Goal: Task Accomplishment & Management: Use online tool/utility

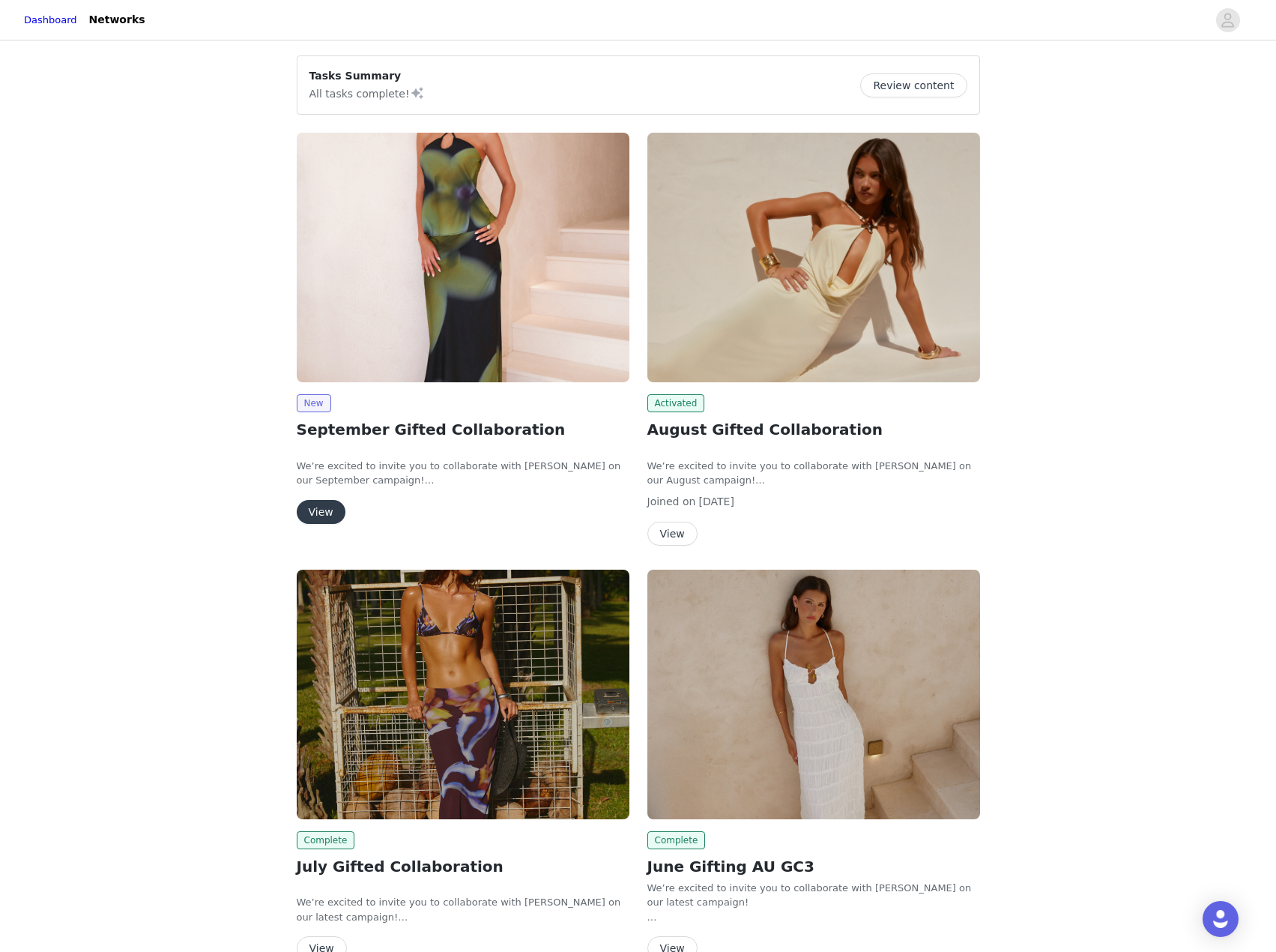
click at [481, 295] on img at bounding box center [463, 257] width 333 height 250
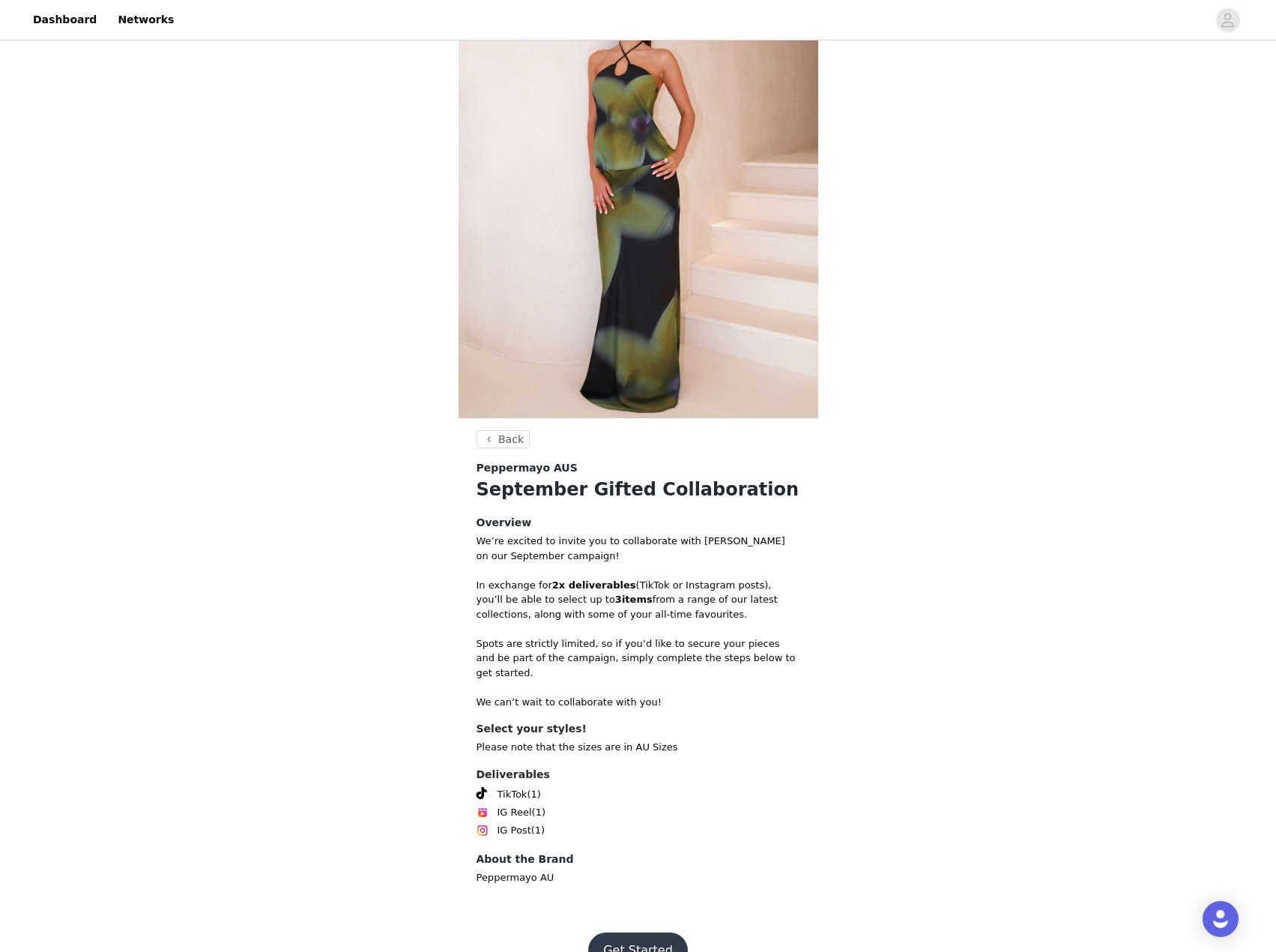
scroll to position [210, 0]
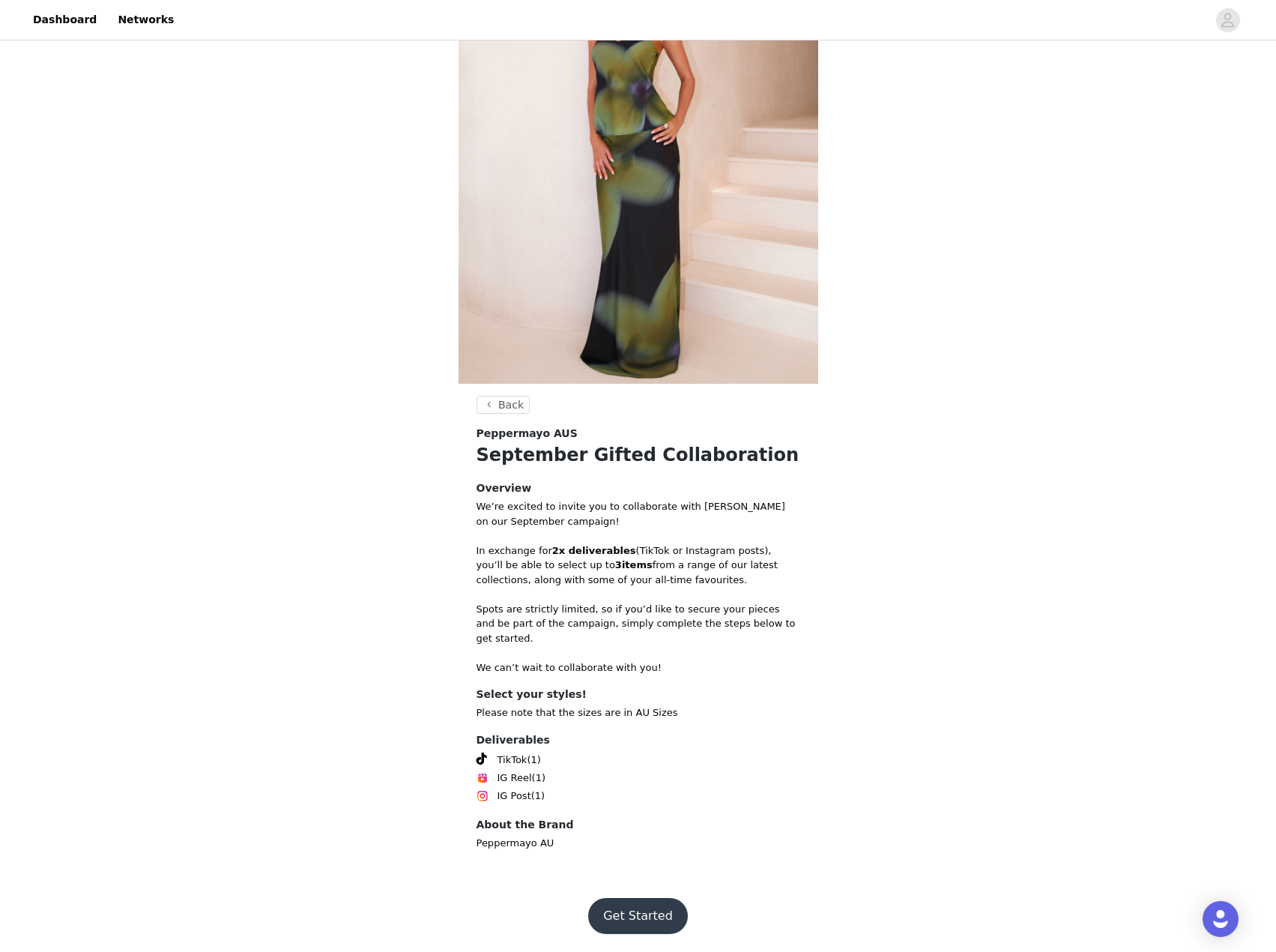
click at [635, 909] on button "Get Started" at bounding box center [638, 915] width 99 height 36
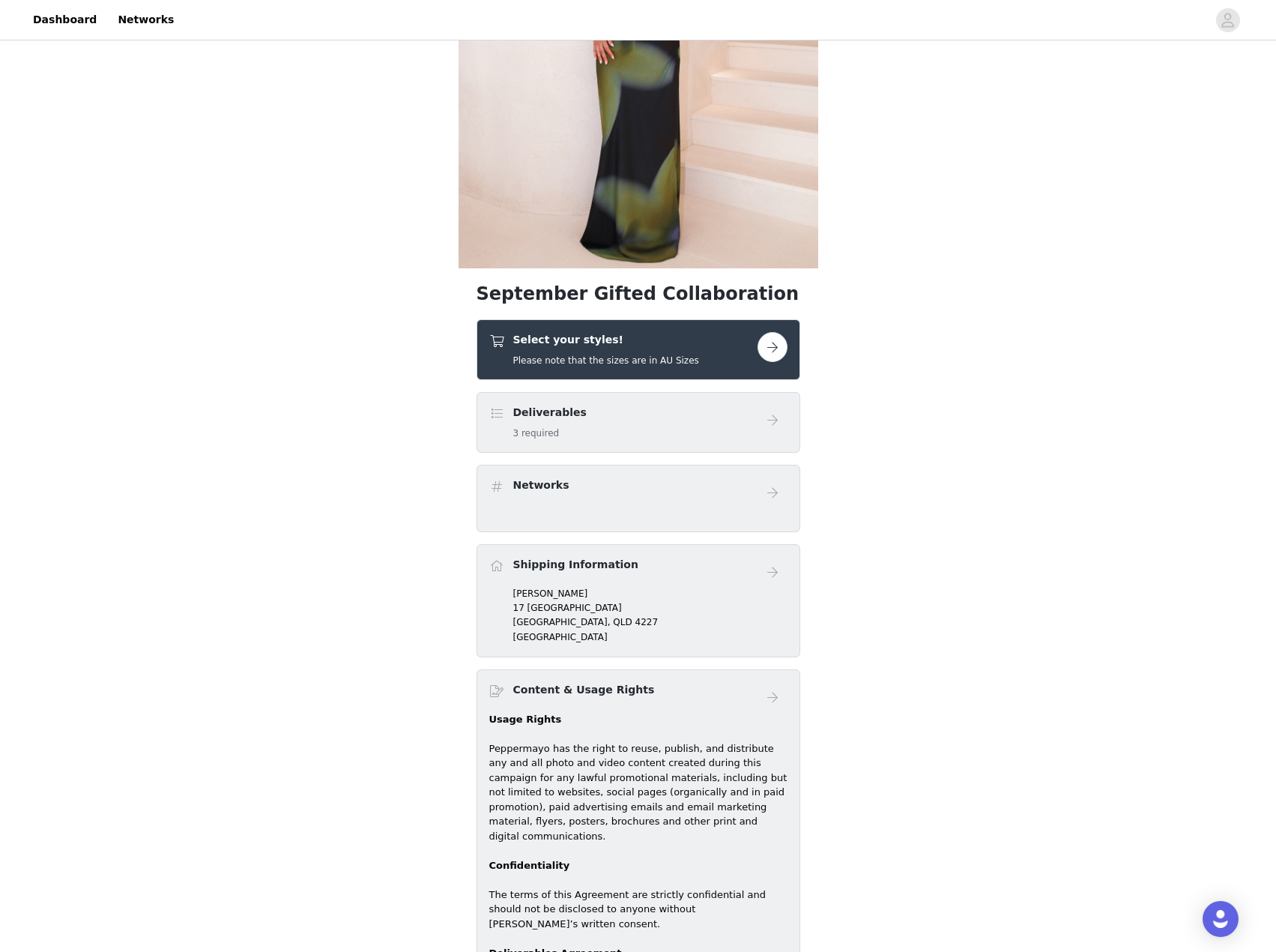
scroll to position [450, 0]
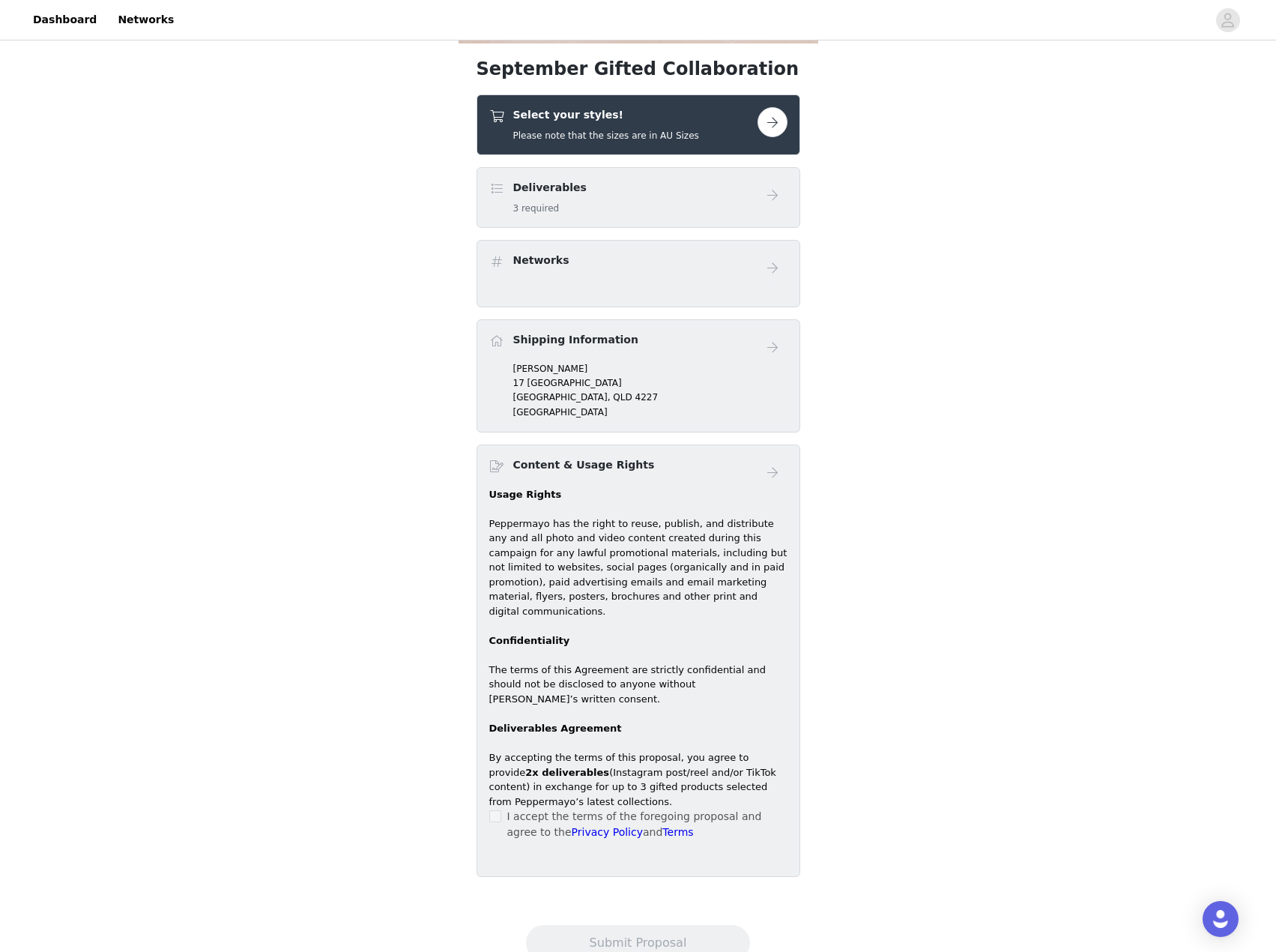
click at [503, 778] on p "By accepting the terms of this proposal, you agree to provide 2x deliverables (…" at bounding box center [638, 778] width 298 height 58
click at [601, 219] on div "Deliverables 3 required" at bounding box center [638, 197] width 324 height 60
click at [777, 122] on button "button" at bounding box center [772, 122] width 30 height 30
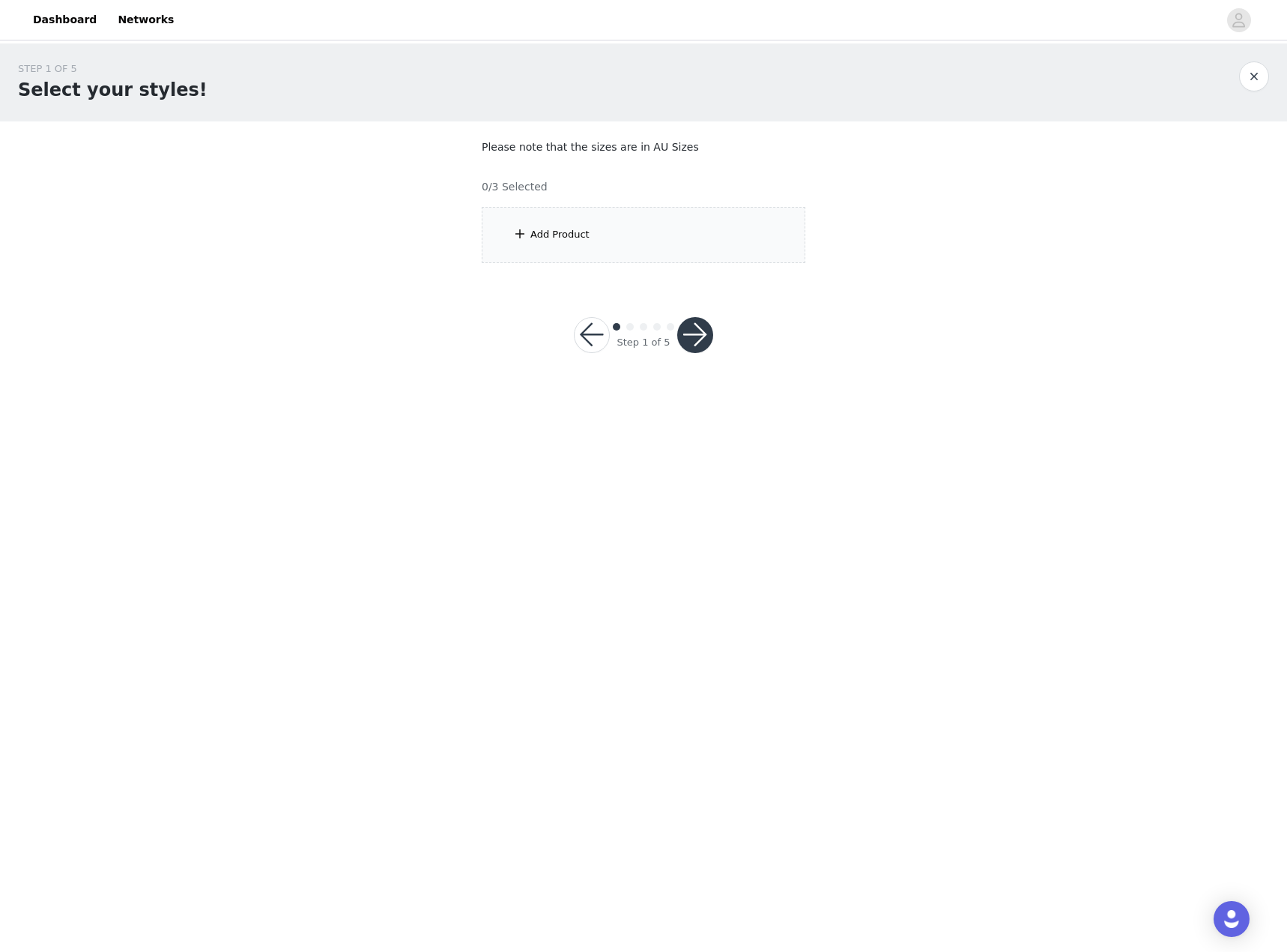
click at [707, 211] on div "Add Product" at bounding box center [643, 235] width 324 height 57
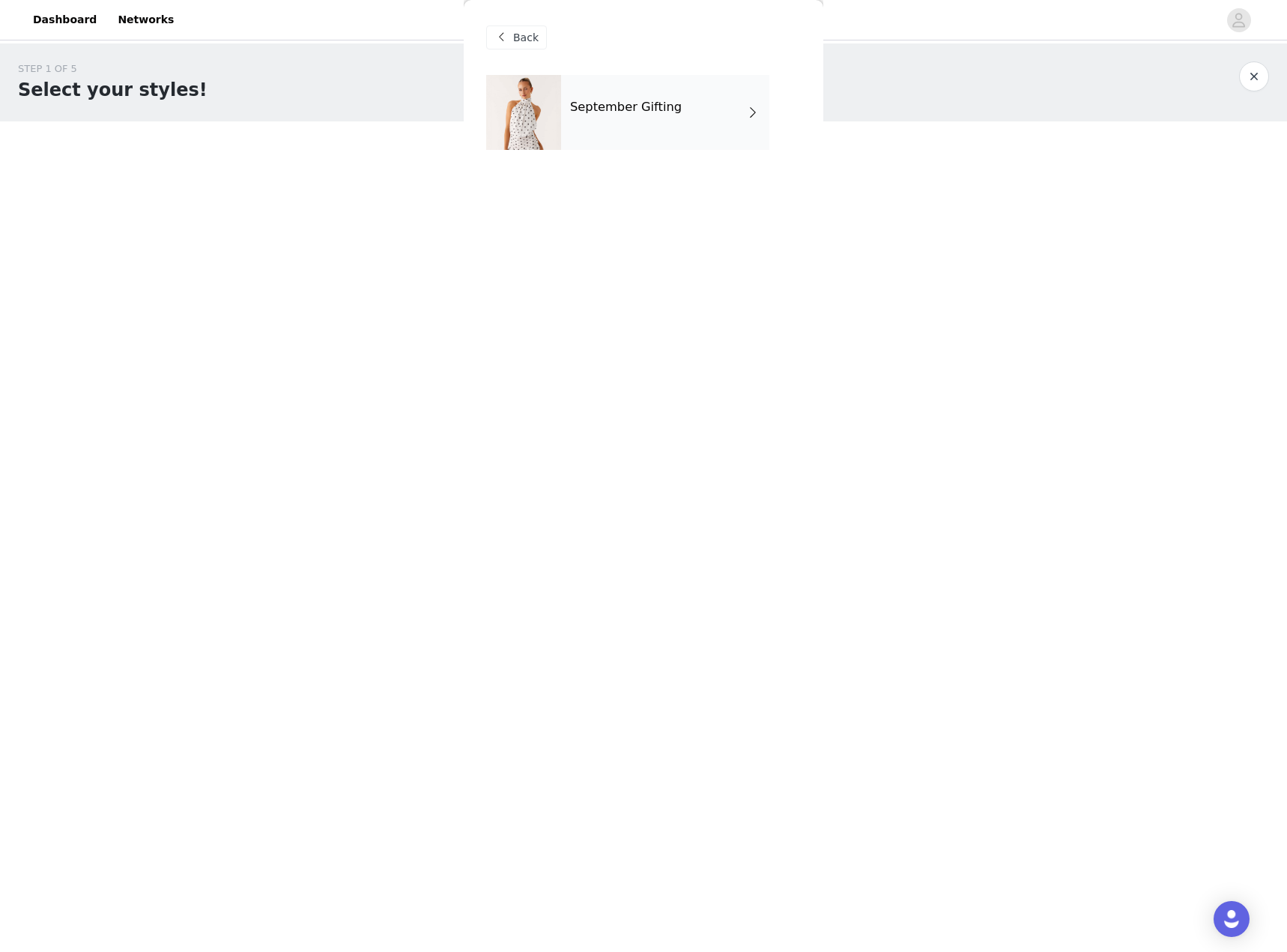
click at [636, 120] on div "September Gifting" at bounding box center [665, 112] width 208 height 75
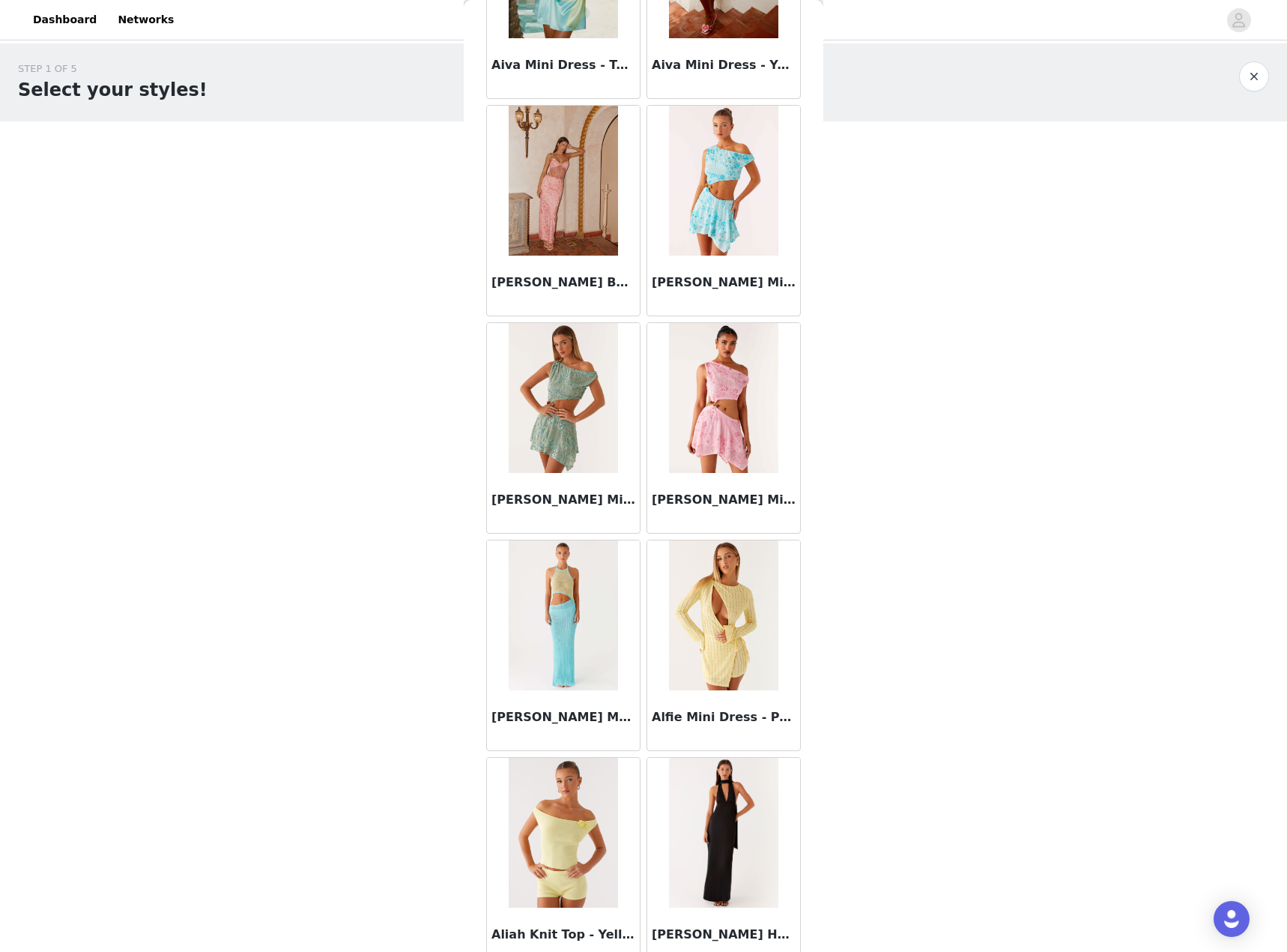
scroll to position [1341, 0]
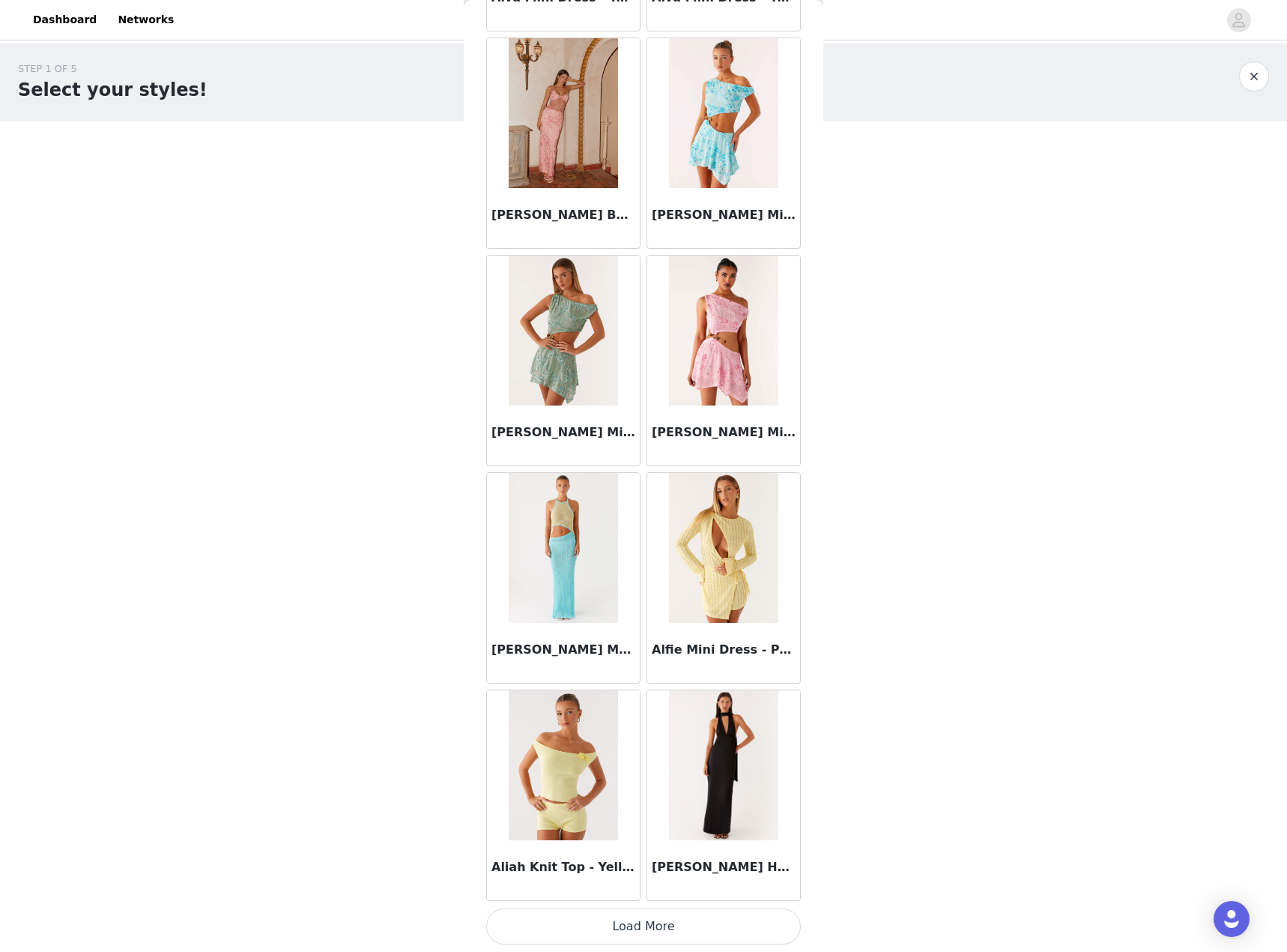
click at [666, 933] on button "Load More" at bounding box center [643, 926] width 315 height 36
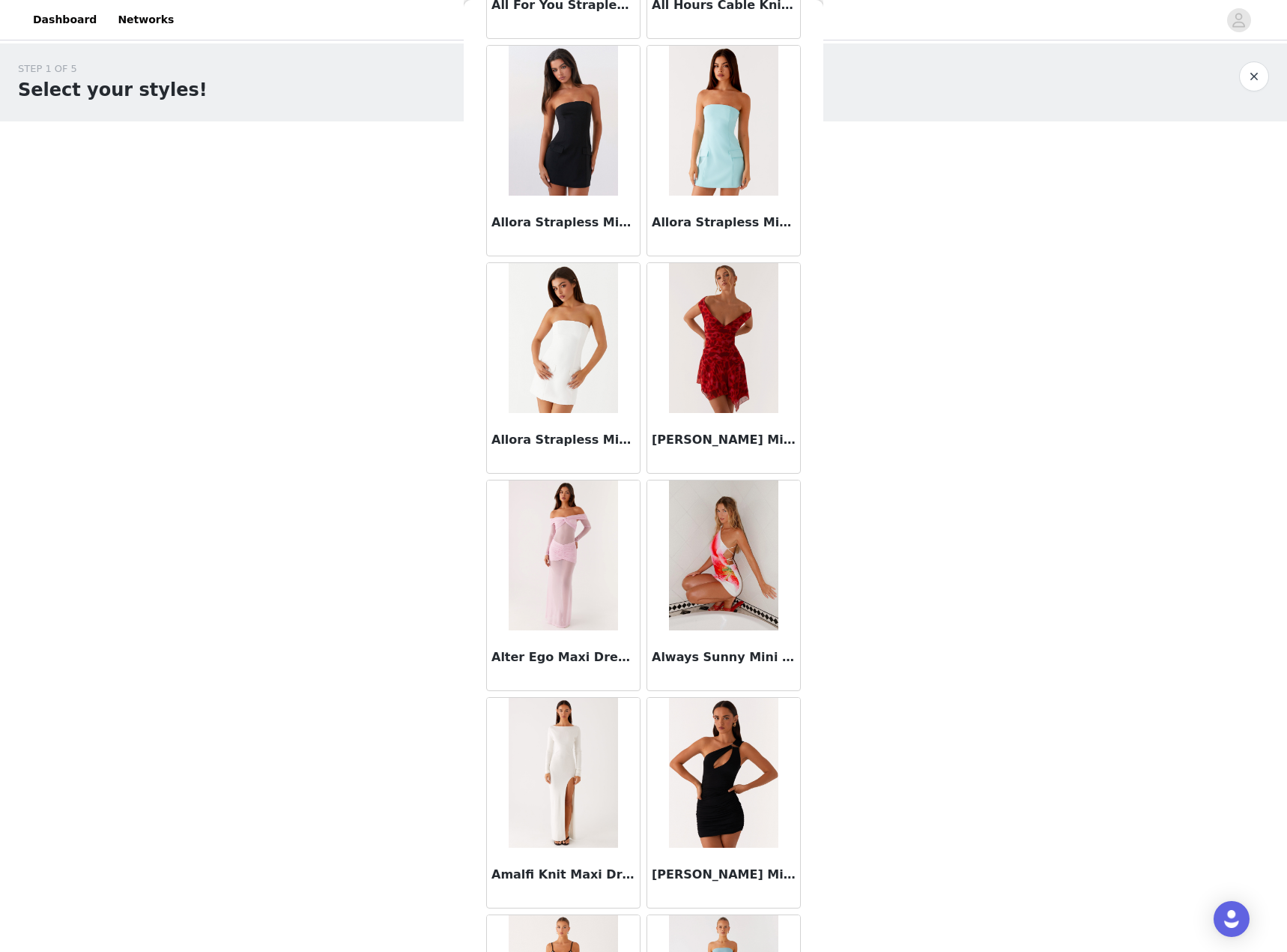
scroll to position [3514, 0]
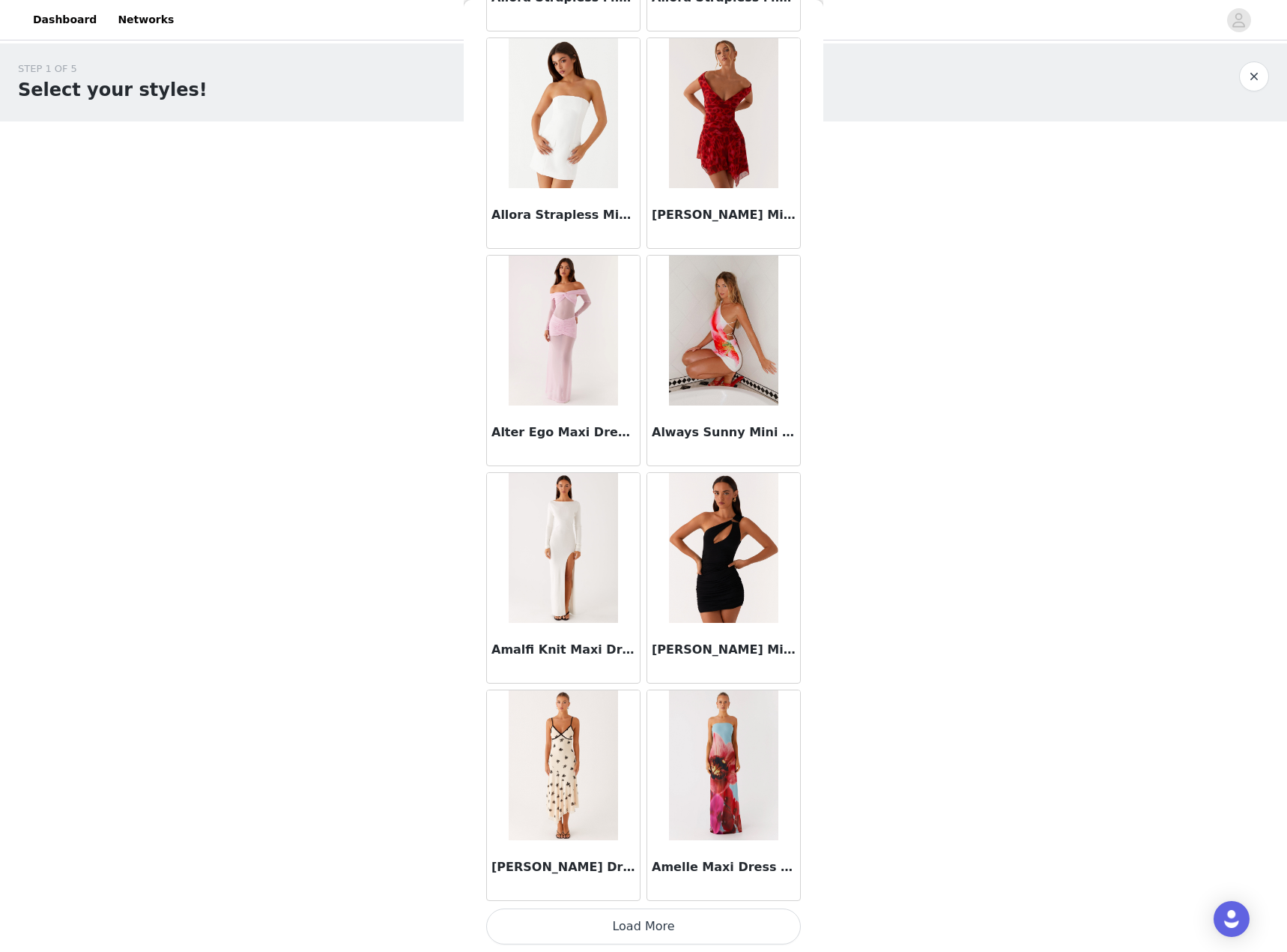
click at [662, 917] on button "Load More" at bounding box center [643, 926] width 315 height 36
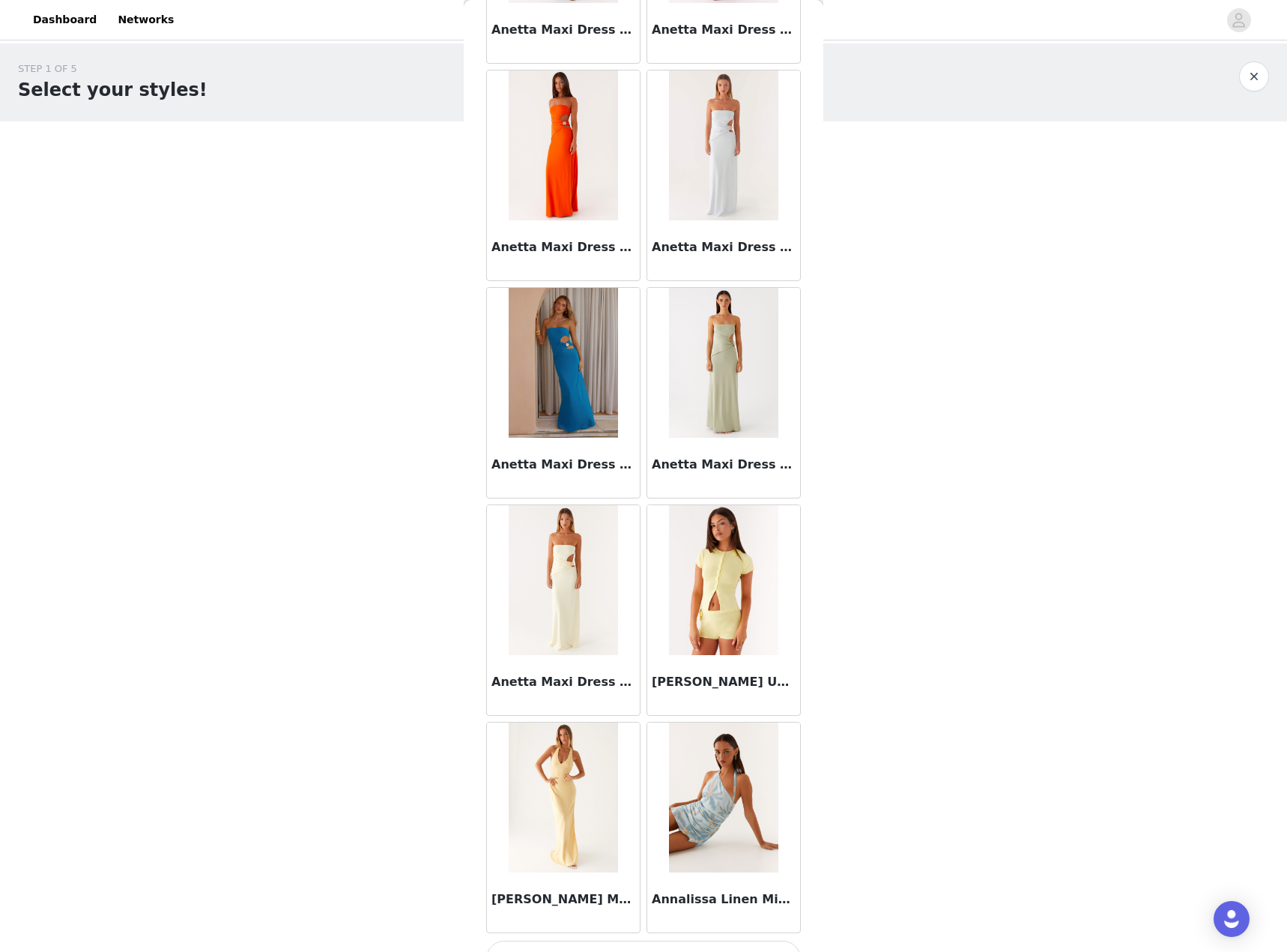
scroll to position [5687, 0]
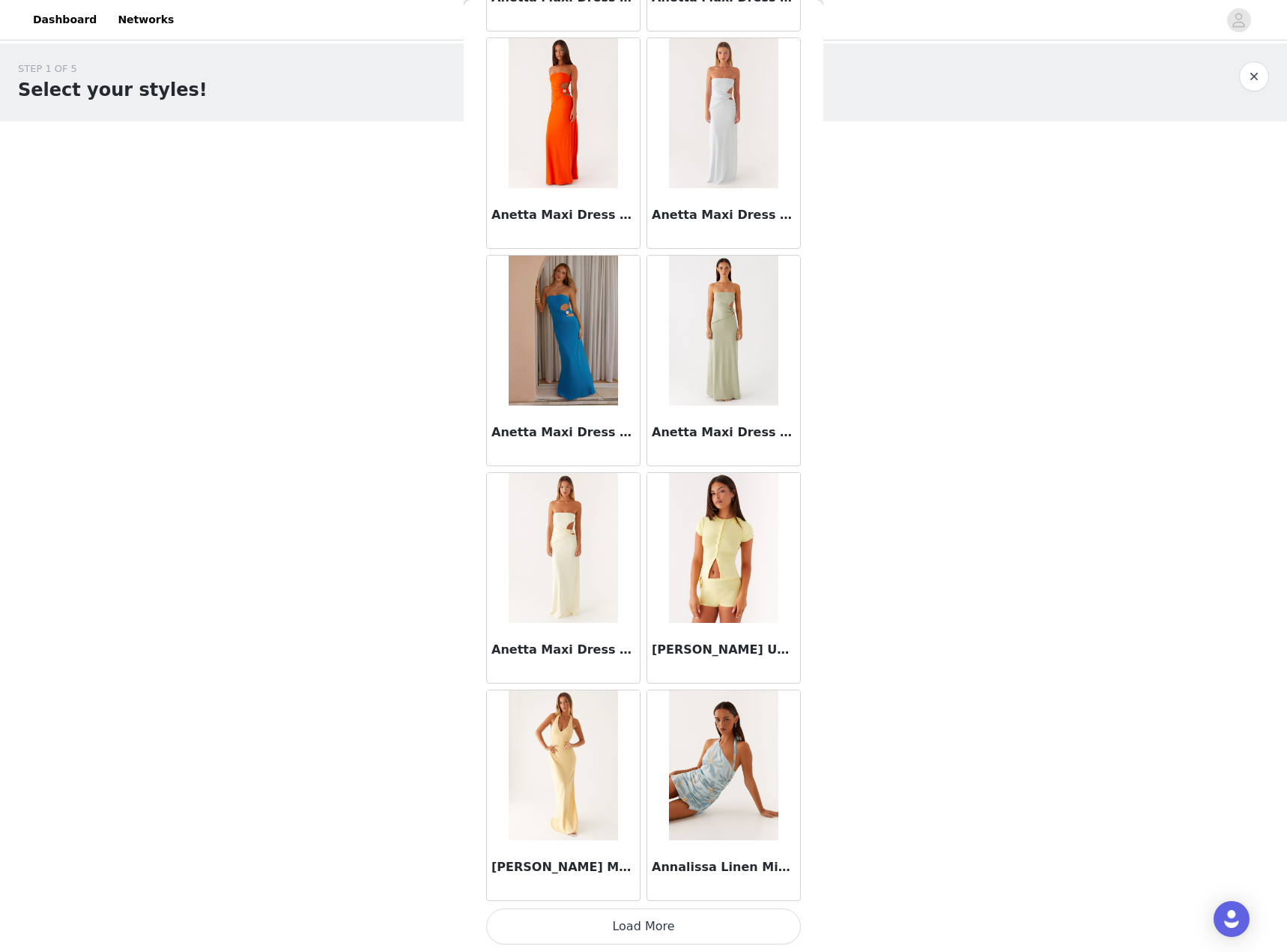
click at [656, 931] on button "Load More" at bounding box center [643, 926] width 315 height 36
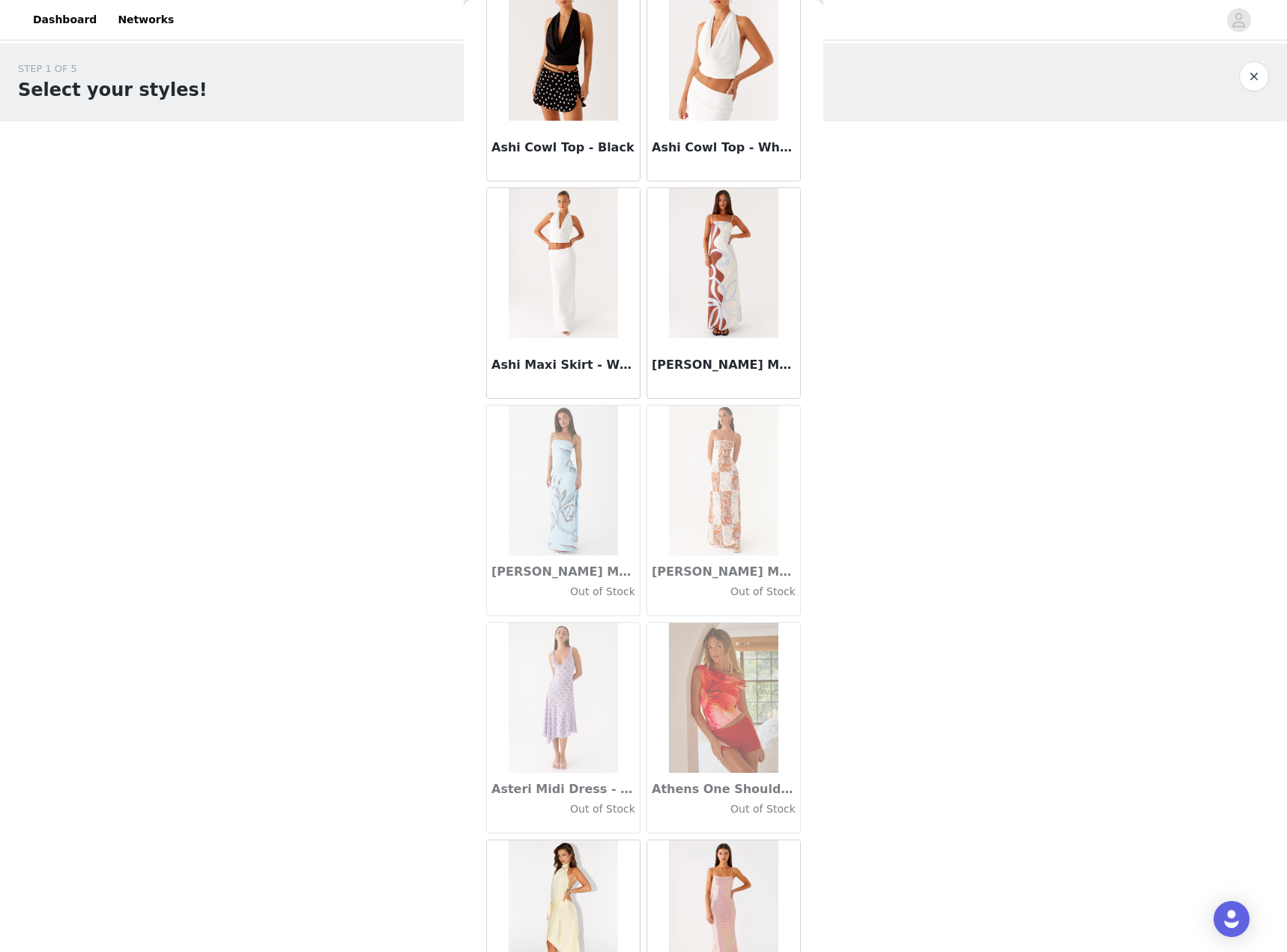
scroll to position [7860, 0]
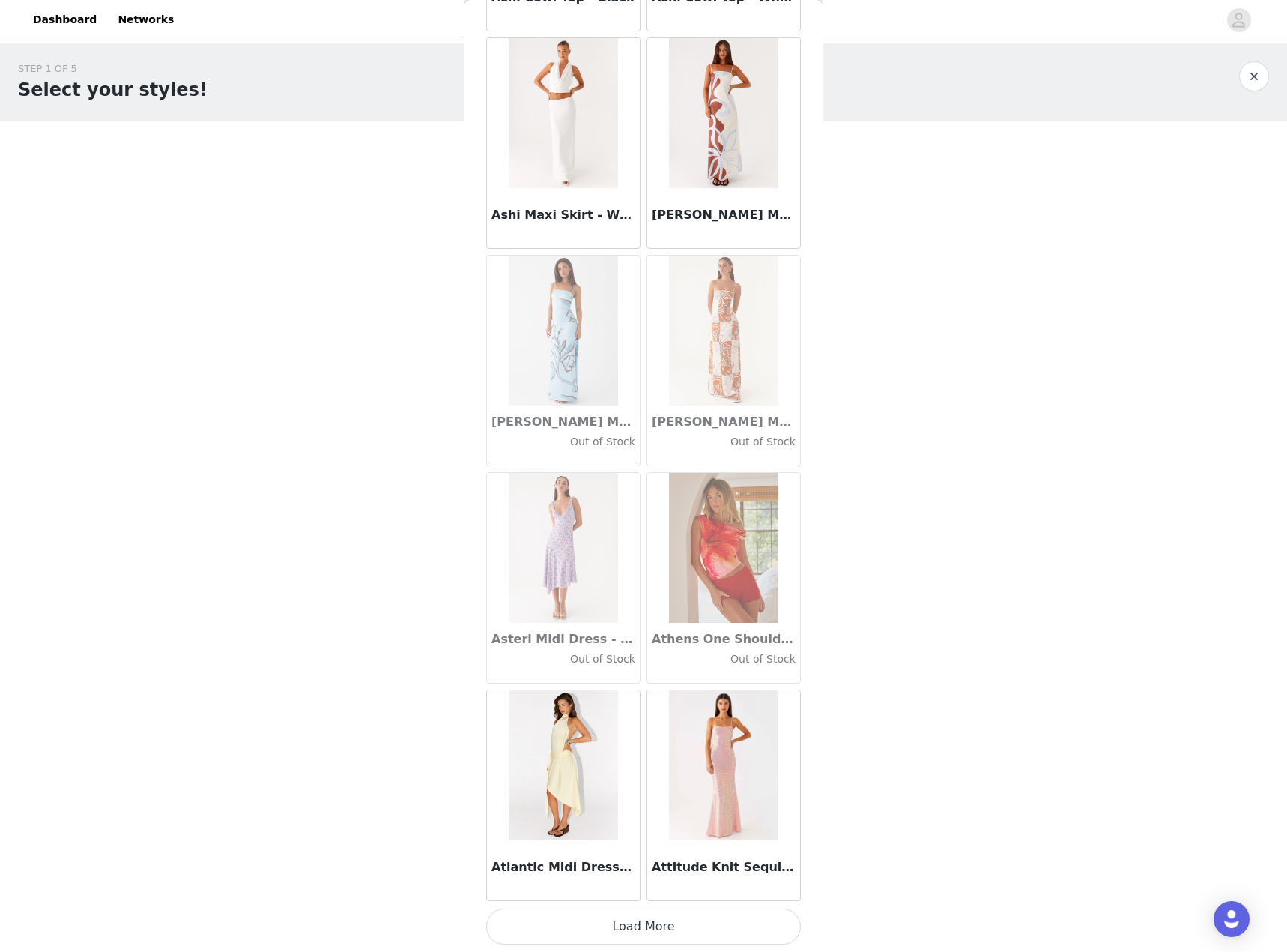
click at [683, 923] on button "Load More" at bounding box center [643, 926] width 315 height 36
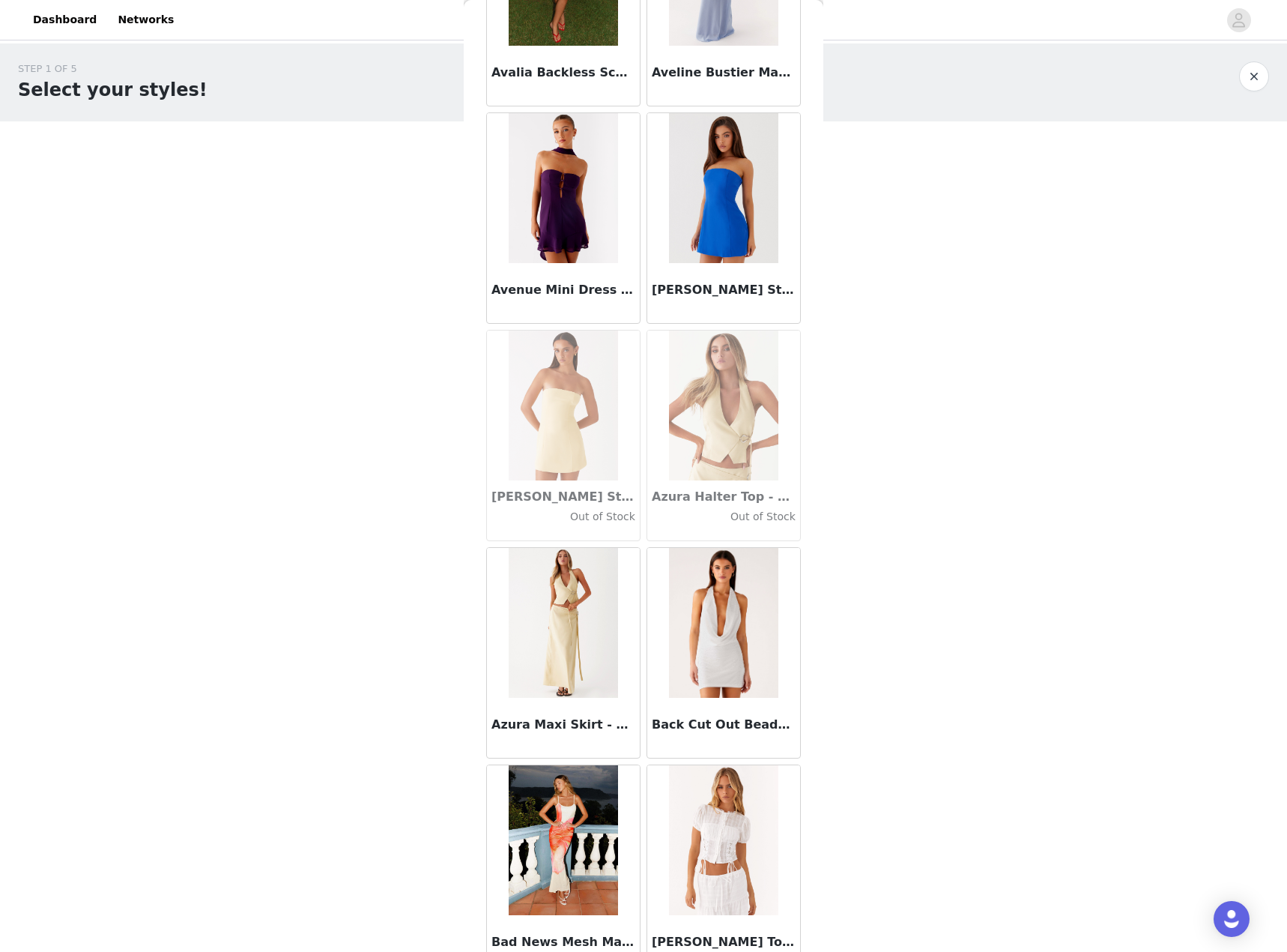
scroll to position [10032, 0]
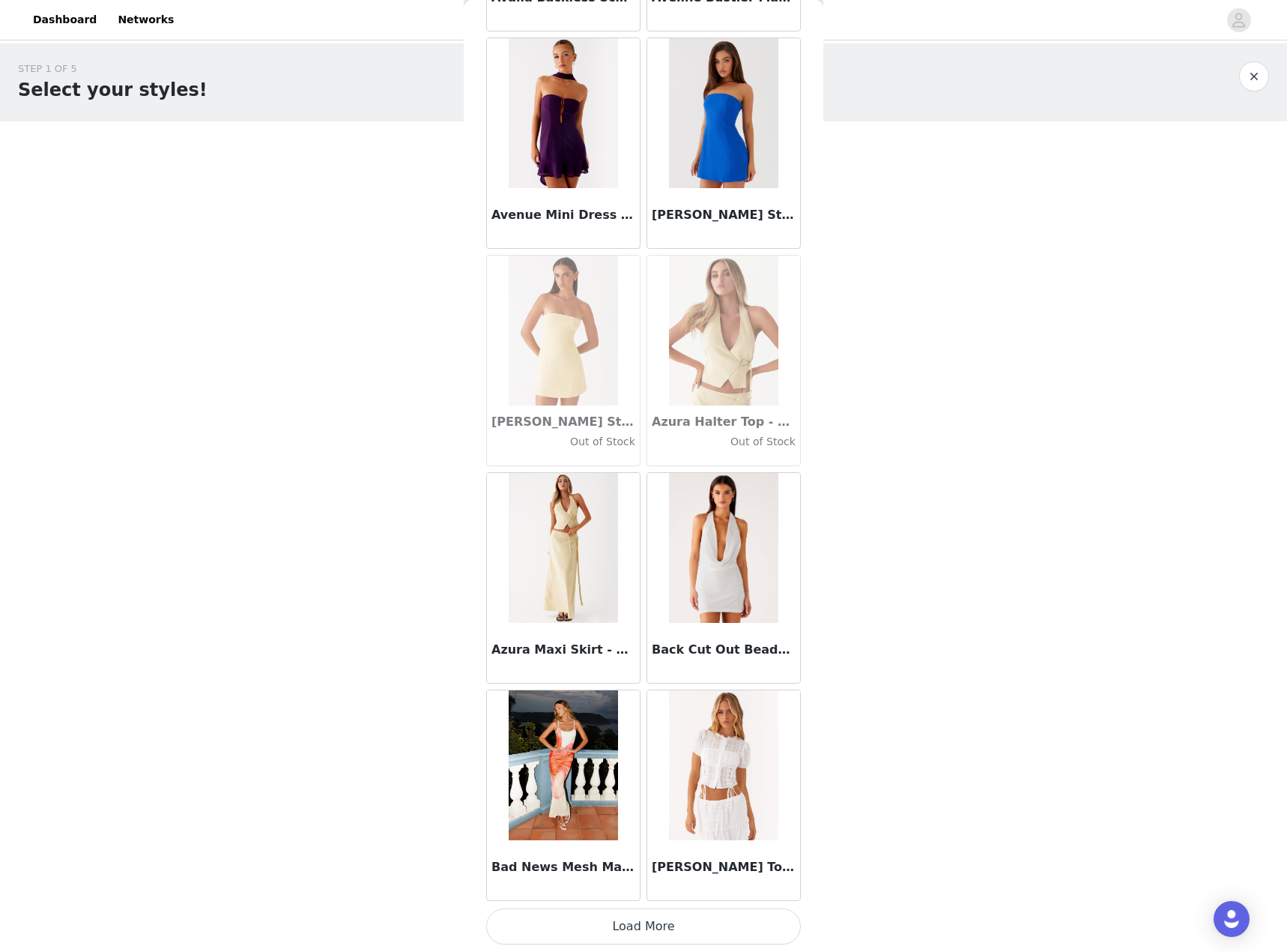
click at [621, 931] on button "Load More" at bounding box center [643, 926] width 315 height 36
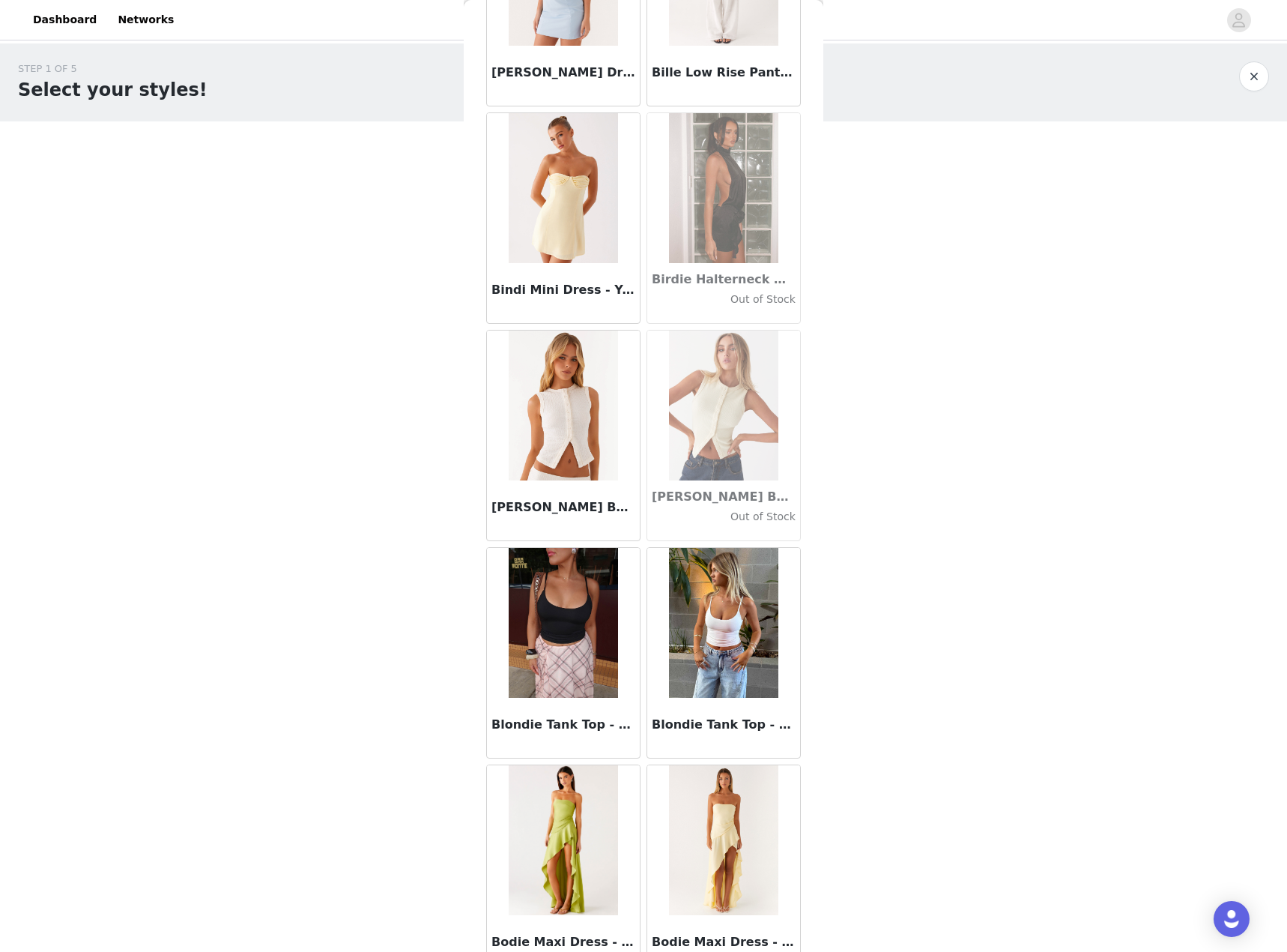
scroll to position [12205, 0]
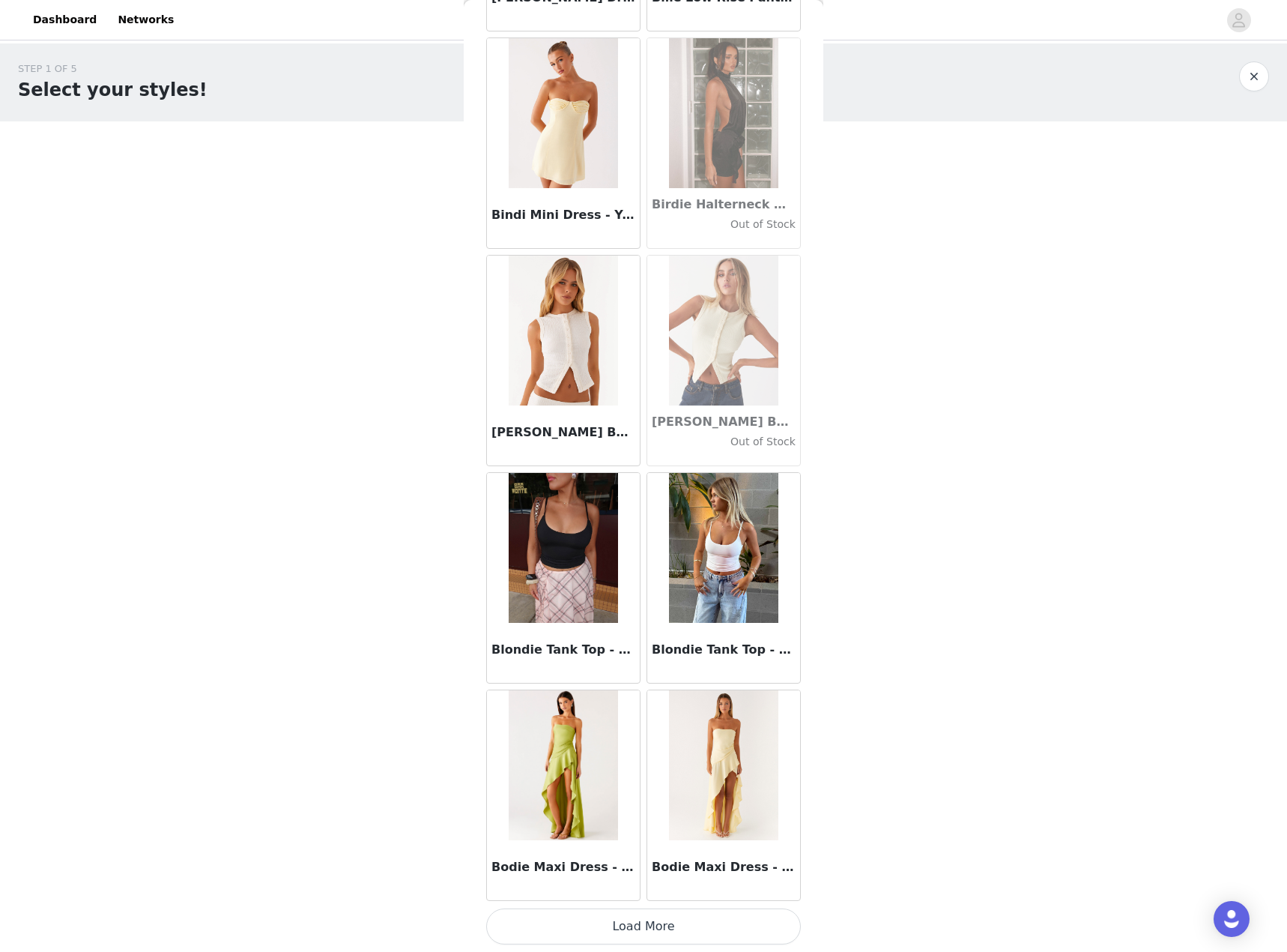
click at [704, 925] on button "Load More" at bounding box center [643, 926] width 315 height 36
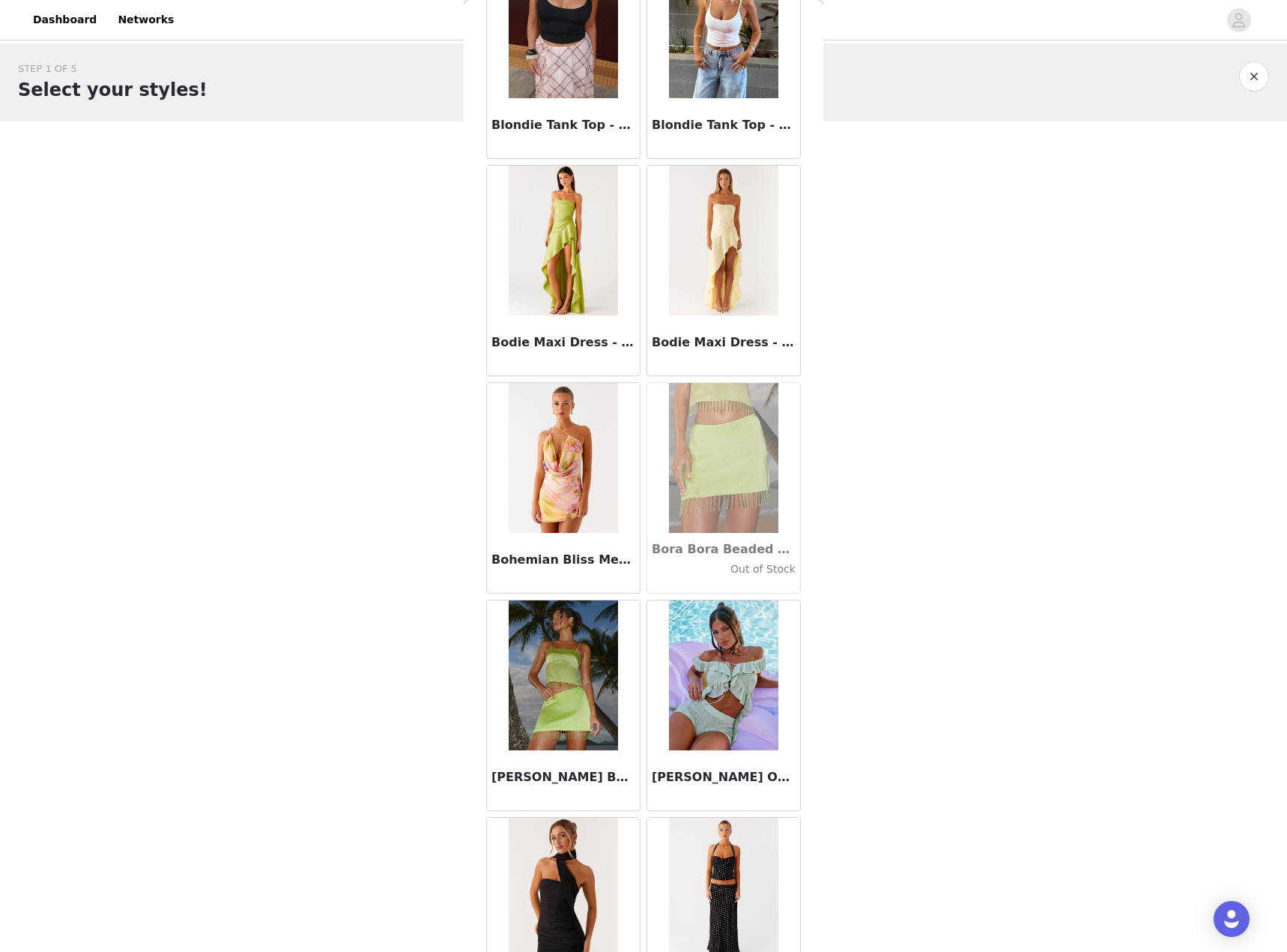
scroll to position [12580, 0]
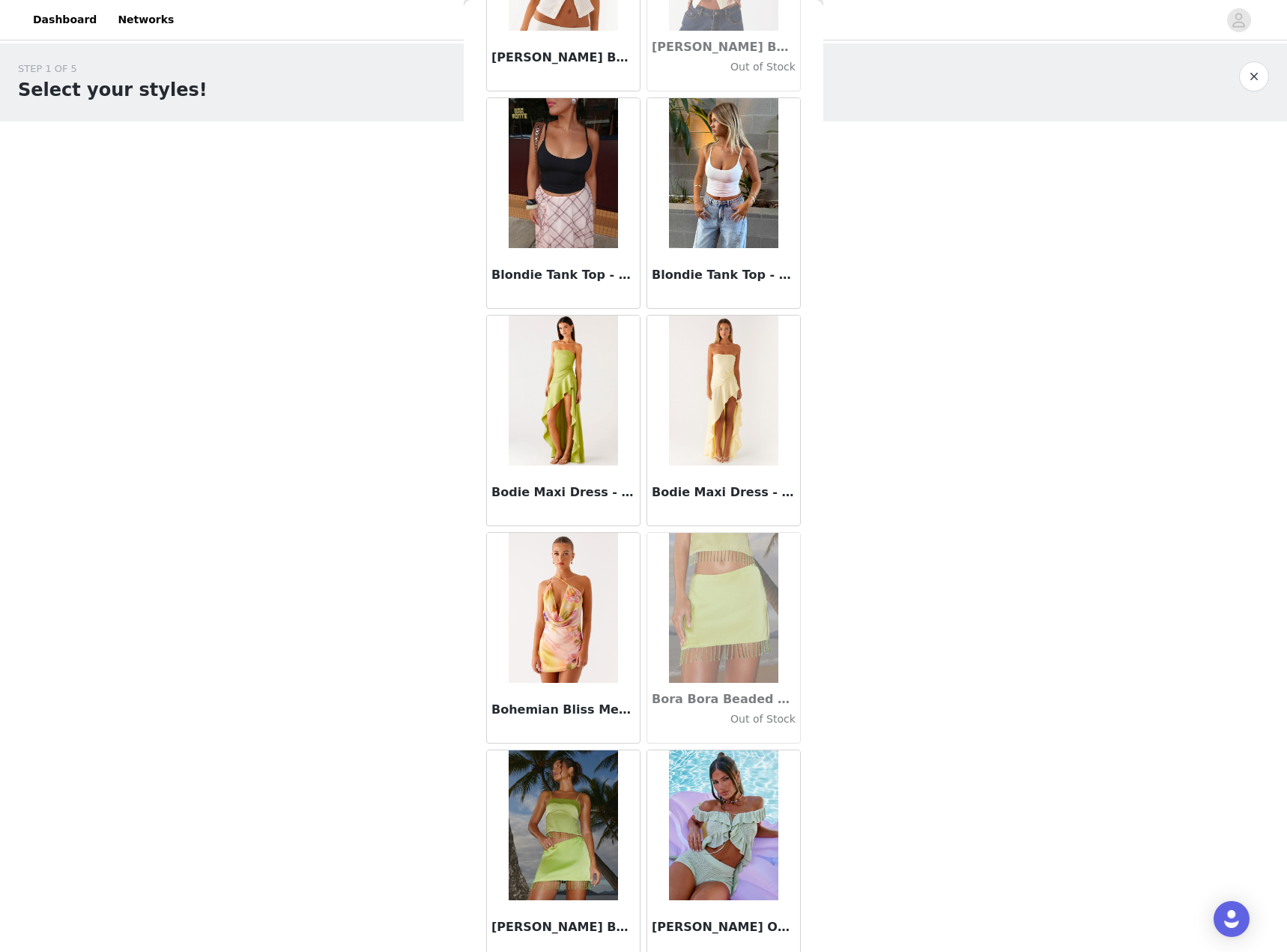
click at [738, 270] on h3 "Blondie Tank Top - White" at bounding box center [724, 275] width 144 height 18
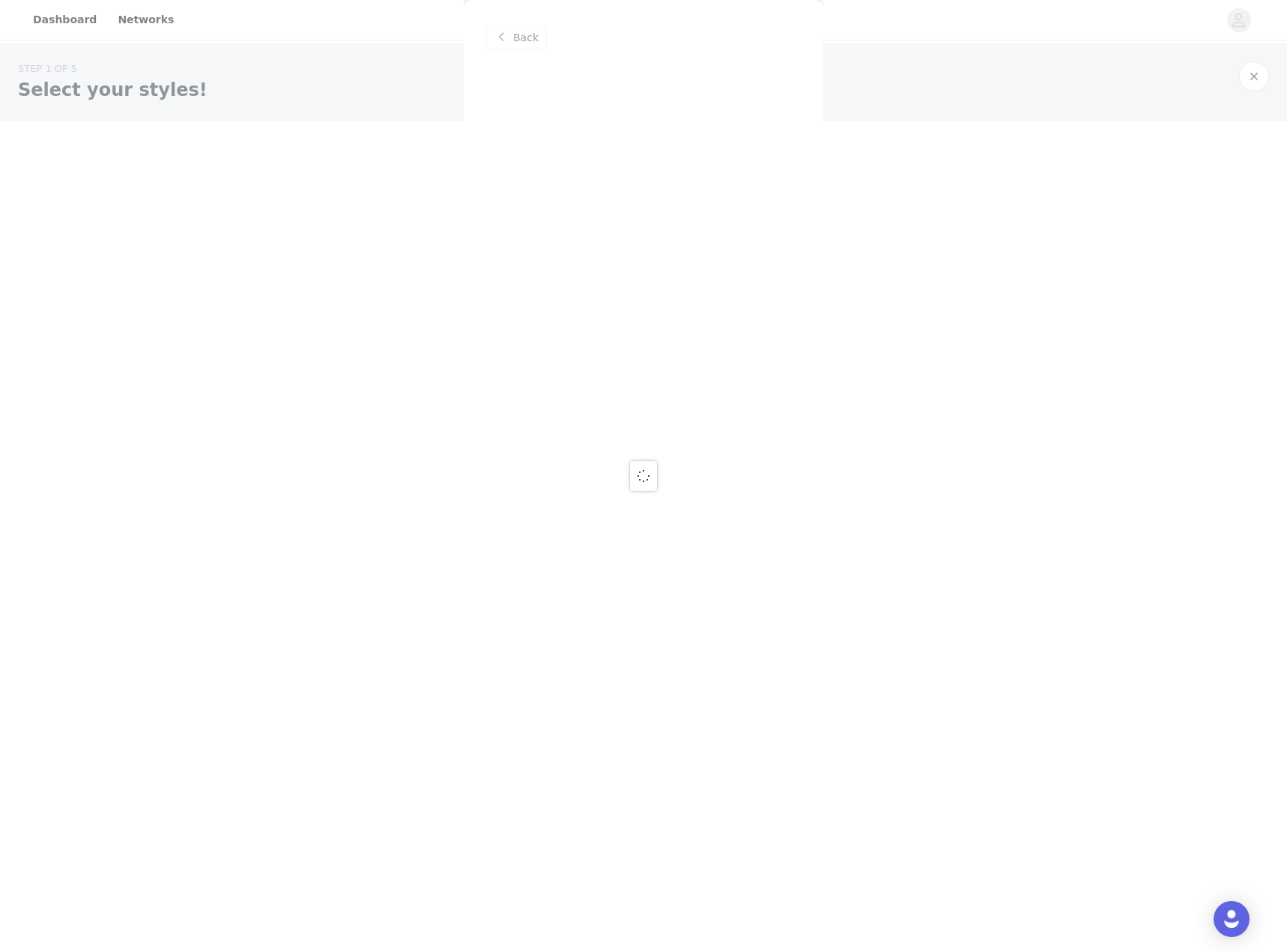
click at [727, 215] on div "Back" at bounding box center [644, 476] width 360 height 952
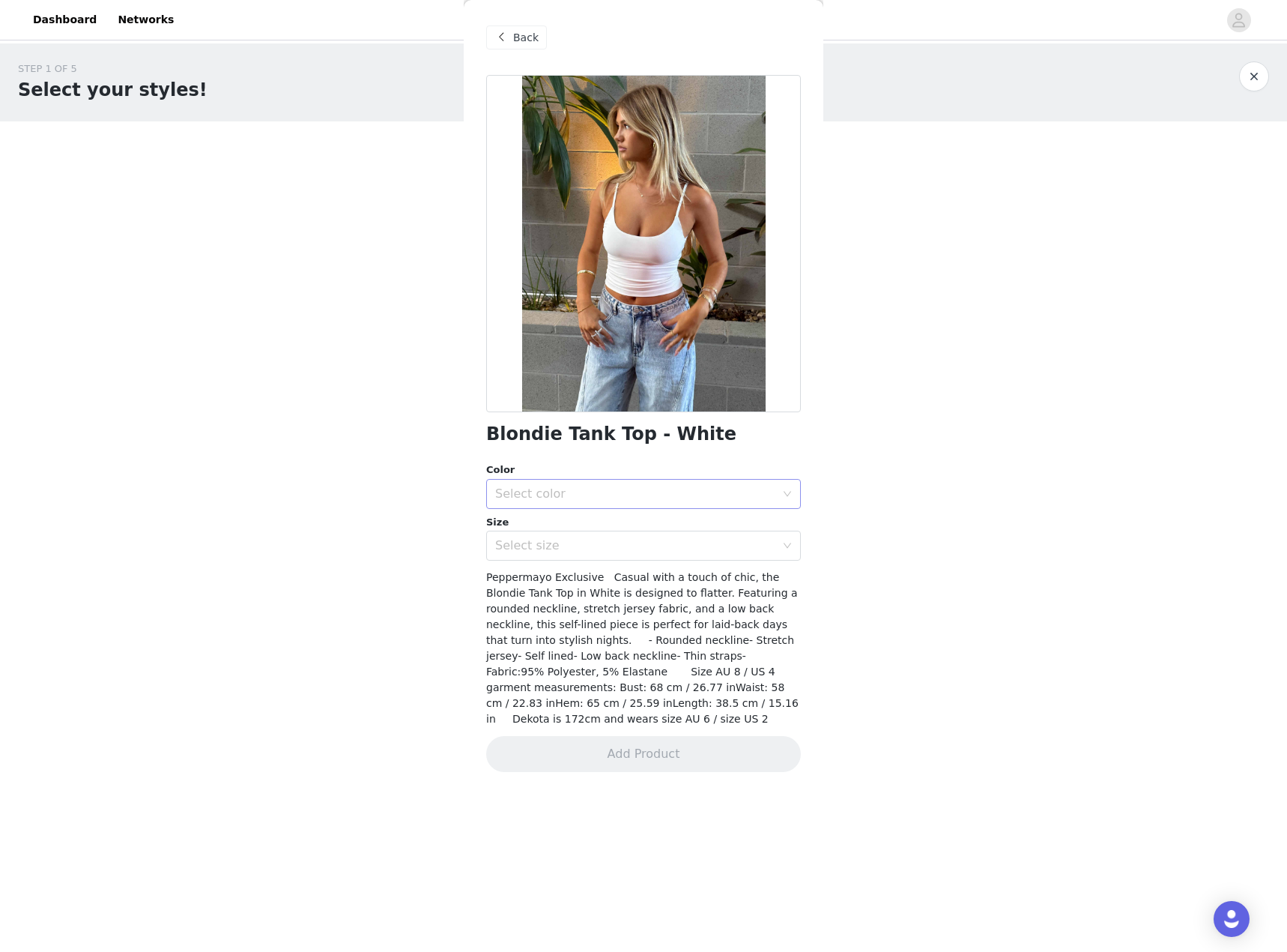
click at [573, 493] on div "Select color" at bounding box center [636, 494] width 280 height 15
click at [558, 532] on li "White" at bounding box center [643, 527] width 315 height 24
click at [556, 540] on div "Select size" at bounding box center [636, 546] width 280 height 15
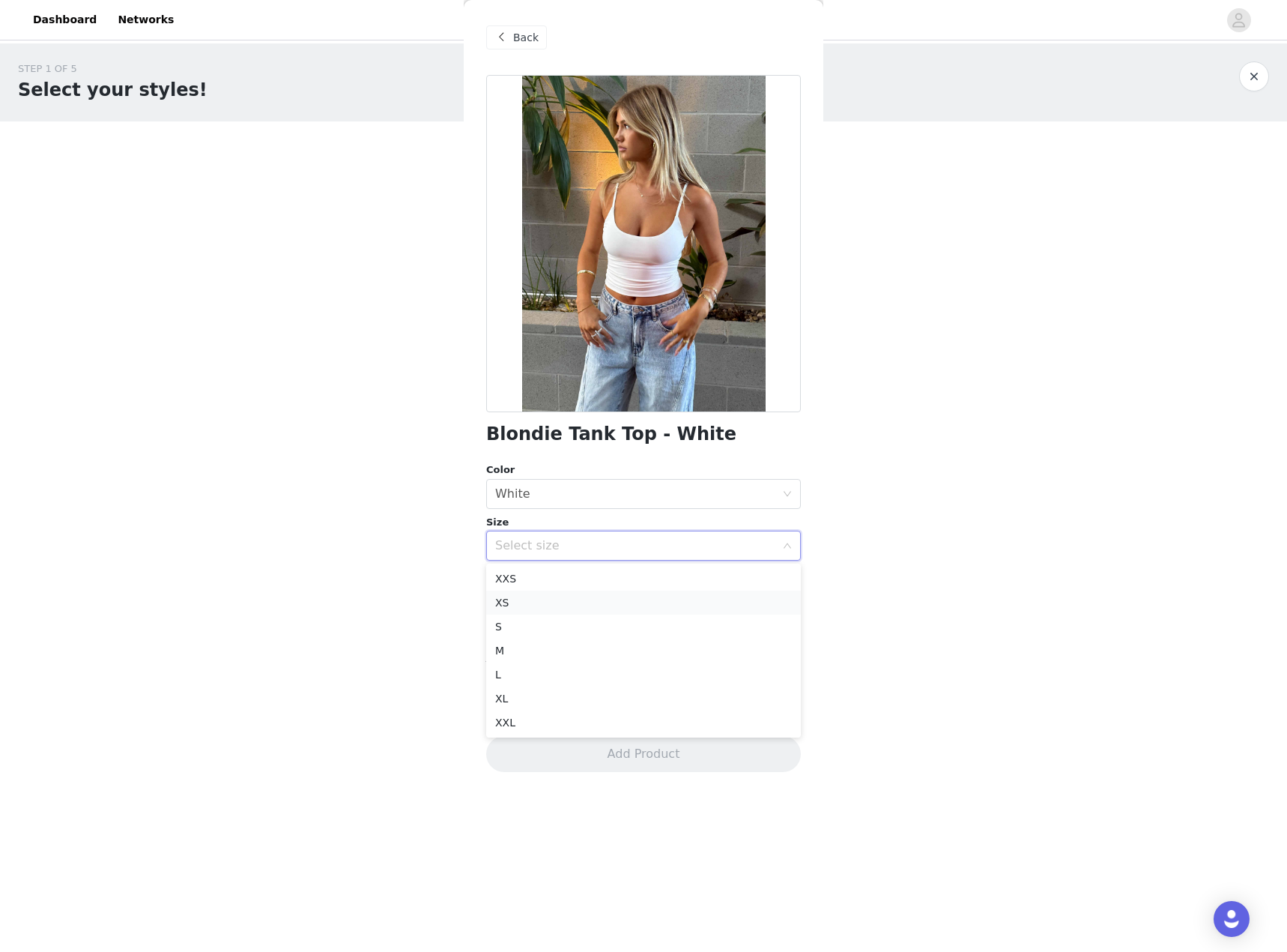
click at [523, 594] on li "XS" at bounding box center [643, 602] width 315 height 24
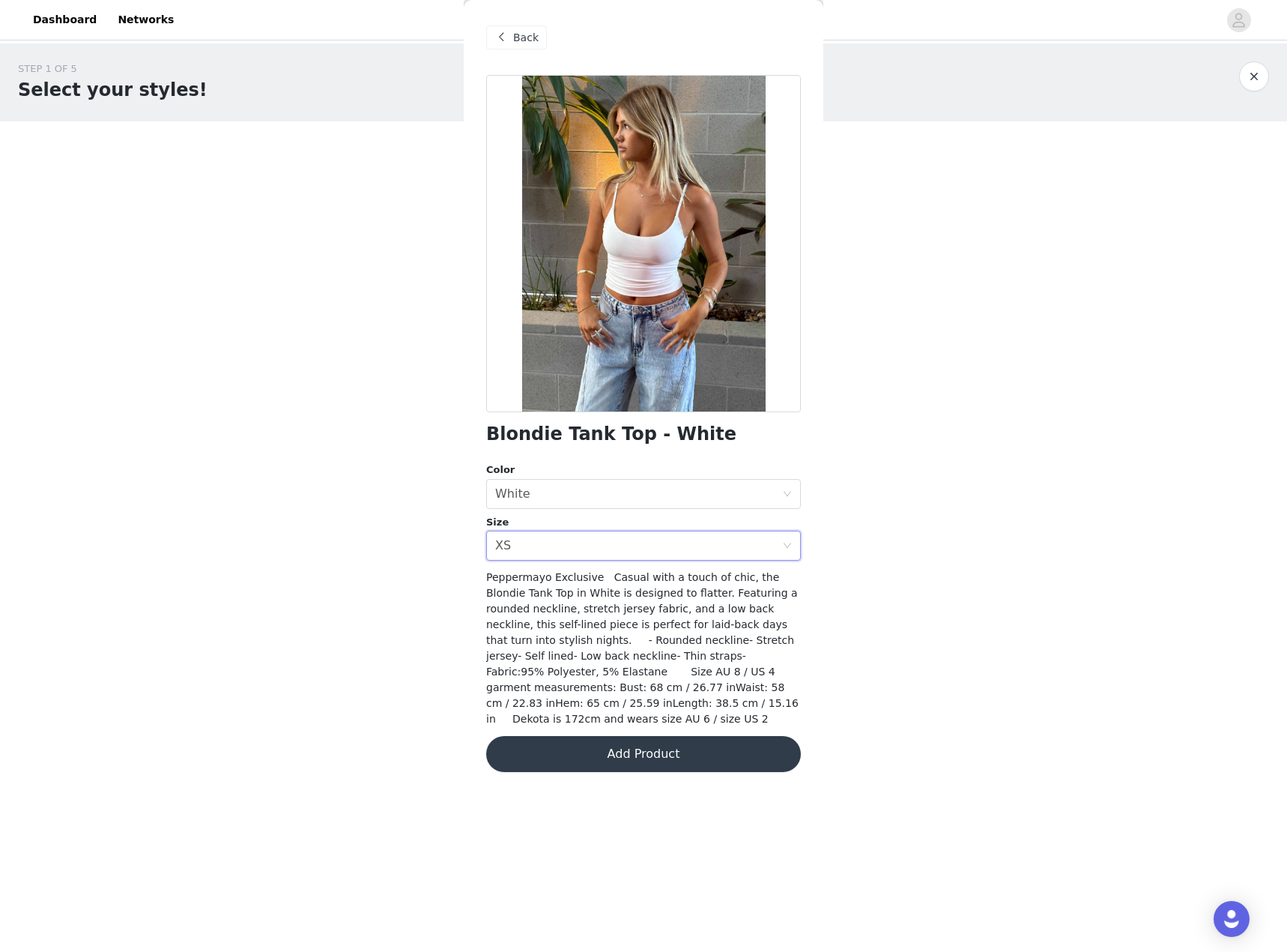
click at [631, 736] on button "Add Product" at bounding box center [643, 753] width 315 height 36
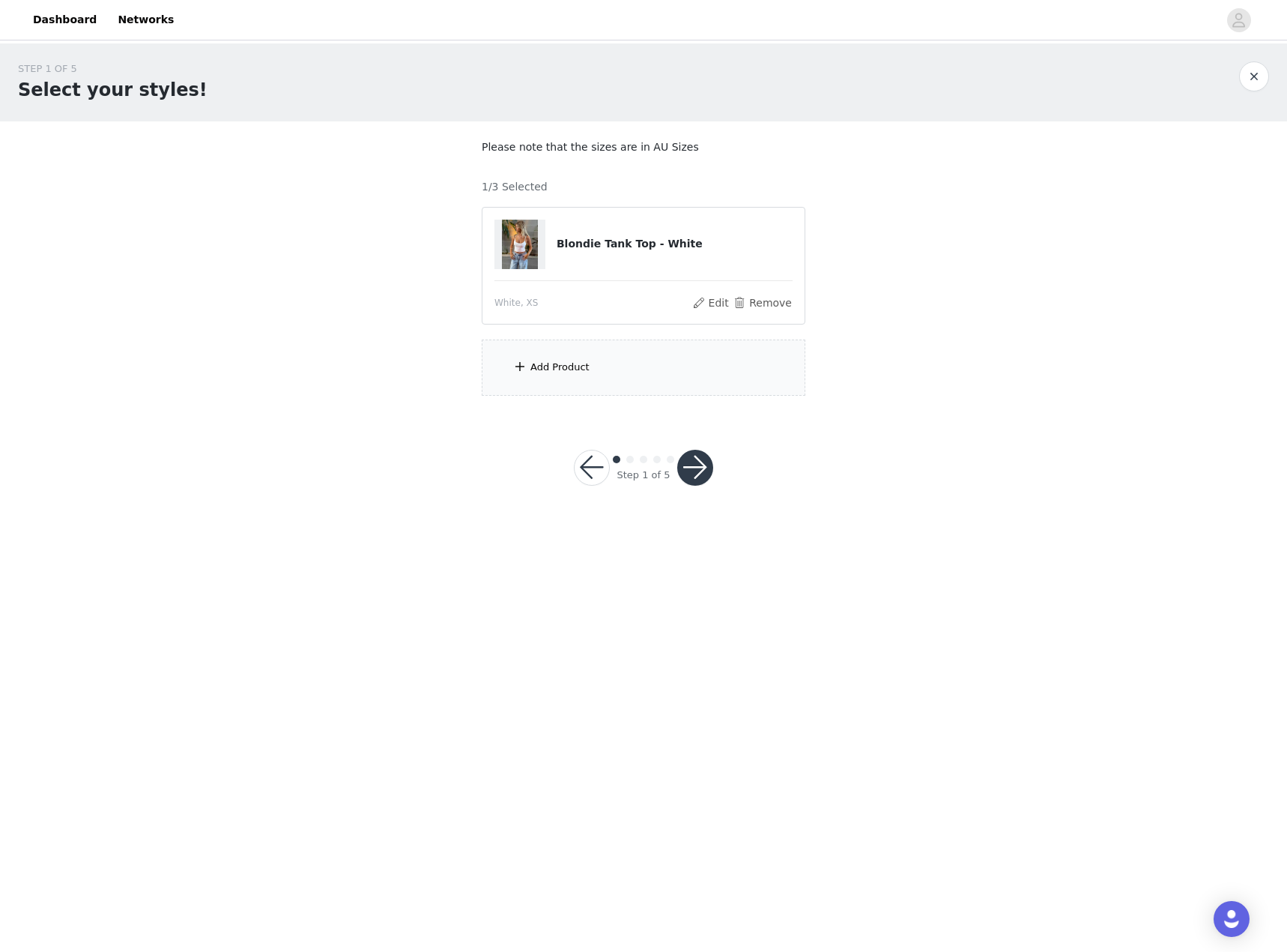
click at [610, 369] on div "Add Product" at bounding box center [643, 367] width 324 height 57
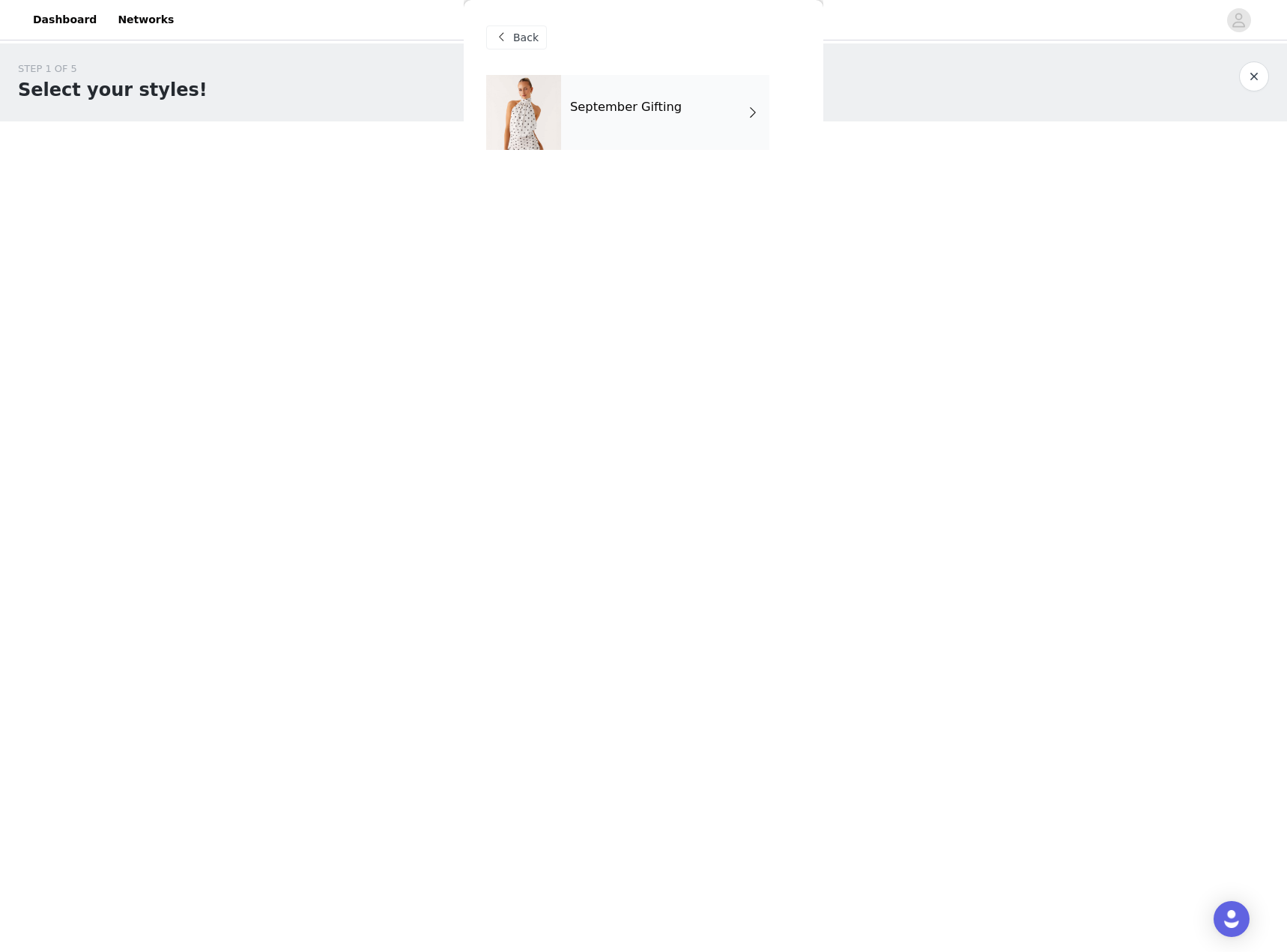
click at [650, 73] on div "Back" at bounding box center [643, 37] width 315 height 75
click at [614, 103] on h4 "September Gifting" at bounding box center [626, 107] width 111 height 14
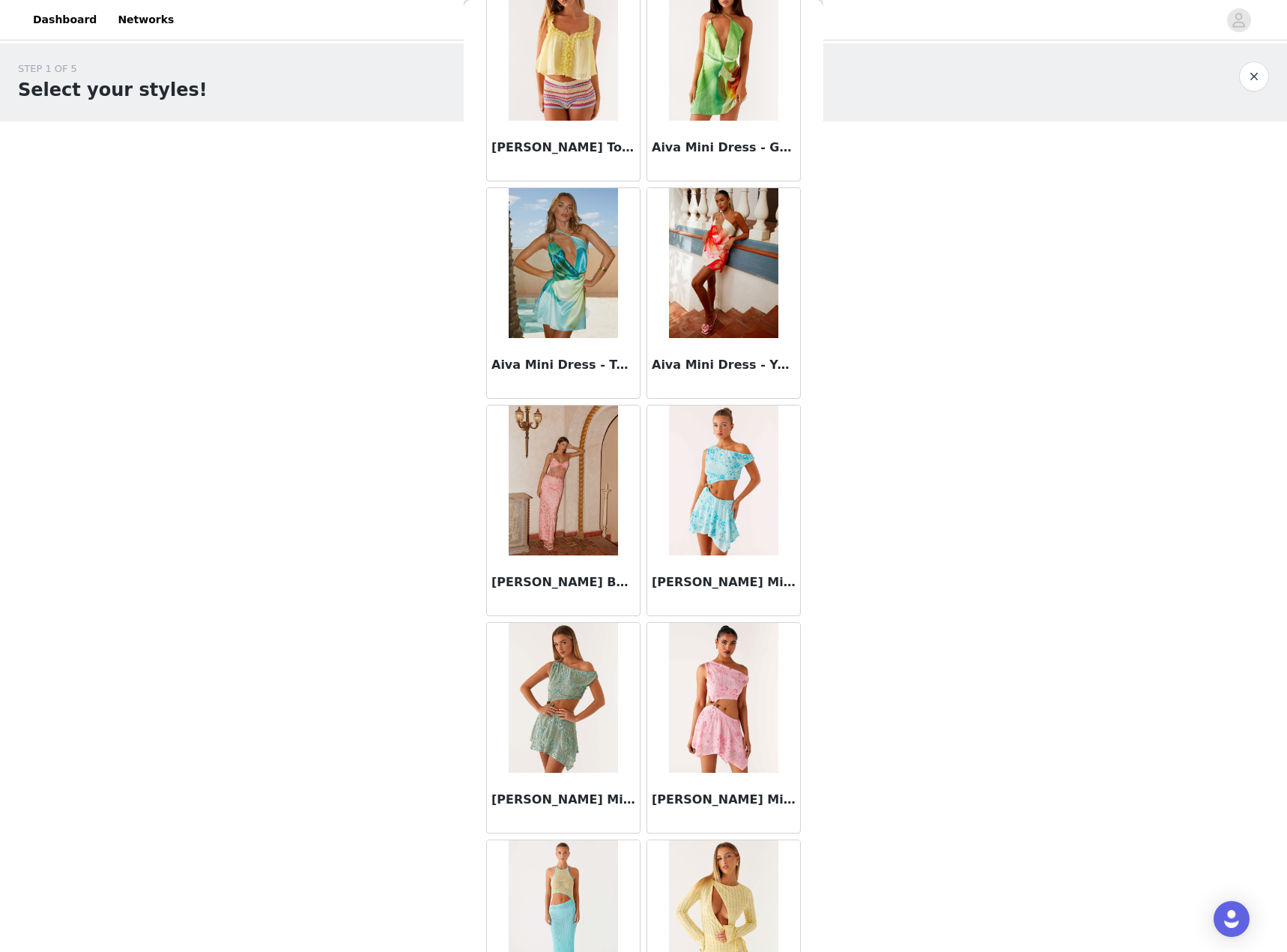
scroll to position [1341, 0]
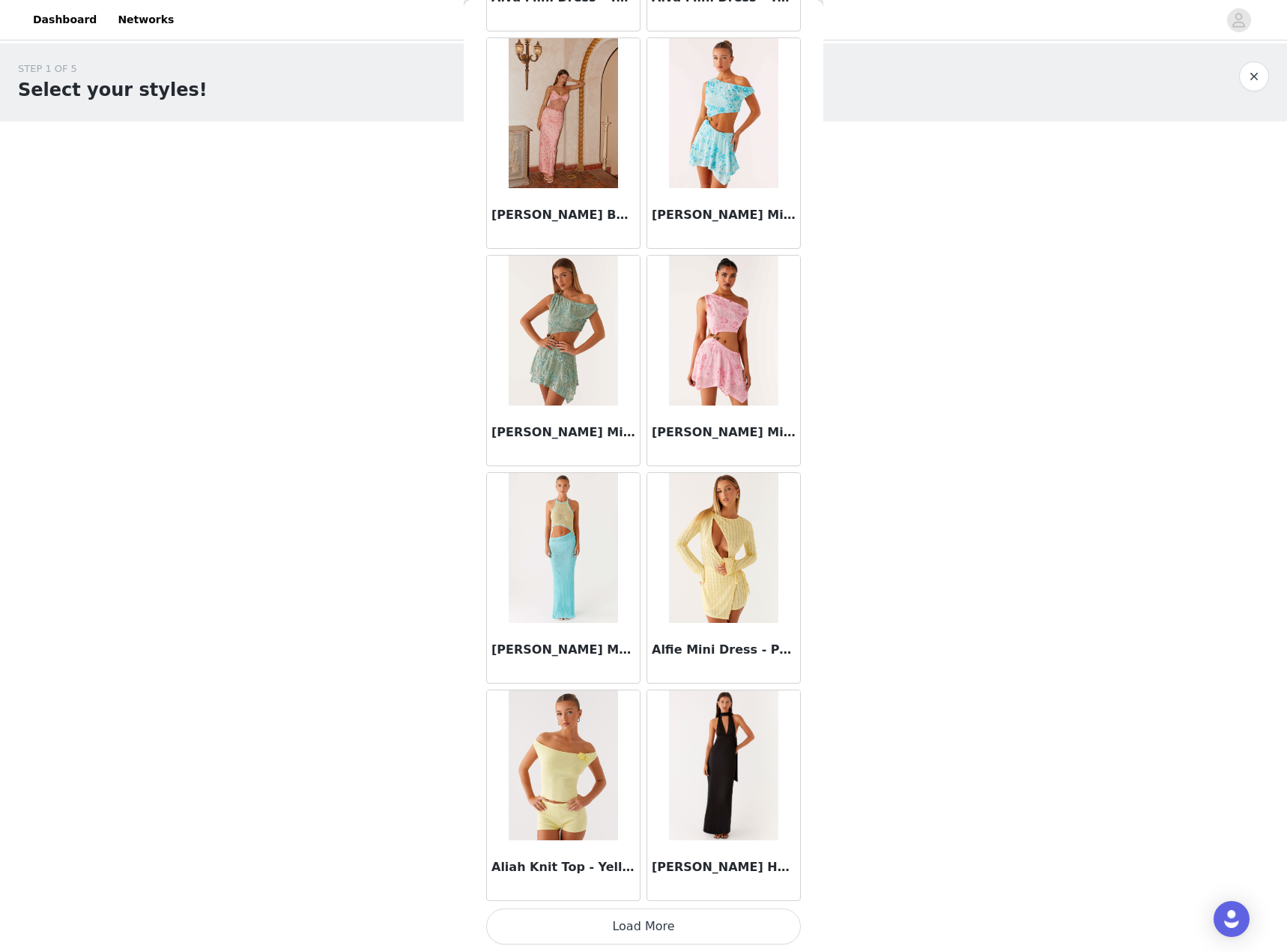
click at [625, 928] on button "Load More" at bounding box center [643, 926] width 315 height 36
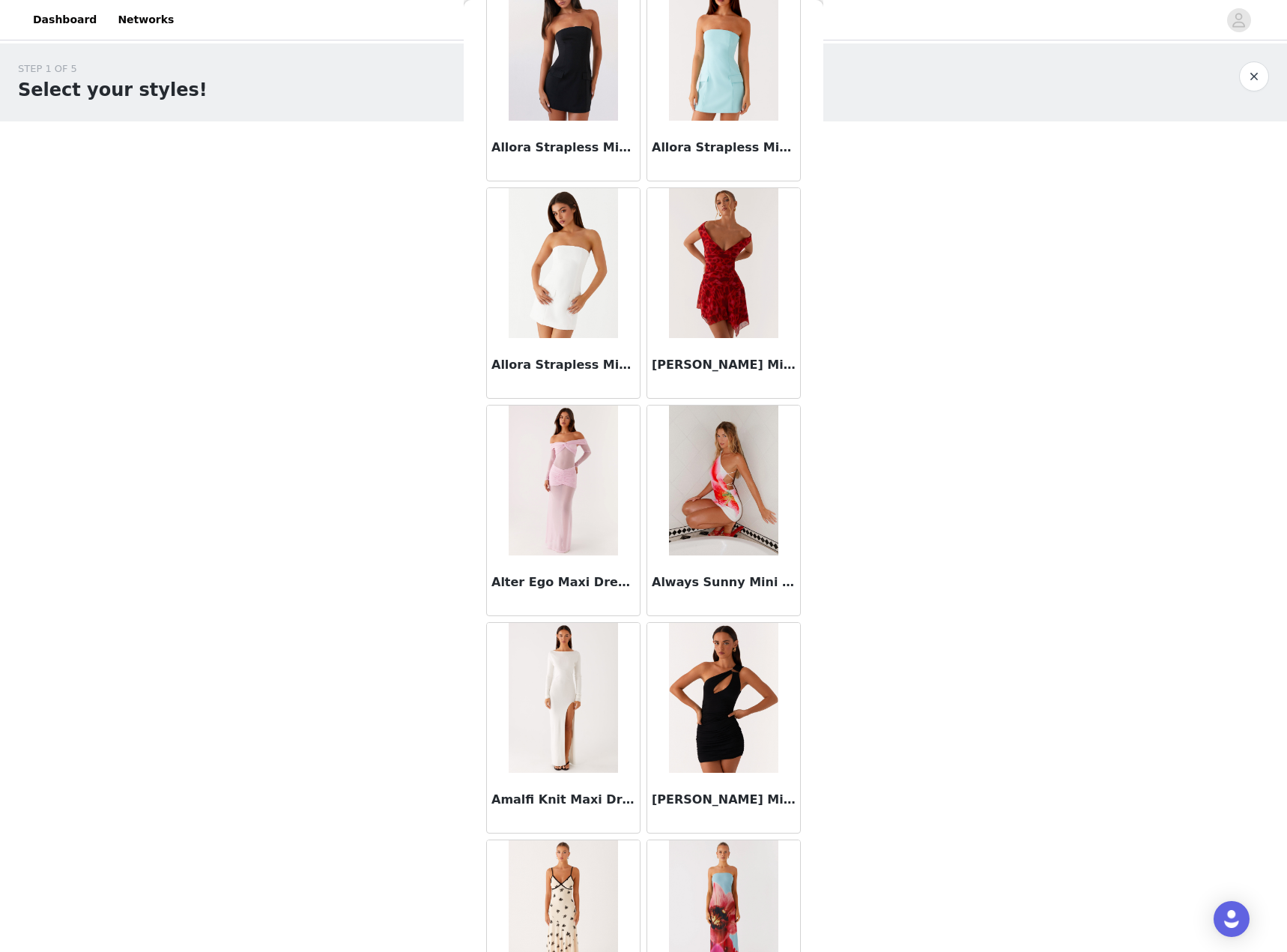
scroll to position [3514, 0]
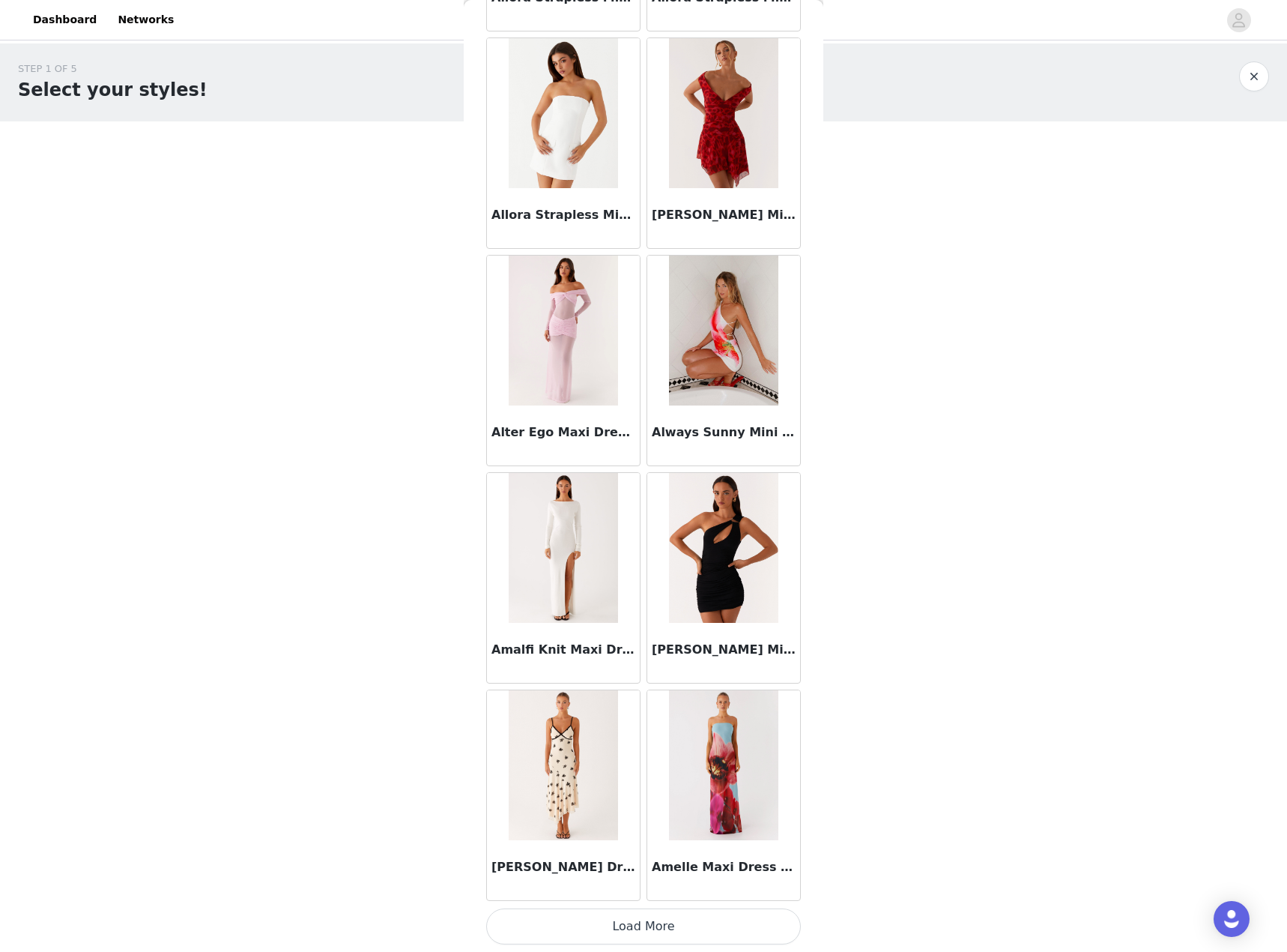
click at [576, 942] on button "Load More" at bounding box center [643, 926] width 315 height 36
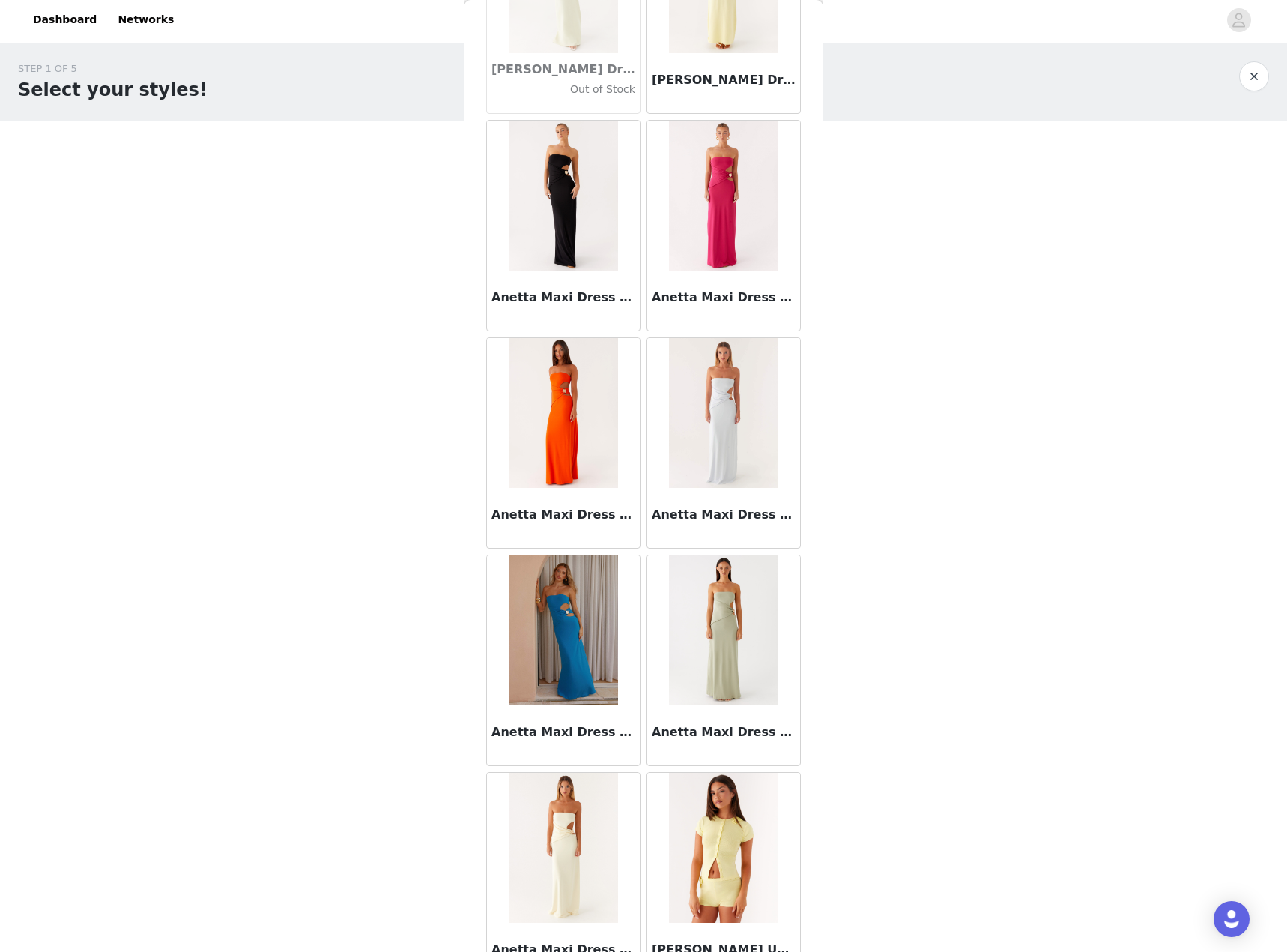
scroll to position [5687, 0]
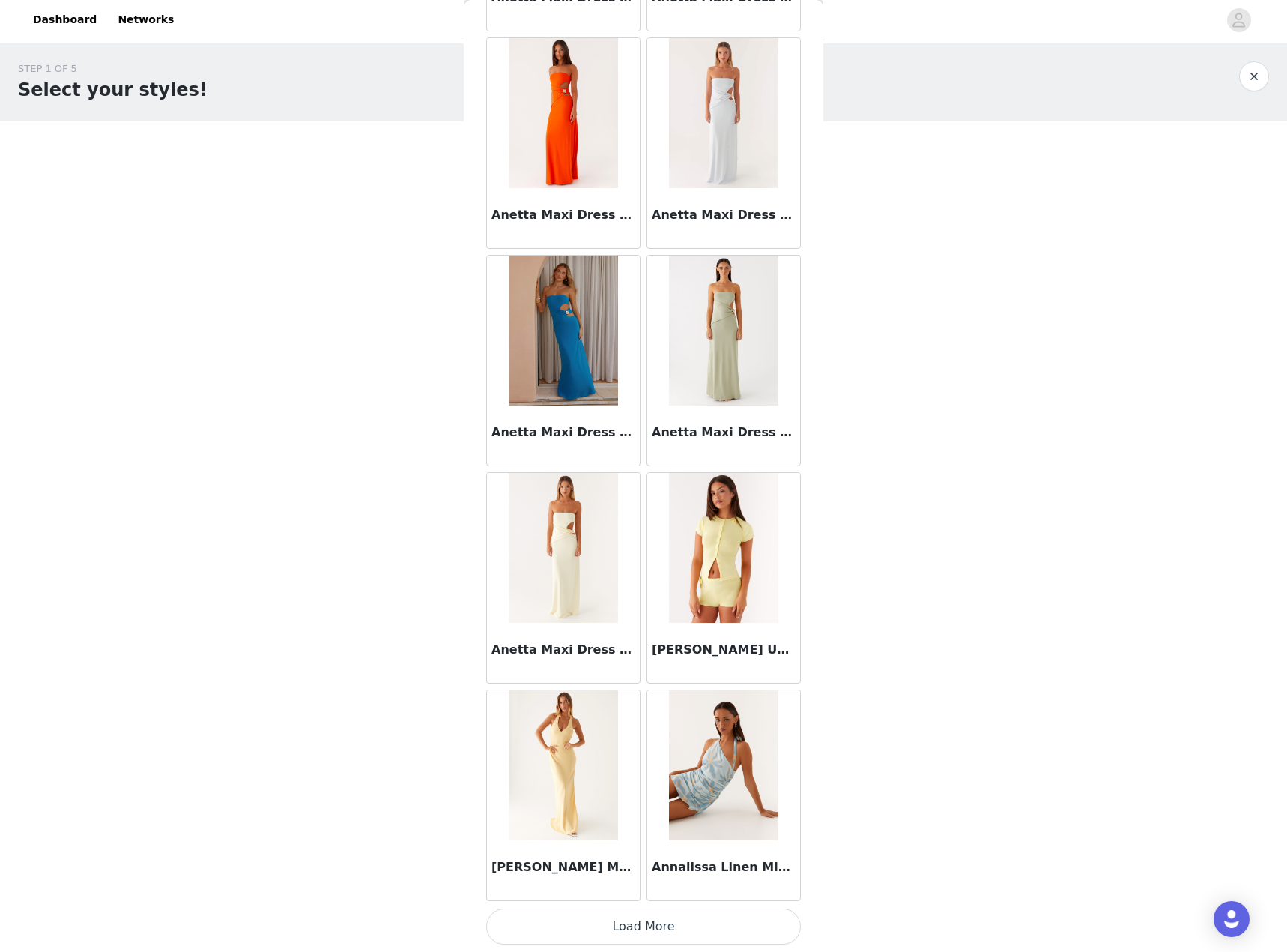
click at [606, 933] on button "Load More" at bounding box center [643, 926] width 315 height 36
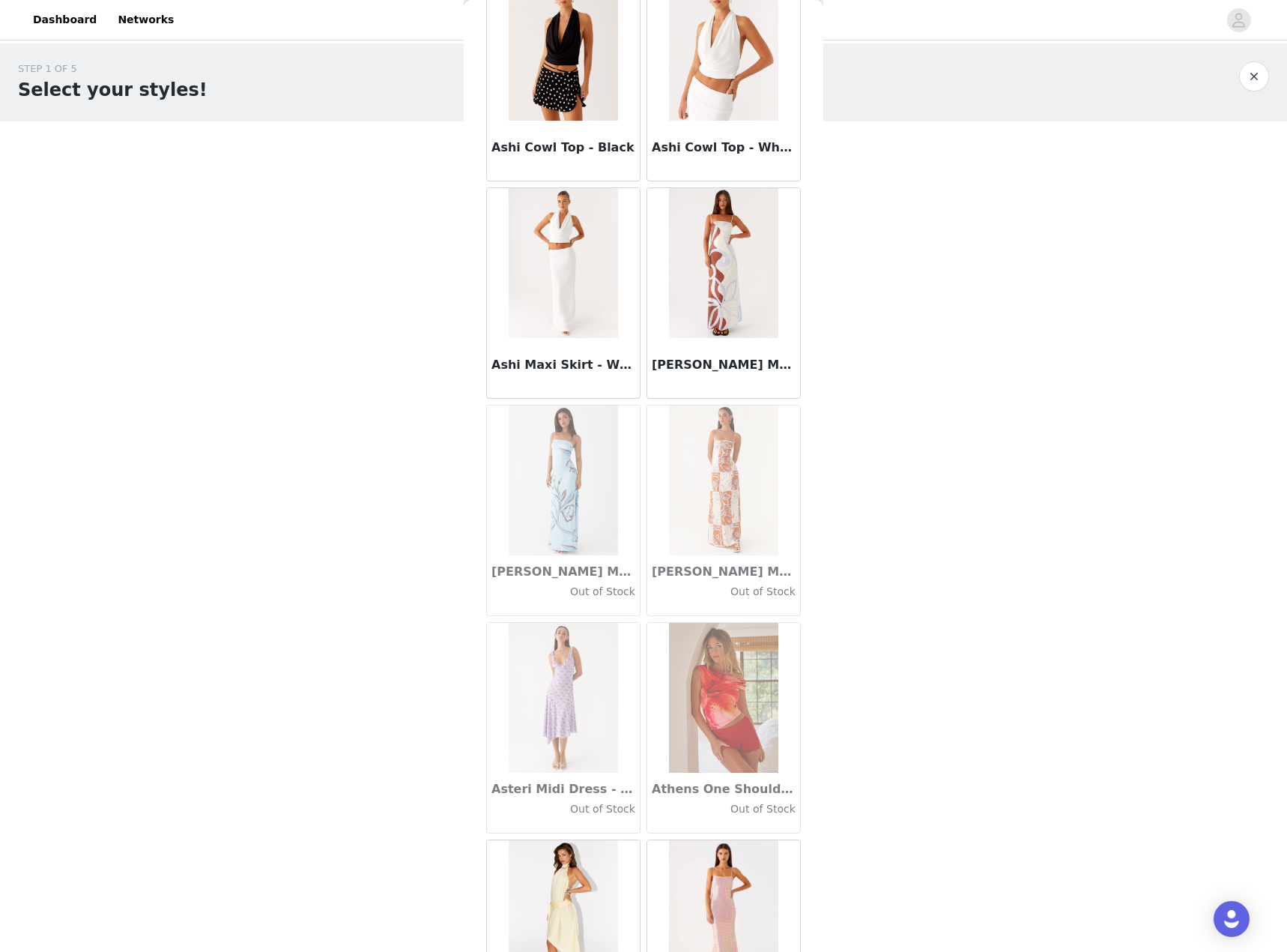
scroll to position [7860, 0]
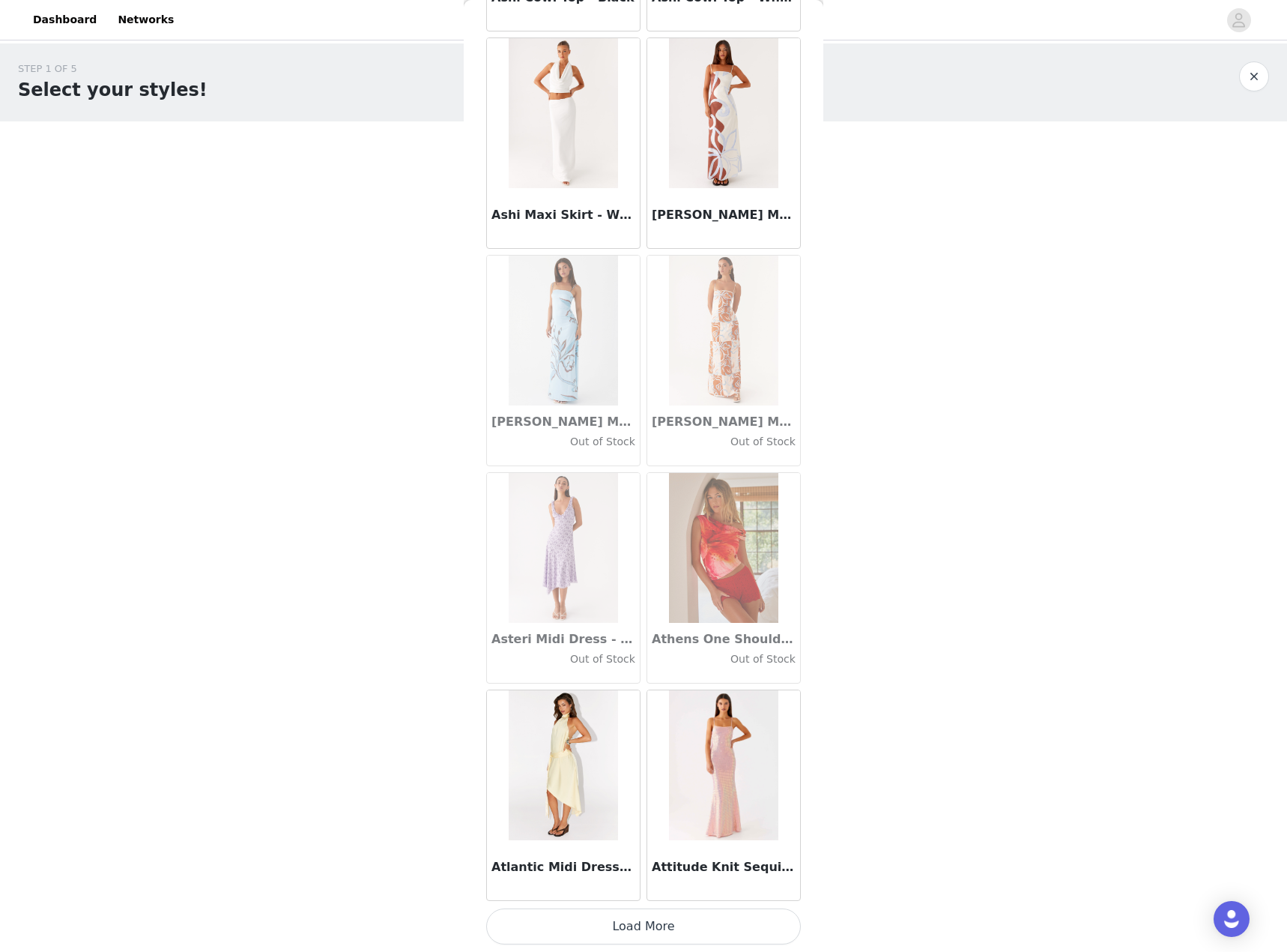
click at [676, 928] on button "Load More" at bounding box center [643, 926] width 315 height 36
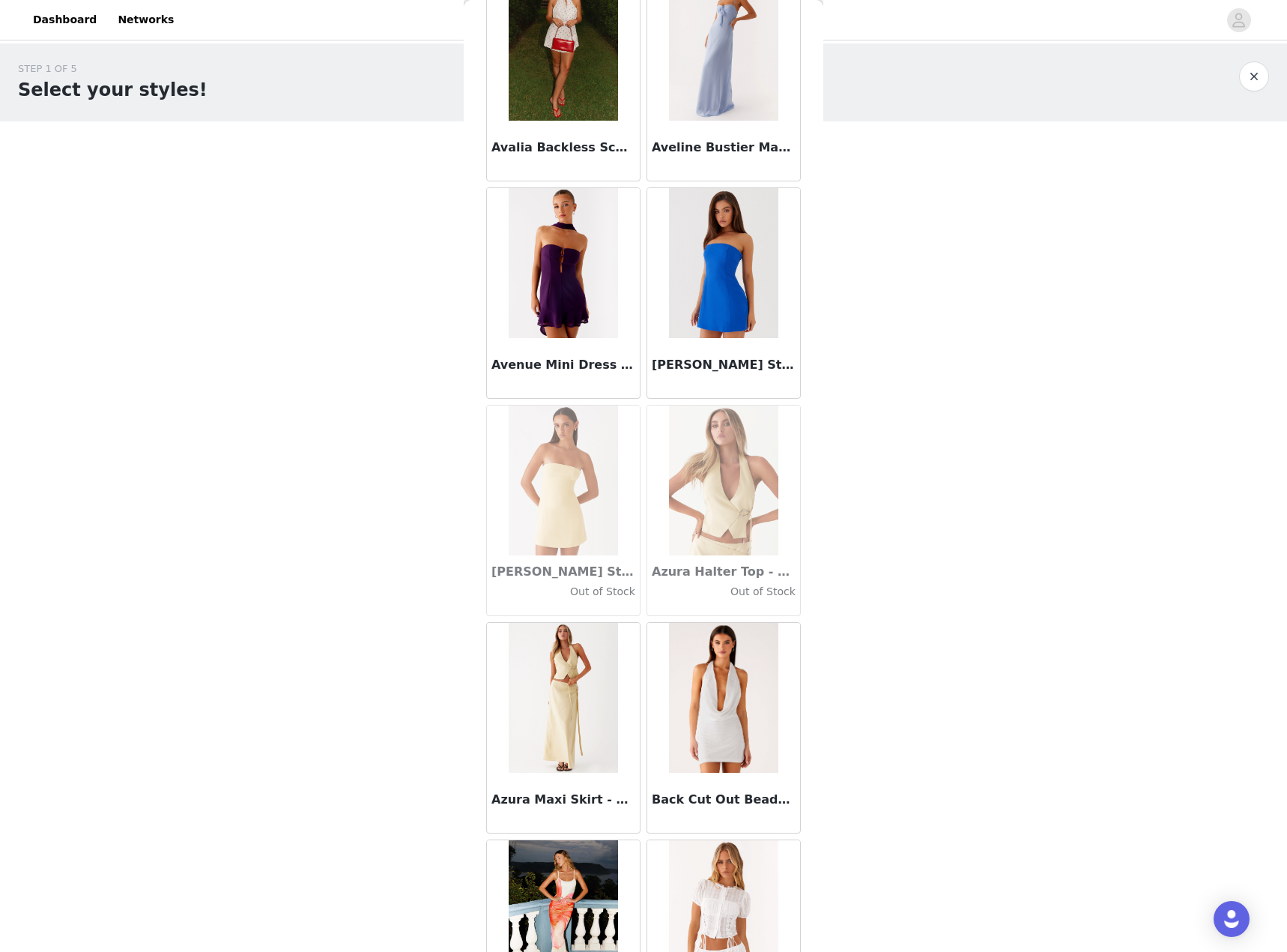
scroll to position [10032, 0]
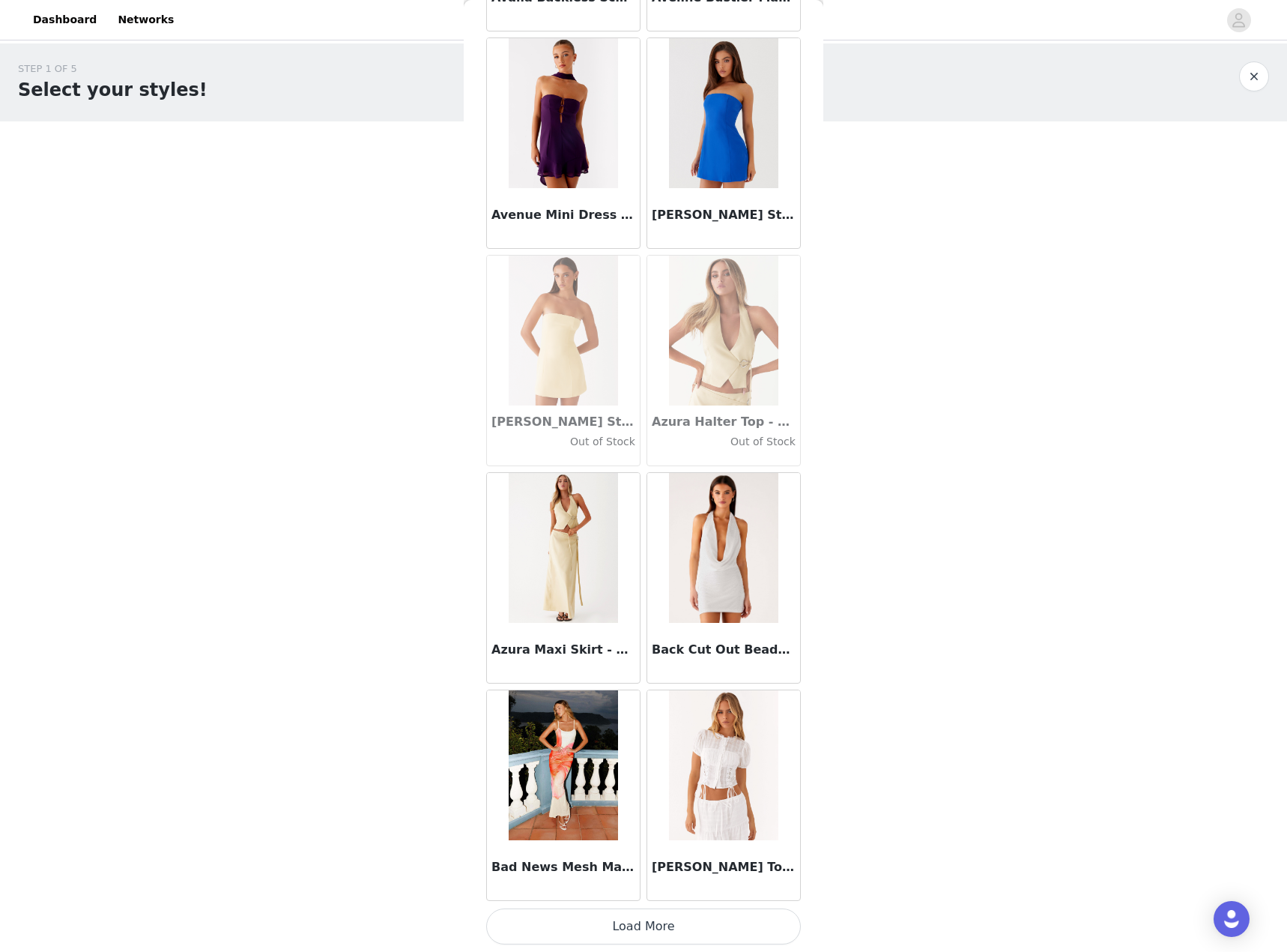
click at [630, 931] on button "Load More" at bounding box center [643, 926] width 315 height 36
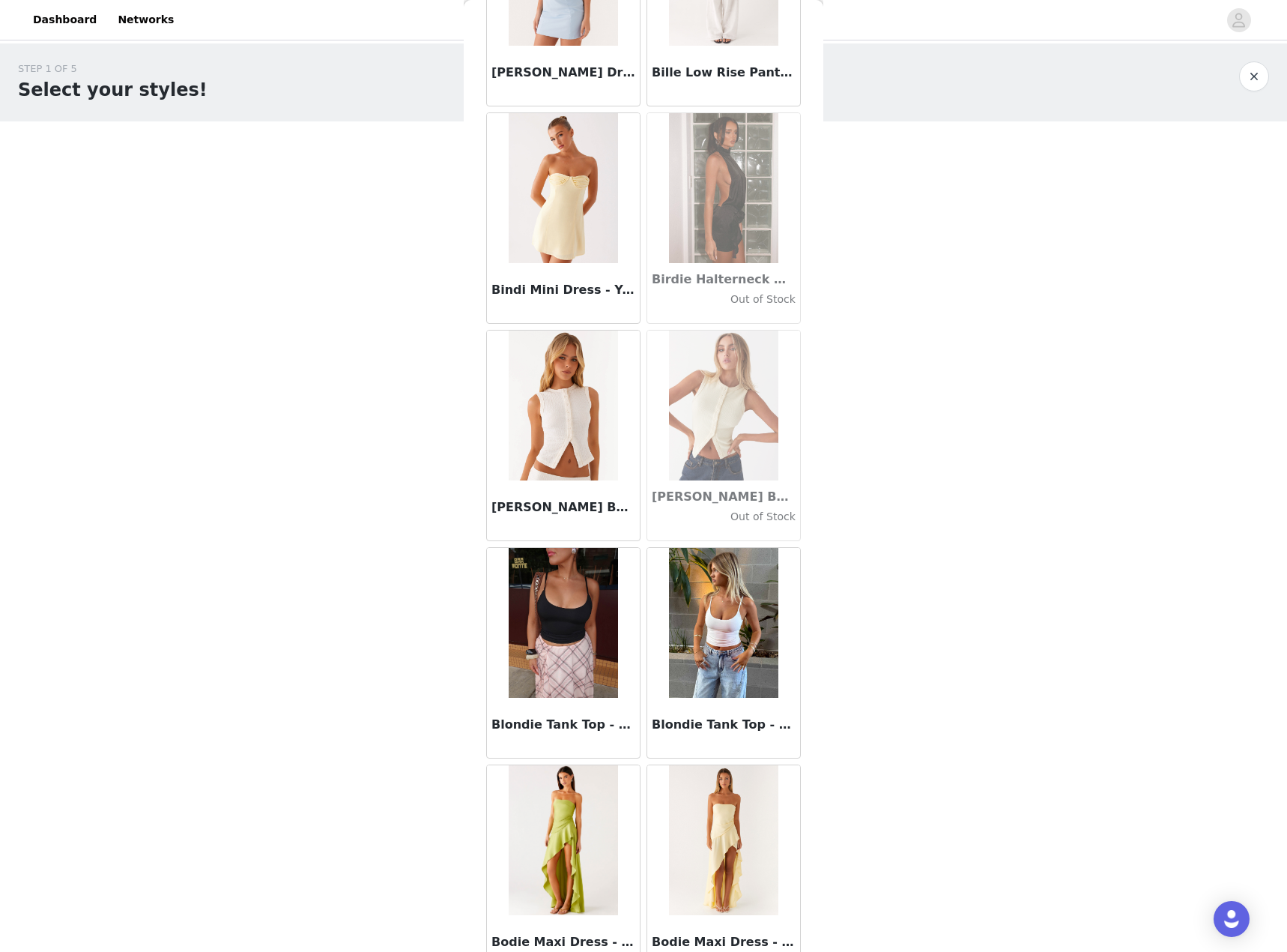
scroll to position [12205, 0]
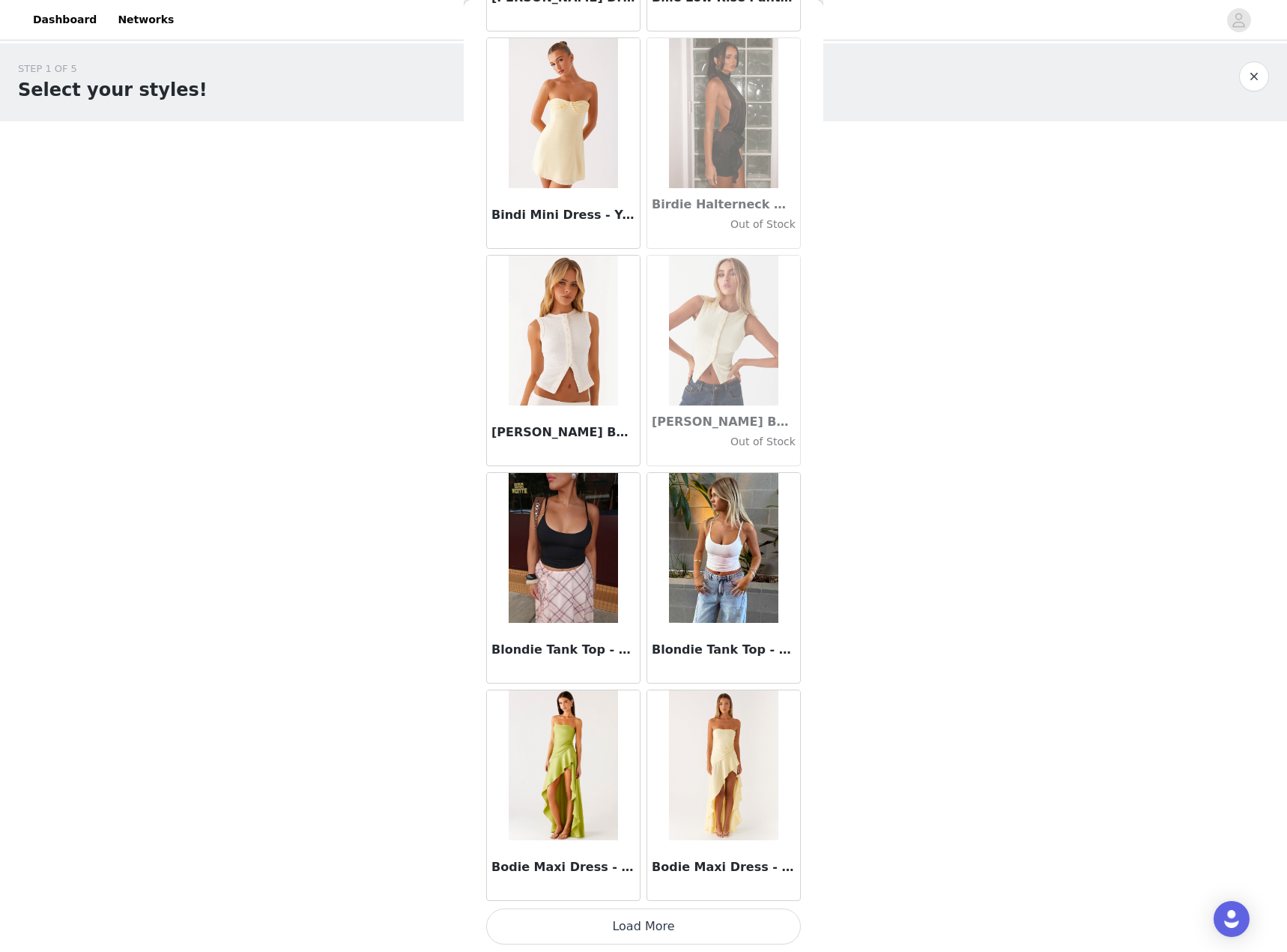
click at [656, 911] on button "Load More" at bounding box center [643, 926] width 315 height 36
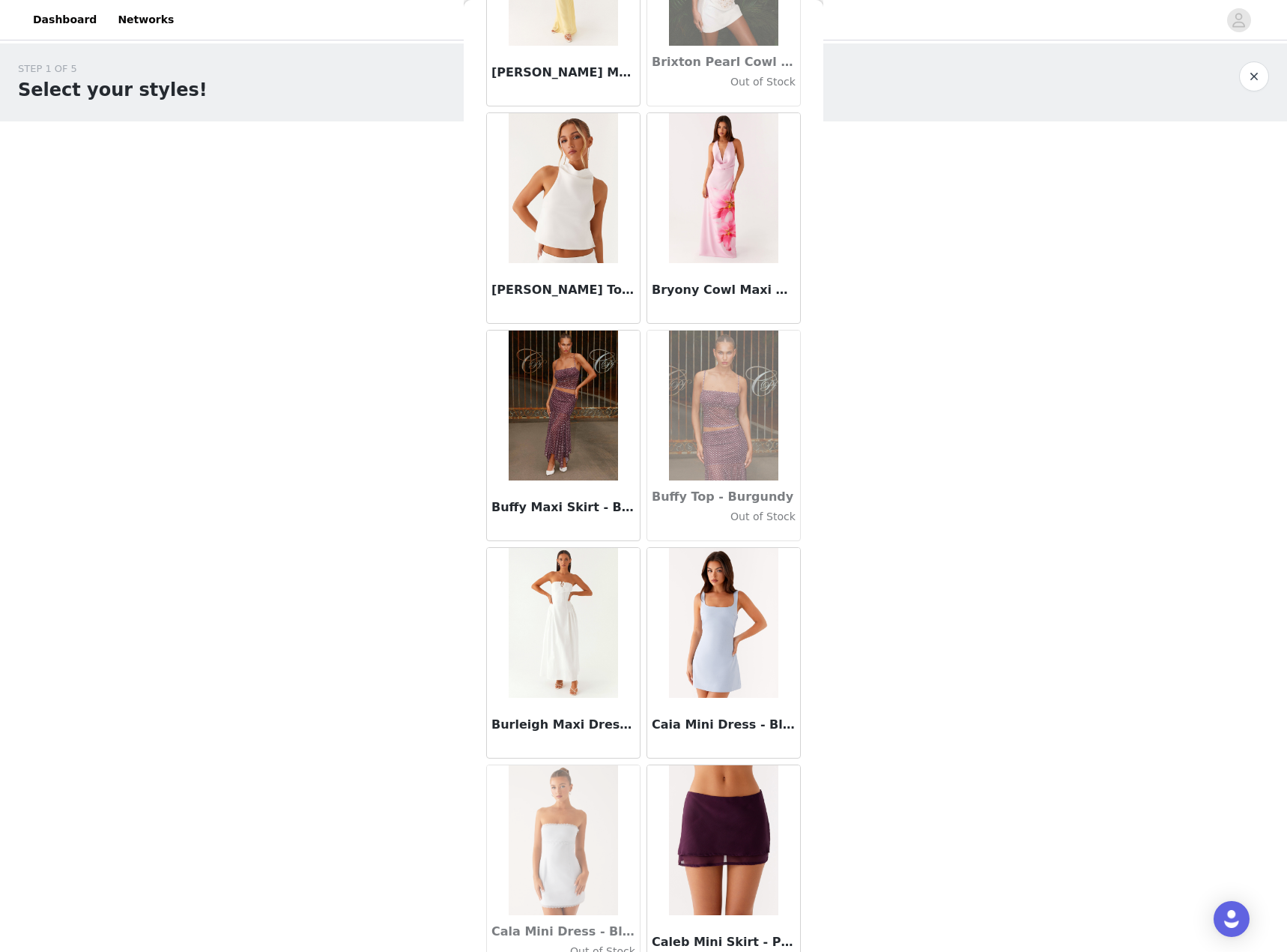
scroll to position [14378, 0]
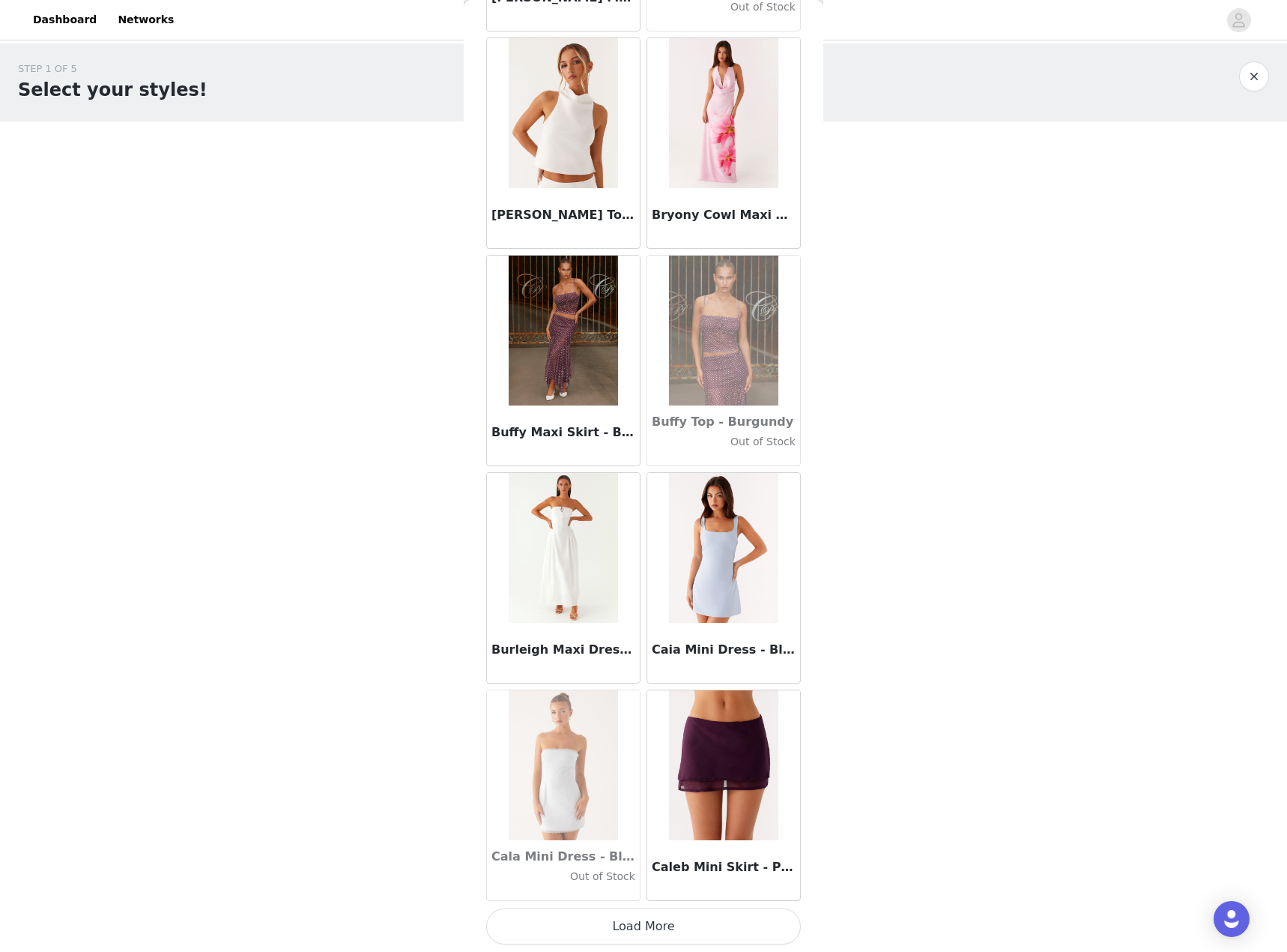
click at [644, 924] on button "Load More" at bounding box center [643, 926] width 315 height 36
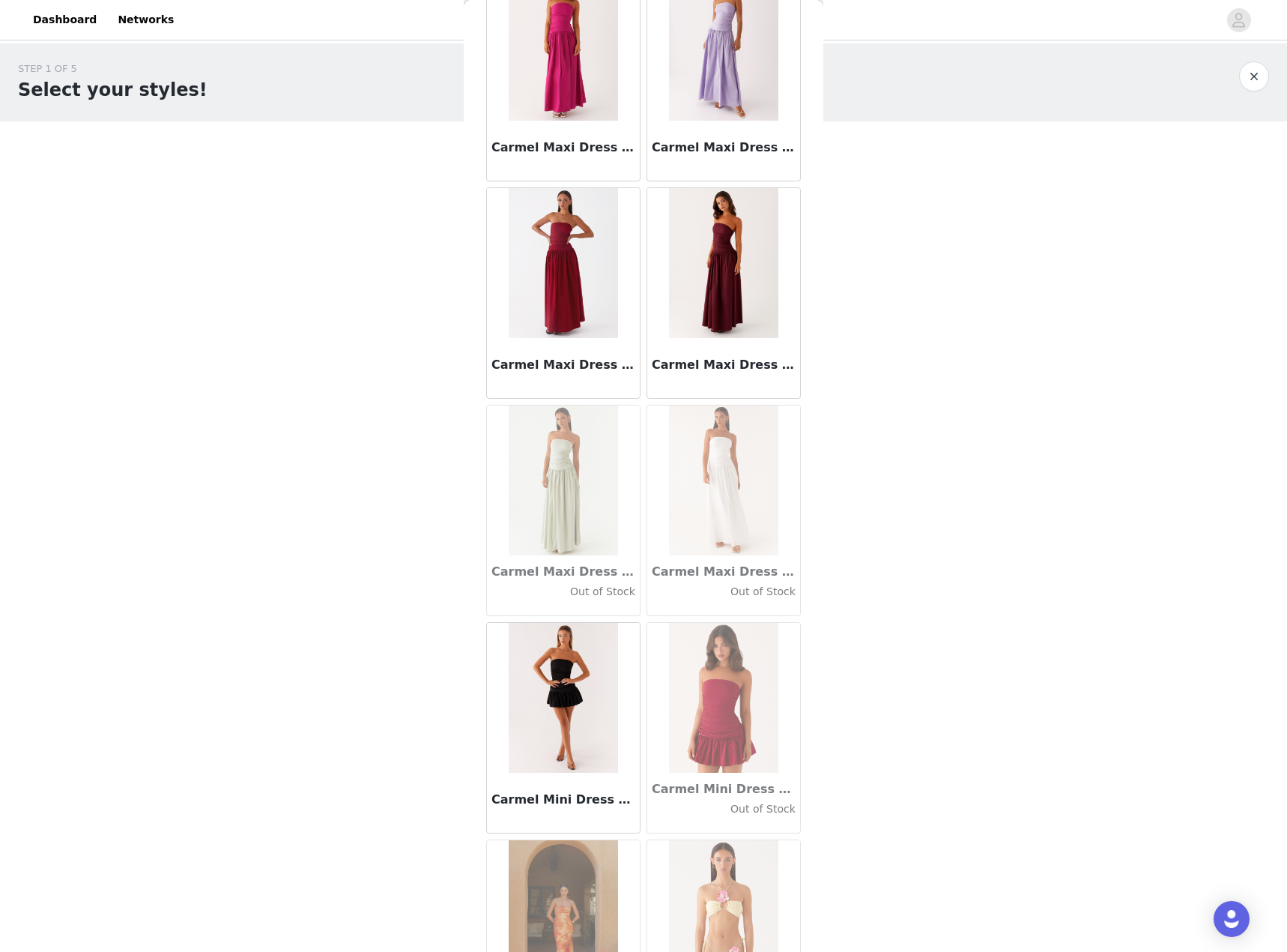
scroll to position [16551, 0]
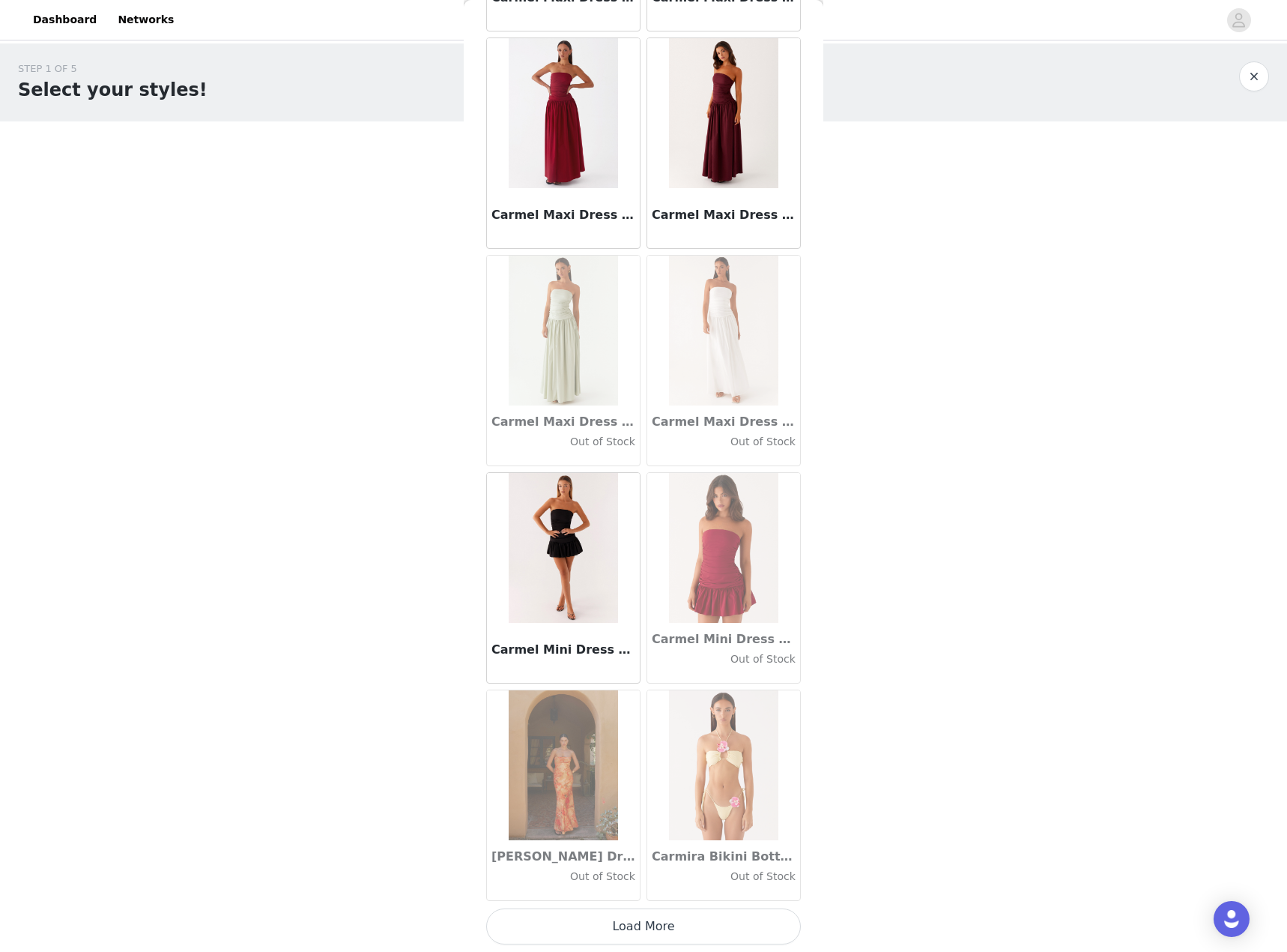
click at [650, 940] on button "Load More" at bounding box center [643, 926] width 315 height 36
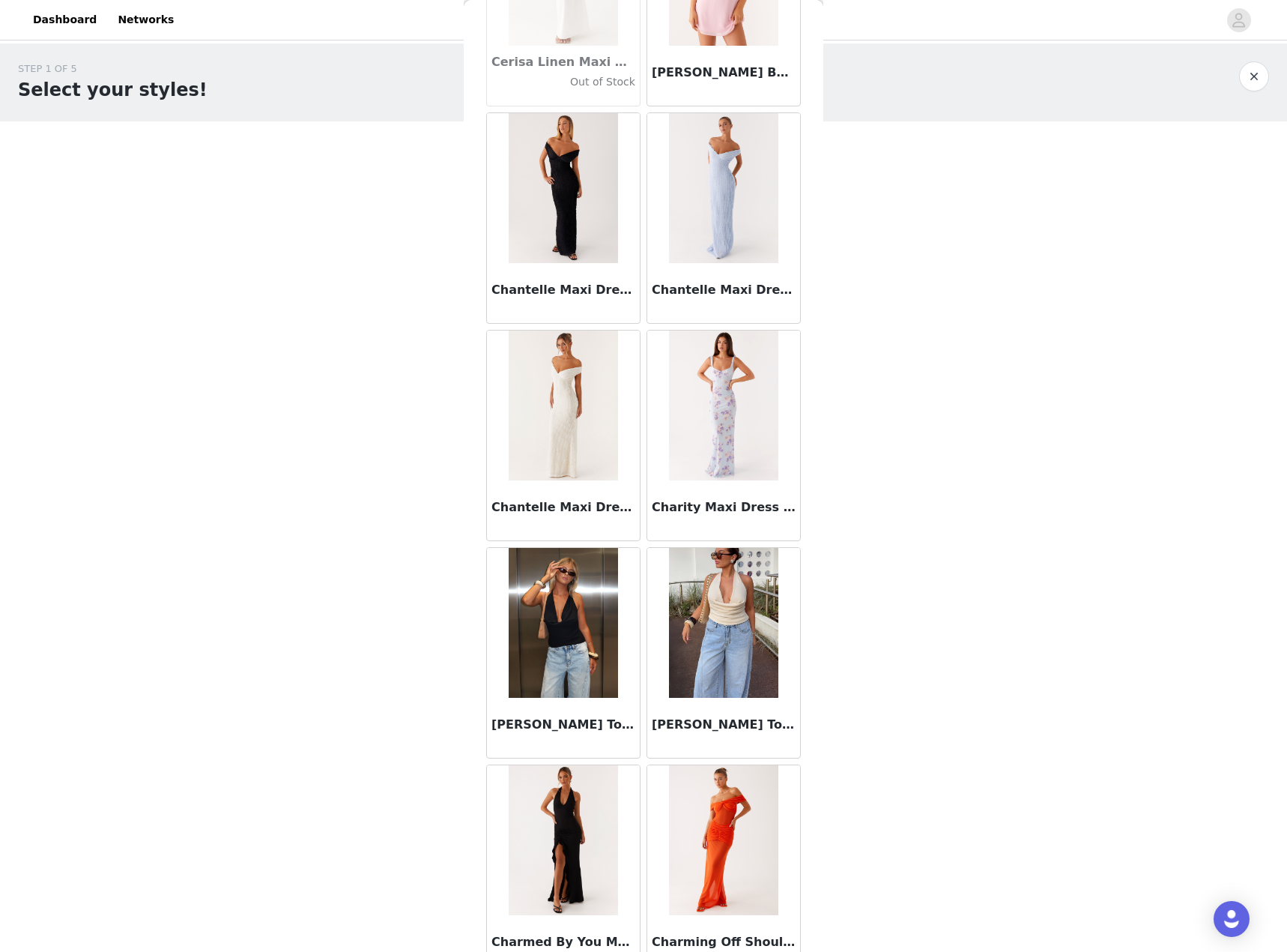
scroll to position [18724, 0]
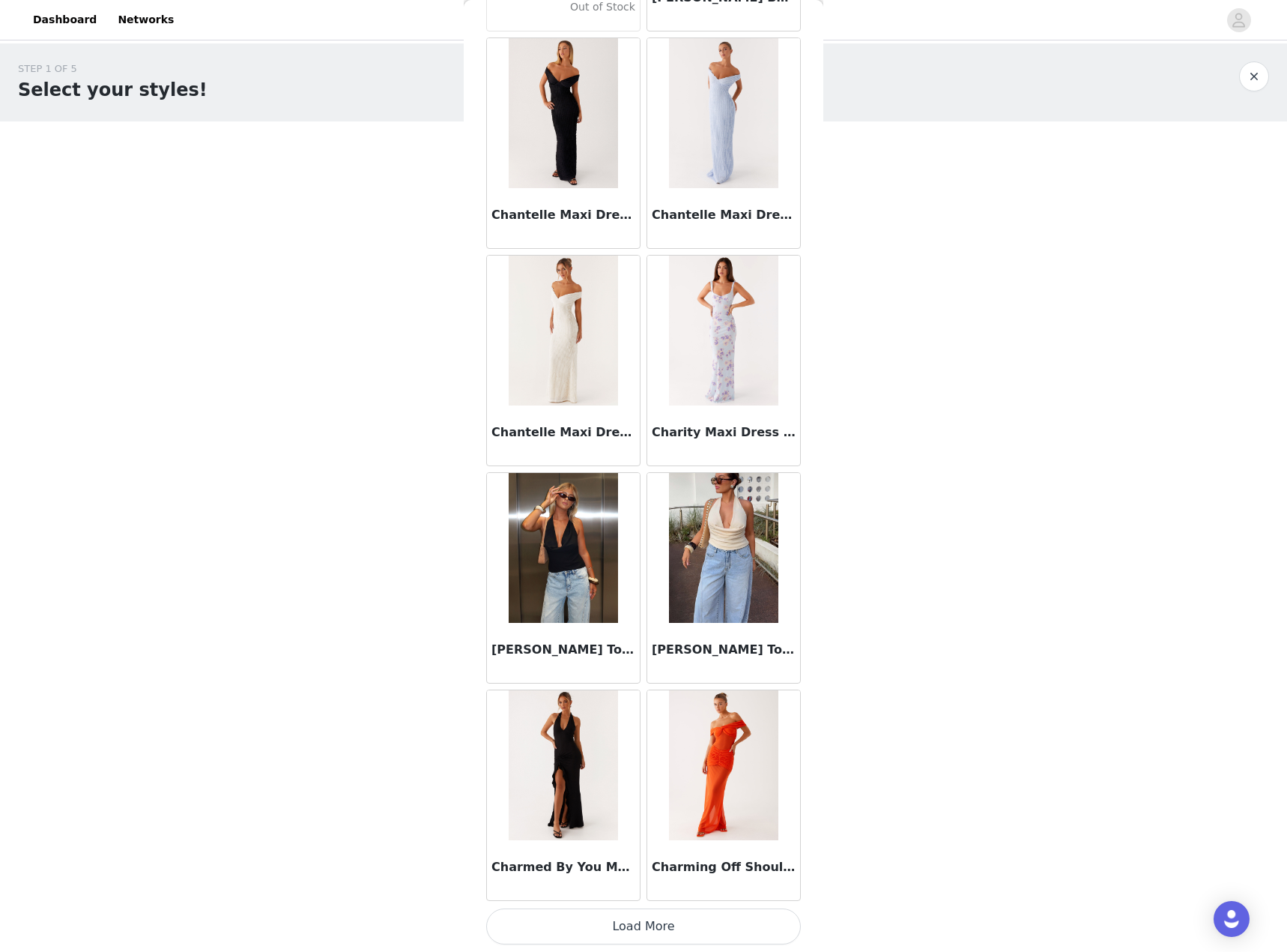
click at [624, 927] on button "Load More" at bounding box center [643, 926] width 315 height 36
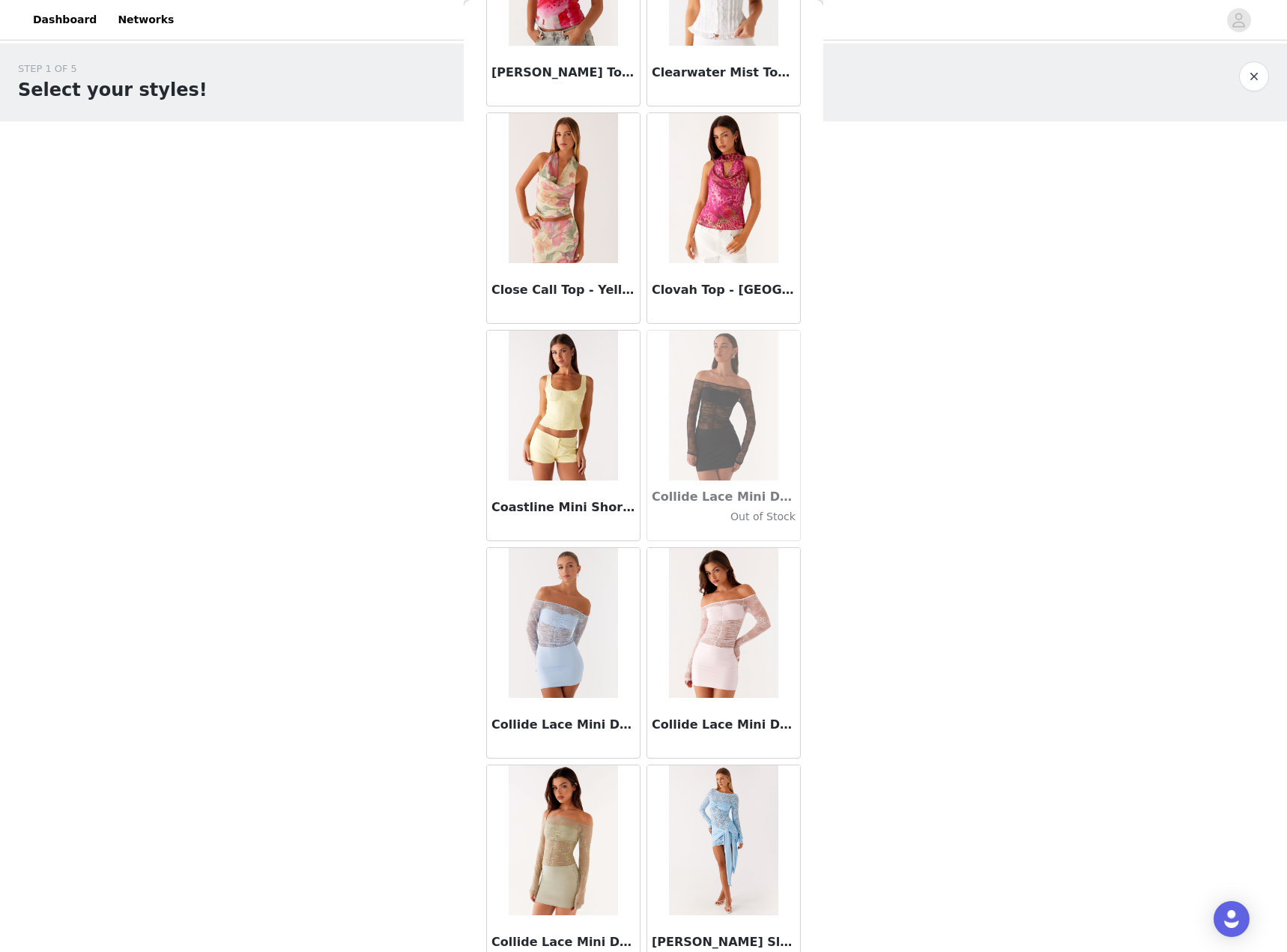
scroll to position [20897, 0]
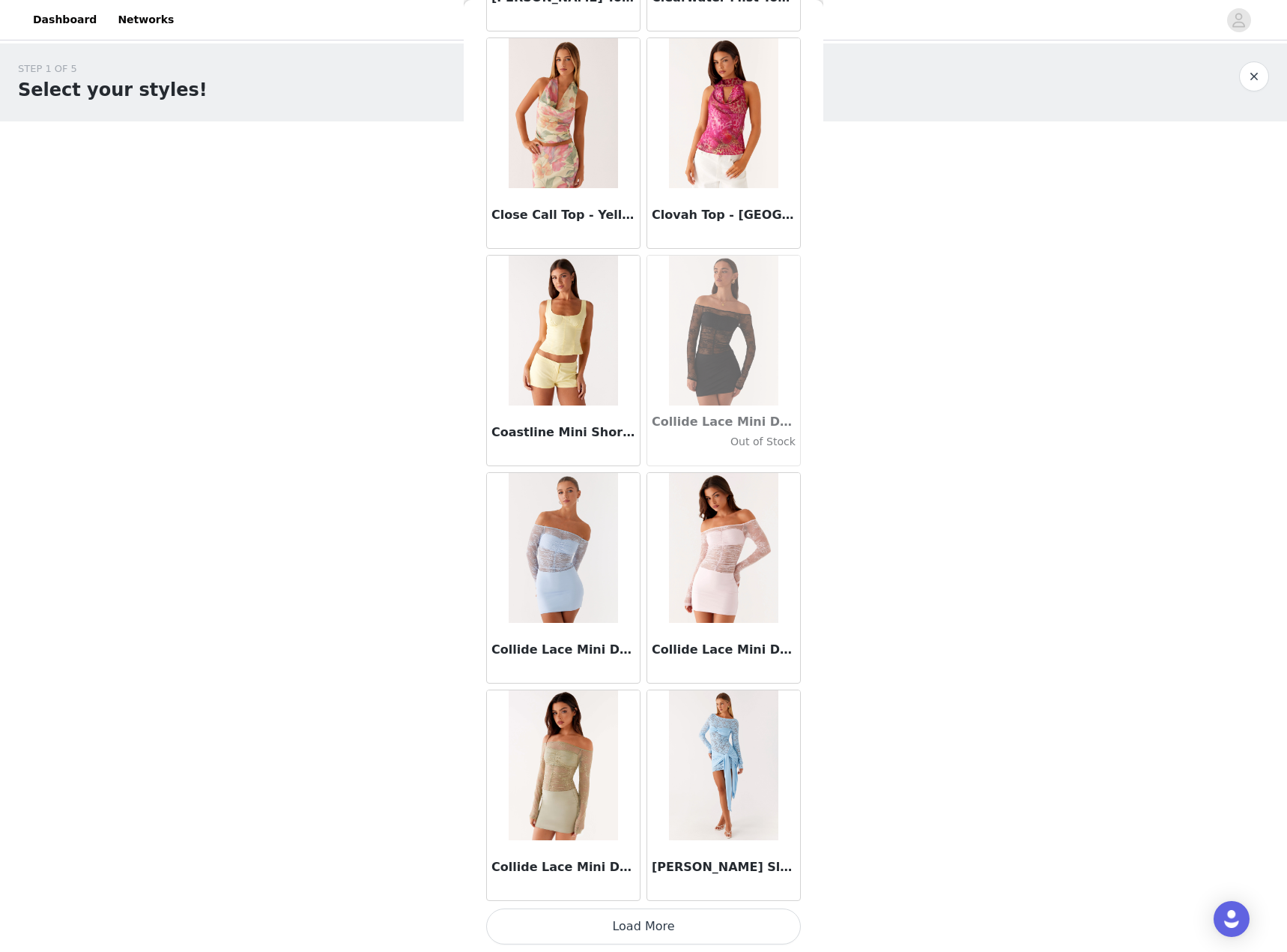
click at [663, 928] on button "Load More" at bounding box center [643, 926] width 315 height 36
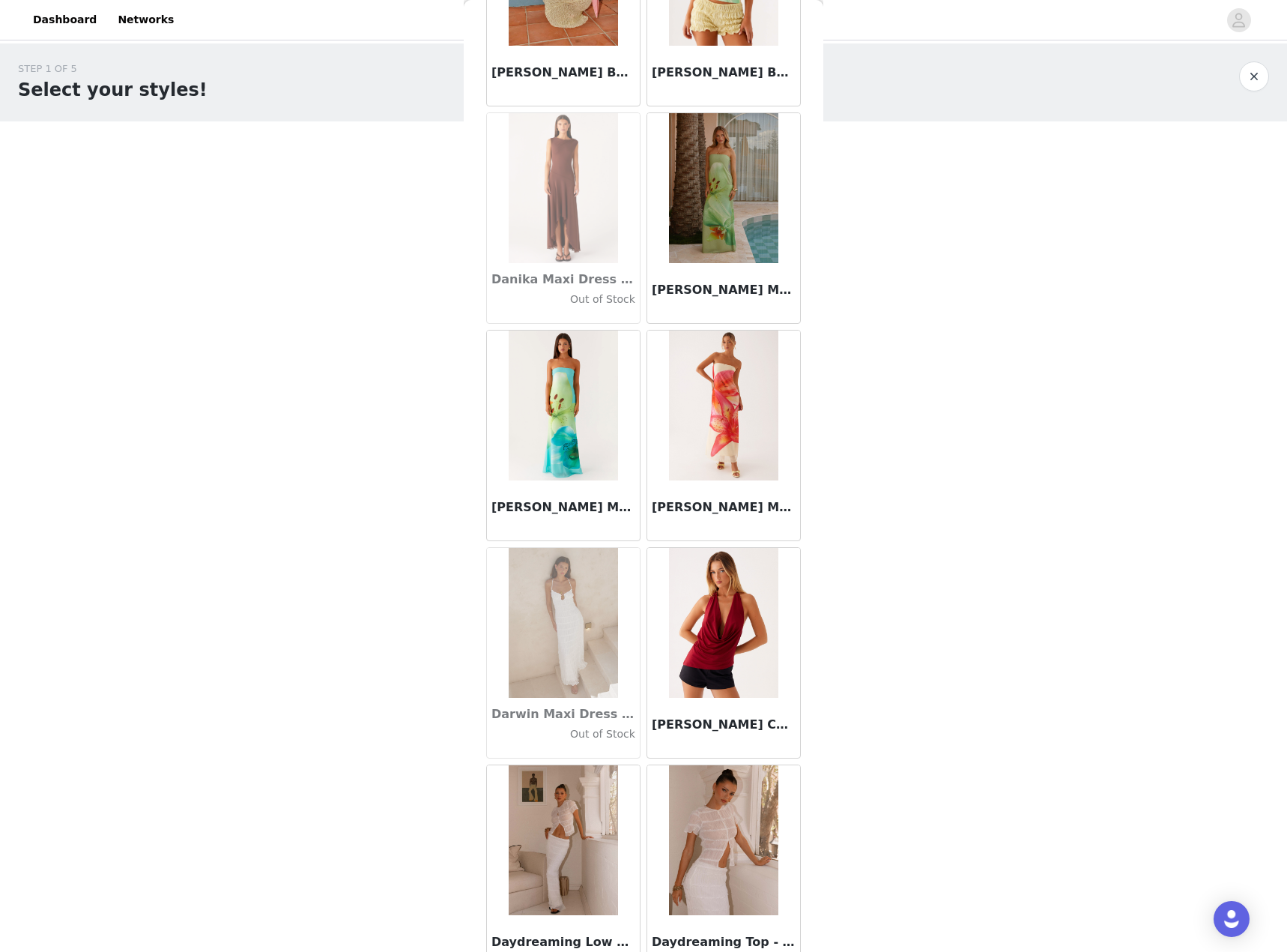
scroll to position [23070, 0]
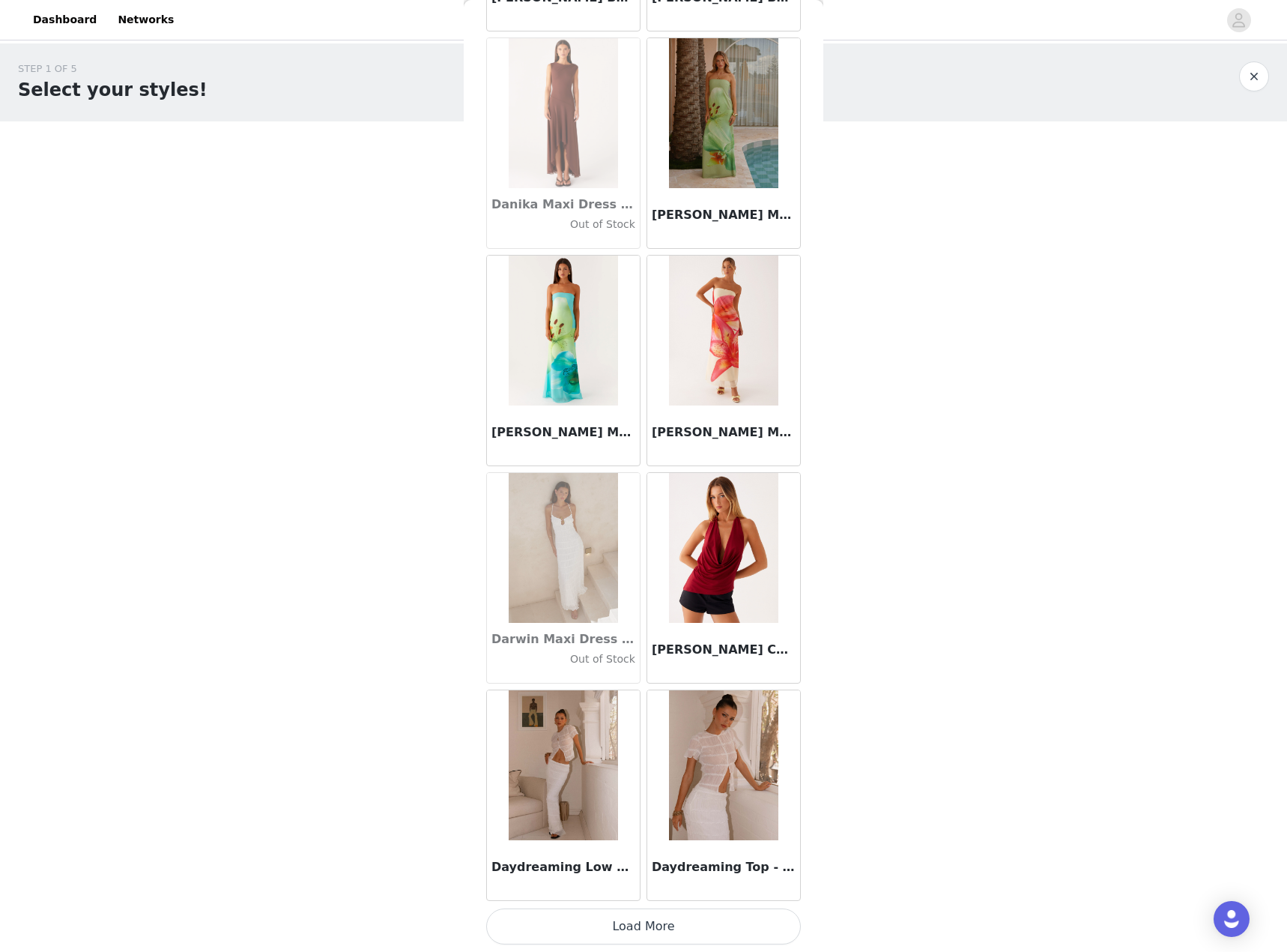
click at [658, 917] on button "Load More" at bounding box center [643, 926] width 315 height 36
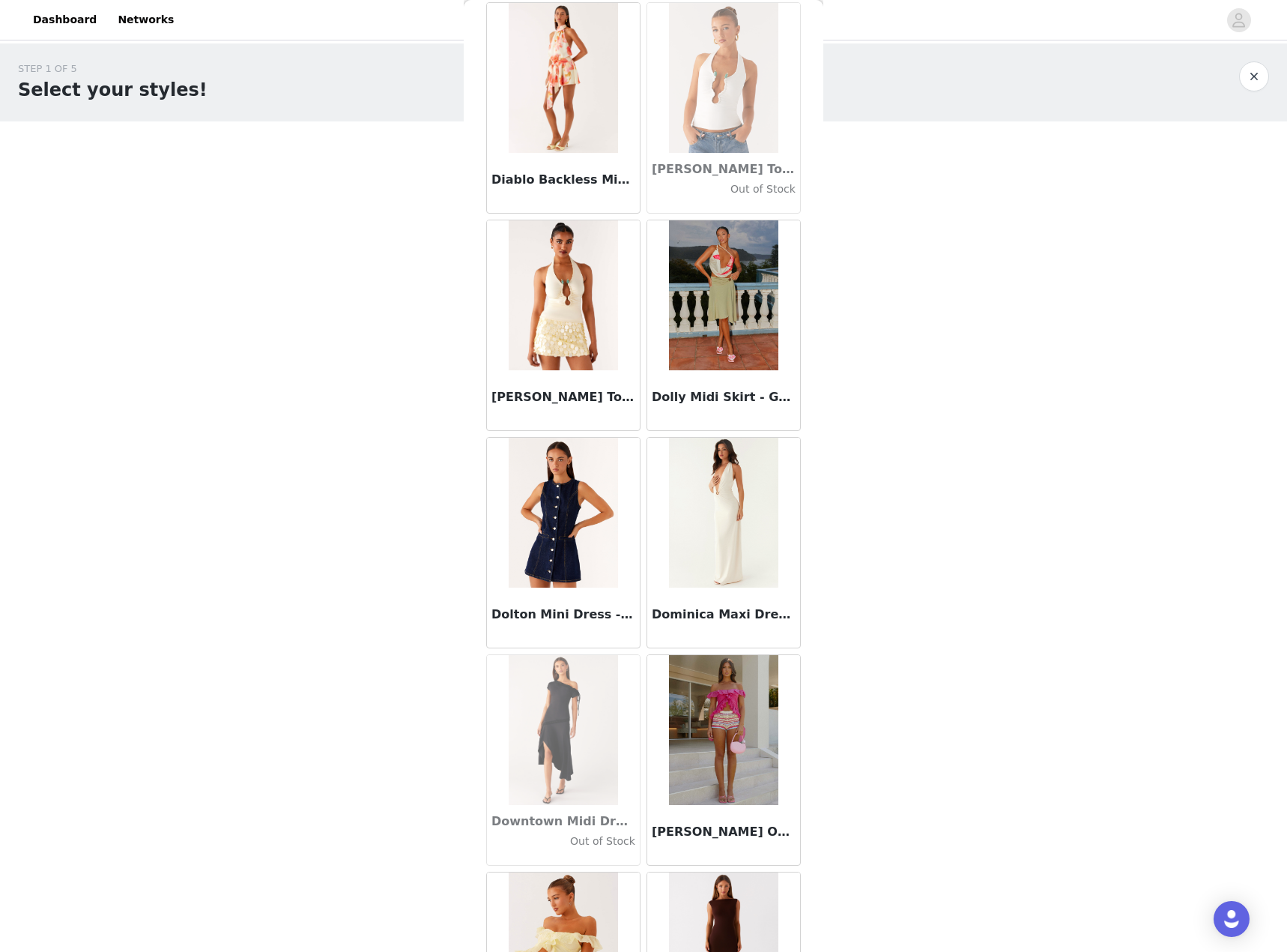
scroll to position [25243, 0]
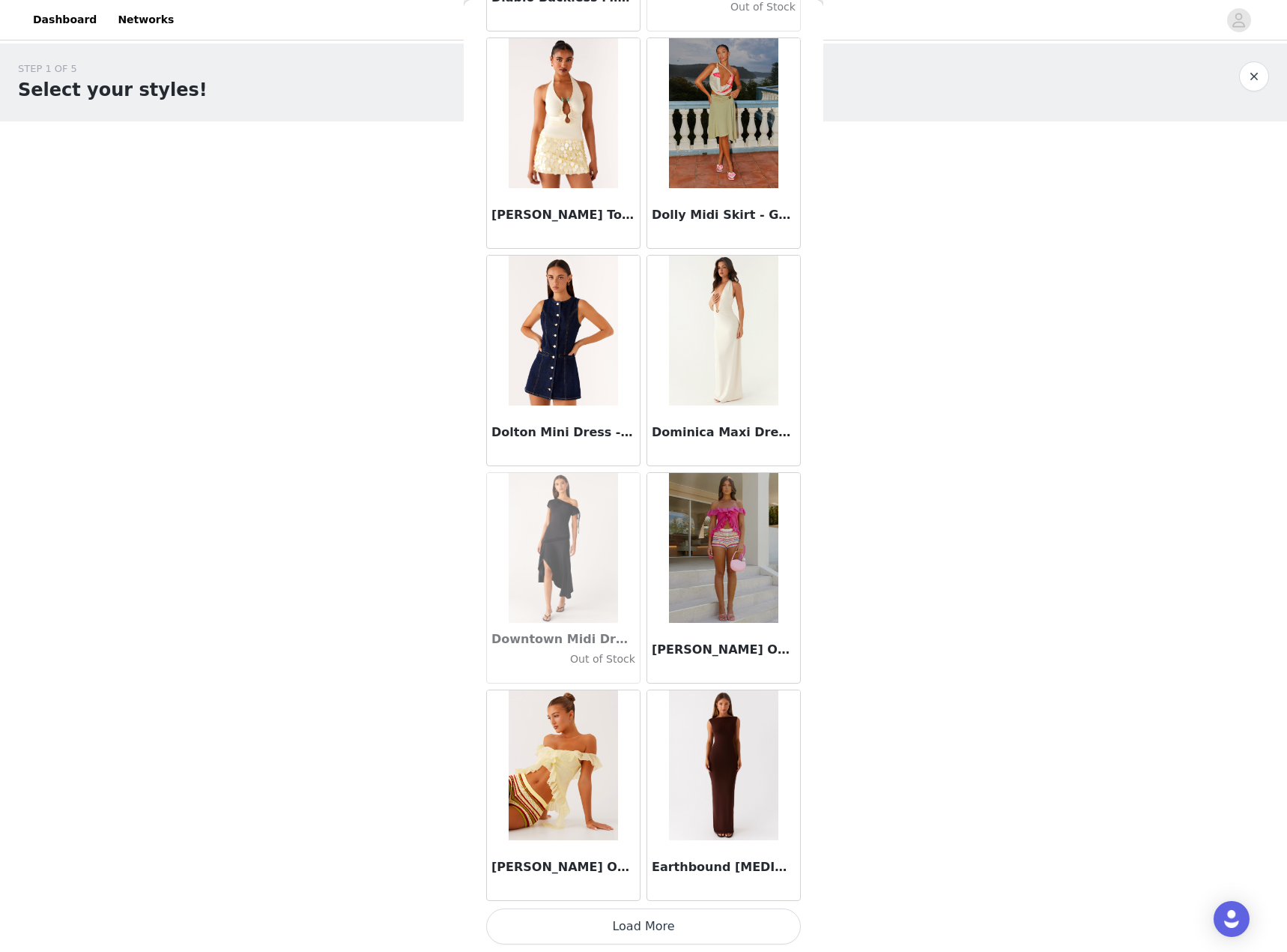
click at [684, 924] on button "Load More" at bounding box center [643, 926] width 315 height 36
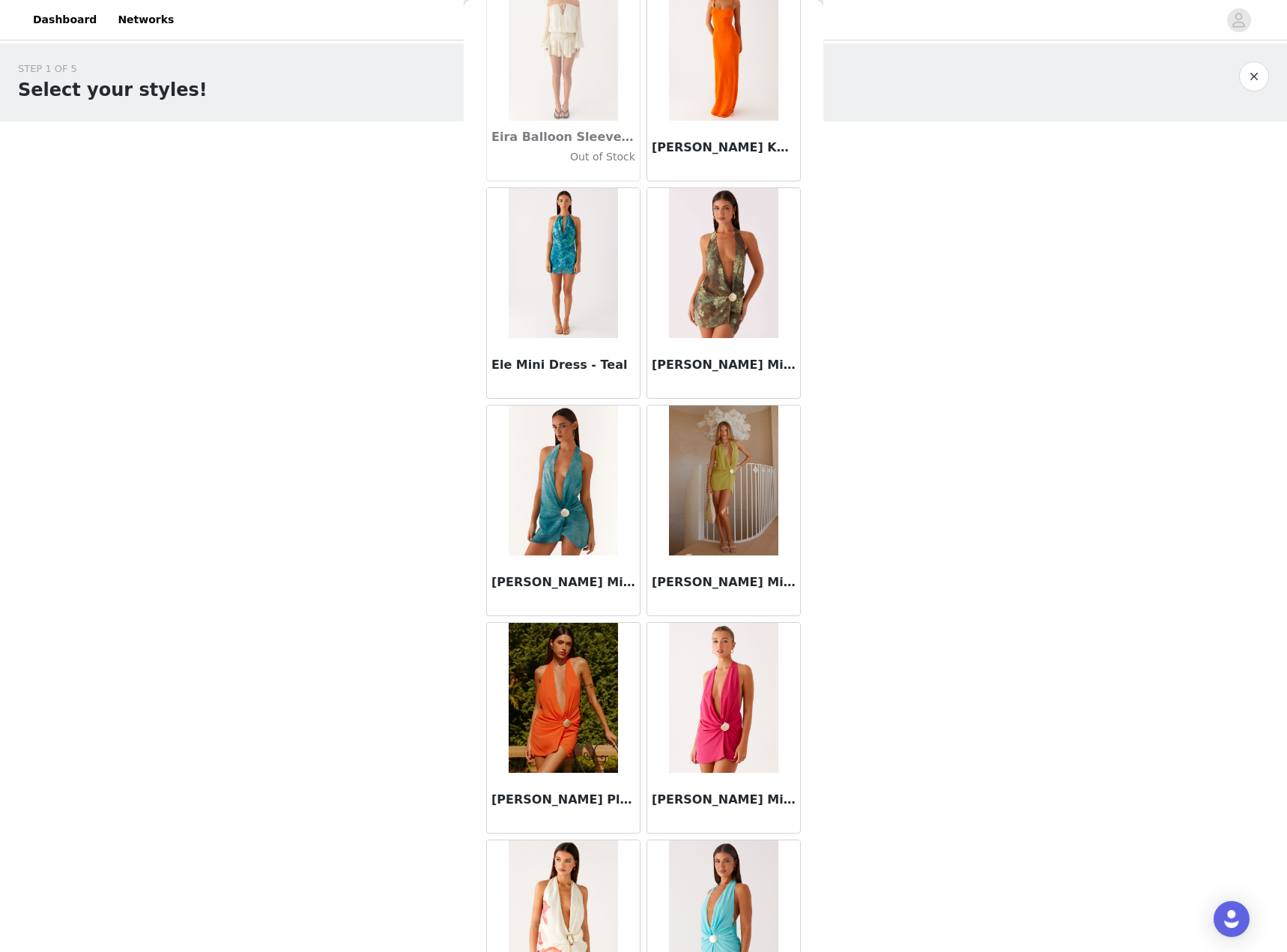
scroll to position [27416, 0]
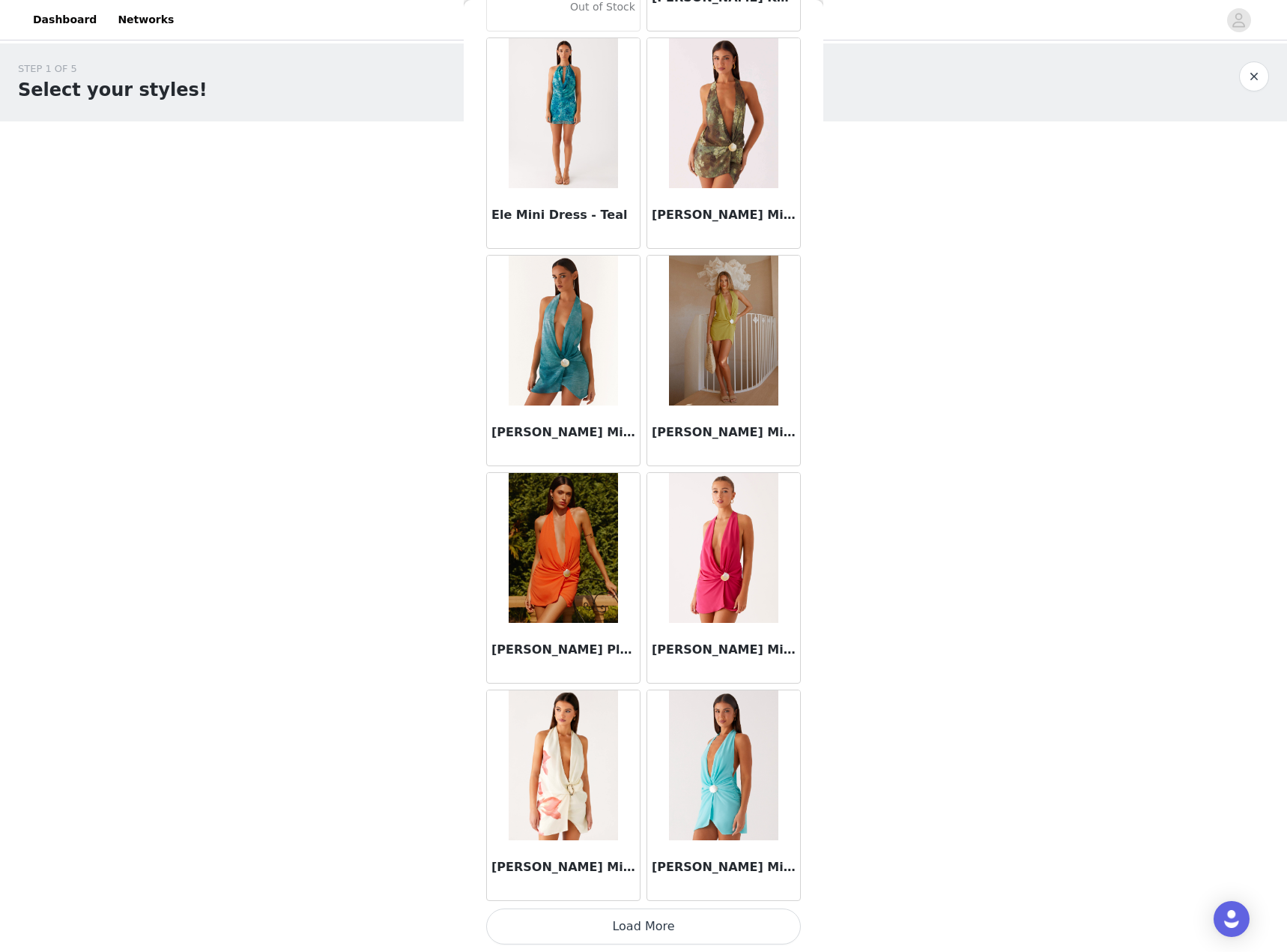
click at [628, 922] on button "Load More" at bounding box center [643, 926] width 315 height 36
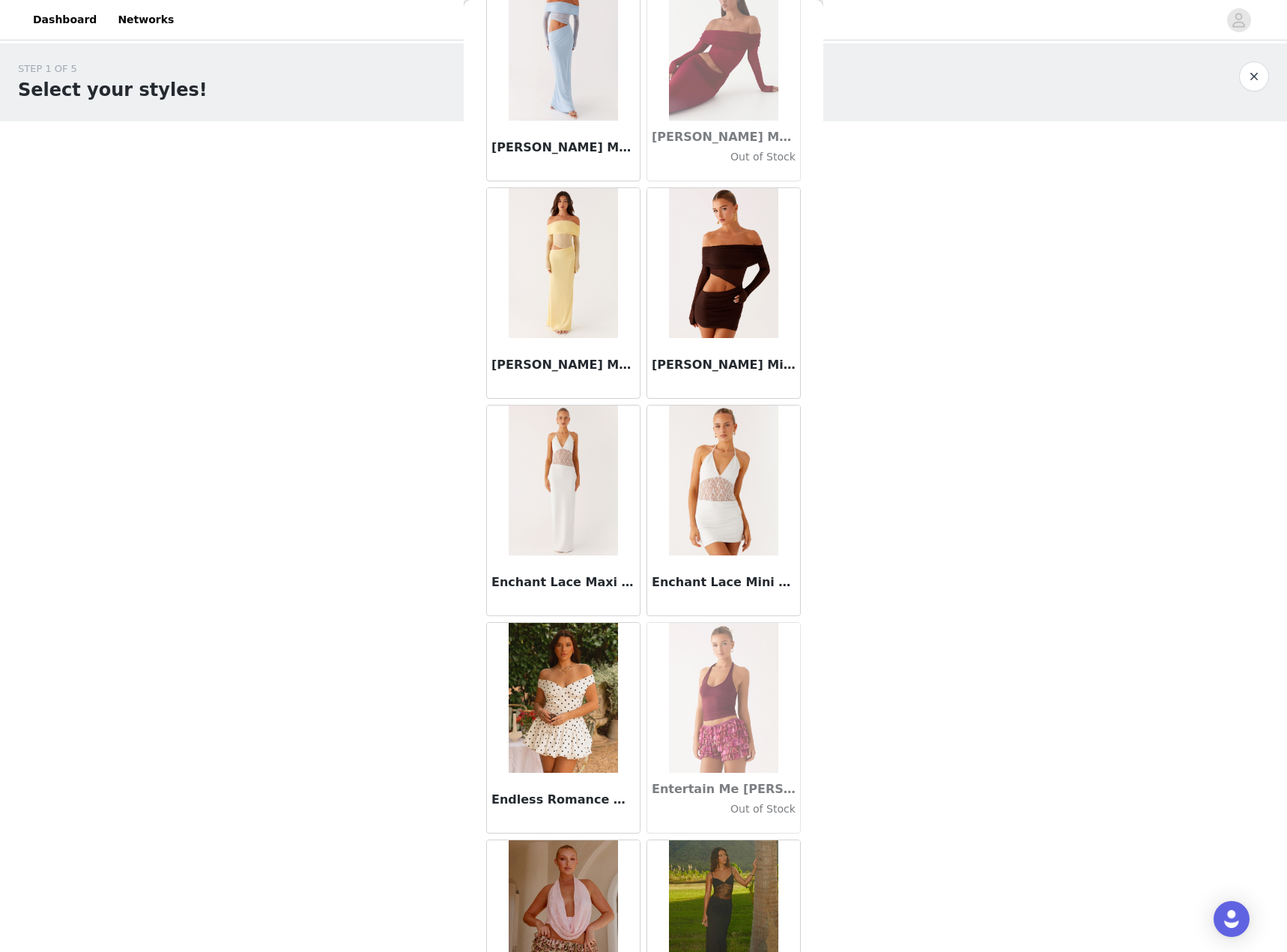
scroll to position [29588, 0]
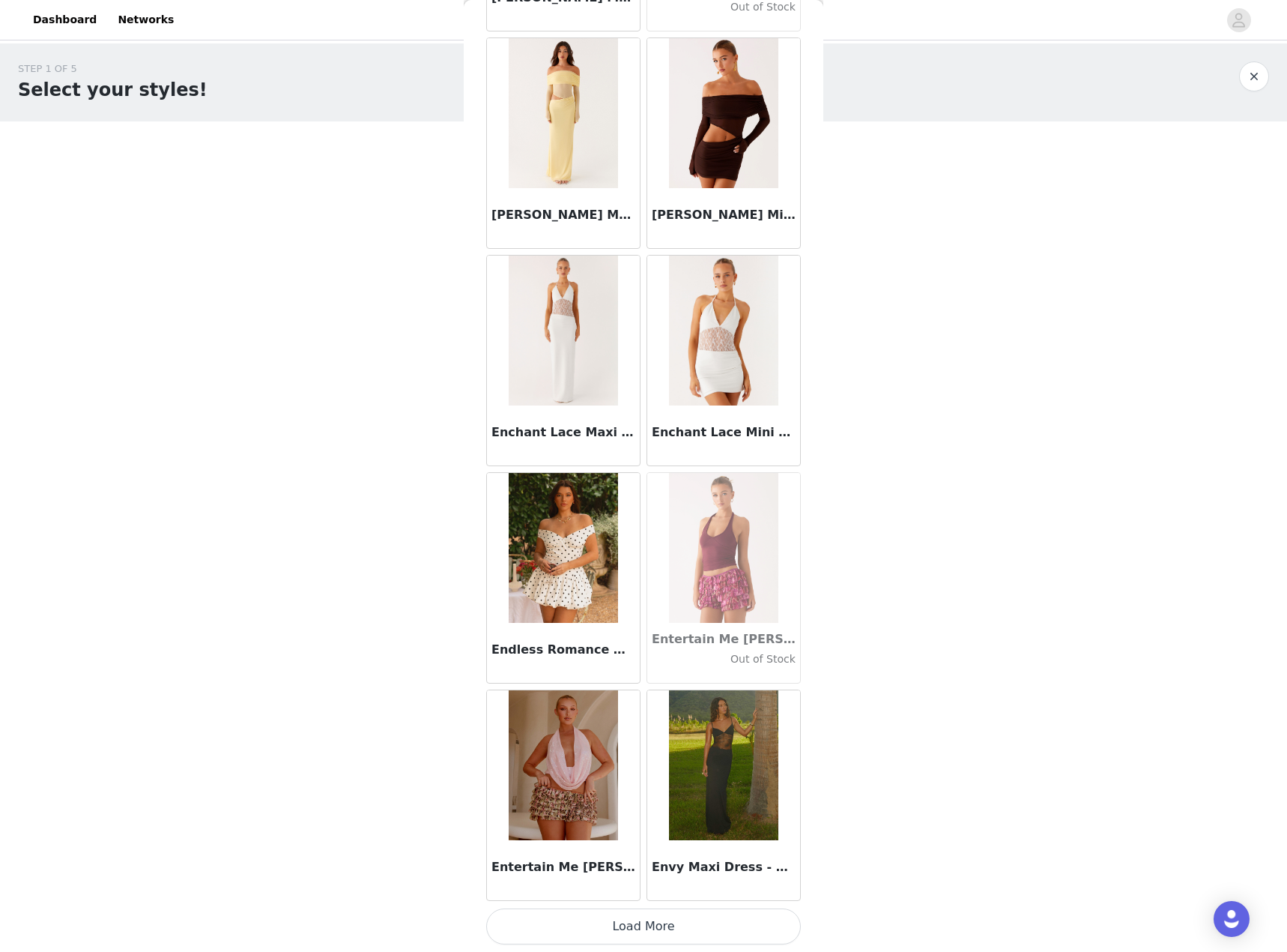
click at [683, 921] on button "Load More" at bounding box center [643, 926] width 315 height 36
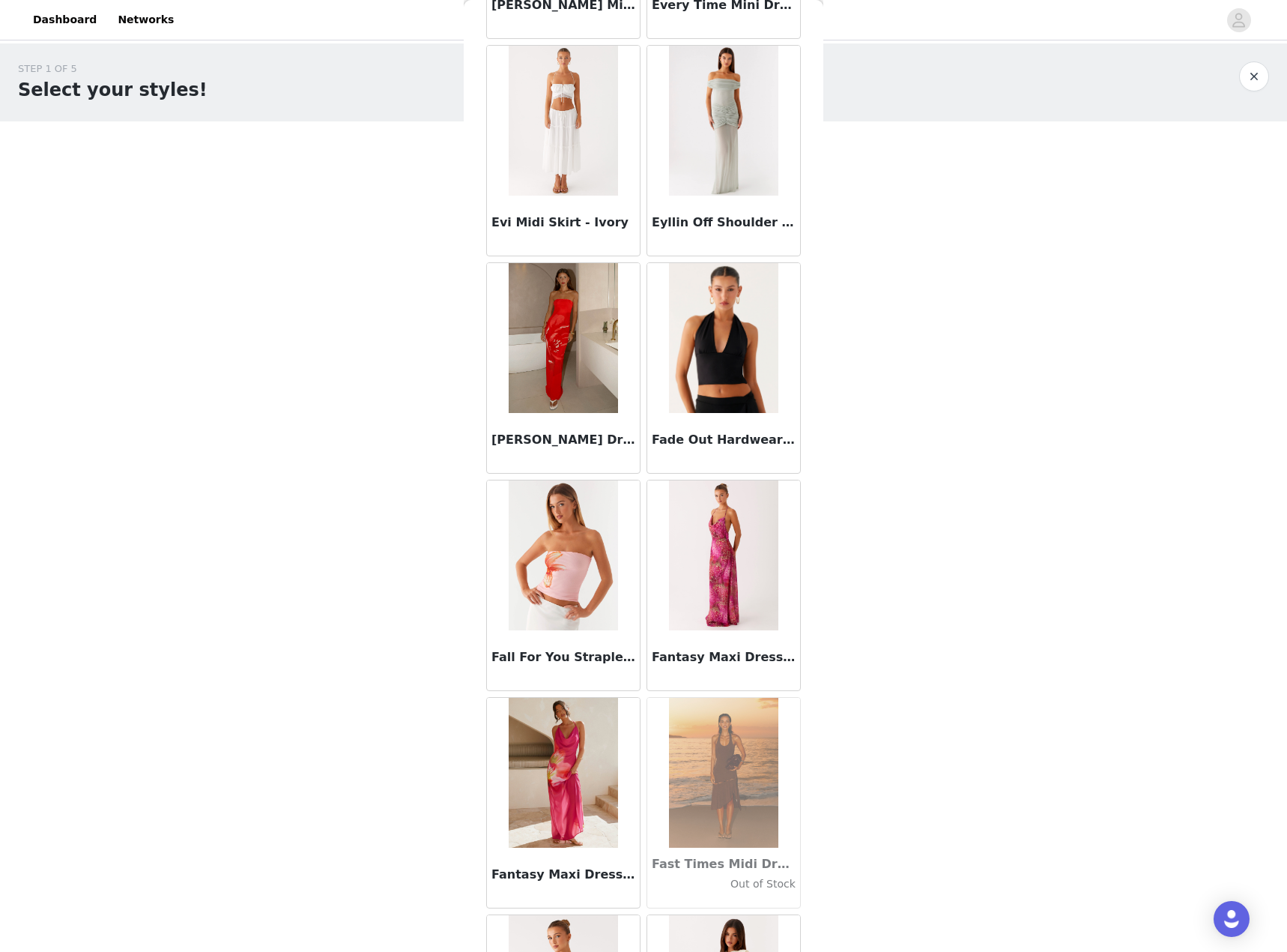
scroll to position [31761, 0]
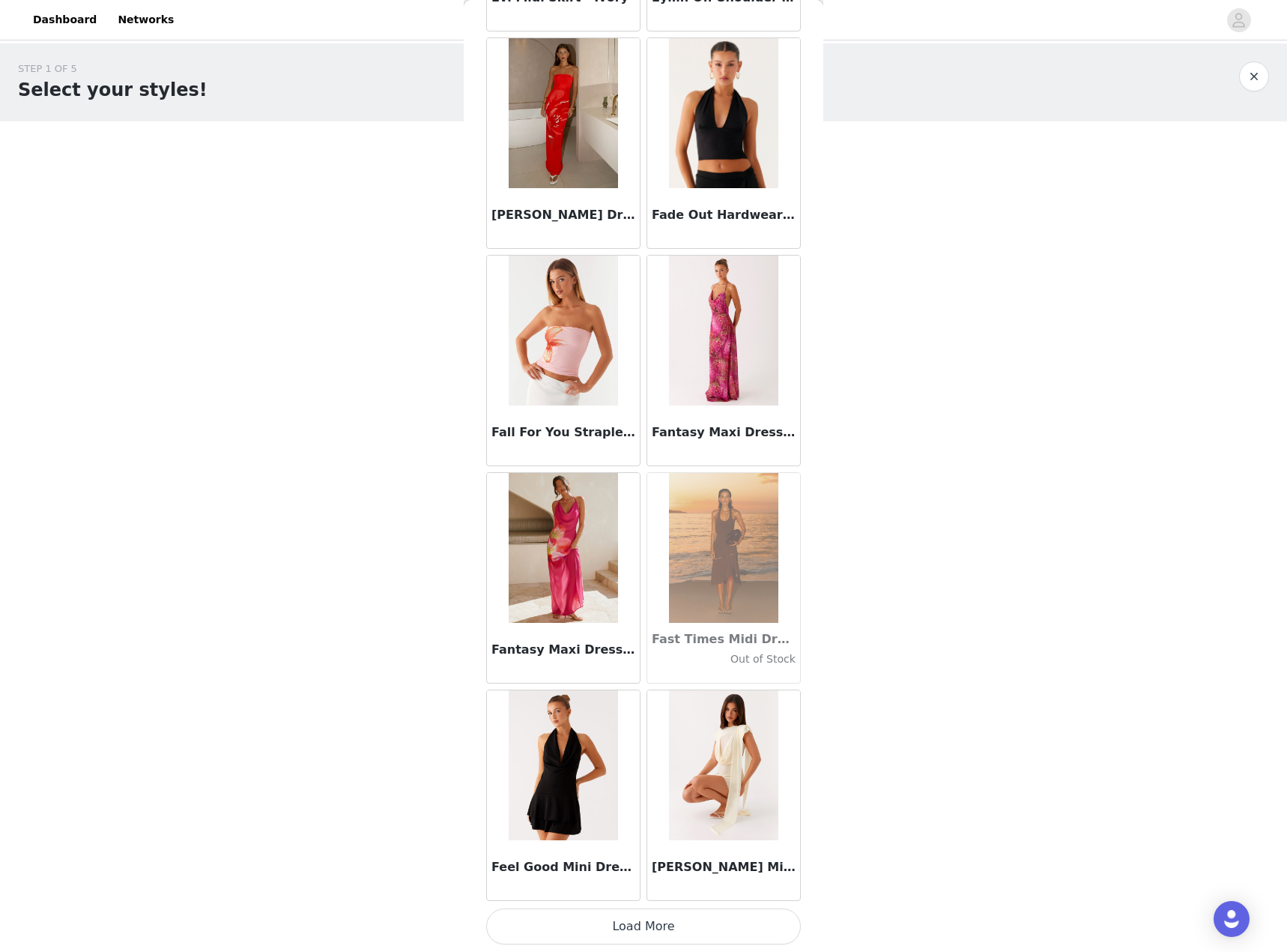
click at [754, 936] on button "Load More" at bounding box center [643, 926] width 315 height 36
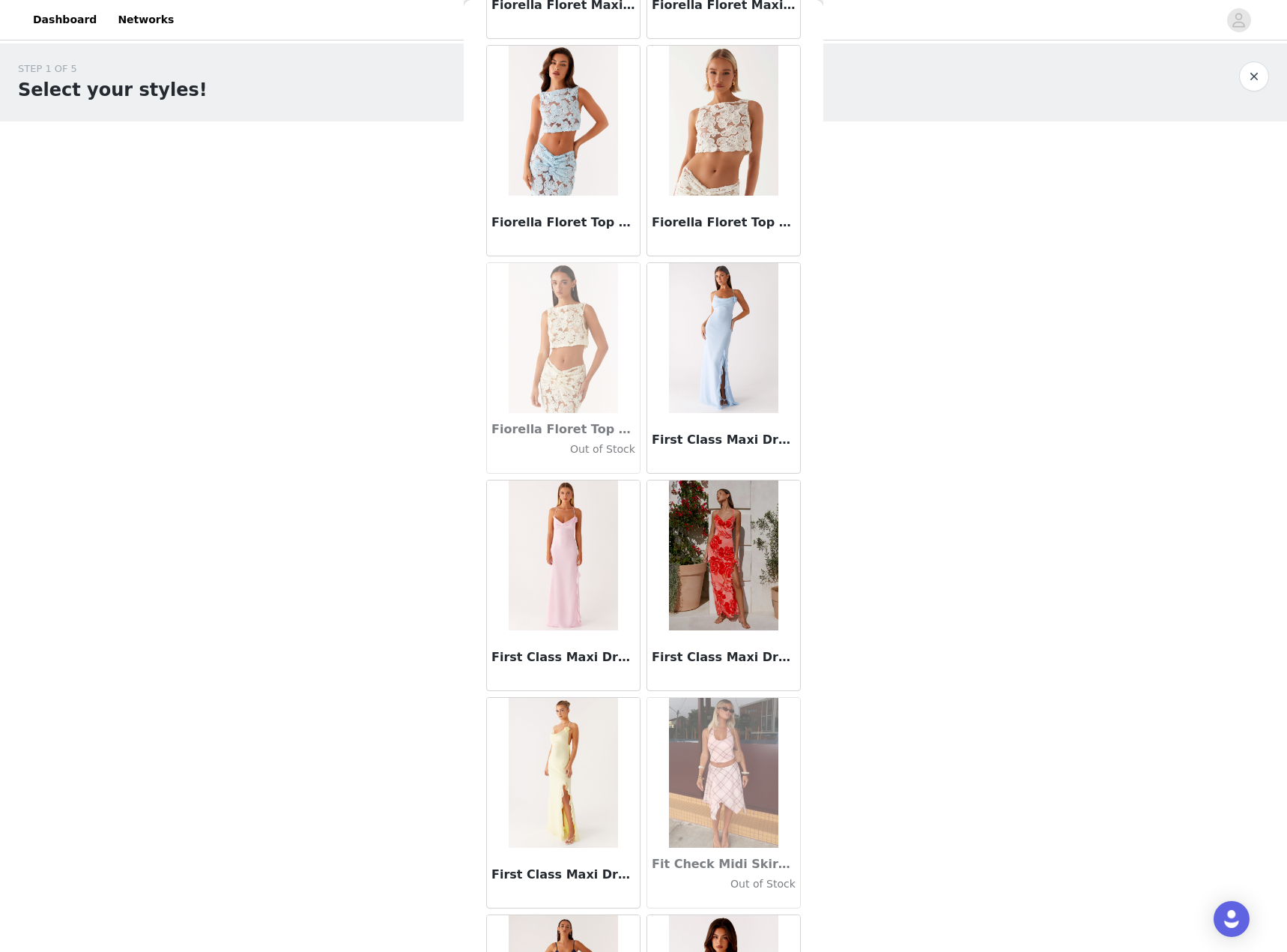
scroll to position [33934, 0]
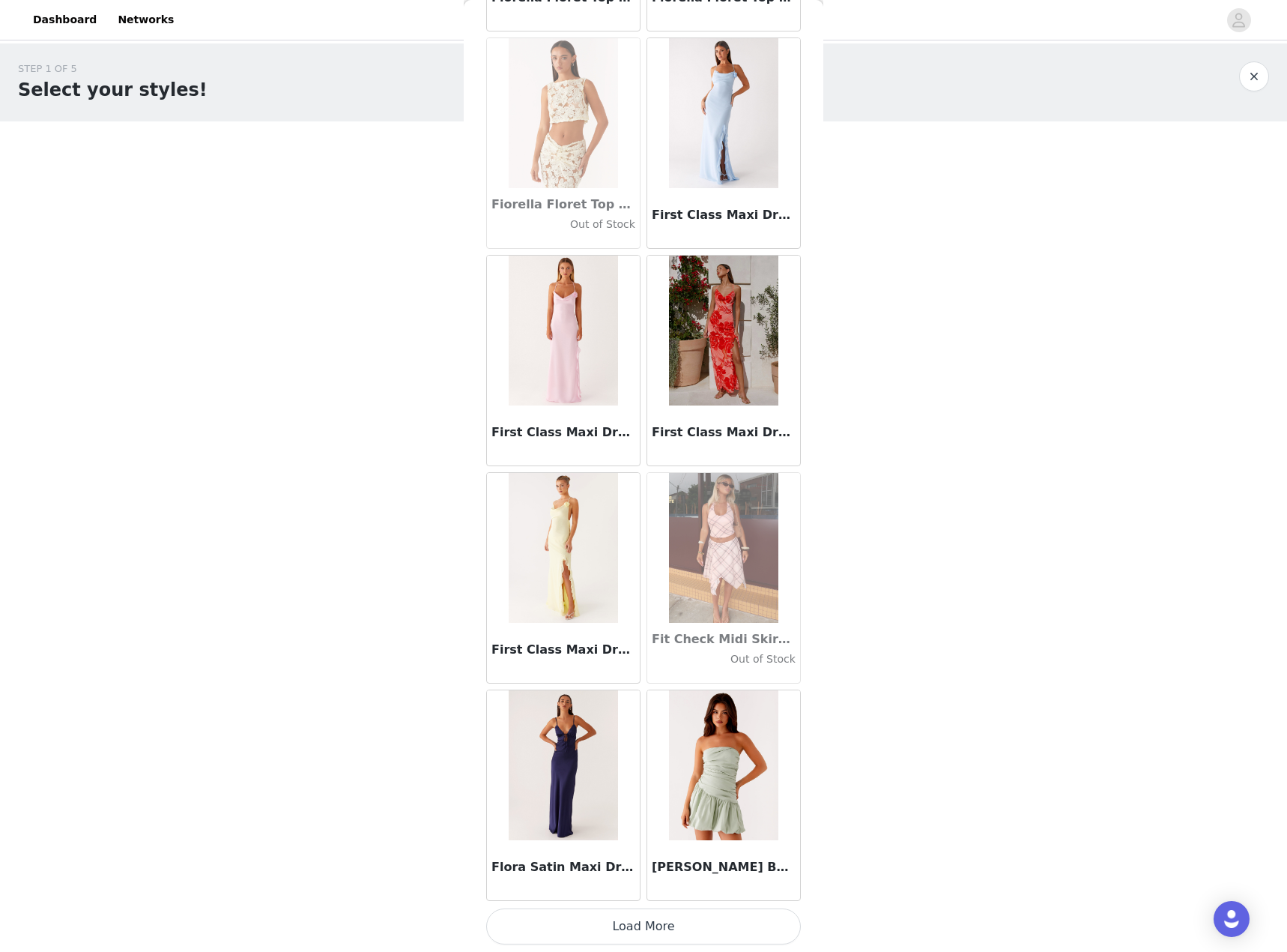
click at [634, 913] on button "Load More" at bounding box center [643, 926] width 315 height 36
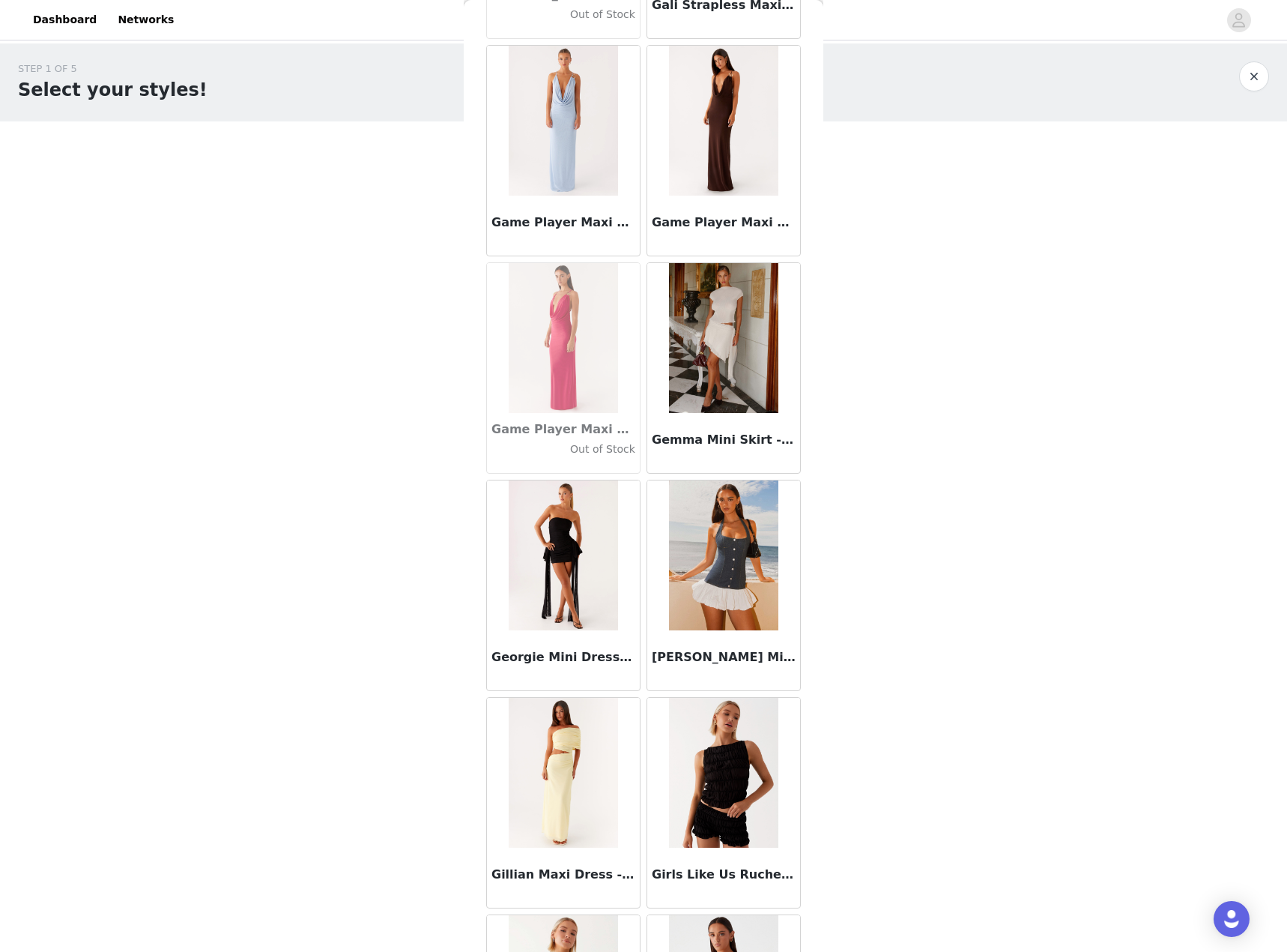
scroll to position [36107, 0]
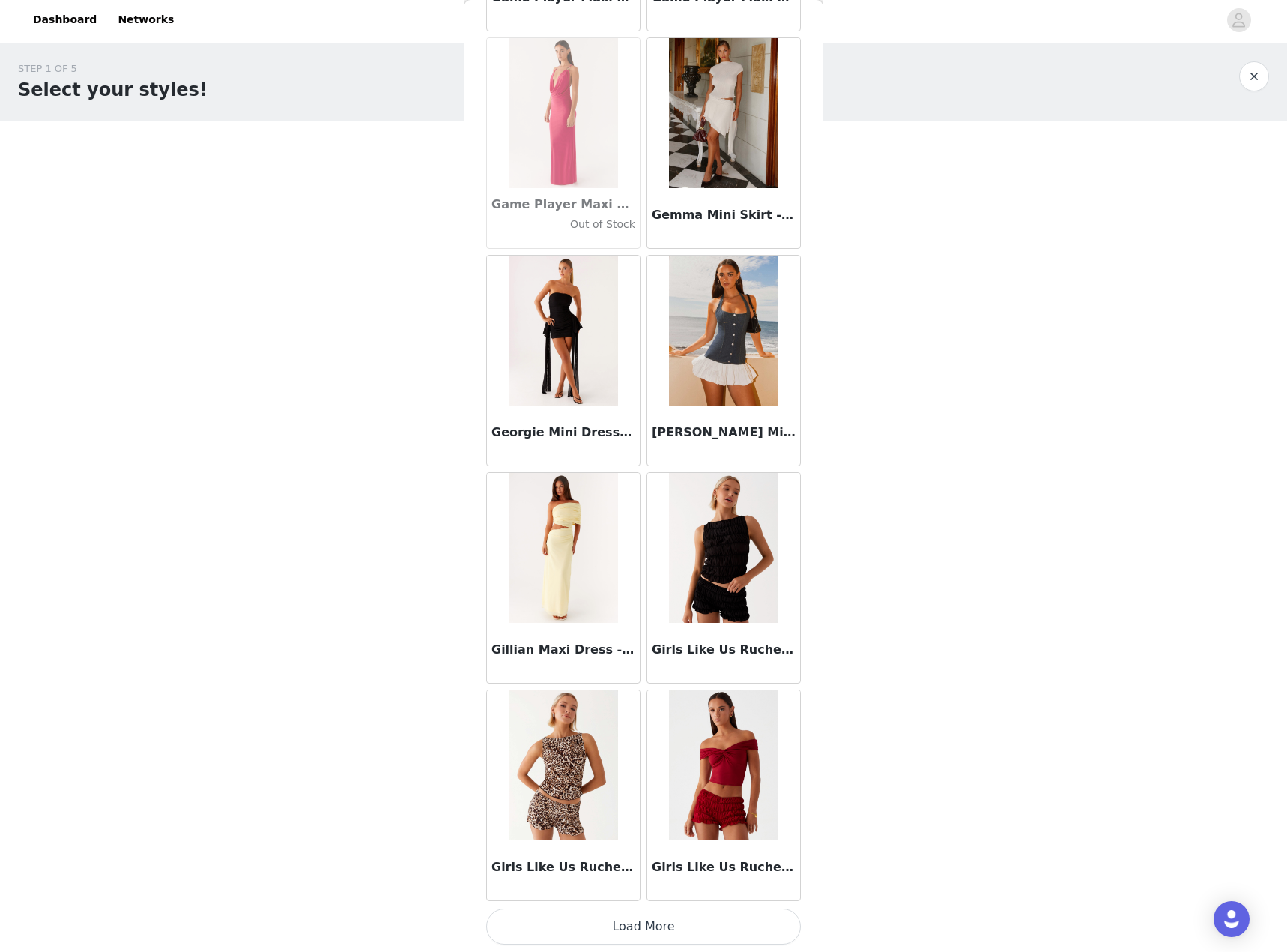
click at [637, 926] on button "Load More" at bounding box center [643, 926] width 315 height 36
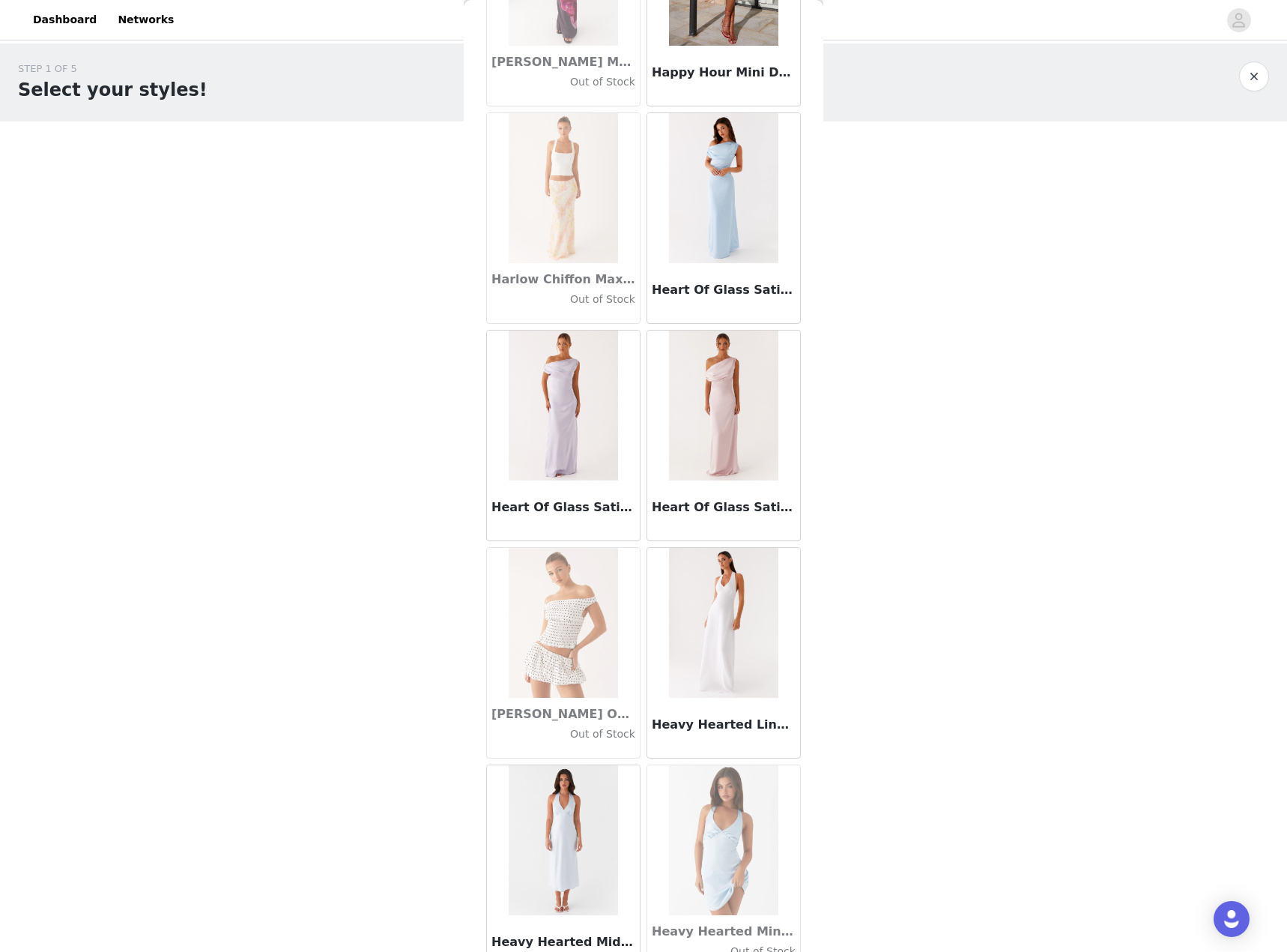
scroll to position [38279, 0]
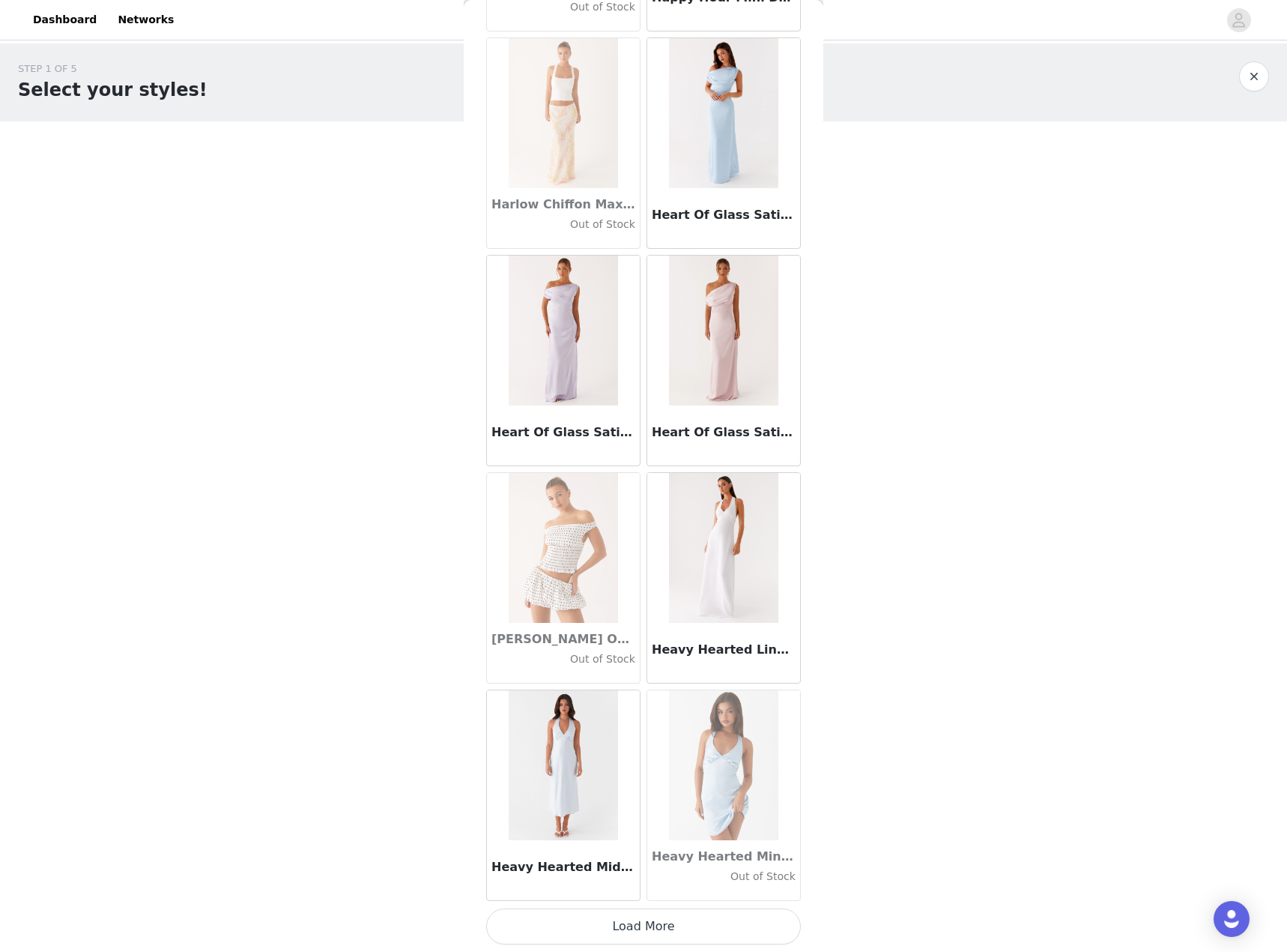
click at [714, 917] on button "Load More" at bounding box center [643, 926] width 315 height 36
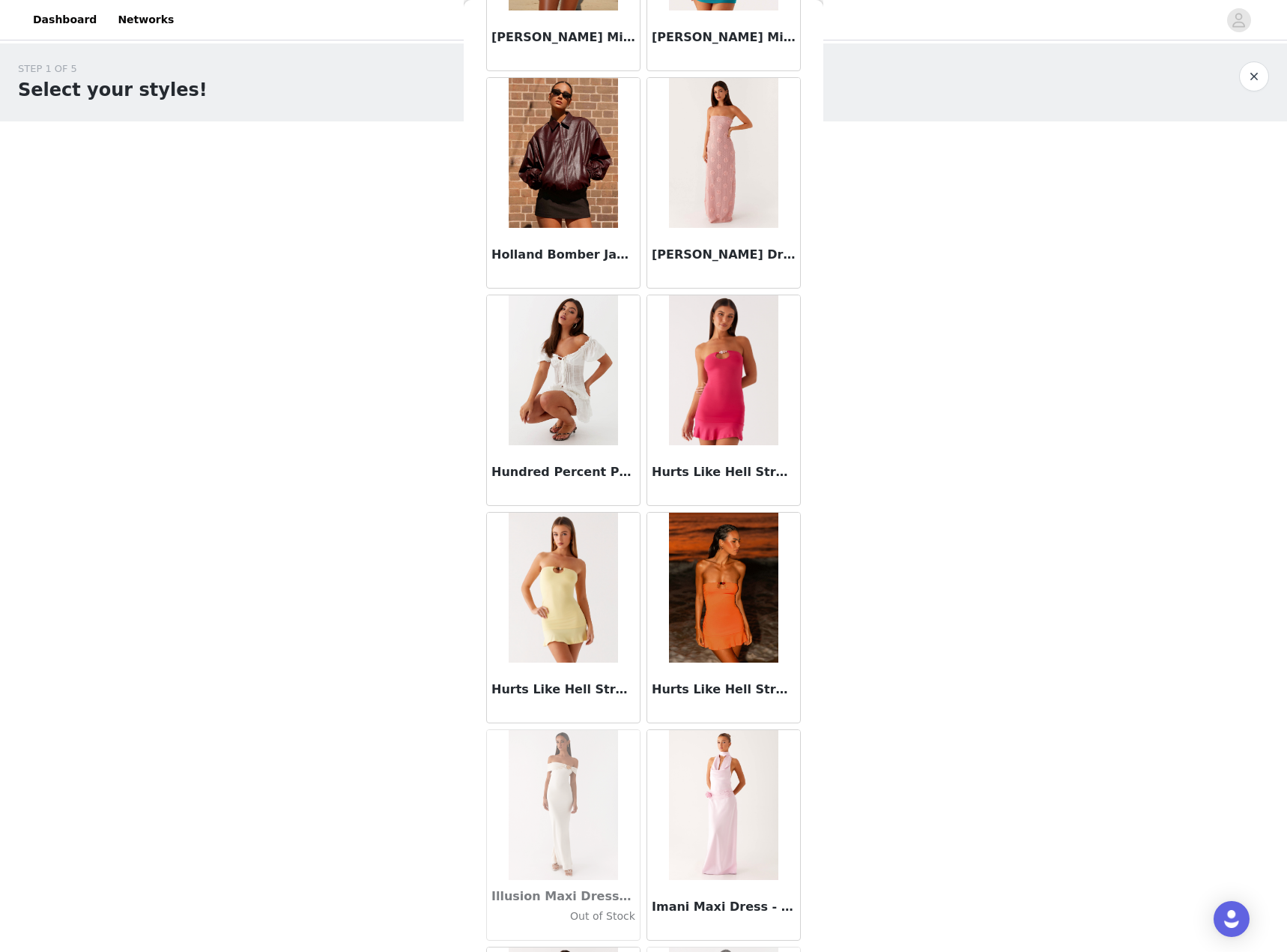
scroll to position [40453, 0]
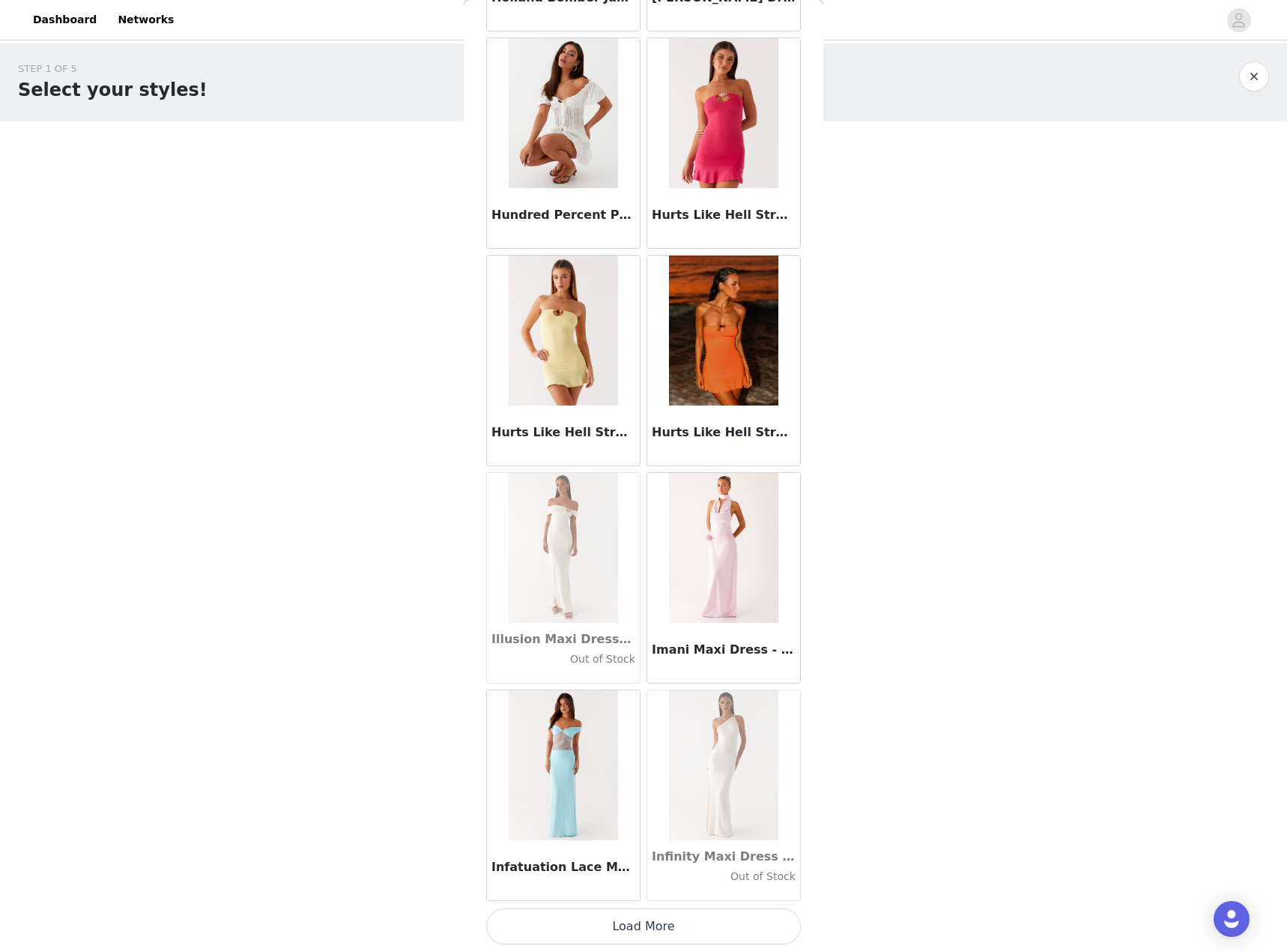
click at [656, 921] on button "Load More" at bounding box center [643, 926] width 315 height 36
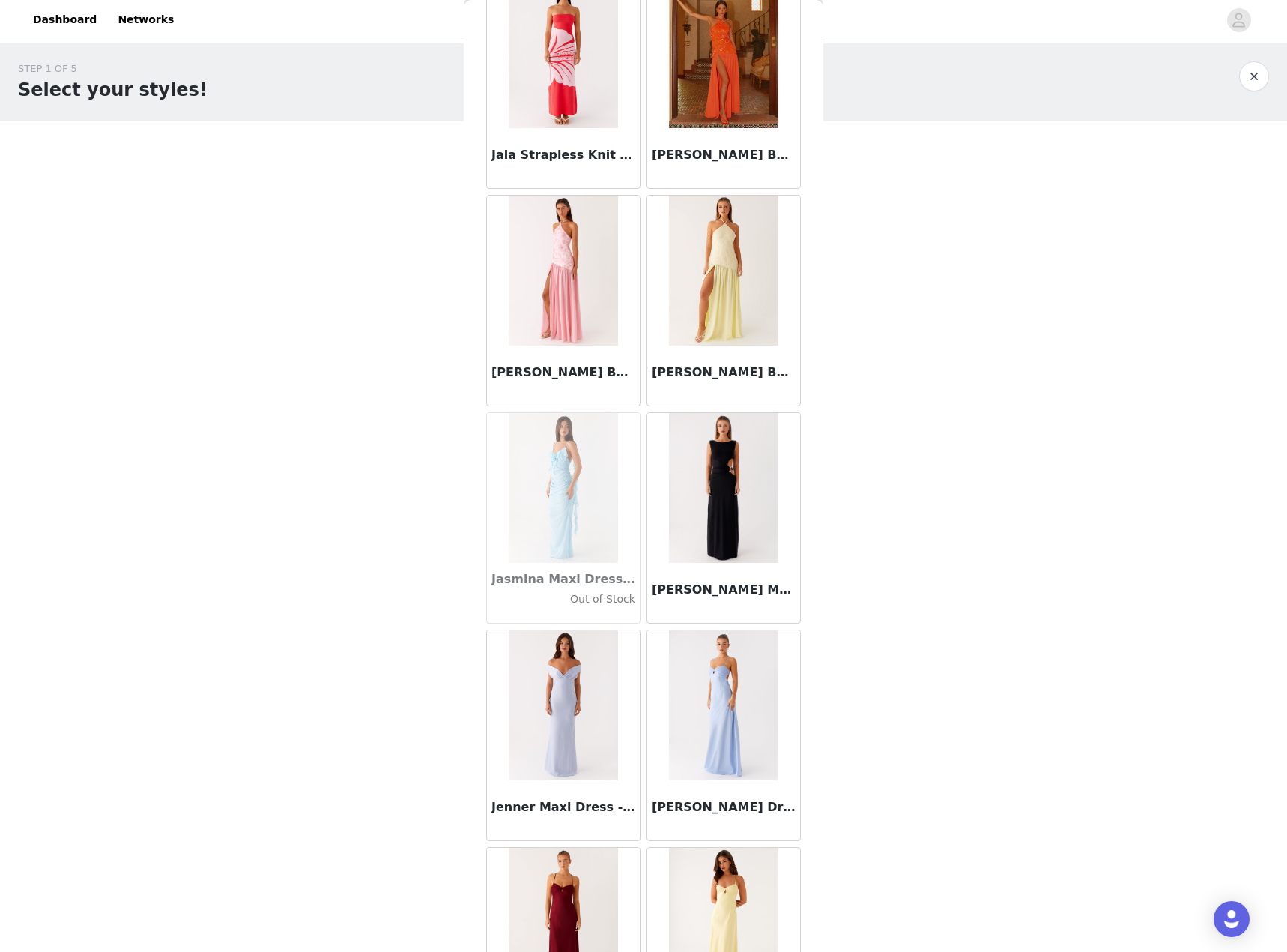
scroll to position [42626, 0]
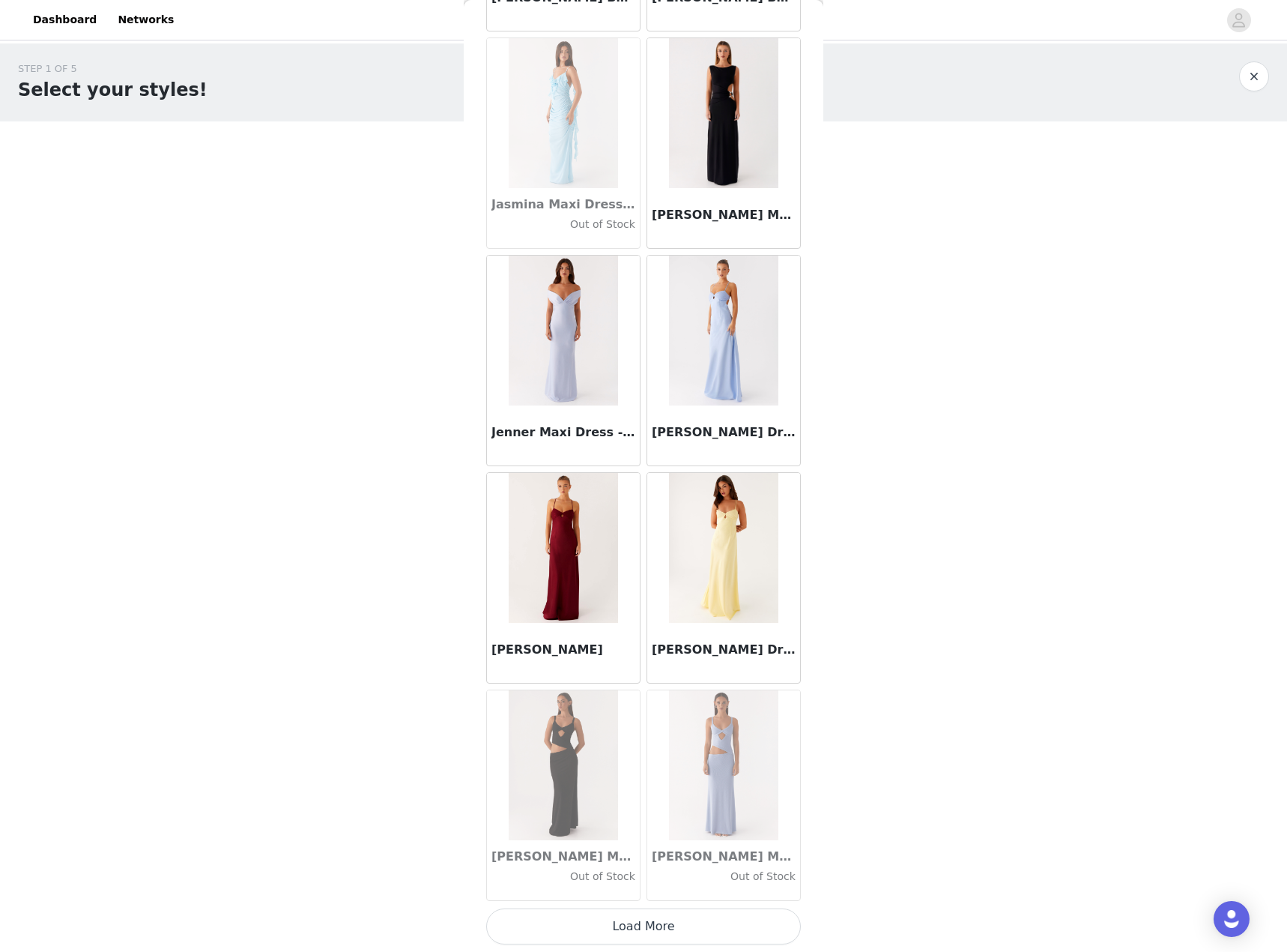
click at [636, 928] on button "Load More" at bounding box center [643, 926] width 315 height 36
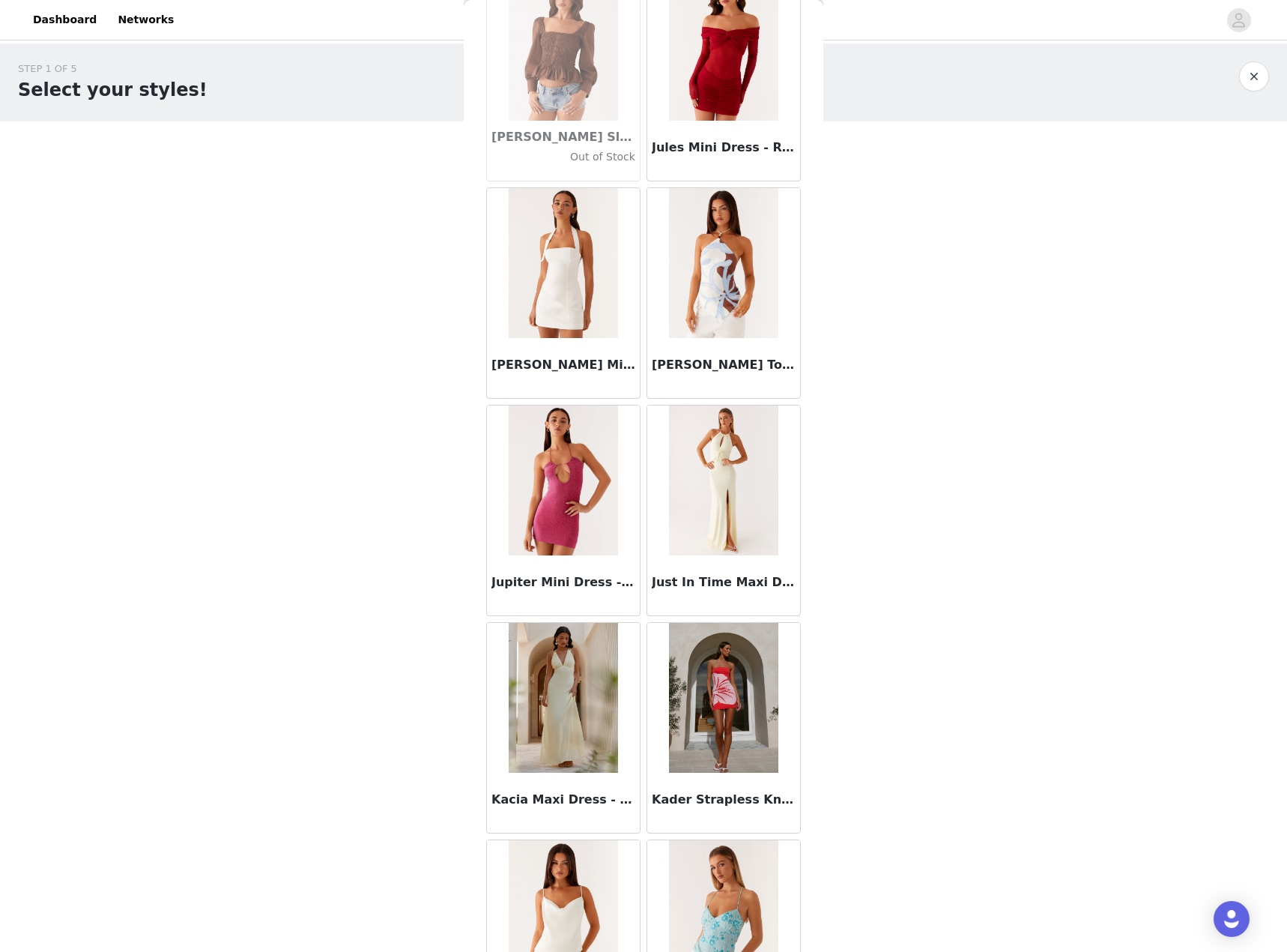
scroll to position [44799, 0]
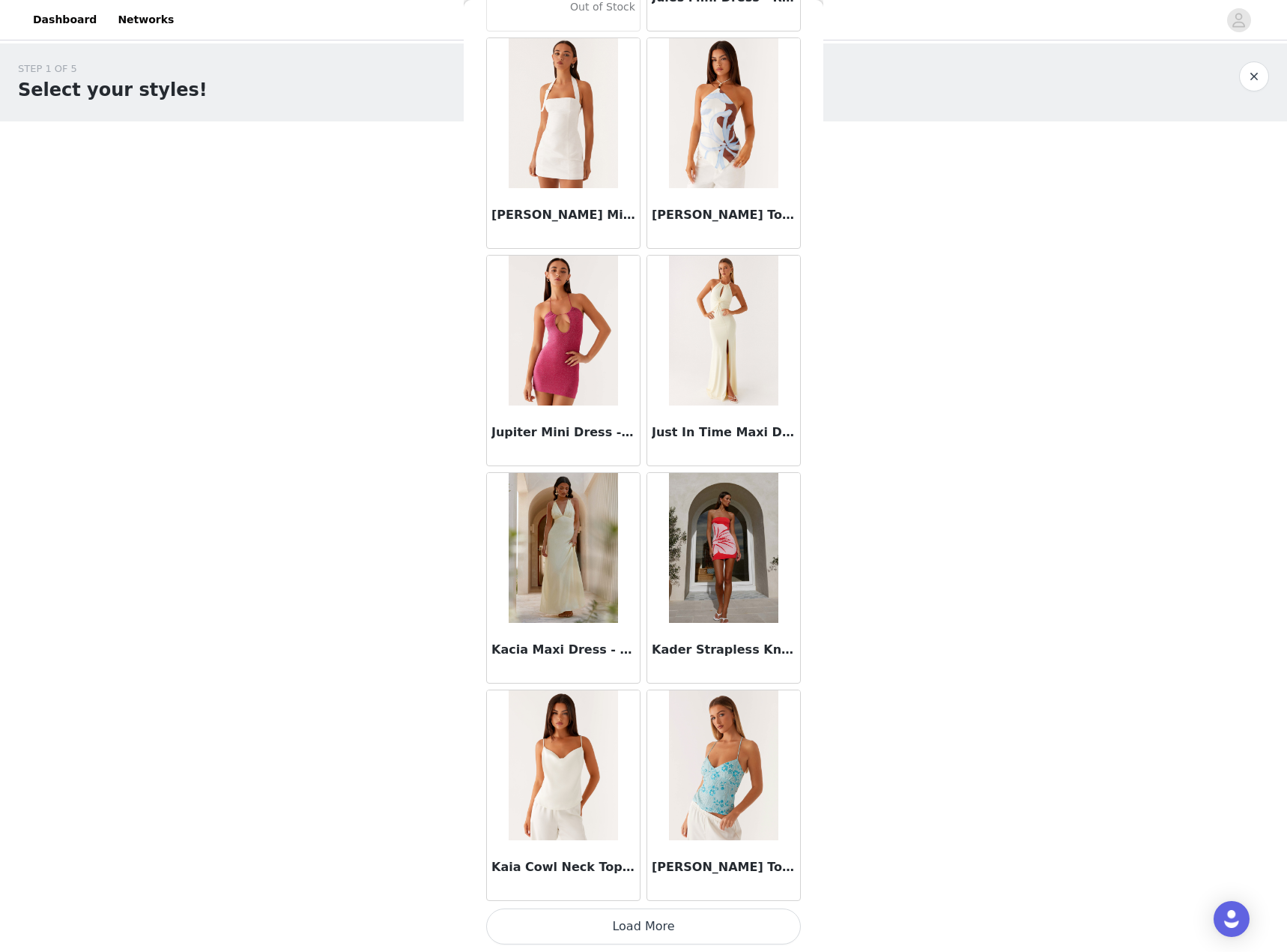
click at [664, 933] on button "Load More" at bounding box center [643, 926] width 315 height 36
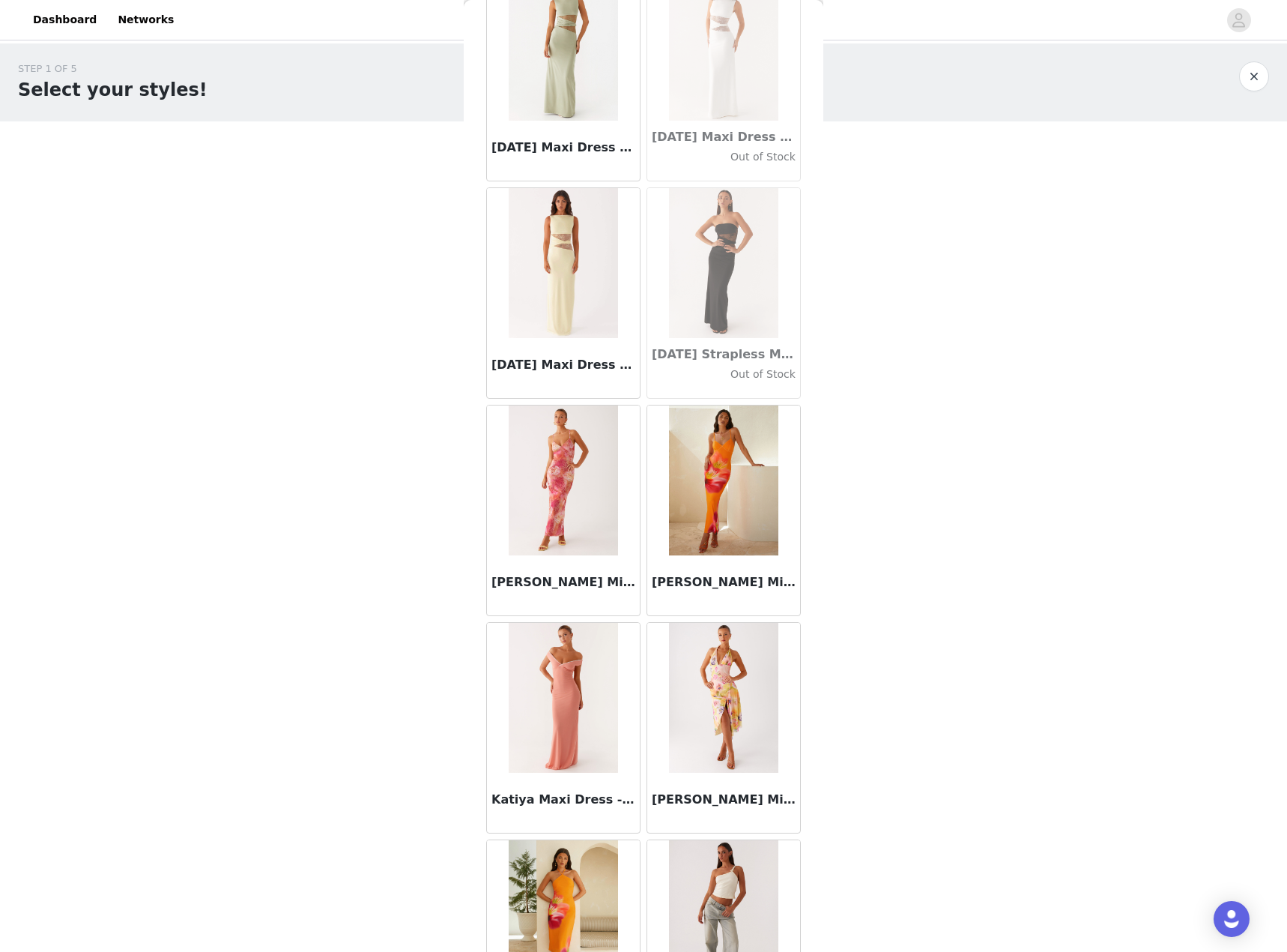
scroll to position [46971, 0]
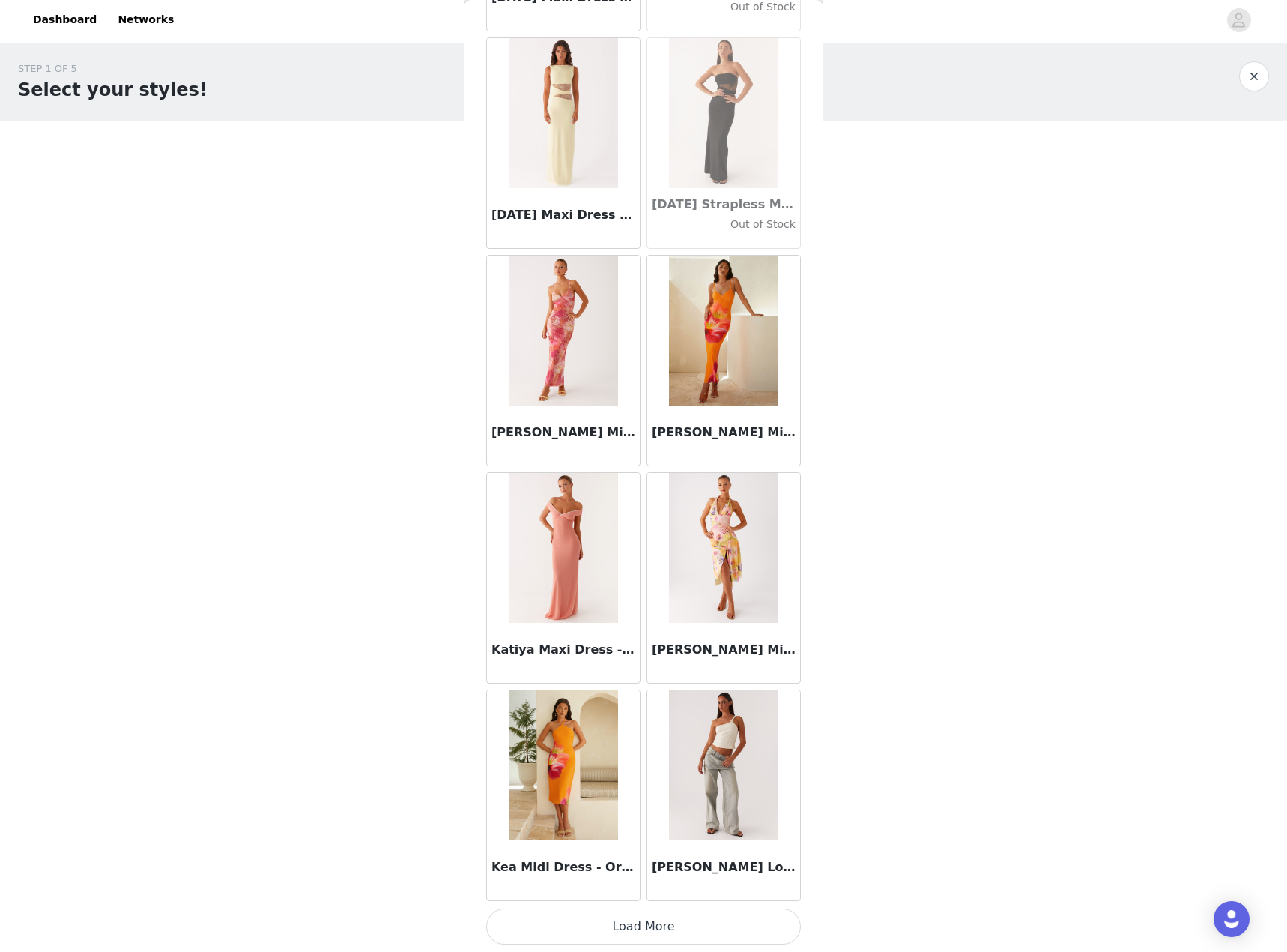
click at [729, 916] on button "Load More" at bounding box center [643, 926] width 315 height 36
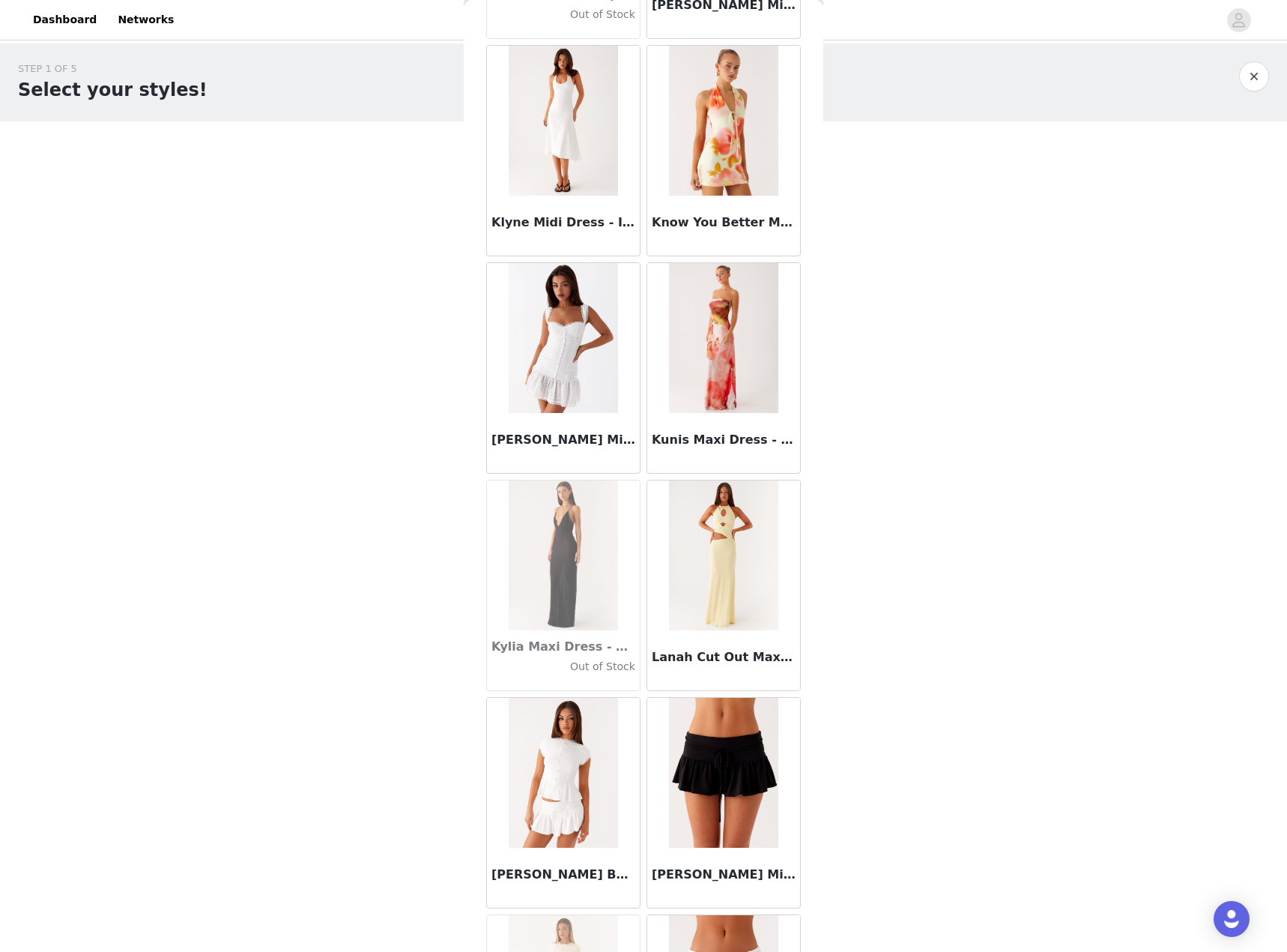
scroll to position [49144, 0]
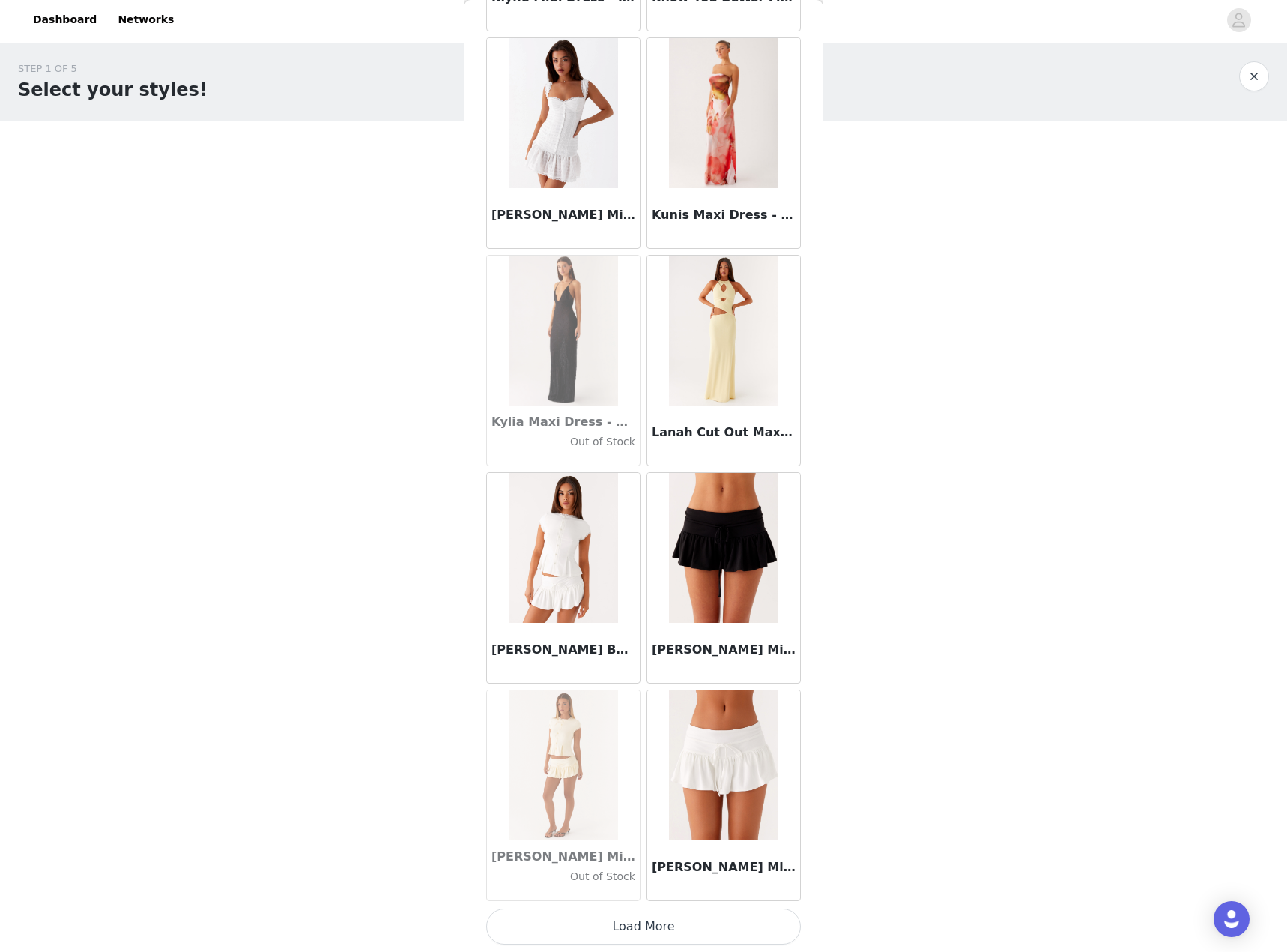
click at [641, 936] on button "Load More" at bounding box center [643, 926] width 315 height 36
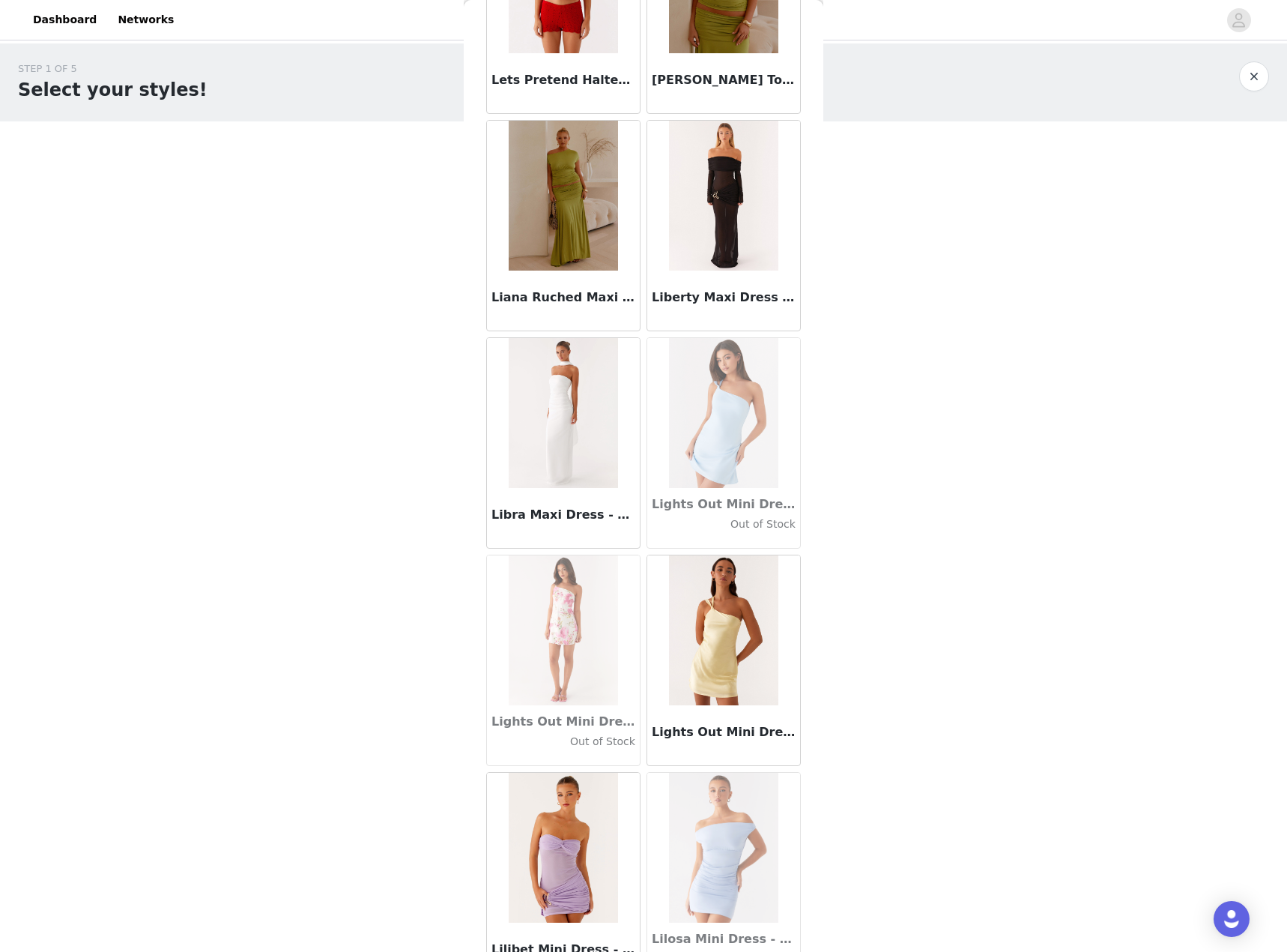
scroll to position [51317, 0]
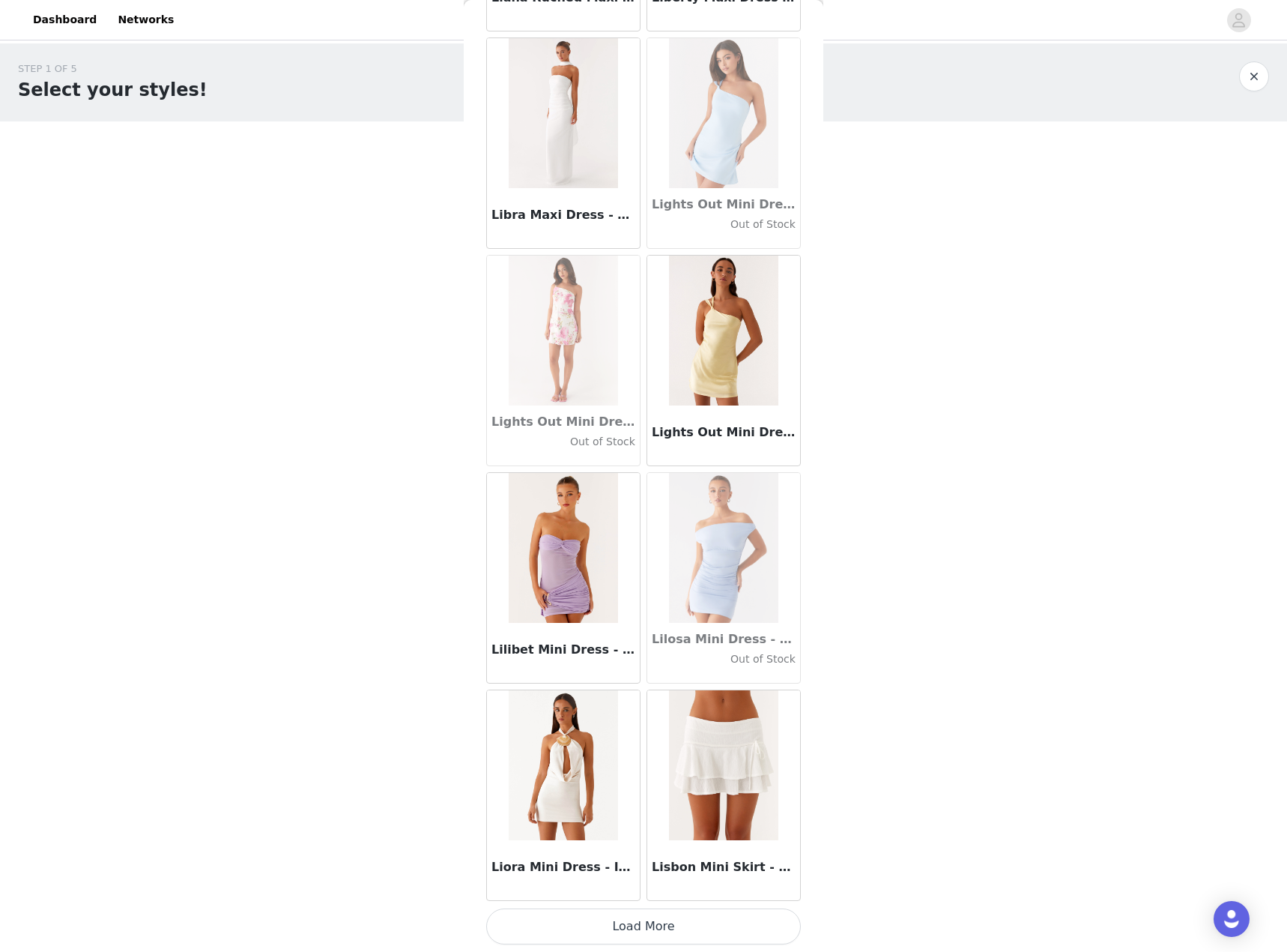
click at [705, 925] on button "Load More" at bounding box center [643, 926] width 315 height 36
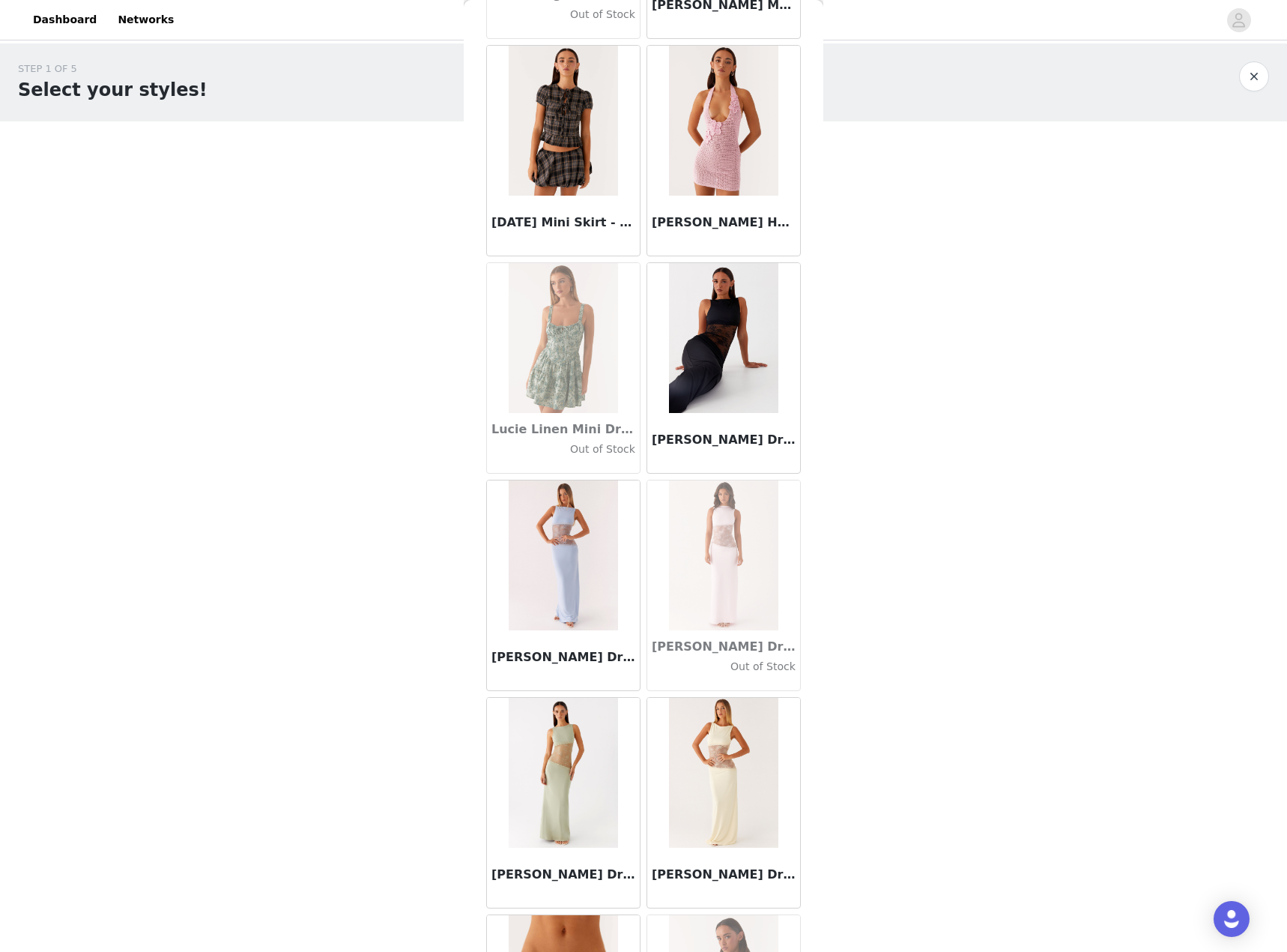
scroll to position [53490, 0]
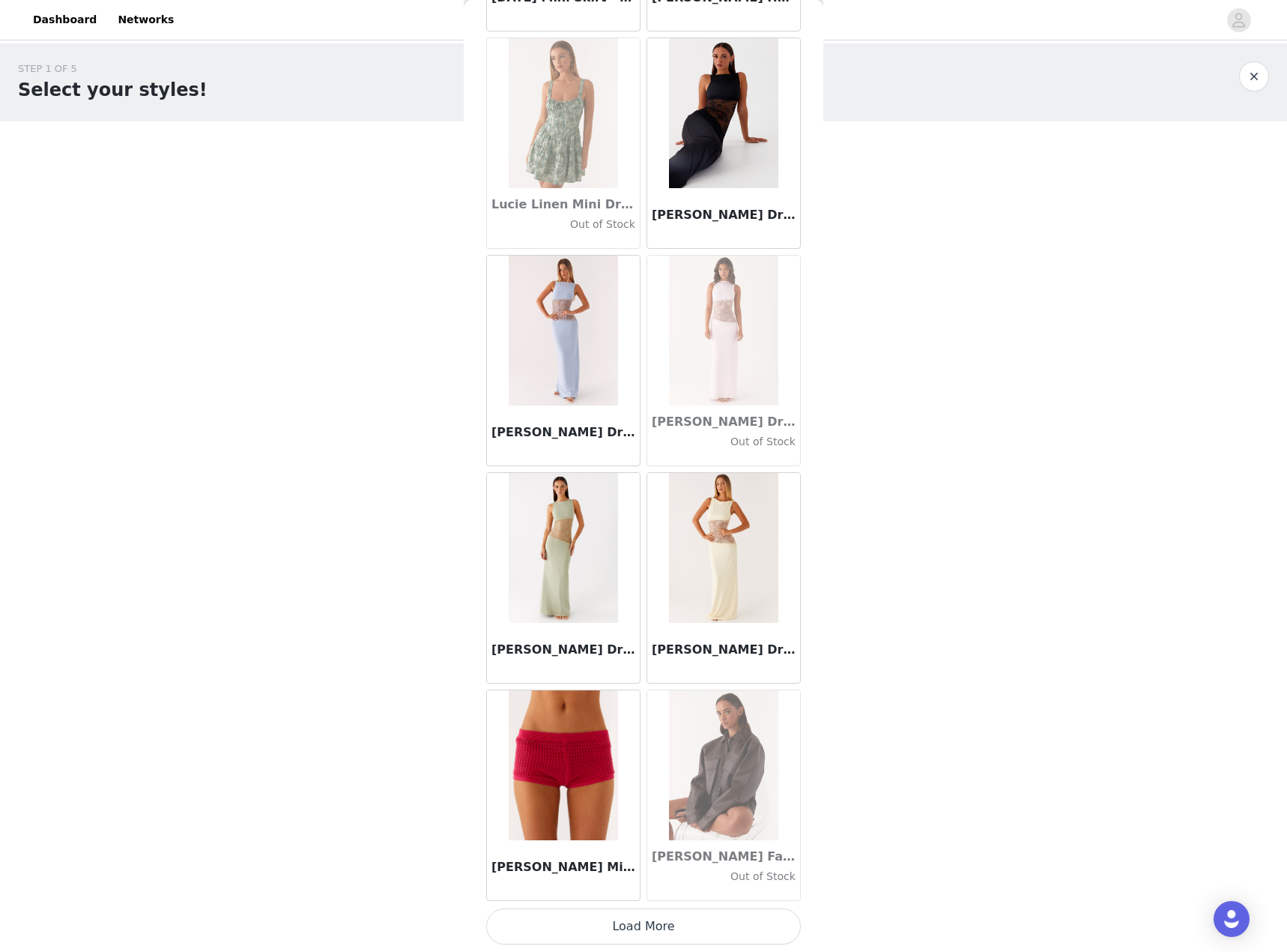
click at [691, 942] on button "Load More" at bounding box center [643, 926] width 315 height 36
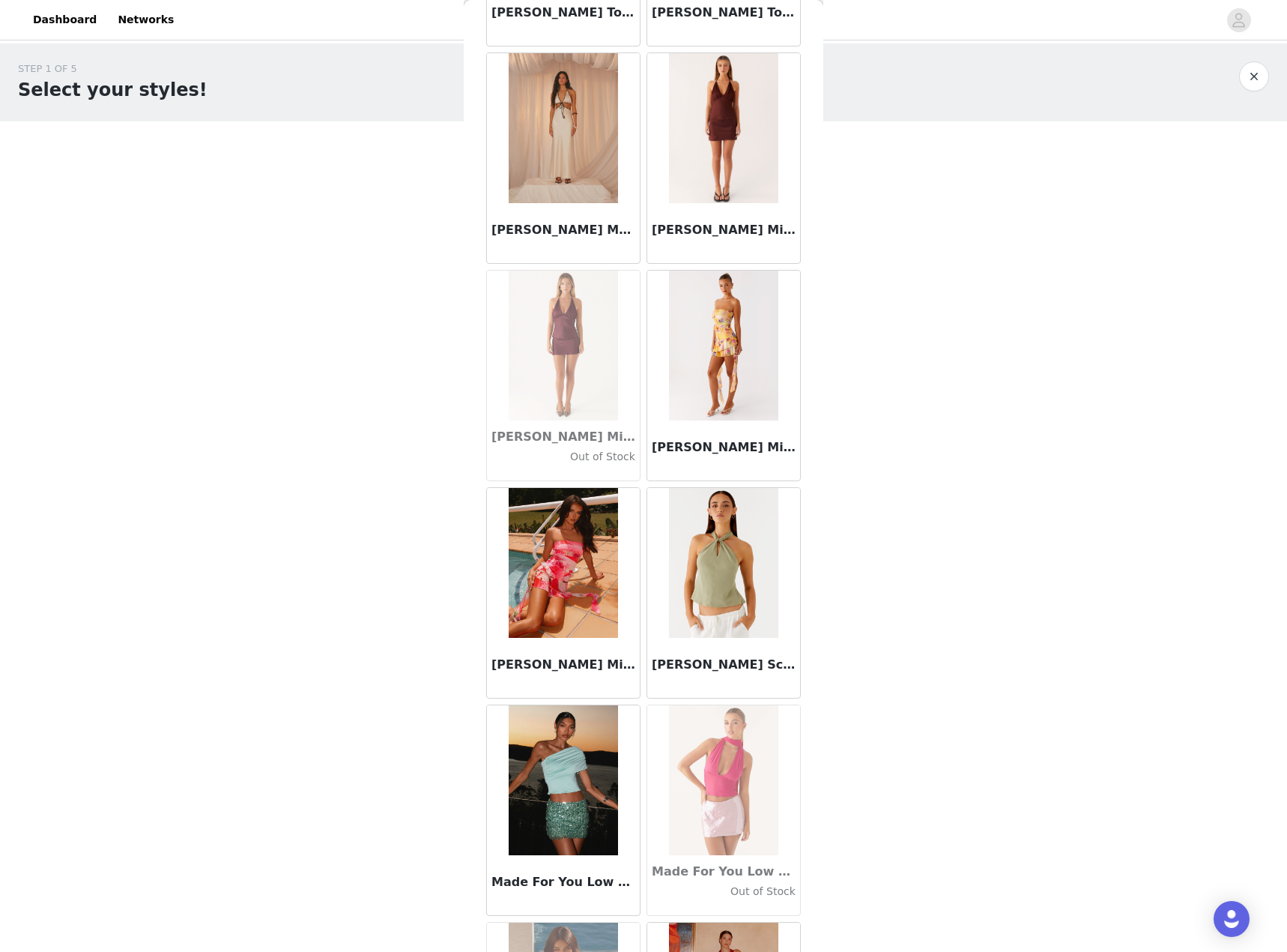
scroll to position [55662, 0]
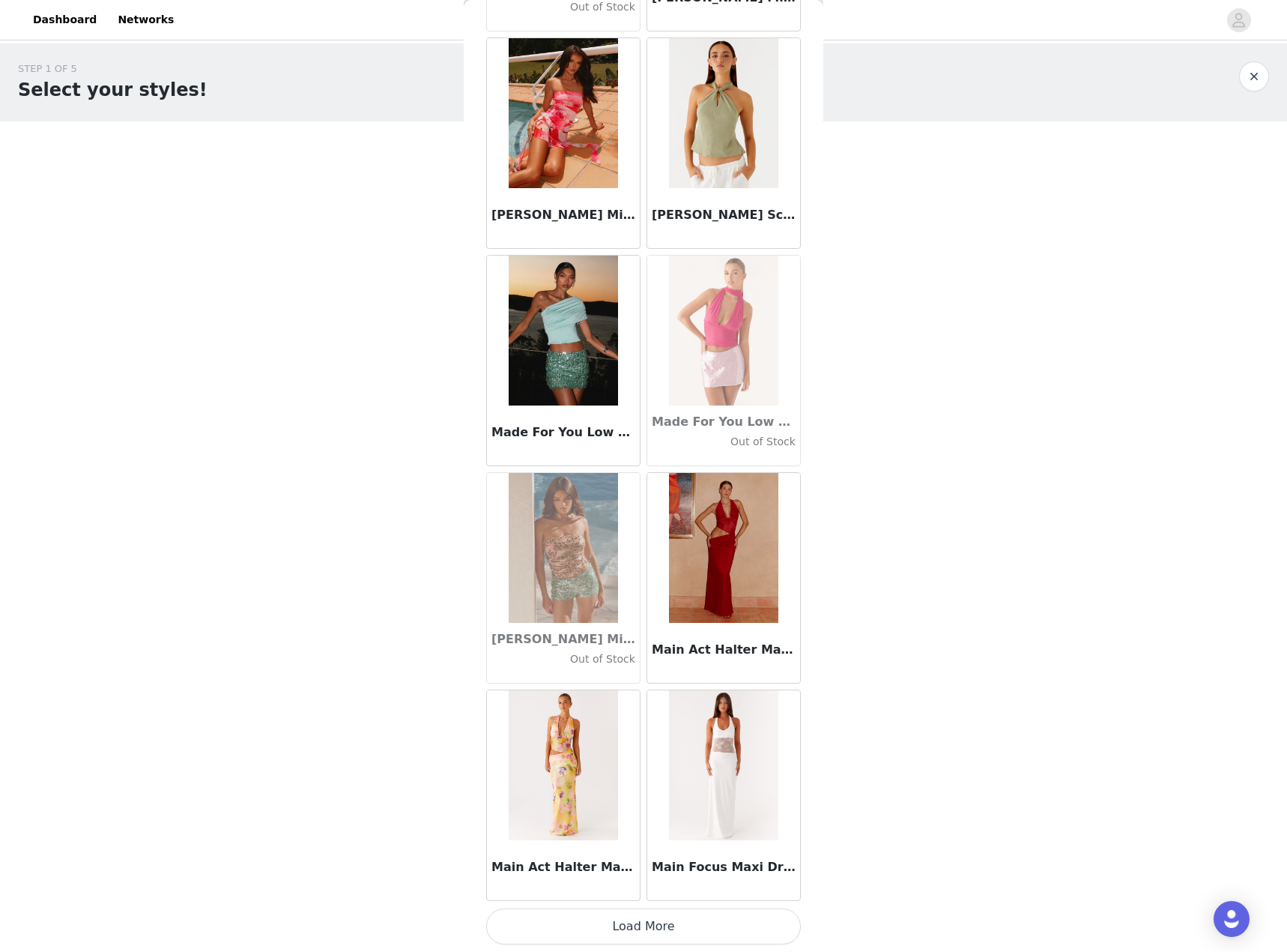
click at [693, 922] on button "Load More" at bounding box center [643, 926] width 315 height 36
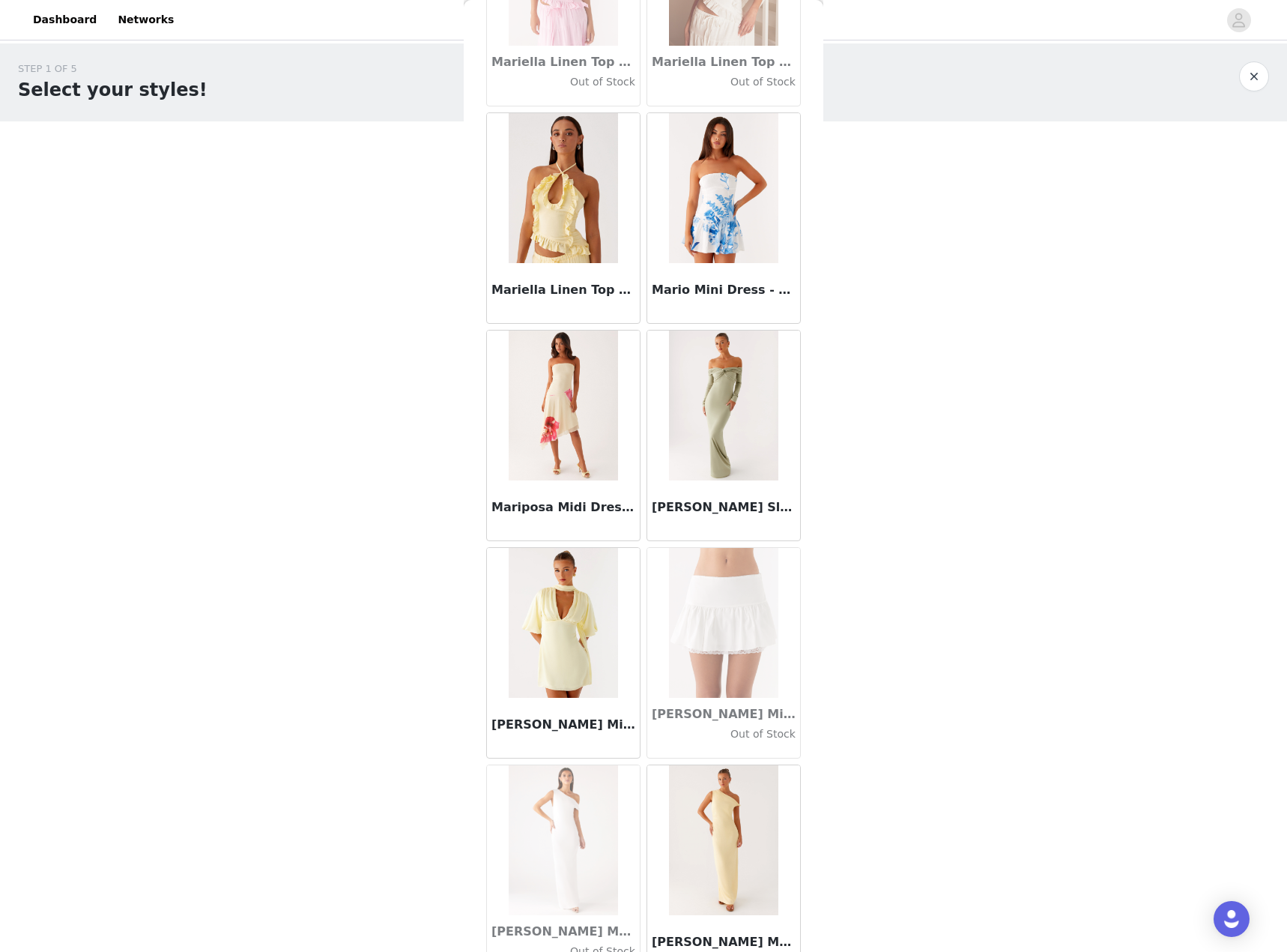
scroll to position [57835, 0]
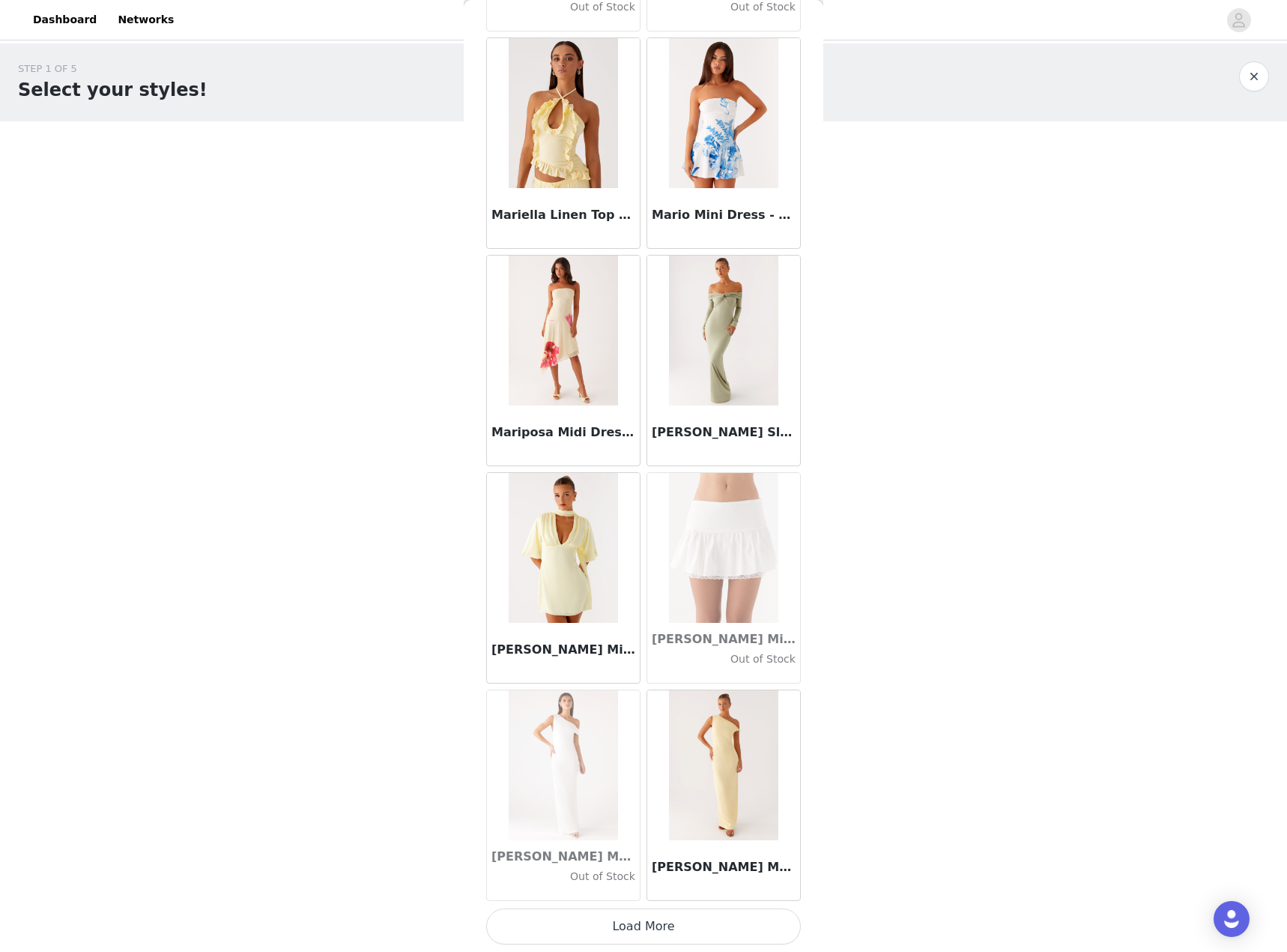
click at [711, 928] on button "Load More" at bounding box center [643, 926] width 315 height 36
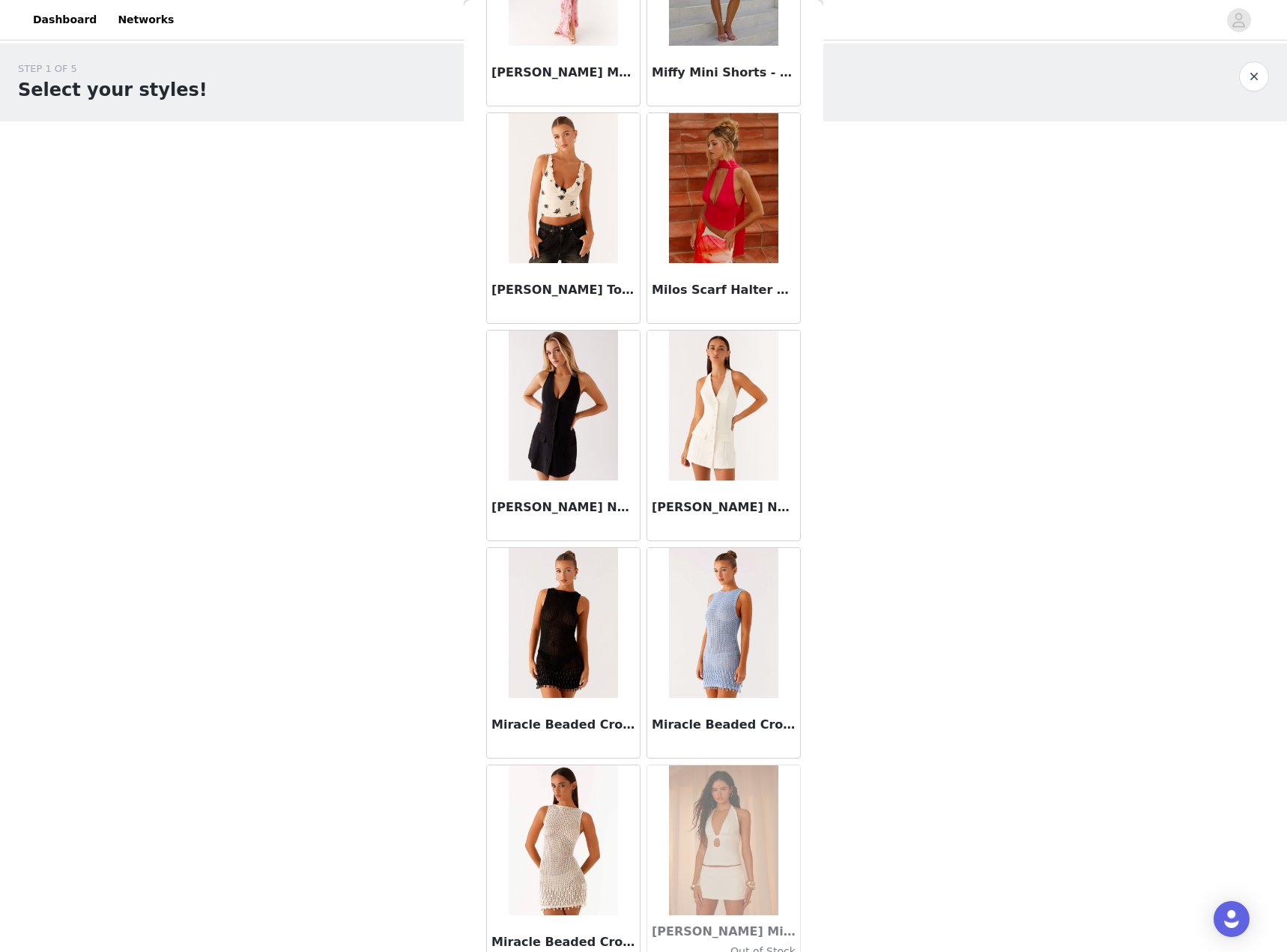
scroll to position [60008, 0]
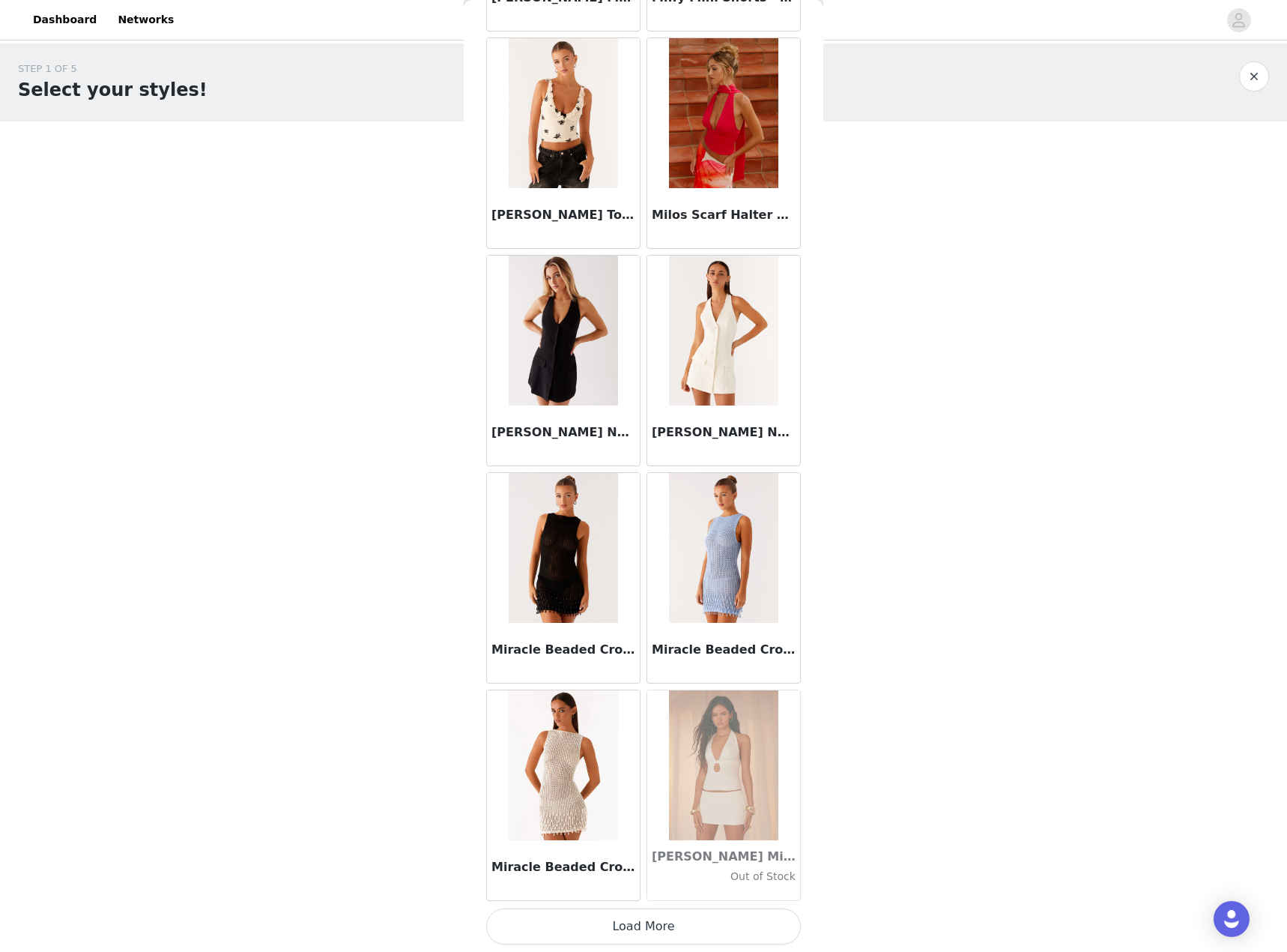
drag, startPoint x: 670, startPoint y: 925, endPoint x: 670, endPoint y: 948, distance: 23.0
click at [670, 924] on button "Load More" at bounding box center [643, 926] width 315 height 36
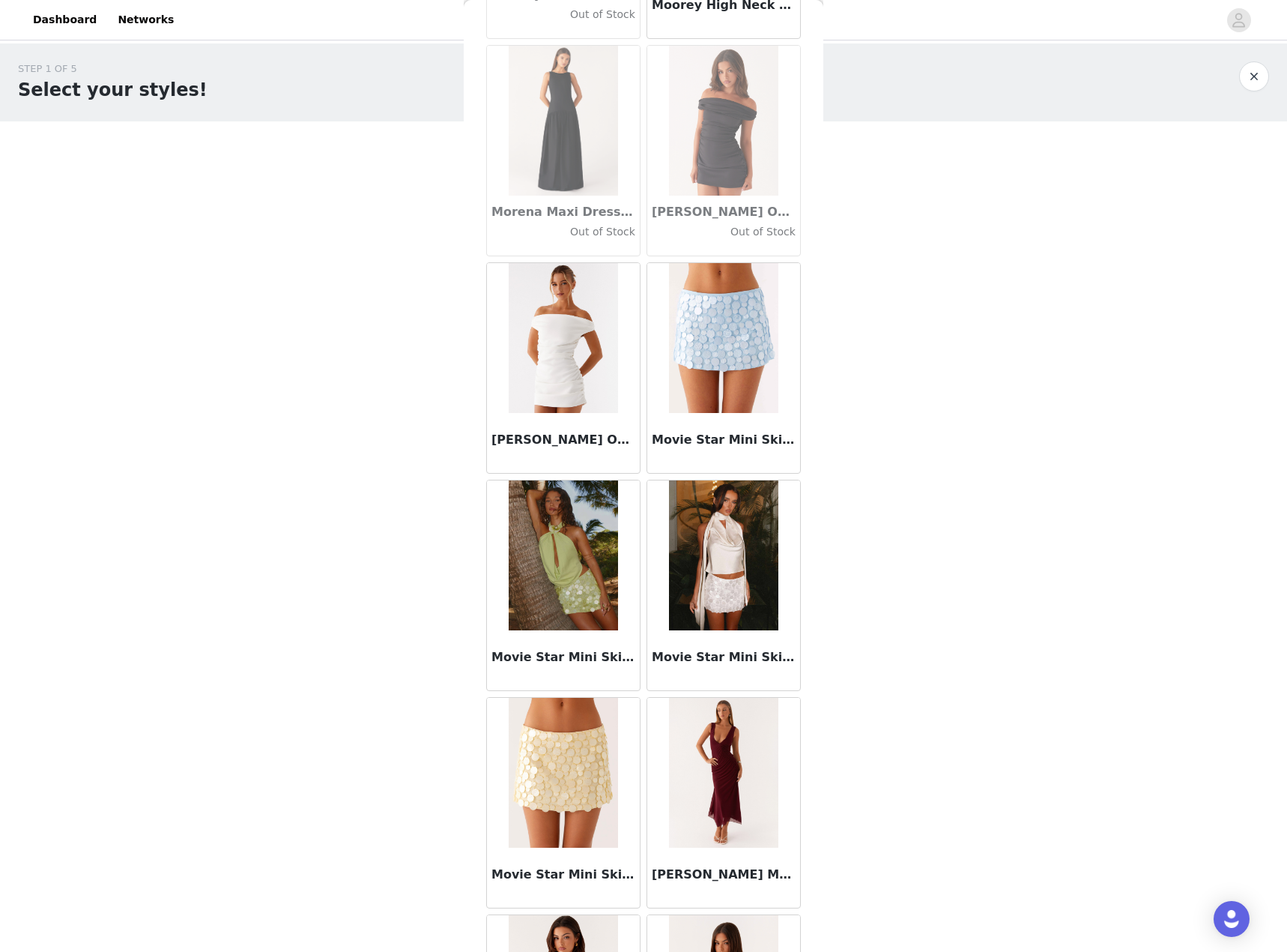
scroll to position [62182, 0]
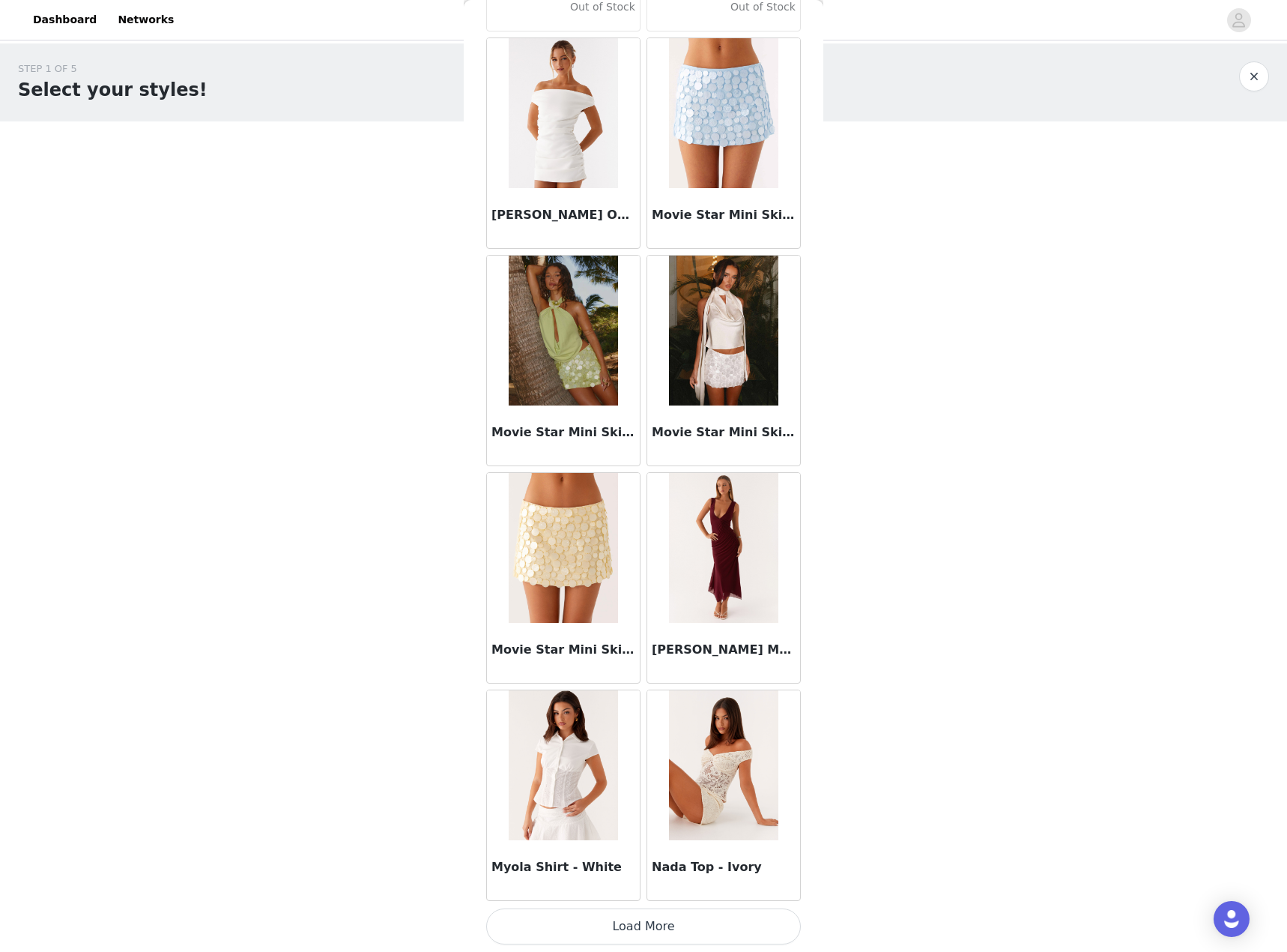
click at [687, 943] on button "Load More" at bounding box center [643, 926] width 315 height 36
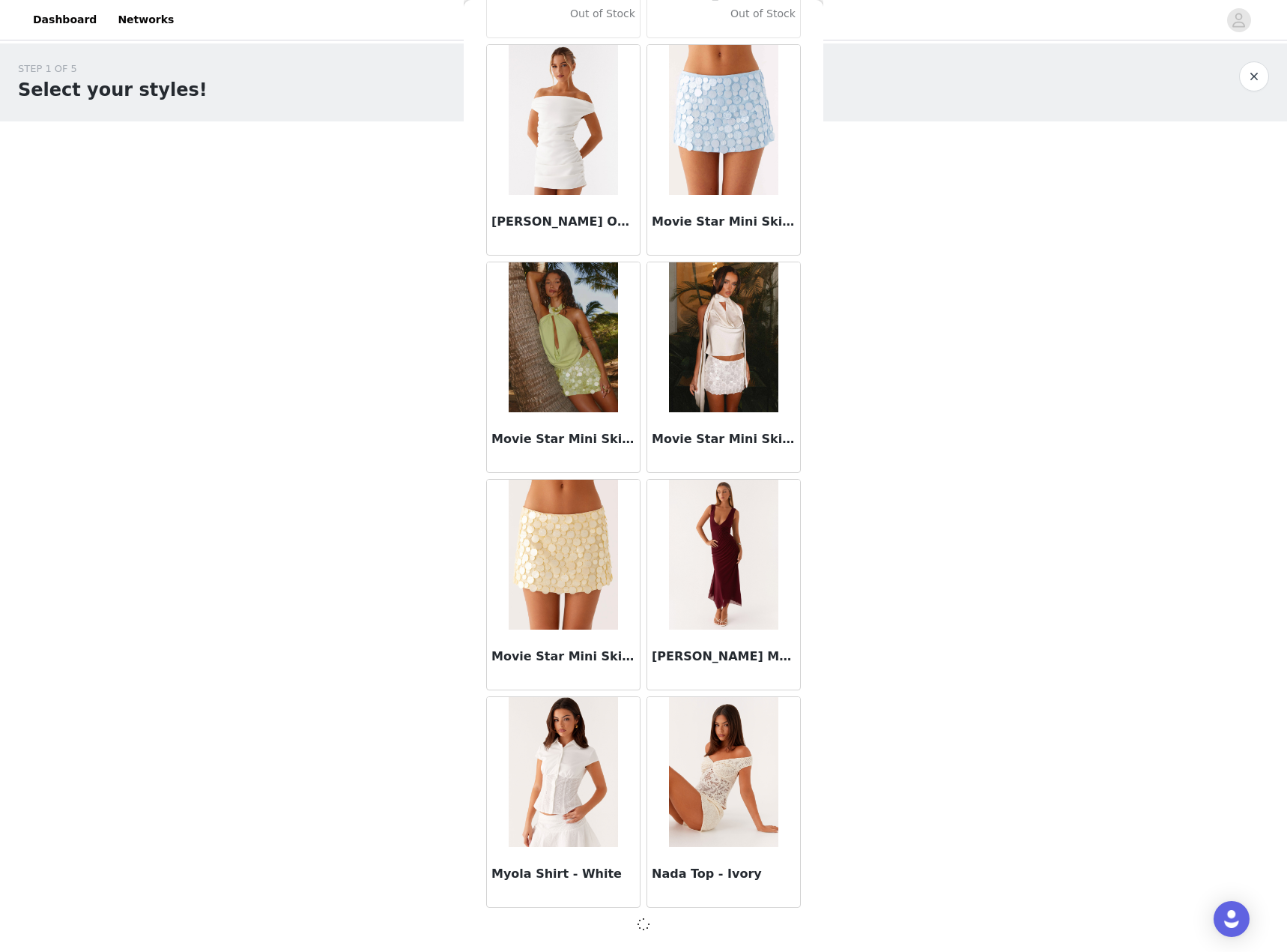
scroll to position [62149, 0]
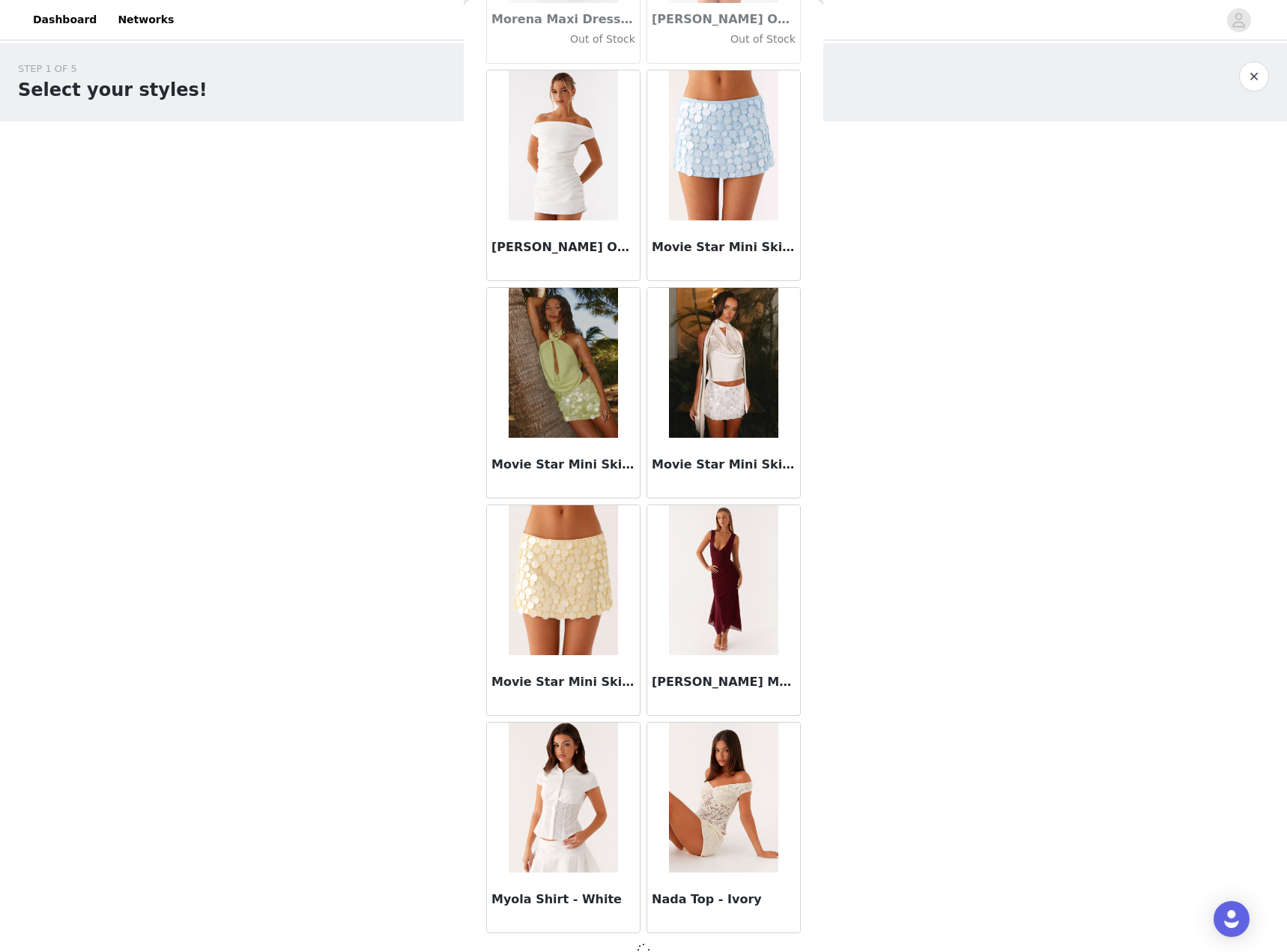
click at [687, 933] on article "Nada Top - Ivory" at bounding box center [724, 828] width 154 height 212
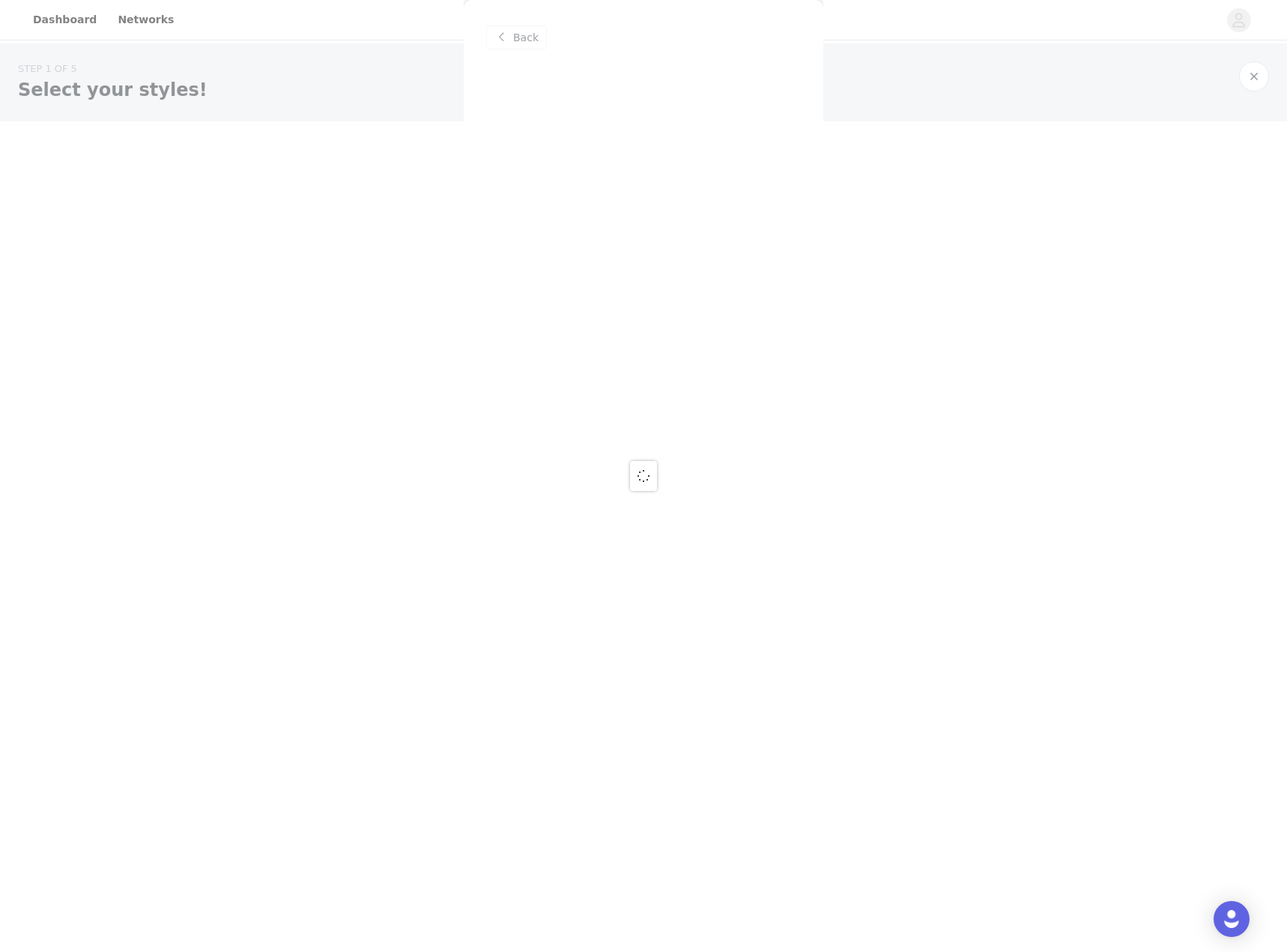
scroll to position [0, 0]
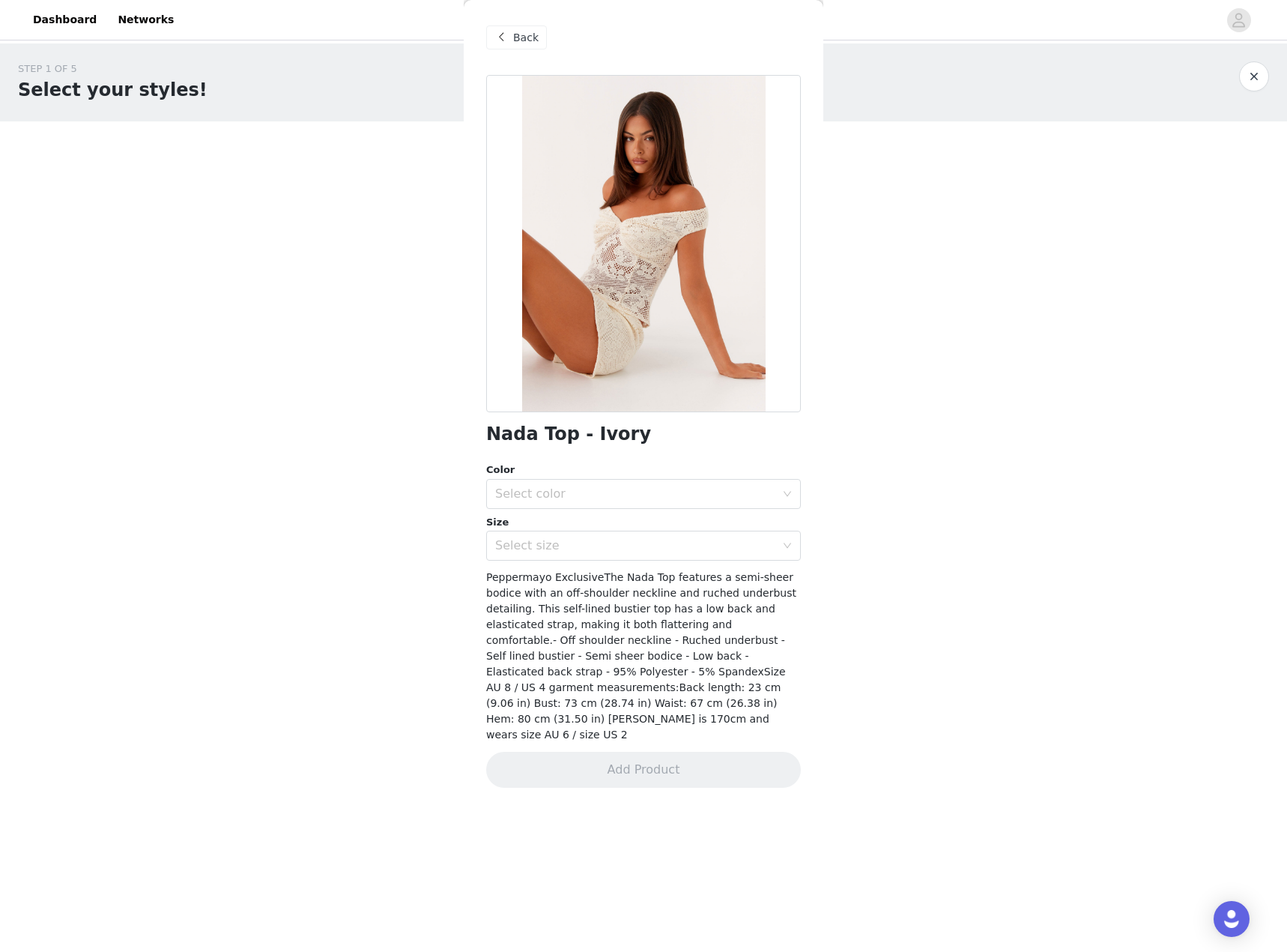
click at [533, 32] on span "Back" at bounding box center [525, 37] width 25 height 16
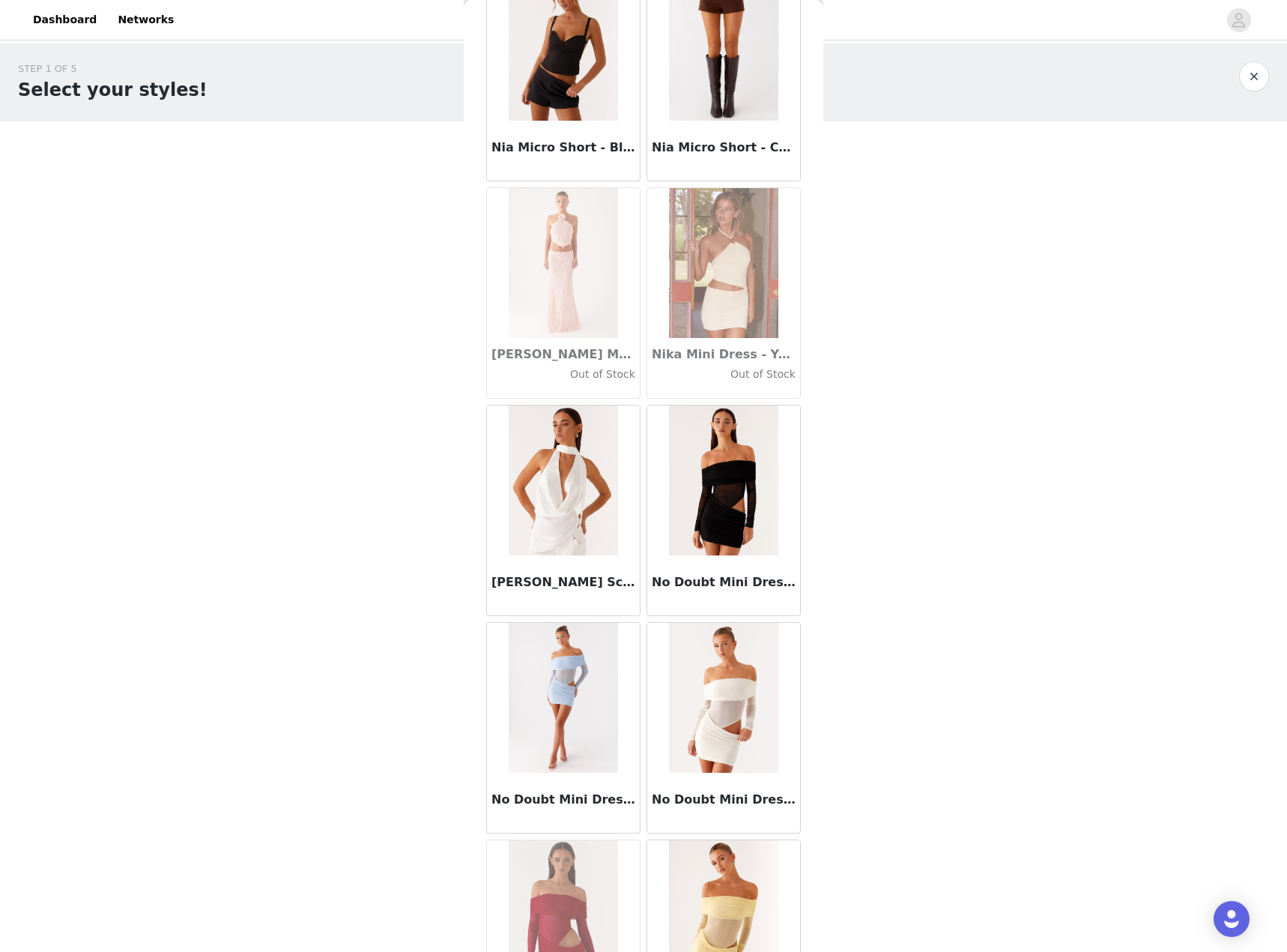
scroll to position [64354, 0]
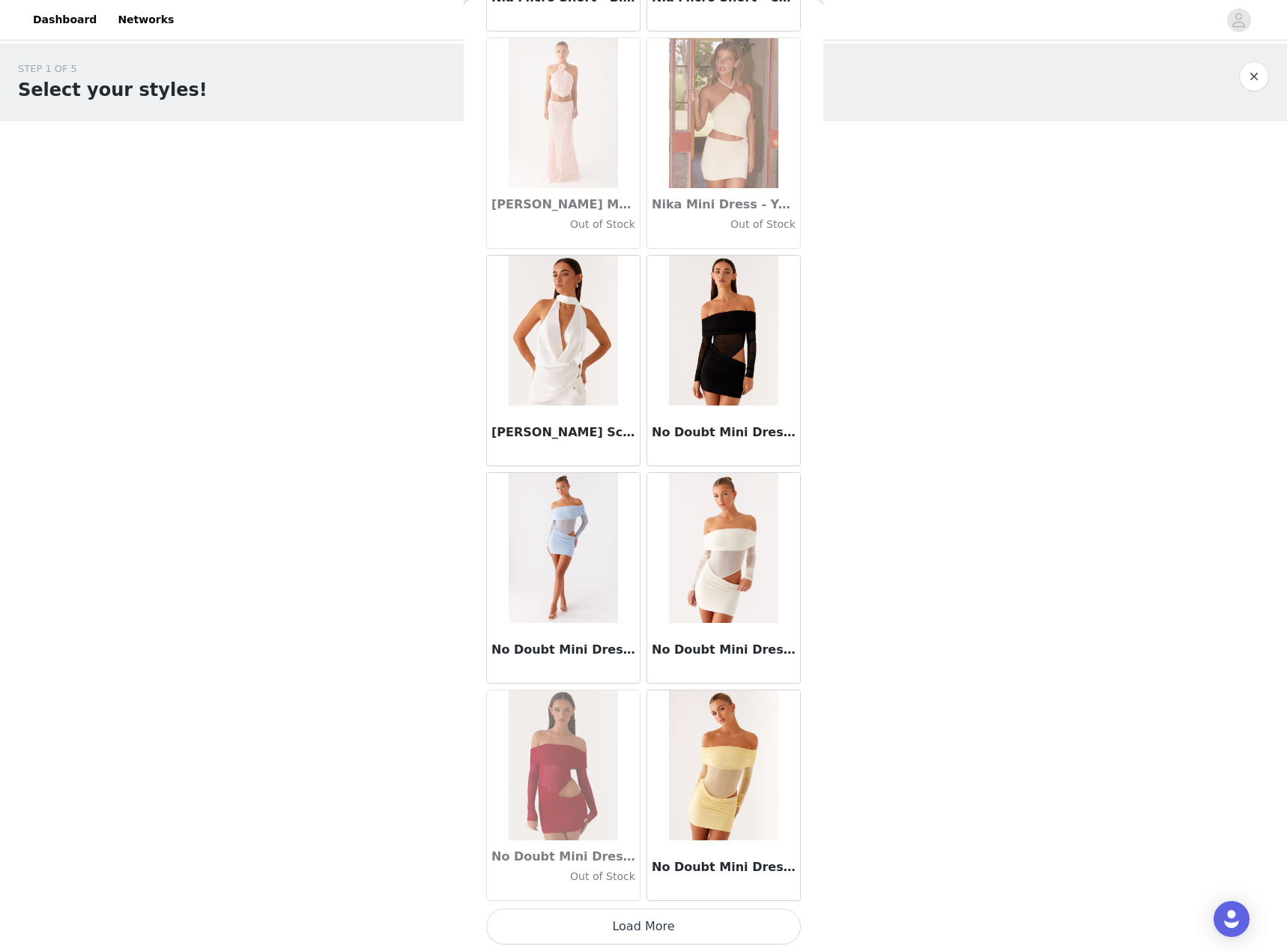
click at [646, 922] on button "Load More" at bounding box center [643, 926] width 315 height 36
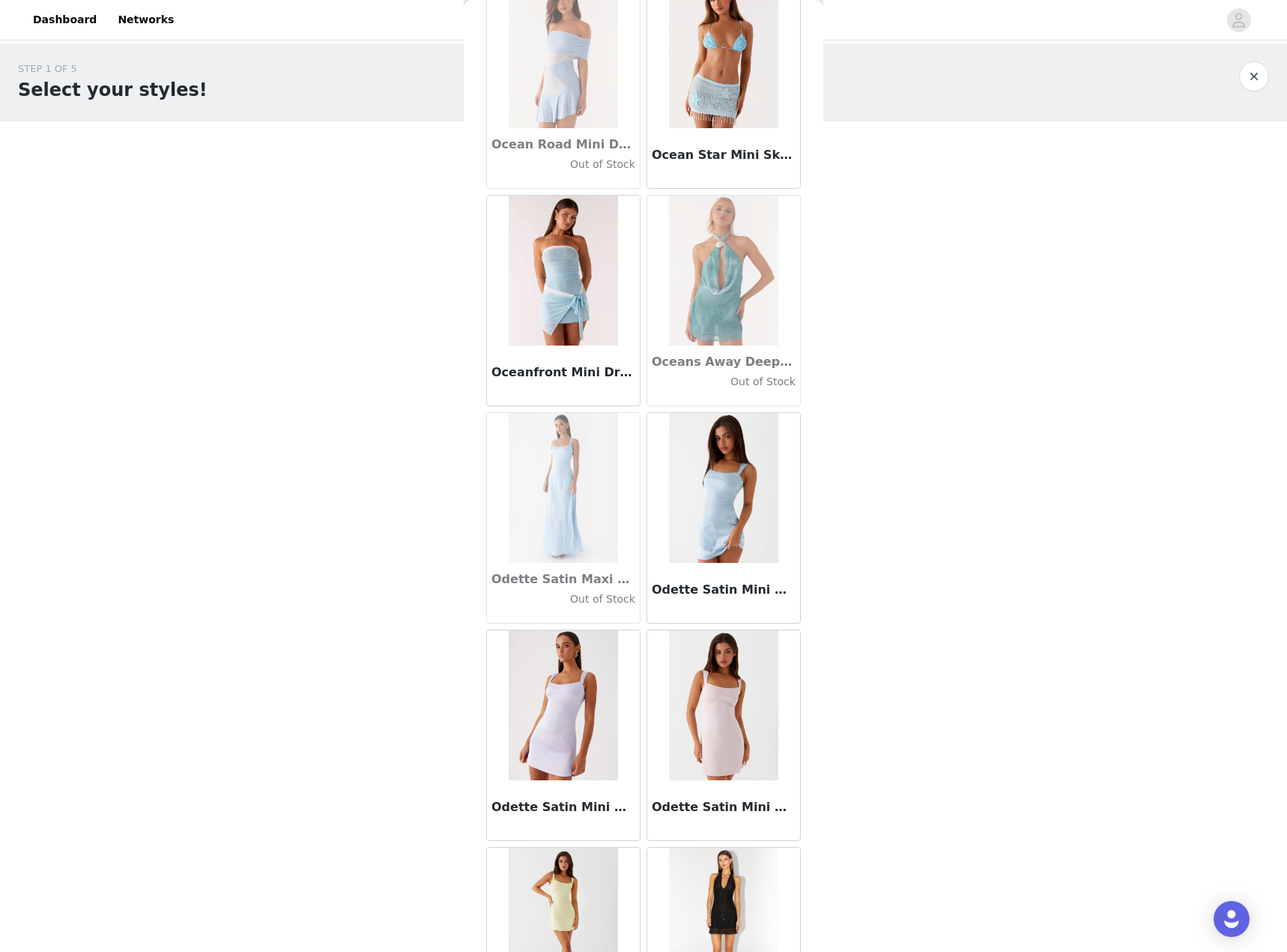
scroll to position [66527, 0]
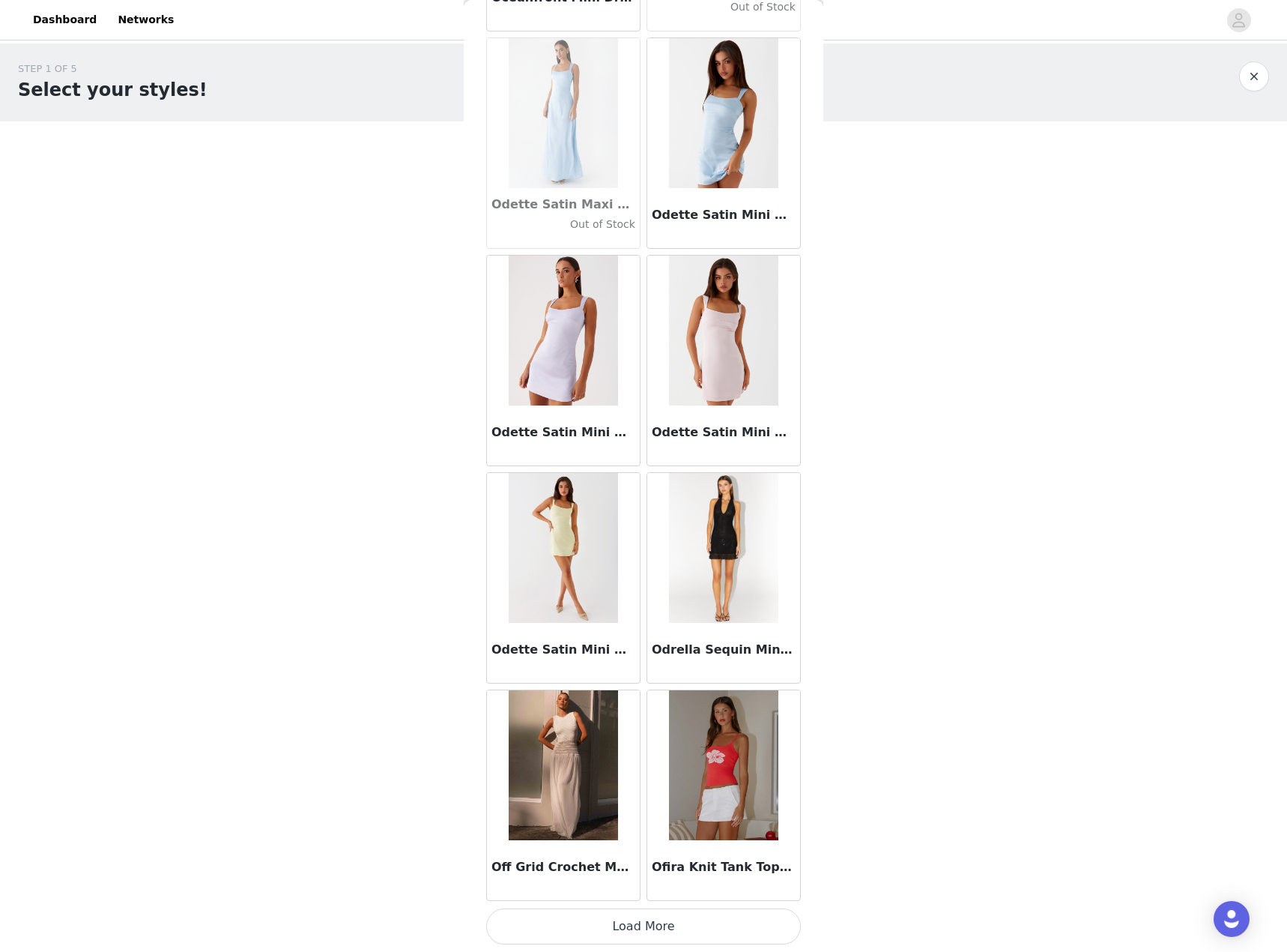
click at [712, 925] on button "Load More" at bounding box center [643, 926] width 315 height 36
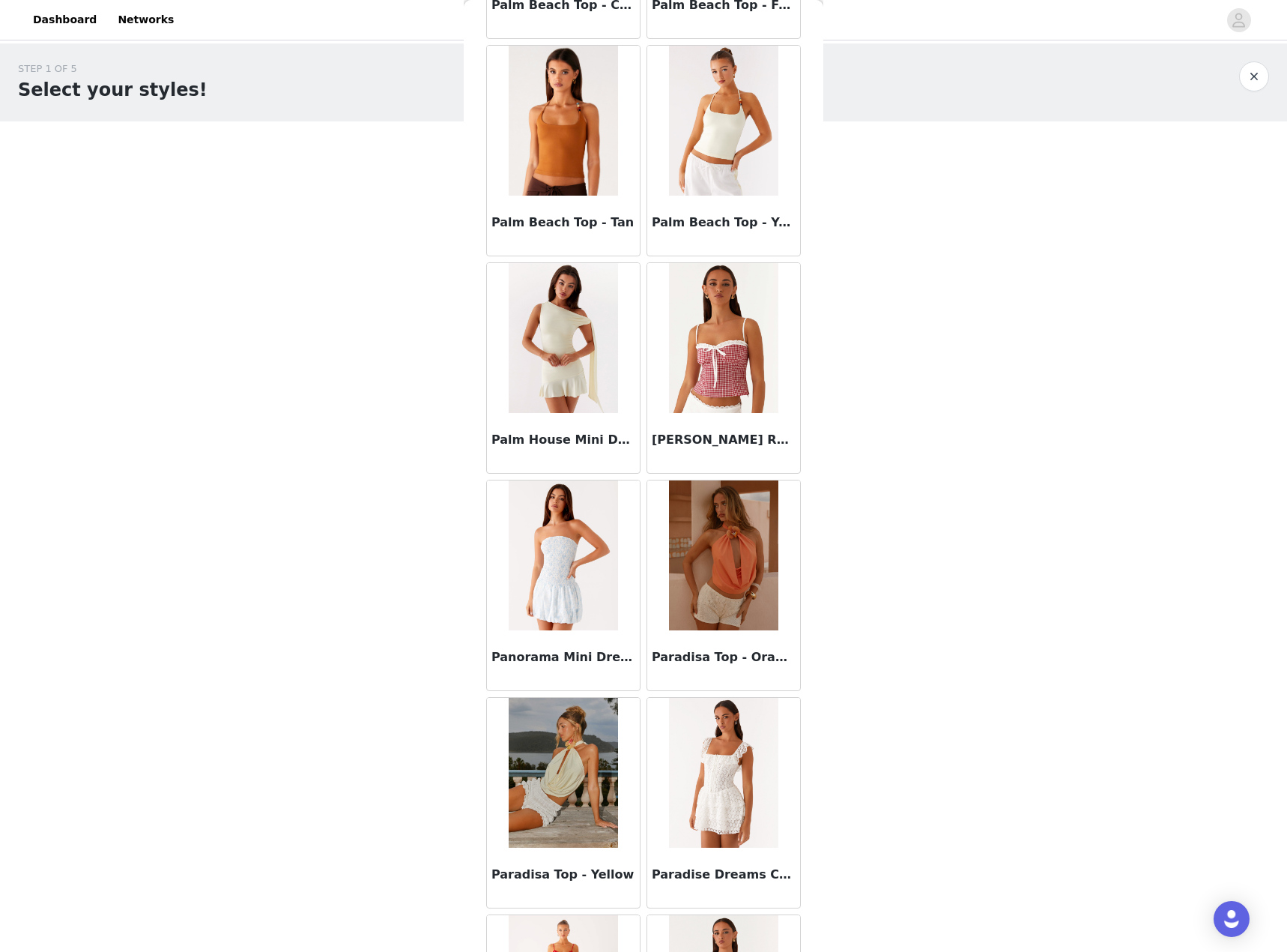
scroll to position [68700, 0]
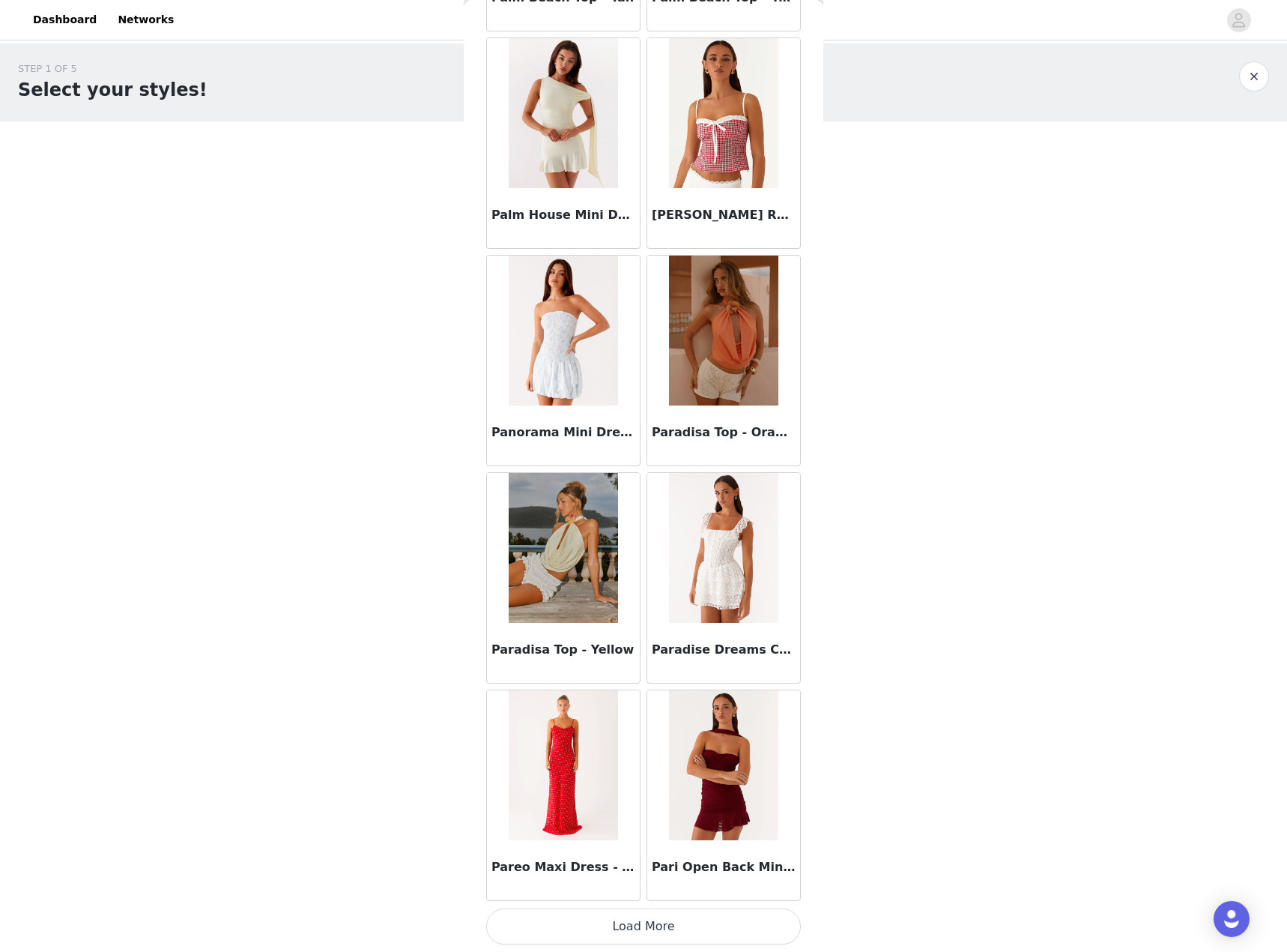
click at [659, 930] on button "Load More" at bounding box center [643, 926] width 315 height 36
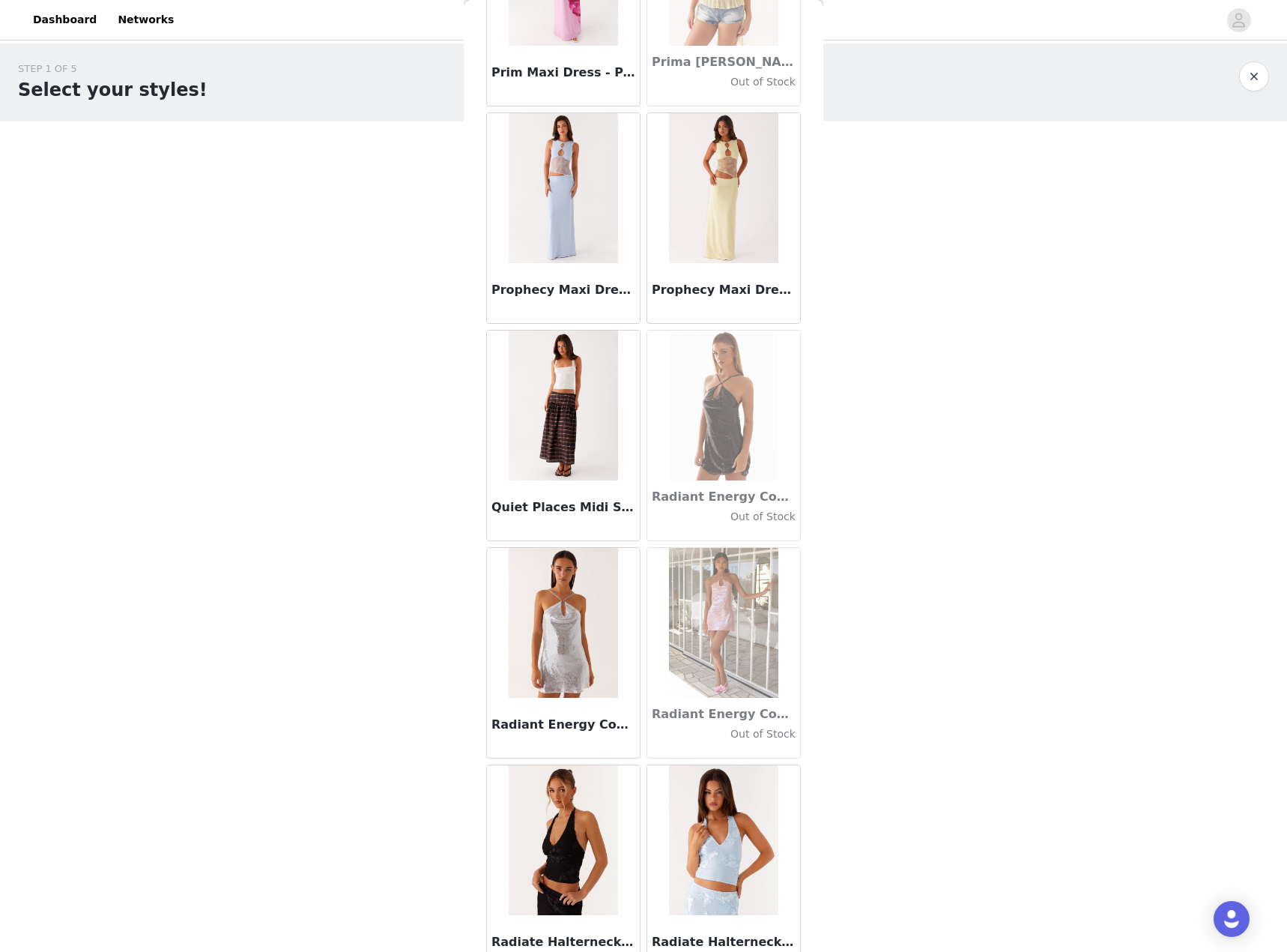
scroll to position [70873, 0]
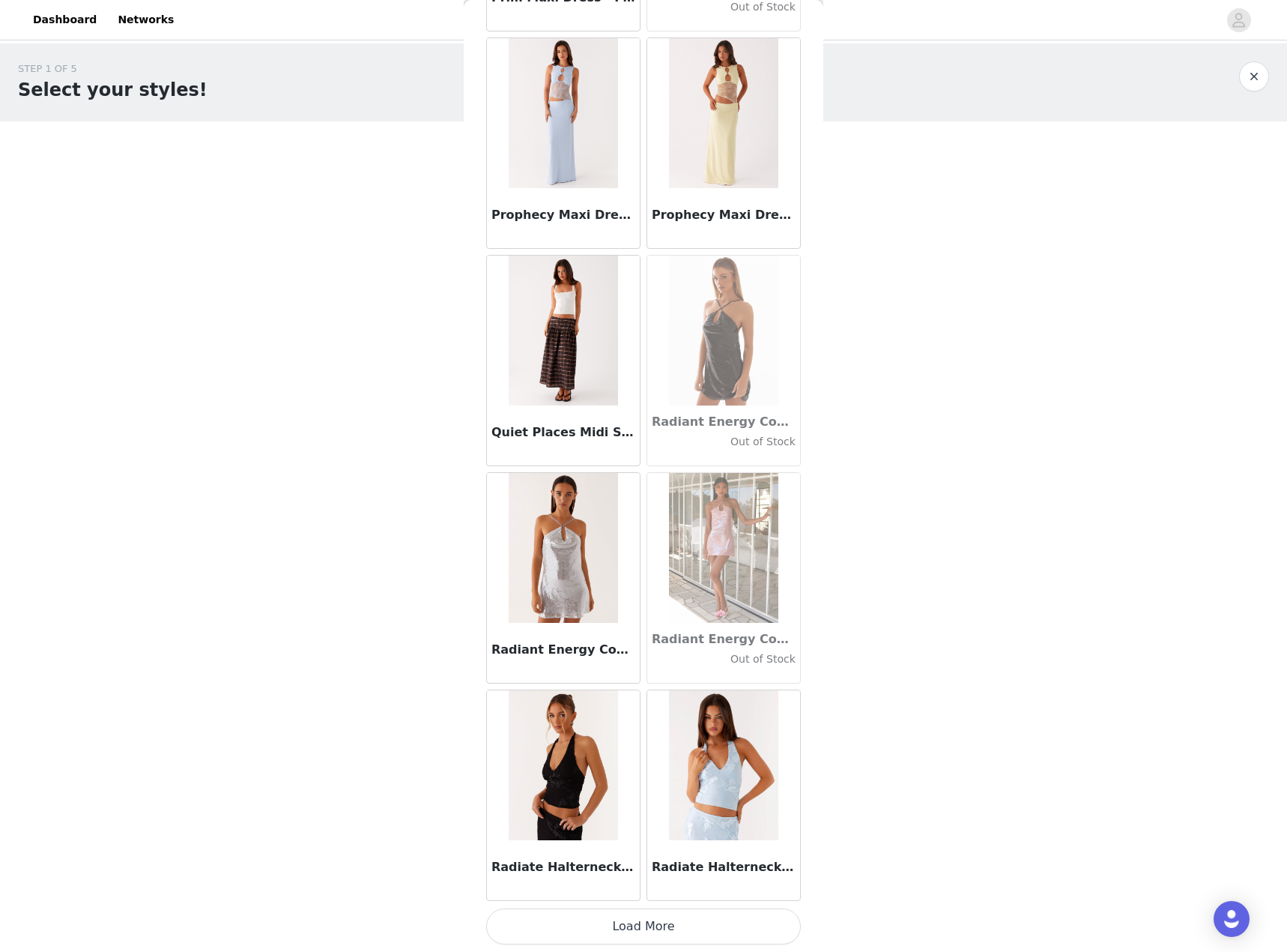
click at [728, 933] on button "Load More" at bounding box center [643, 926] width 315 height 36
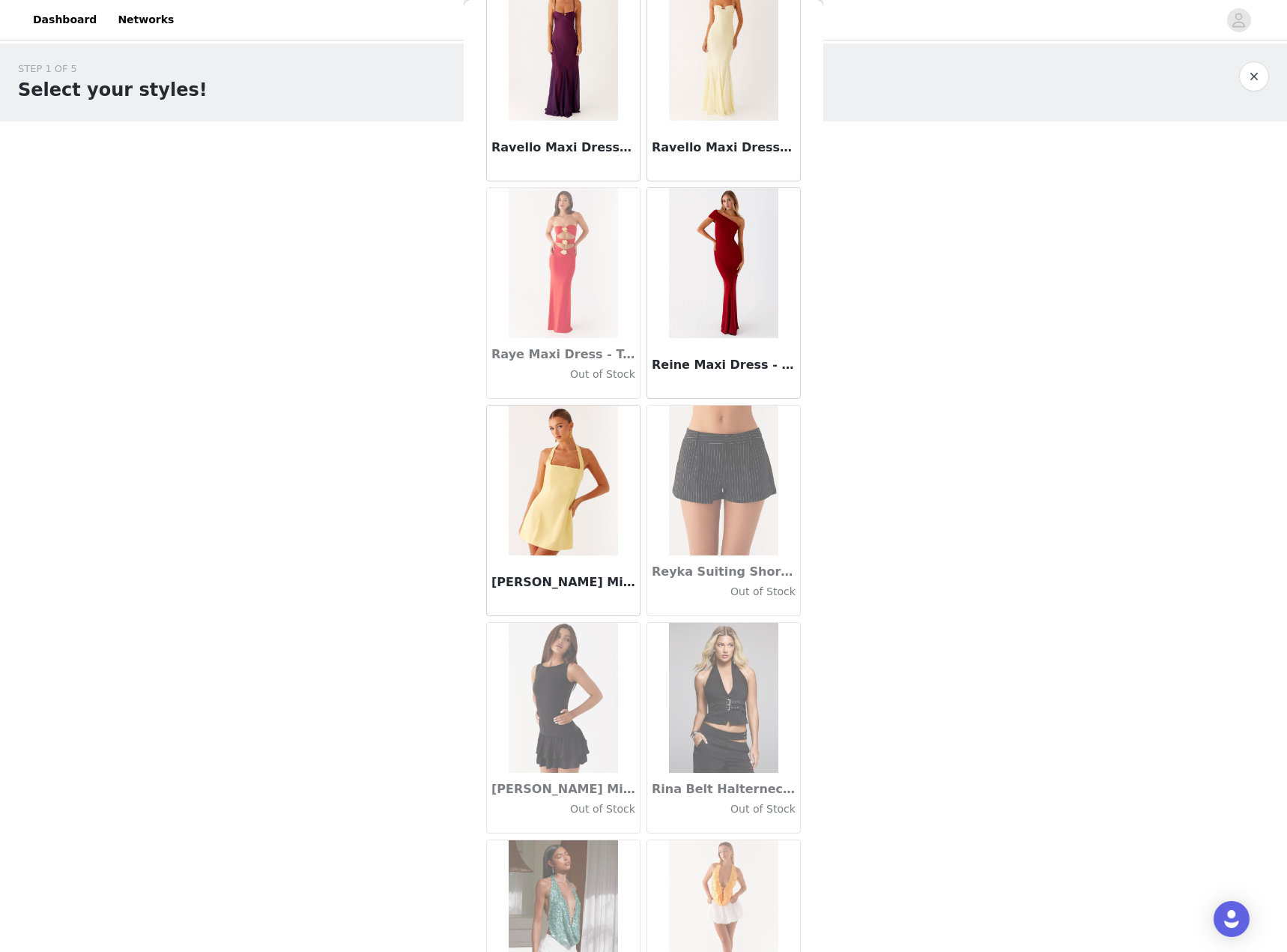
scroll to position [73045, 0]
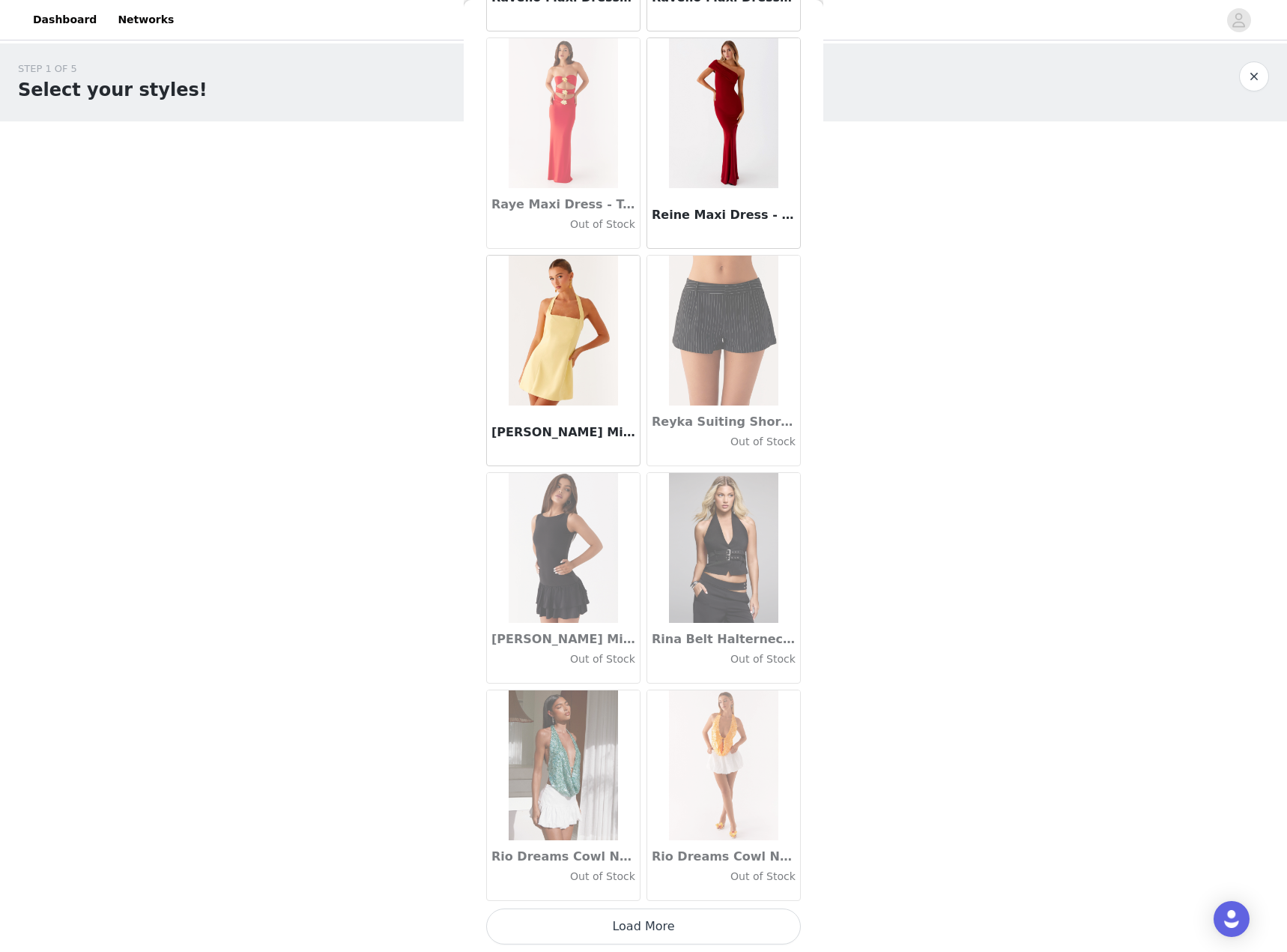
click at [626, 928] on button "Load More" at bounding box center [643, 926] width 315 height 36
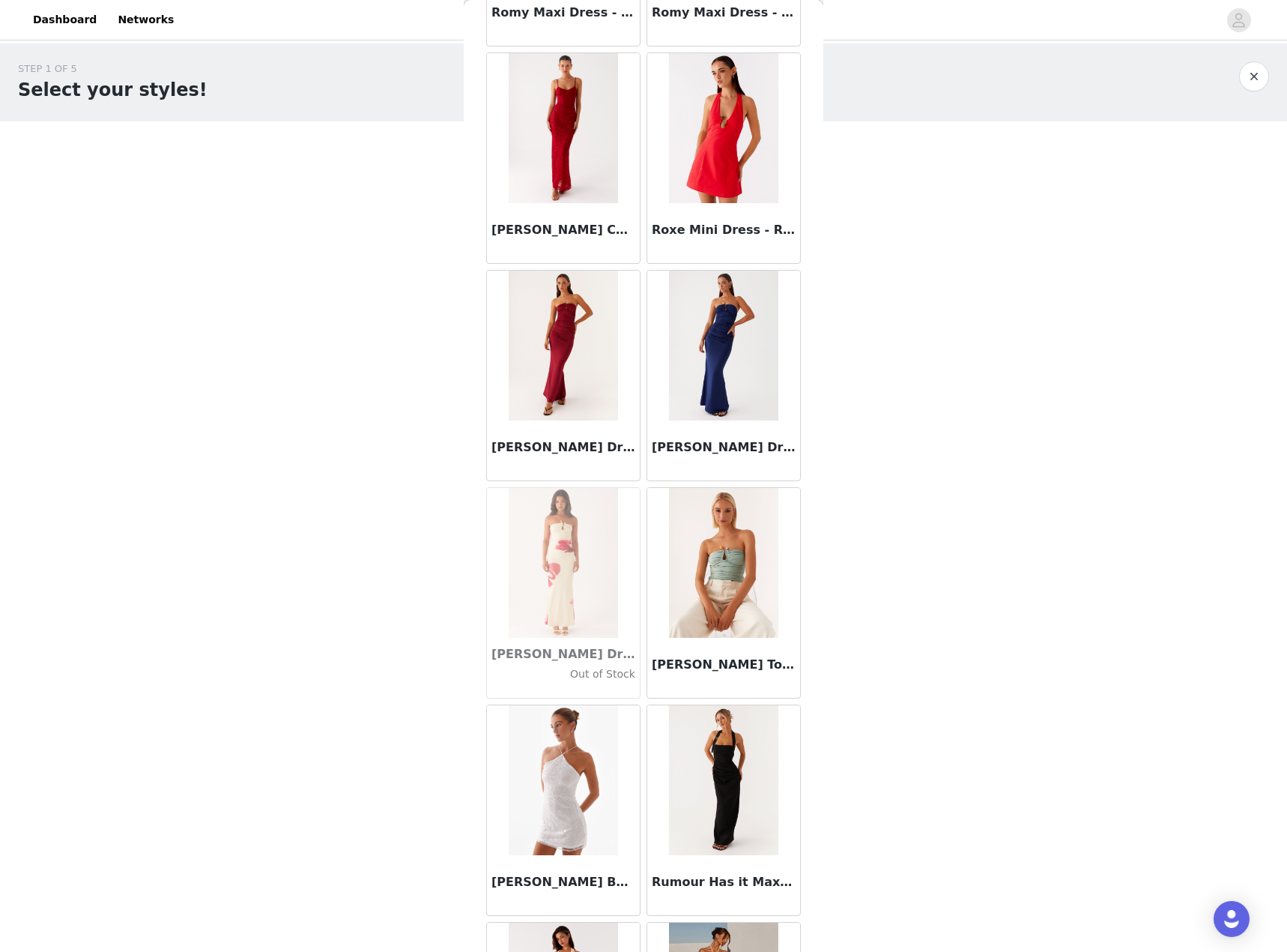
scroll to position [75218, 0]
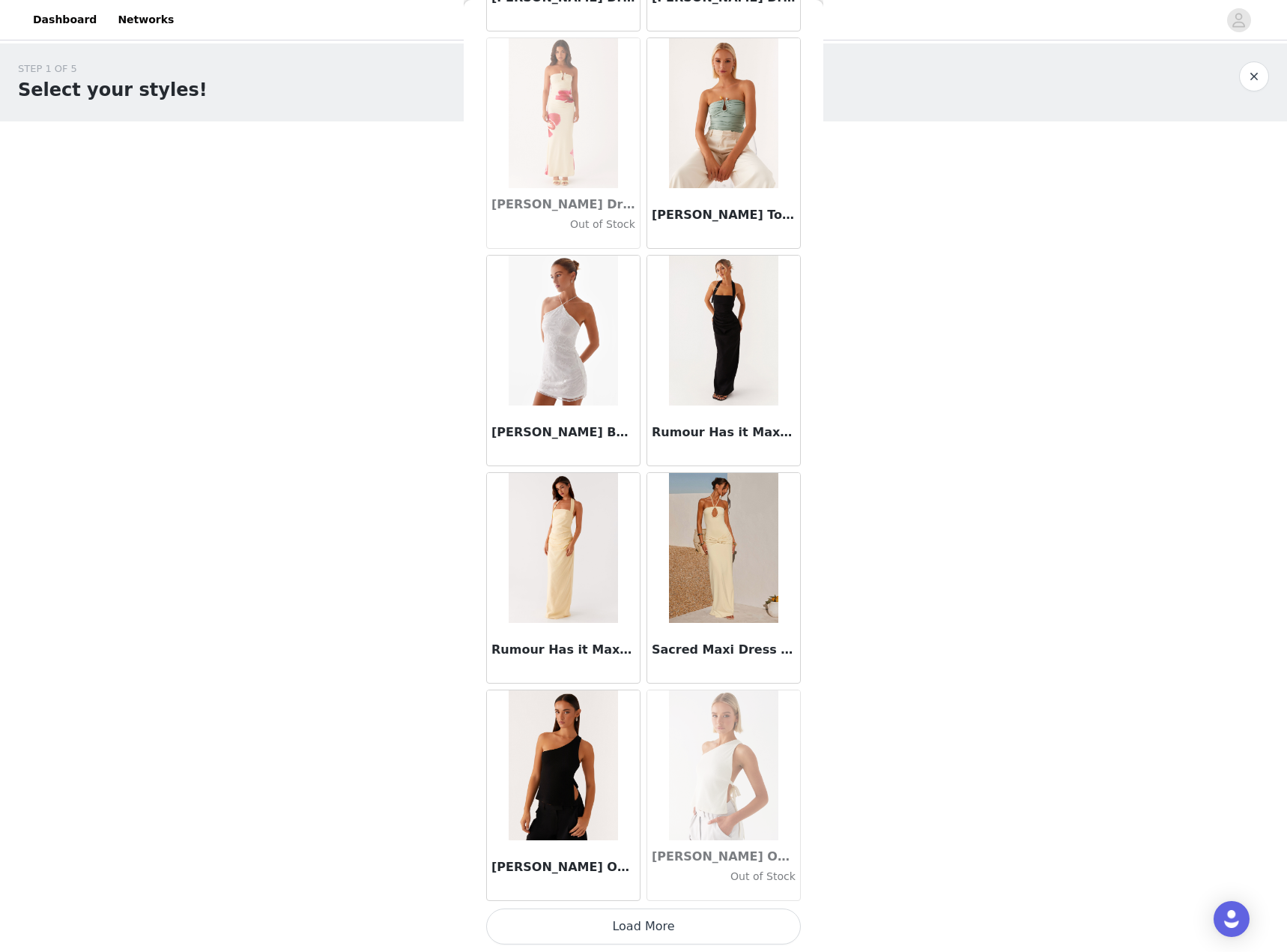
click at [668, 935] on button "Load More" at bounding box center [643, 926] width 315 height 36
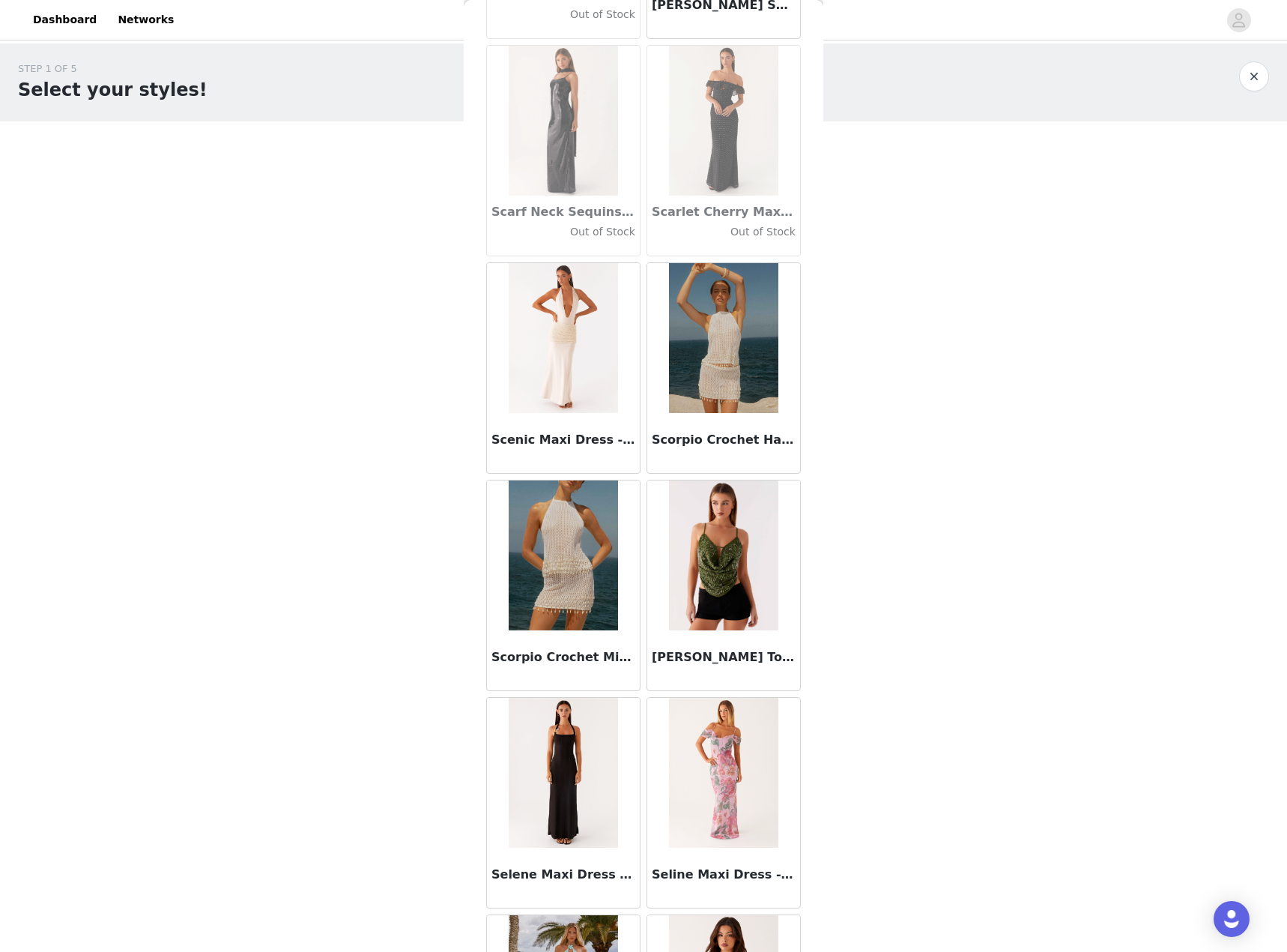
scroll to position [77391, 0]
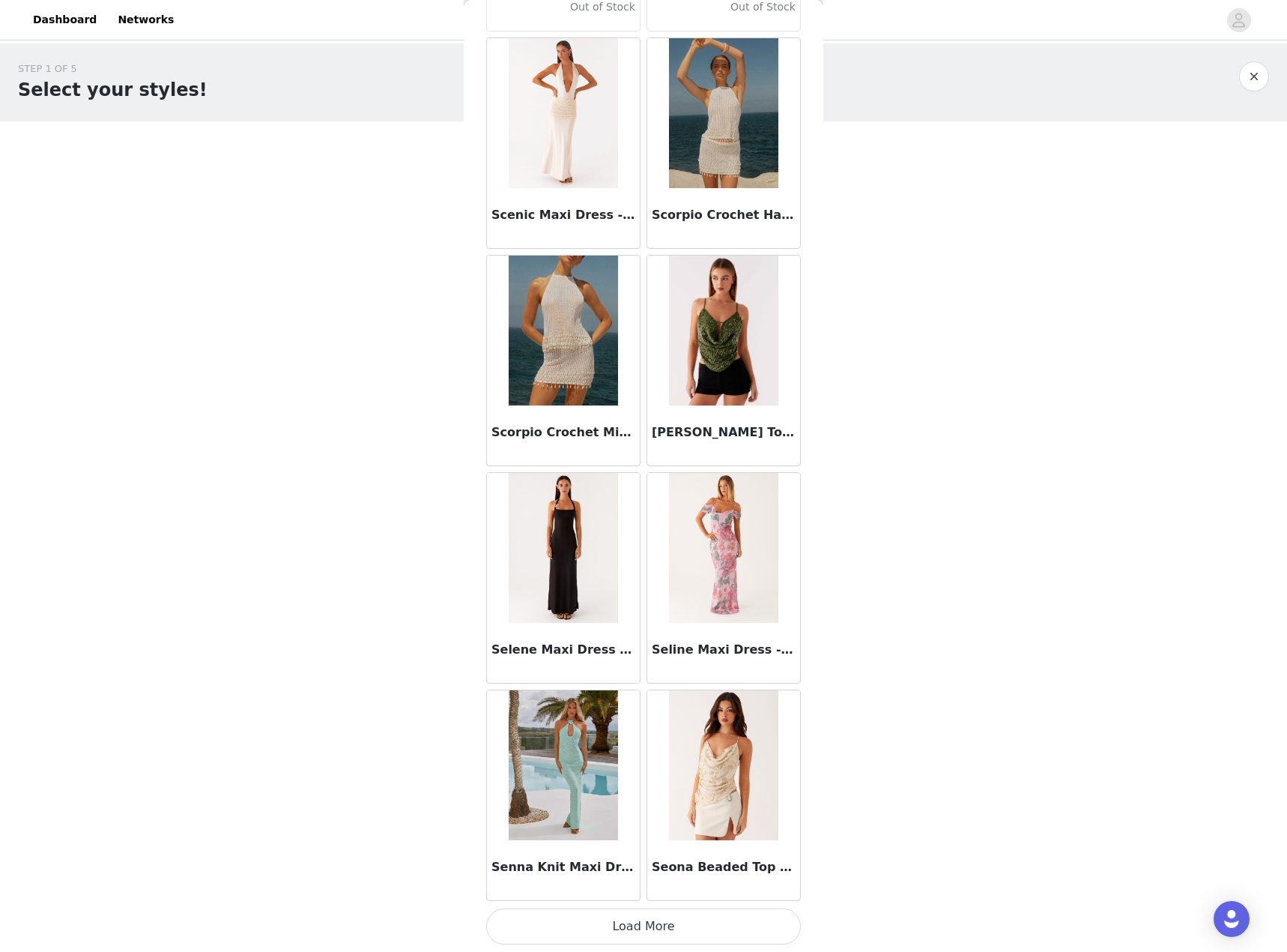
click at [617, 935] on button "Load More" at bounding box center [643, 926] width 315 height 36
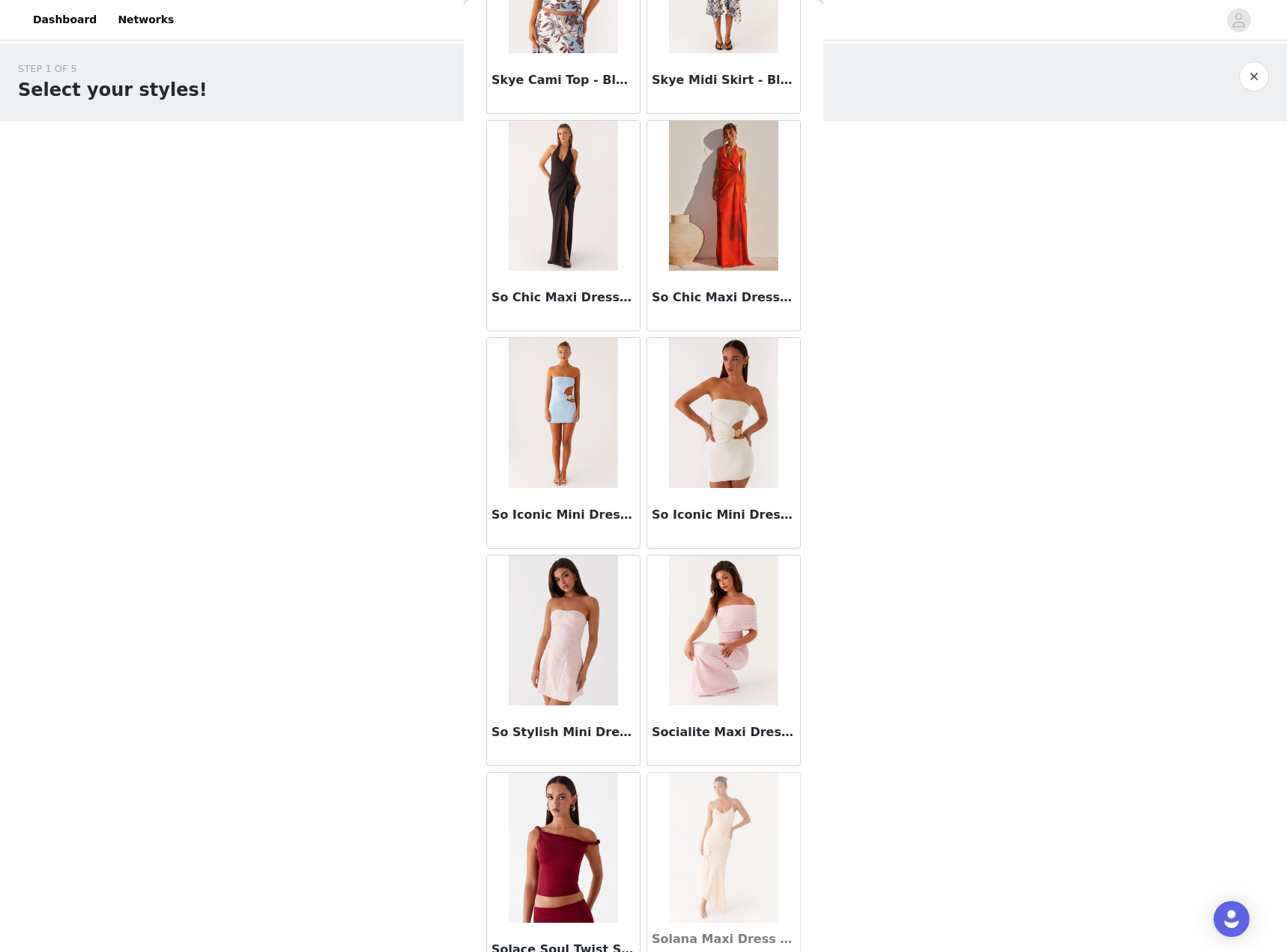
scroll to position [79564, 0]
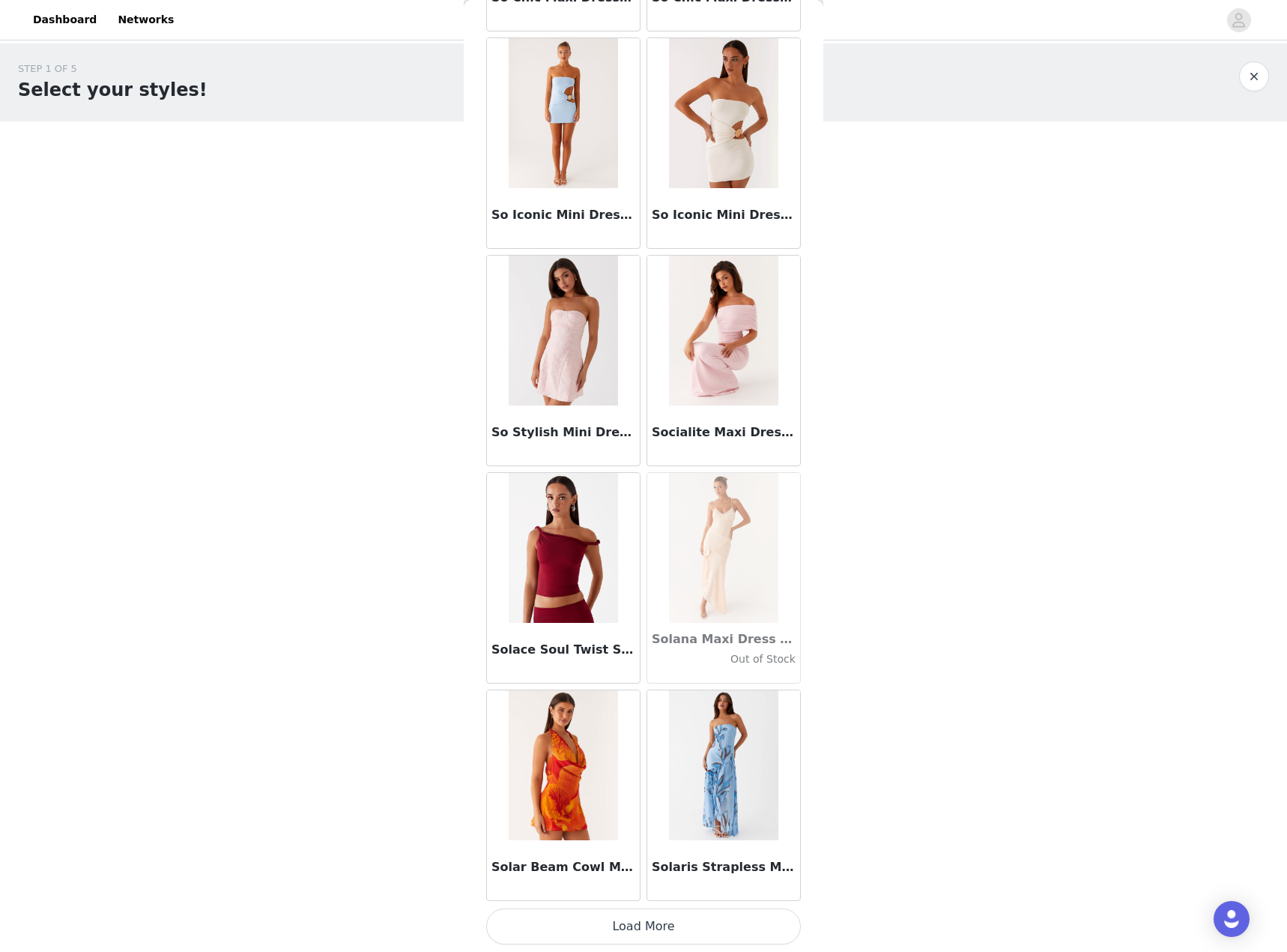
click at [649, 933] on button "Load More" at bounding box center [643, 926] width 315 height 36
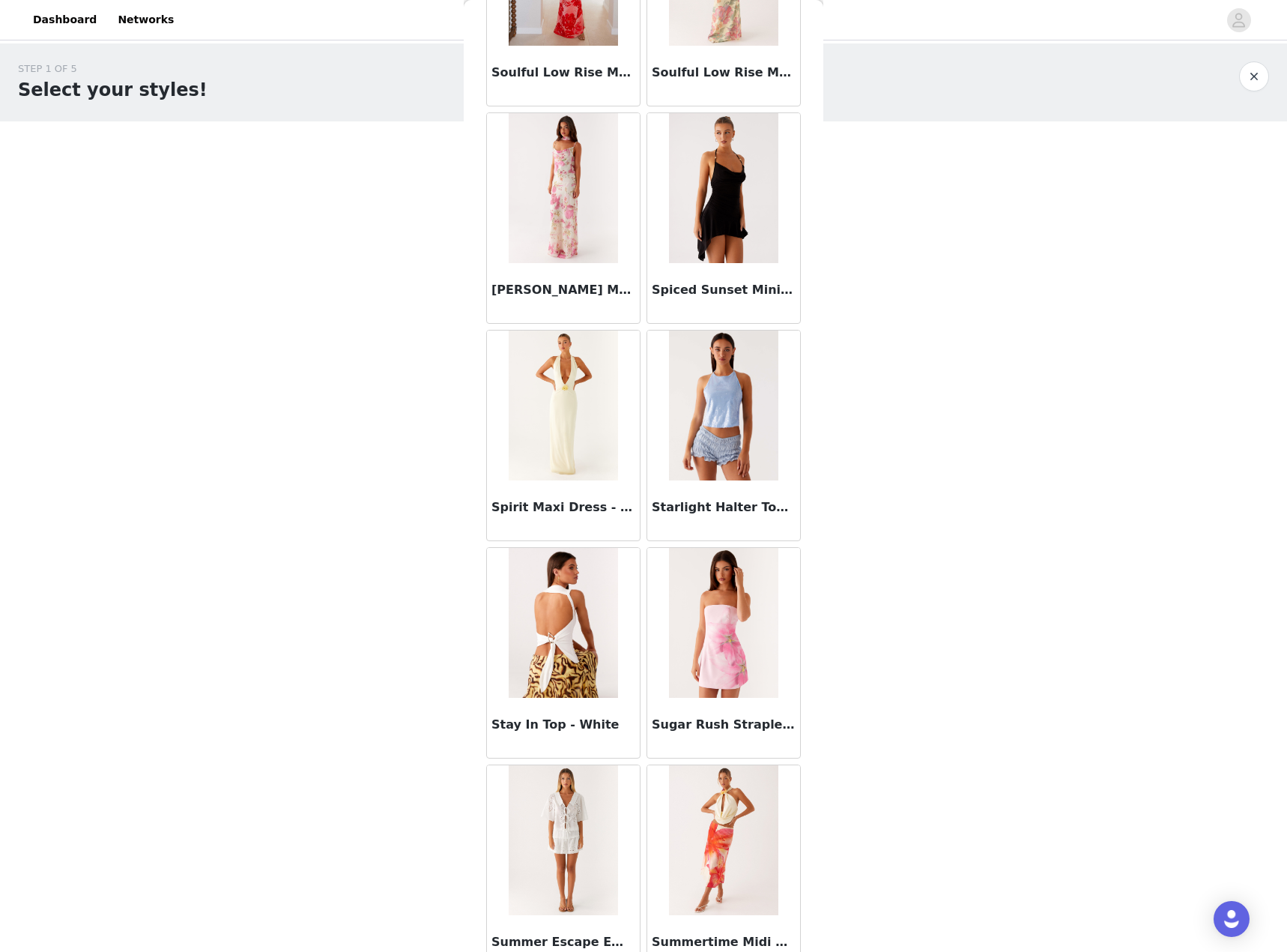
scroll to position [81737, 0]
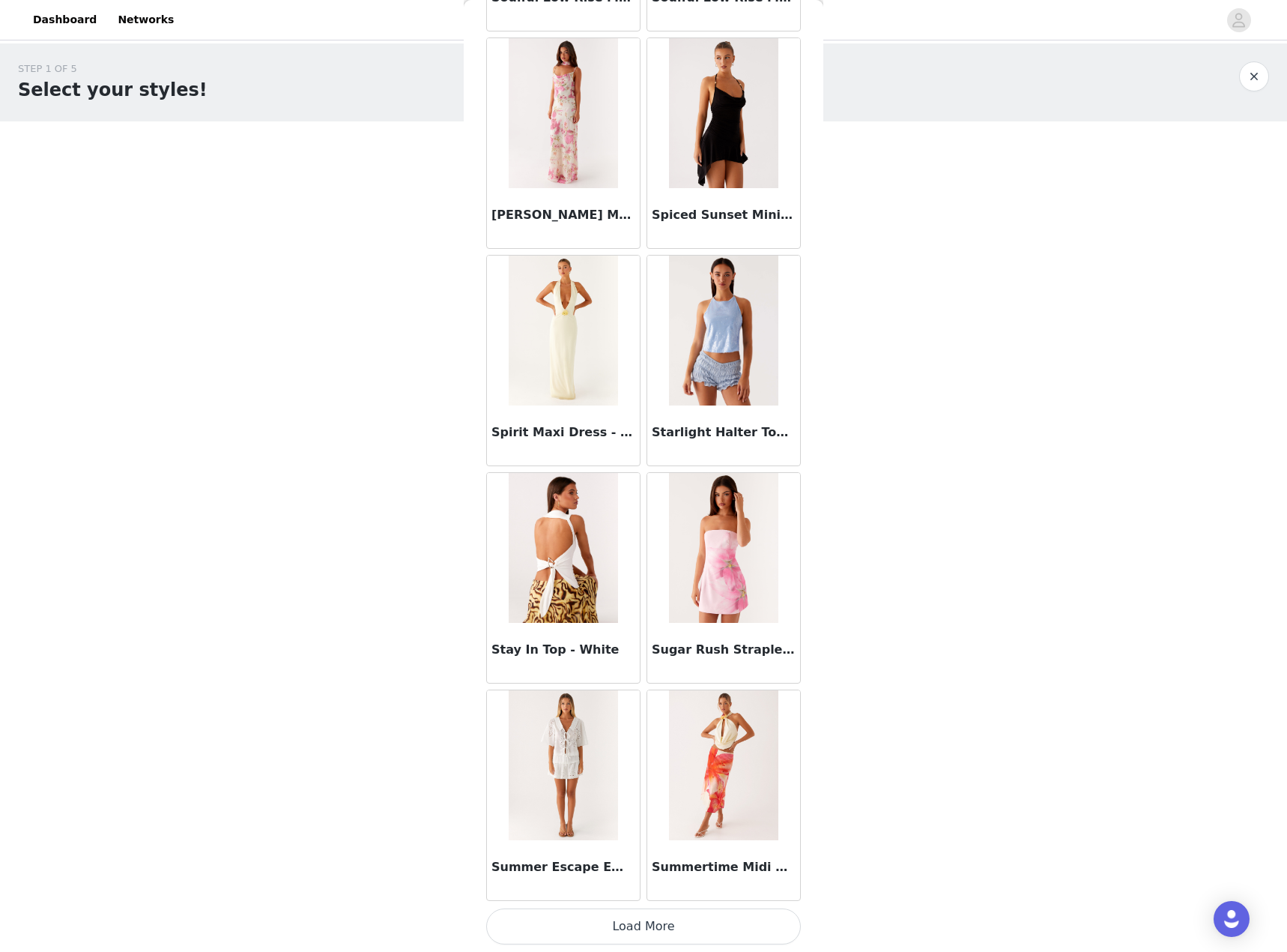
click at [643, 933] on button "Load More" at bounding box center [643, 926] width 315 height 36
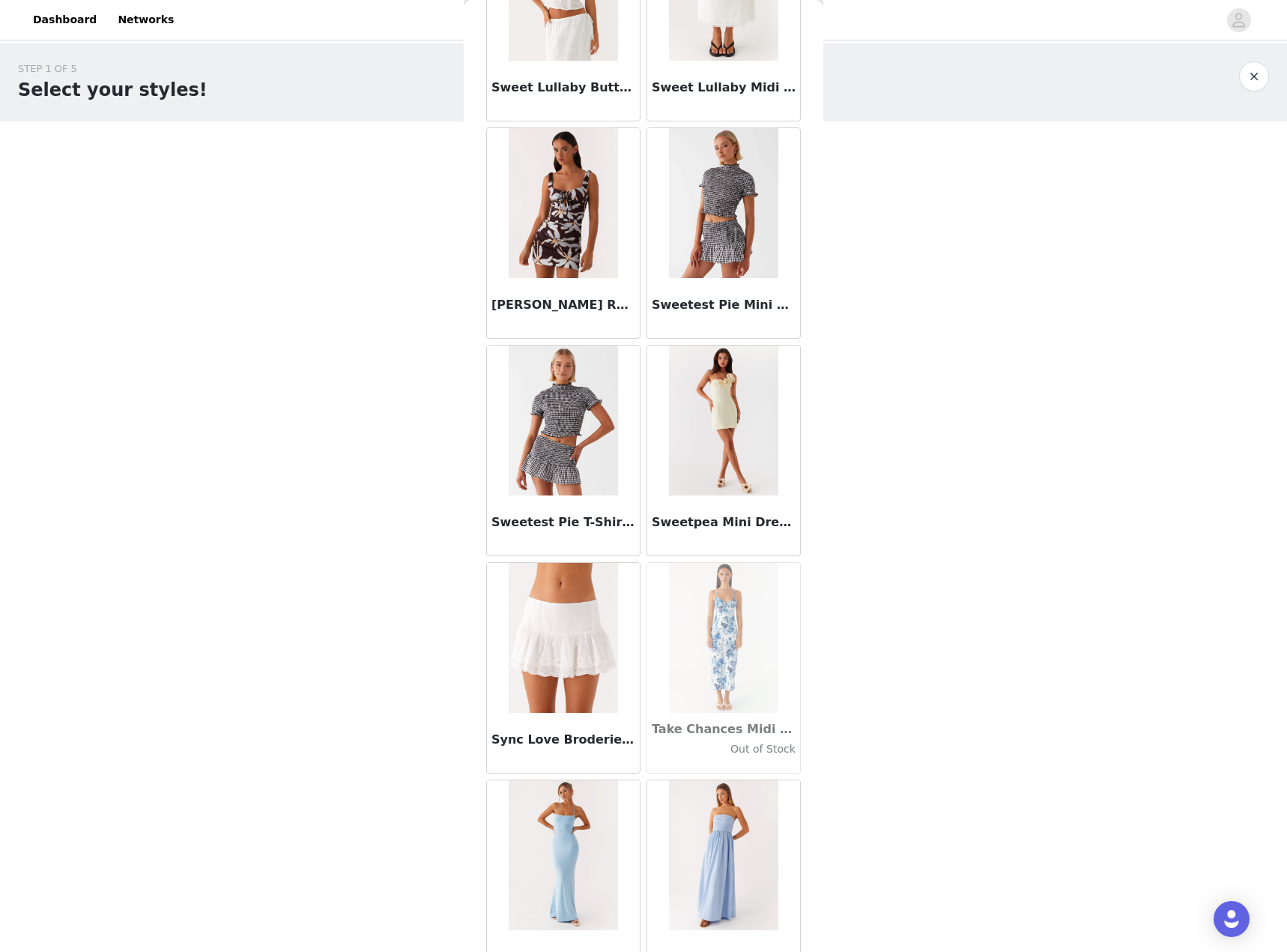
scroll to position [83910, 0]
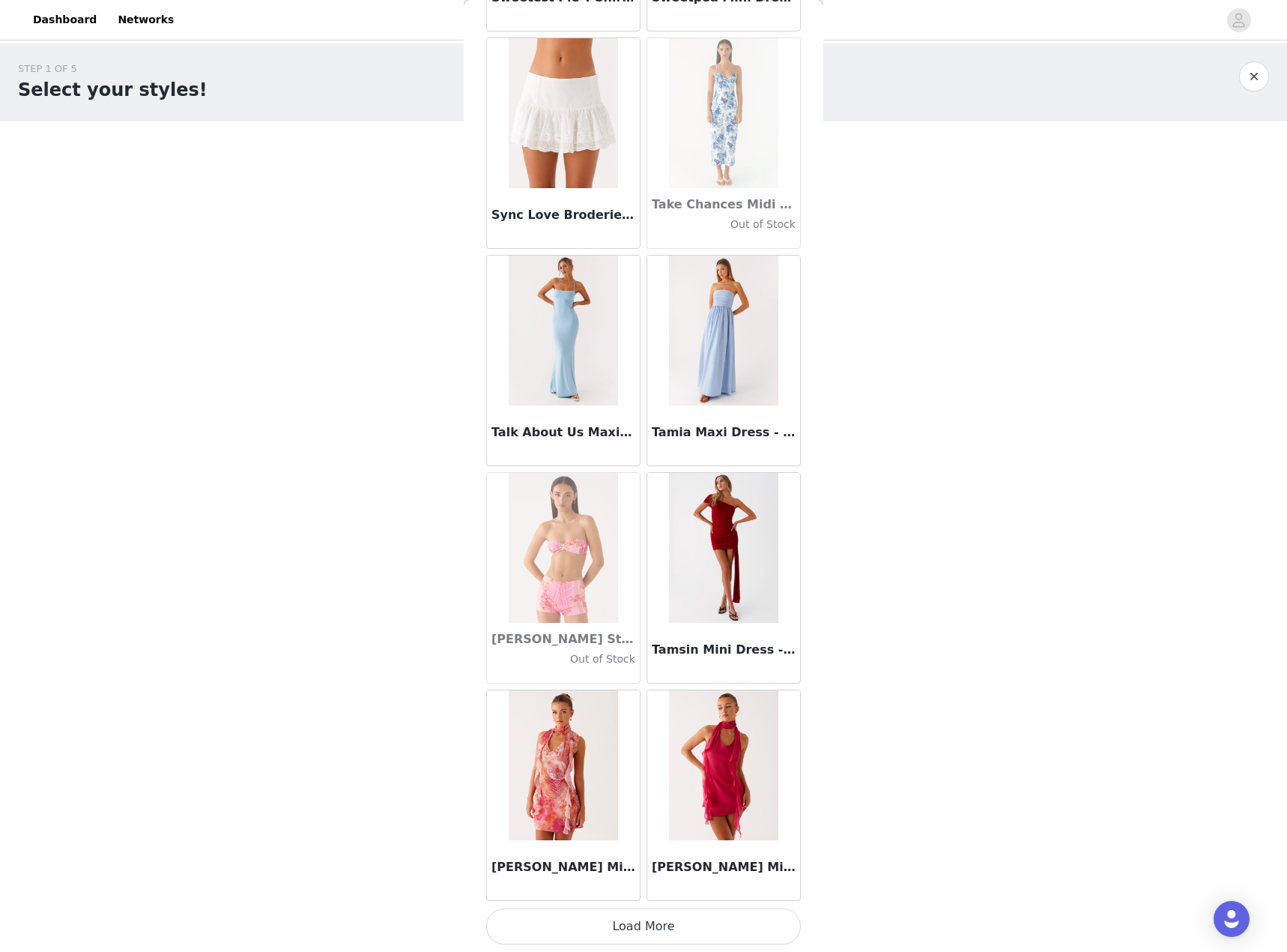
click at [590, 932] on button "Load More" at bounding box center [643, 926] width 315 height 36
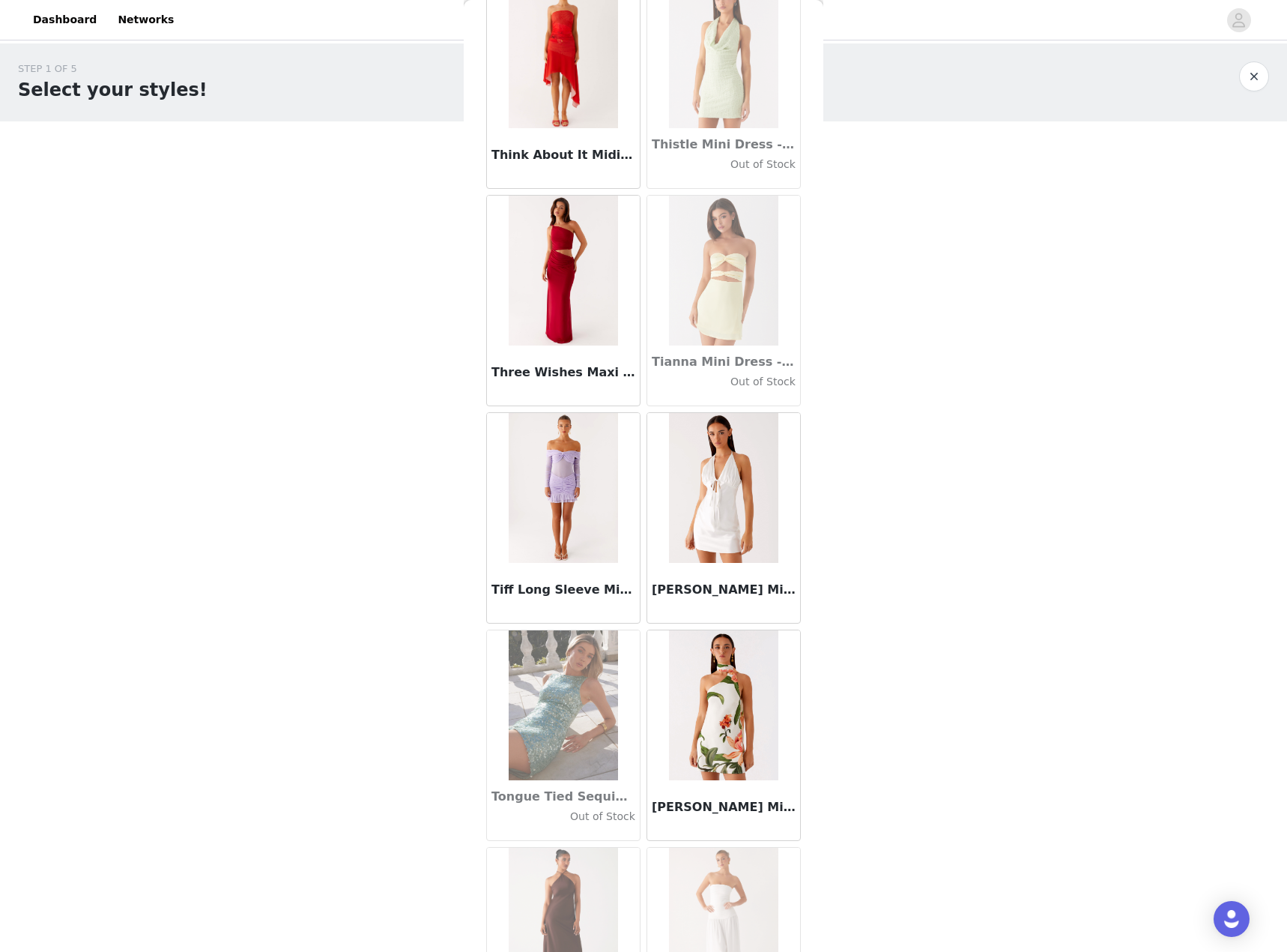
scroll to position [86083, 0]
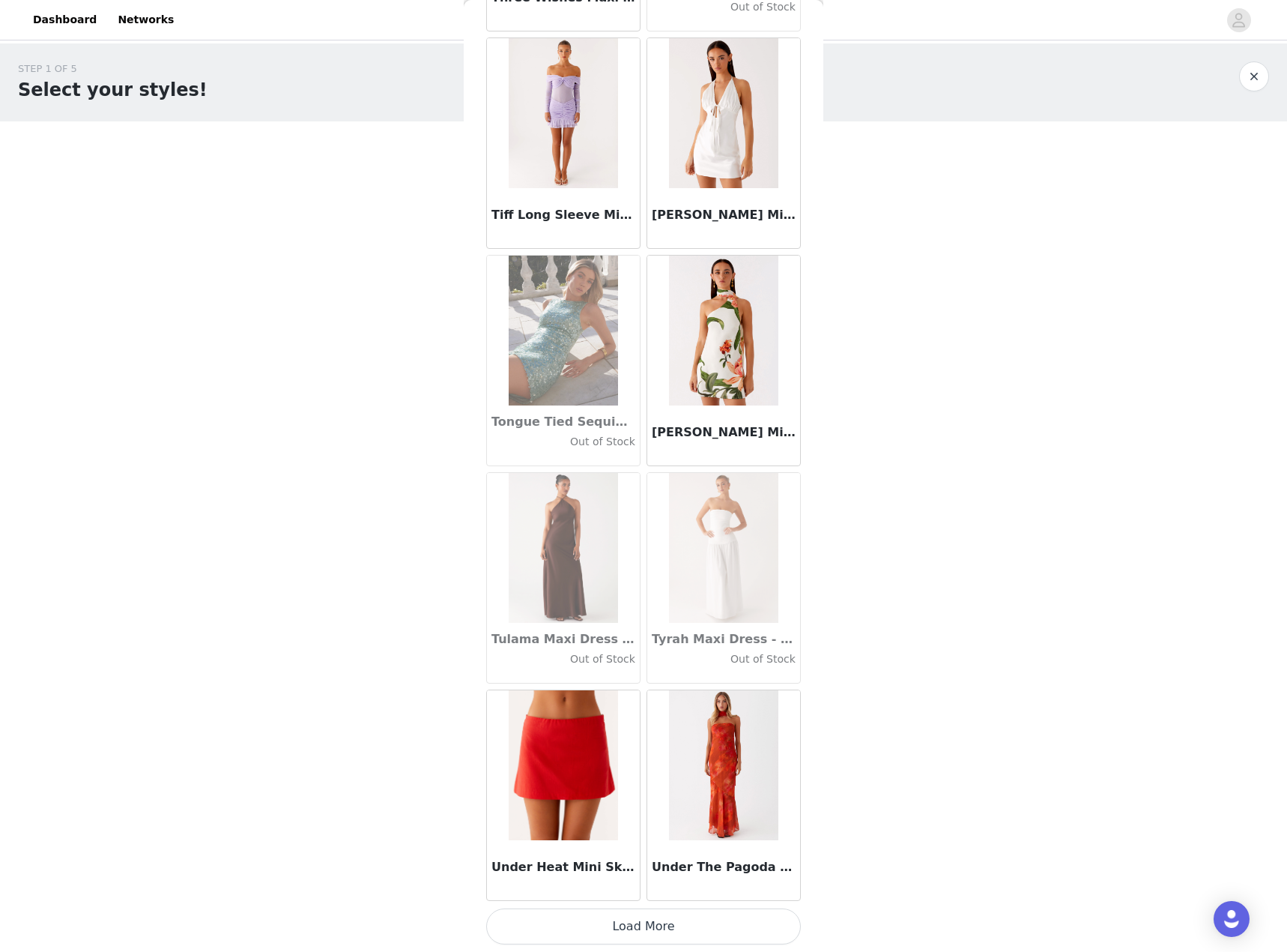
click at [646, 920] on button "Load More" at bounding box center [643, 926] width 315 height 36
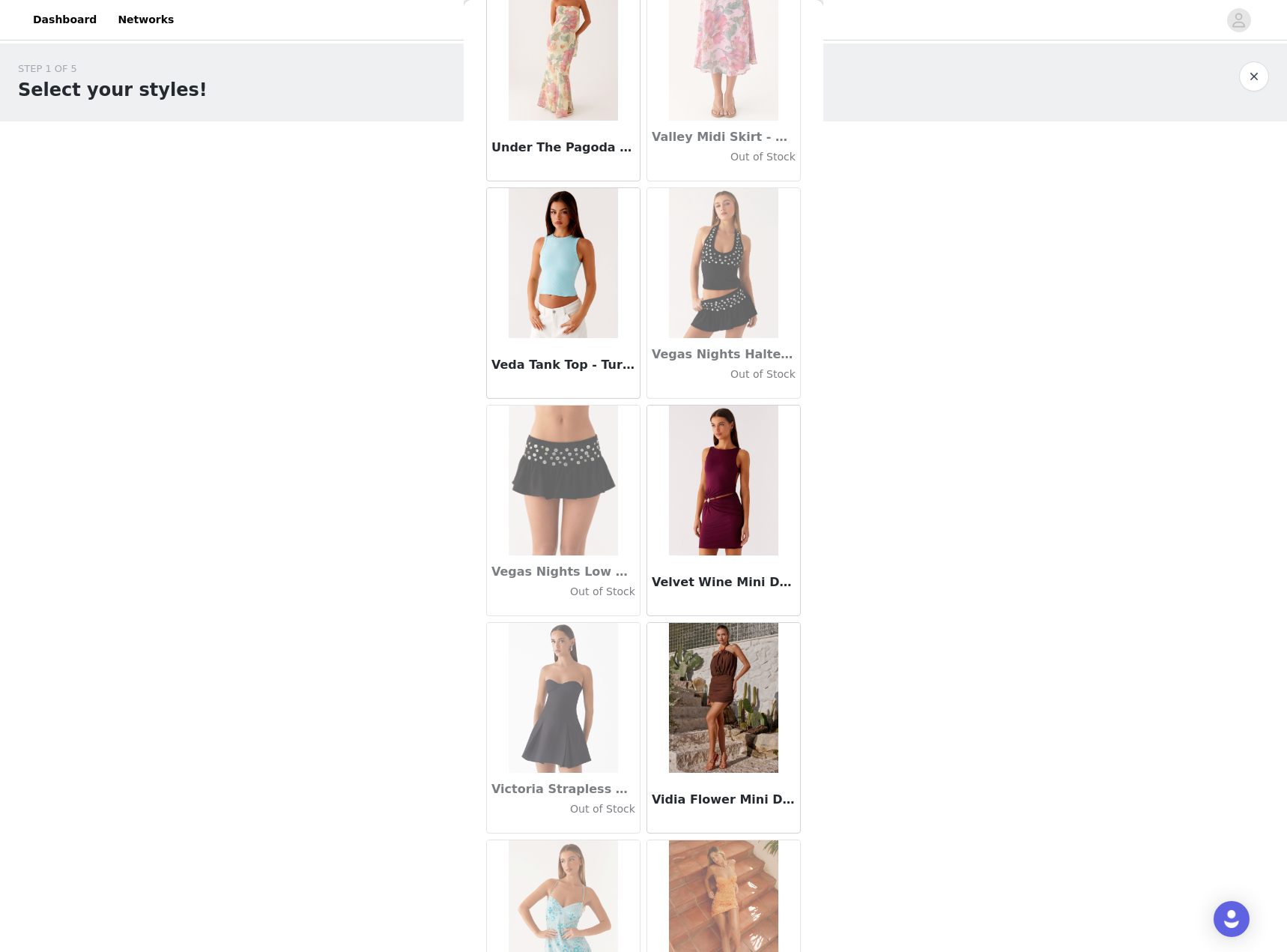
scroll to position [88256, 0]
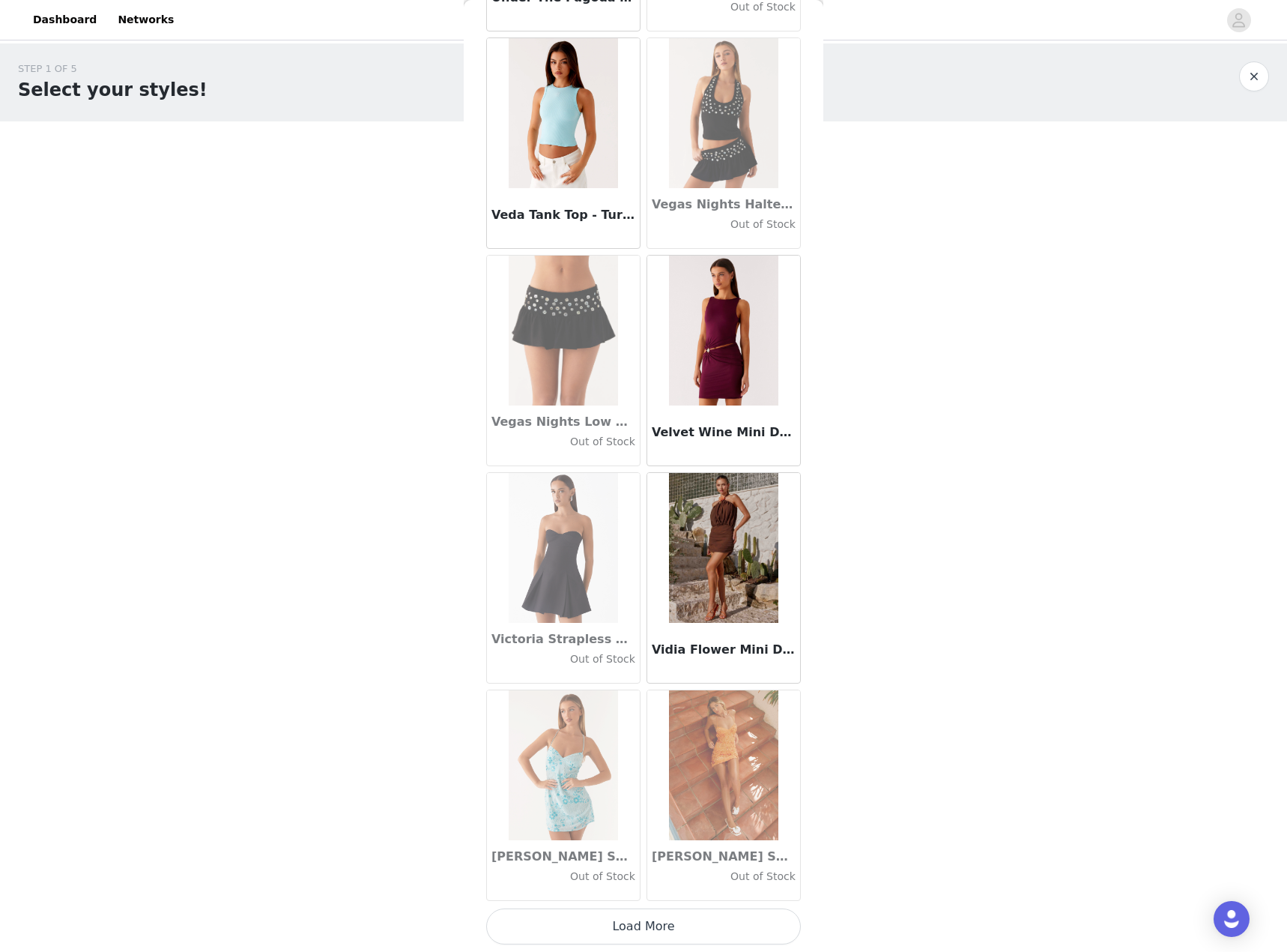
click at [594, 926] on button "Load More" at bounding box center [643, 926] width 315 height 36
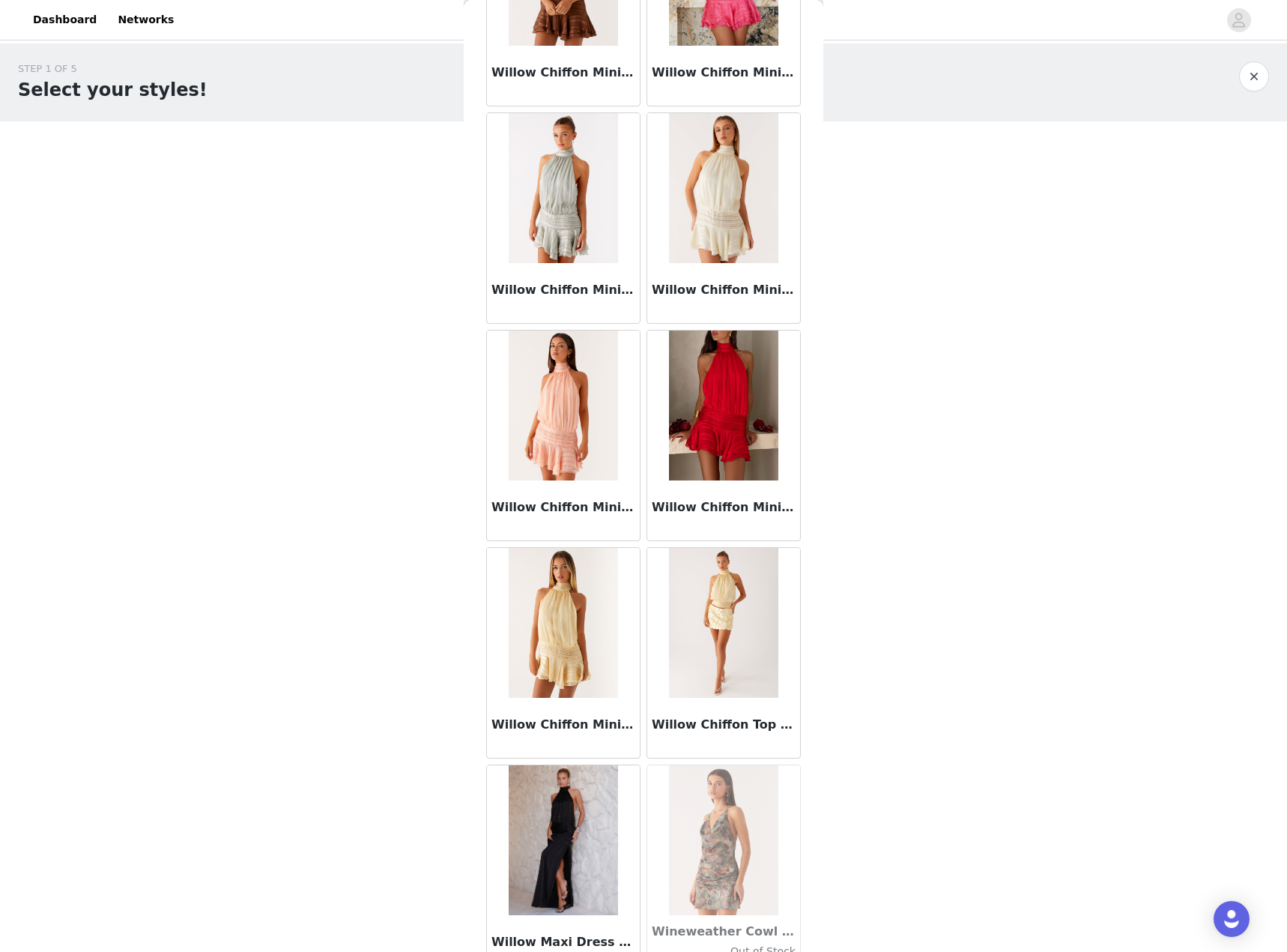
scroll to position [90428, 0]
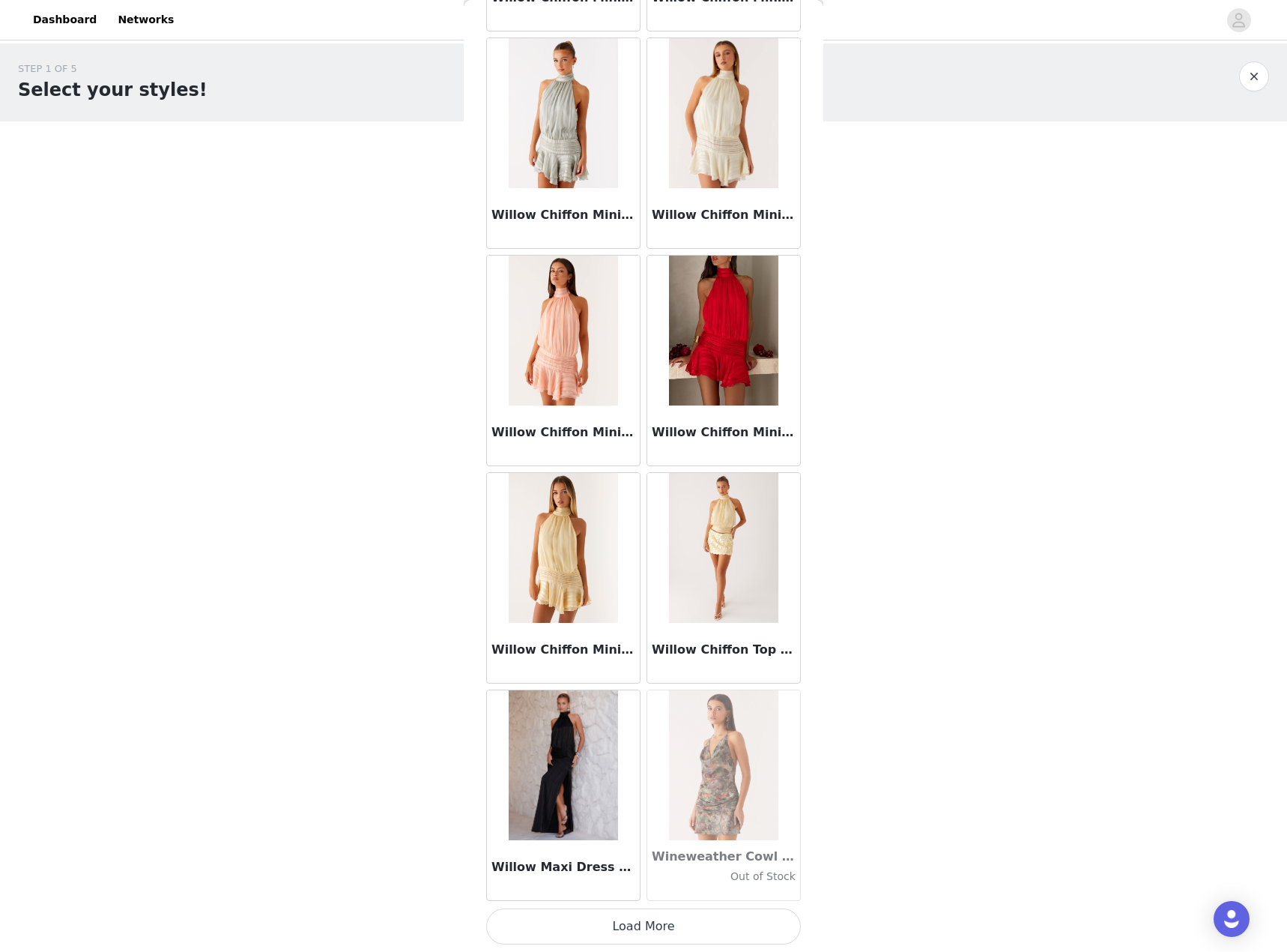
click at [693, 920] on button "Load More" at bounding box center [643, 926] width 315 height 36
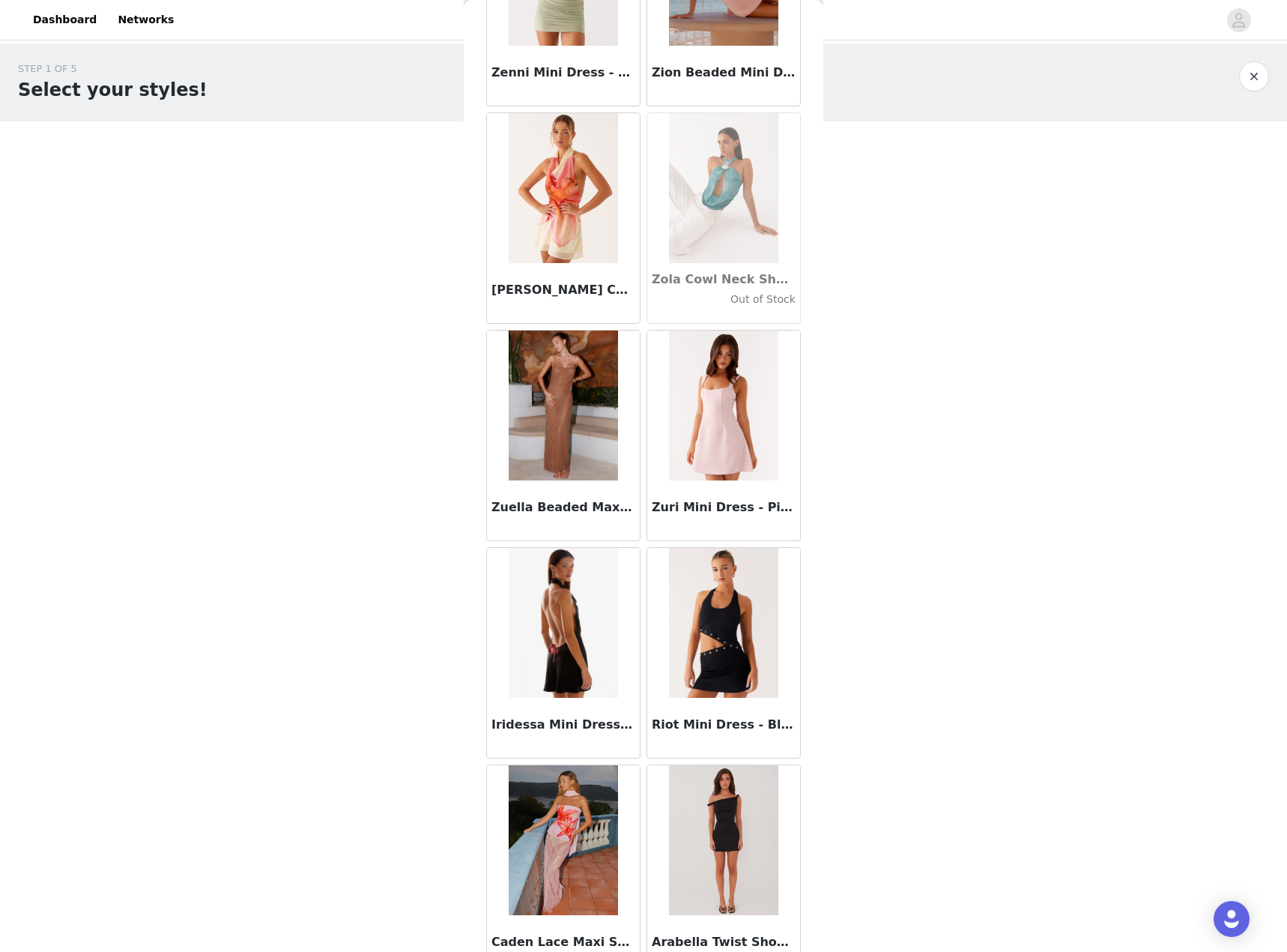
scroll to position [92601, 0]
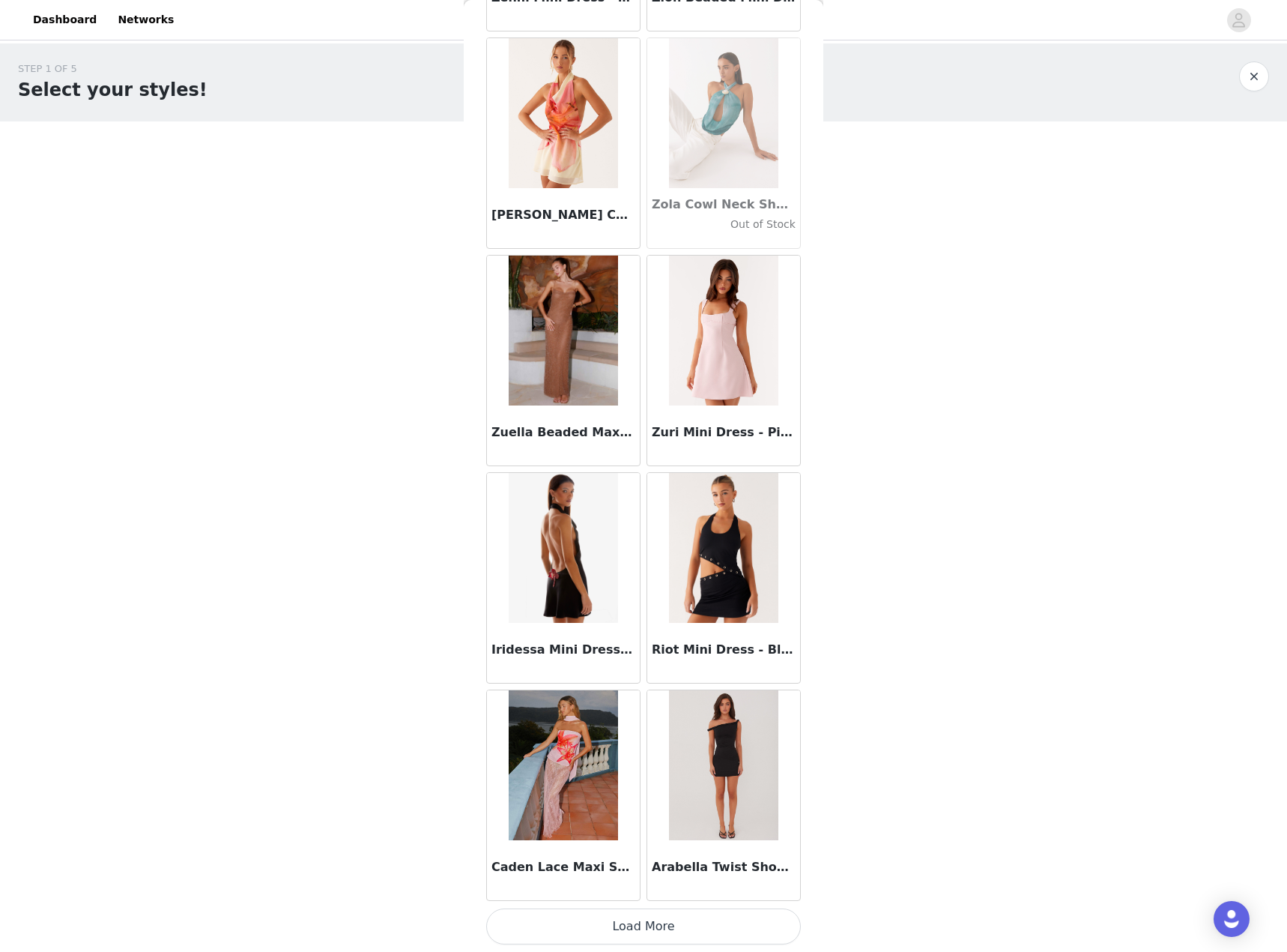
click at [656, 926] on button "Load More" at bounding box center [643, 926] width 315 height 36
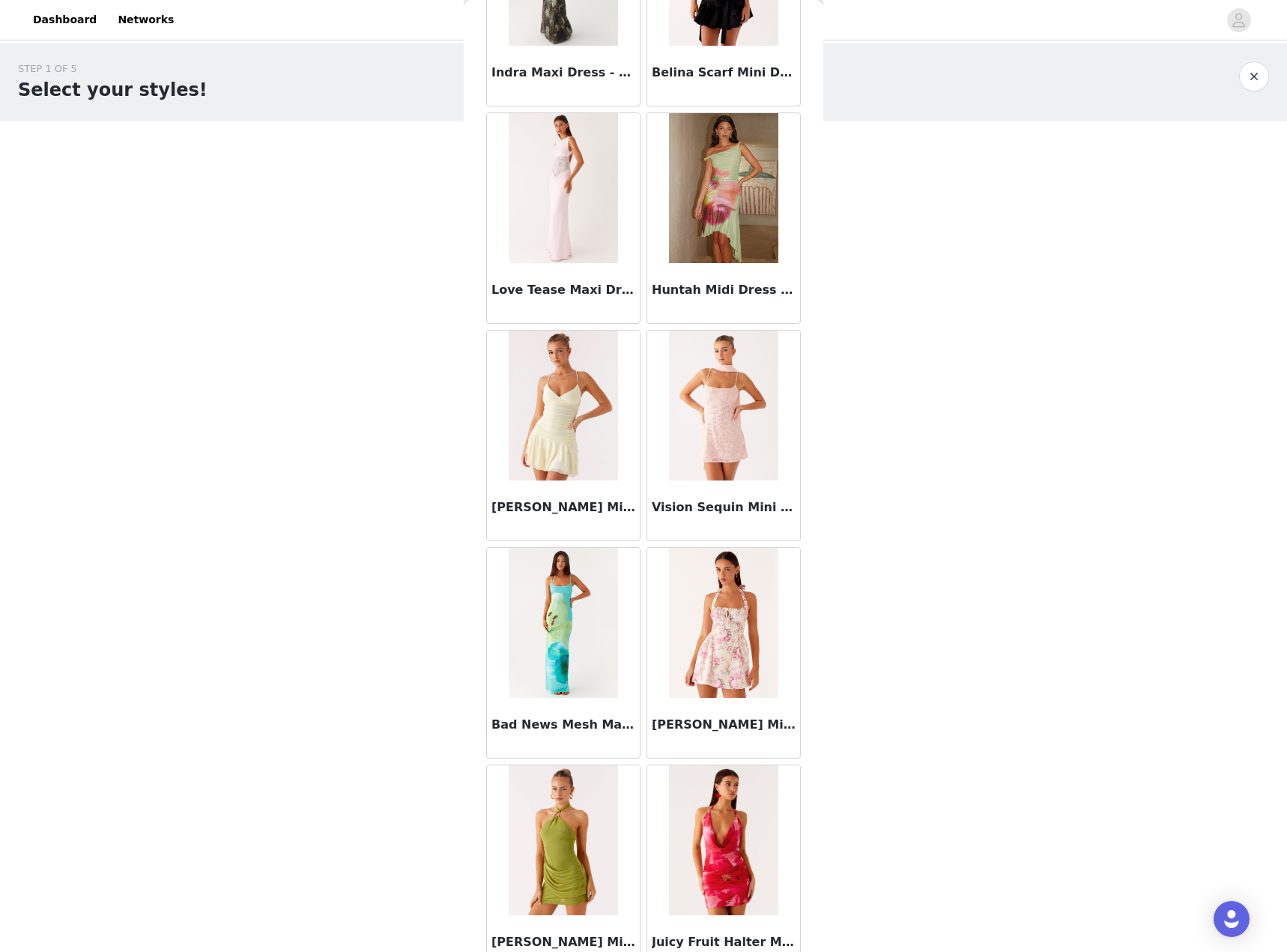
scroll to position [94774, 0]
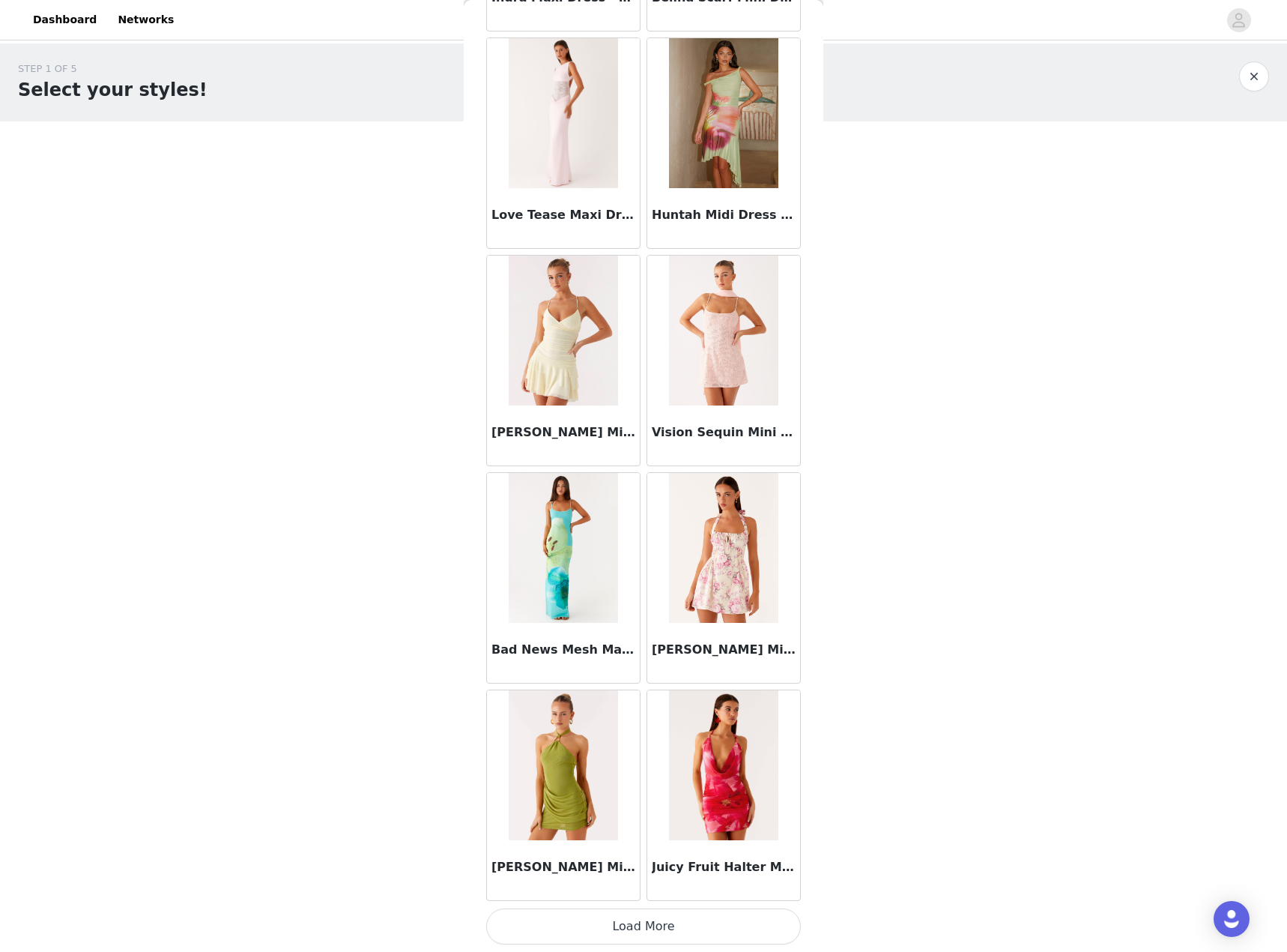
click at [637, 918] on button "Load More" at bounding box center [643, 926] width 315 height 36
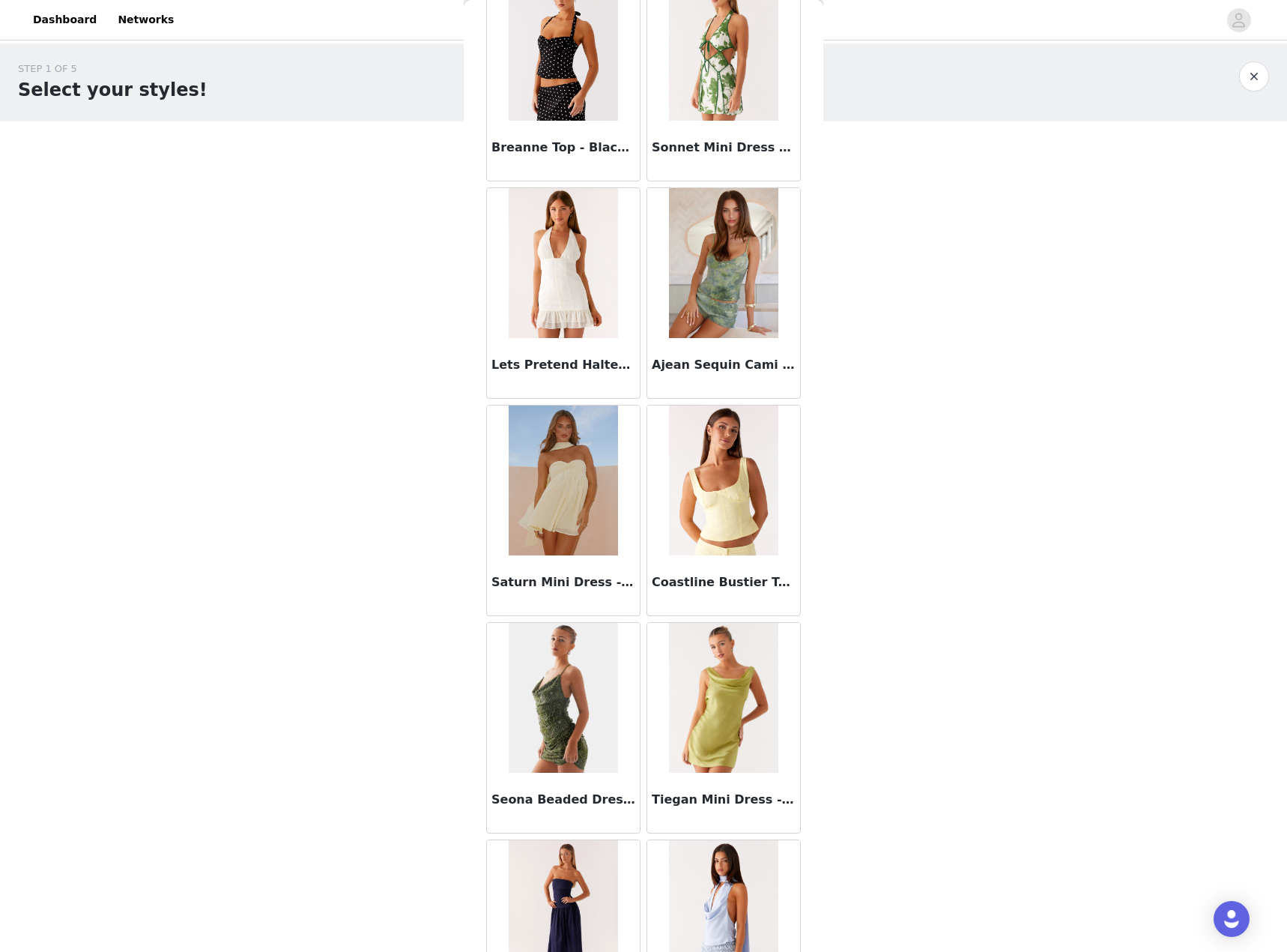
scroll to position [96947, 0]
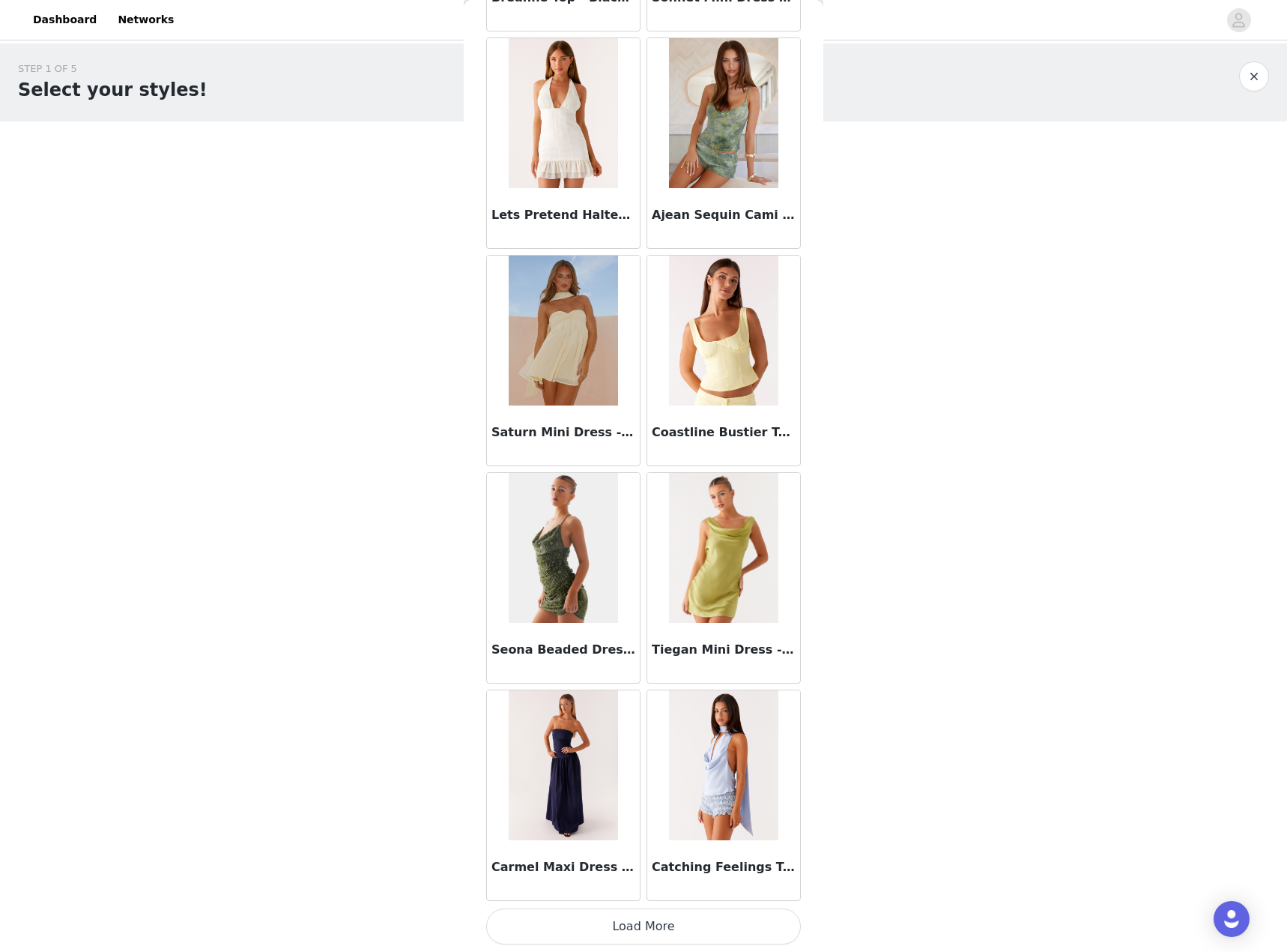
click at [611, 923] on button "Load More" at bounding box center [643, 926] width 315 height 36
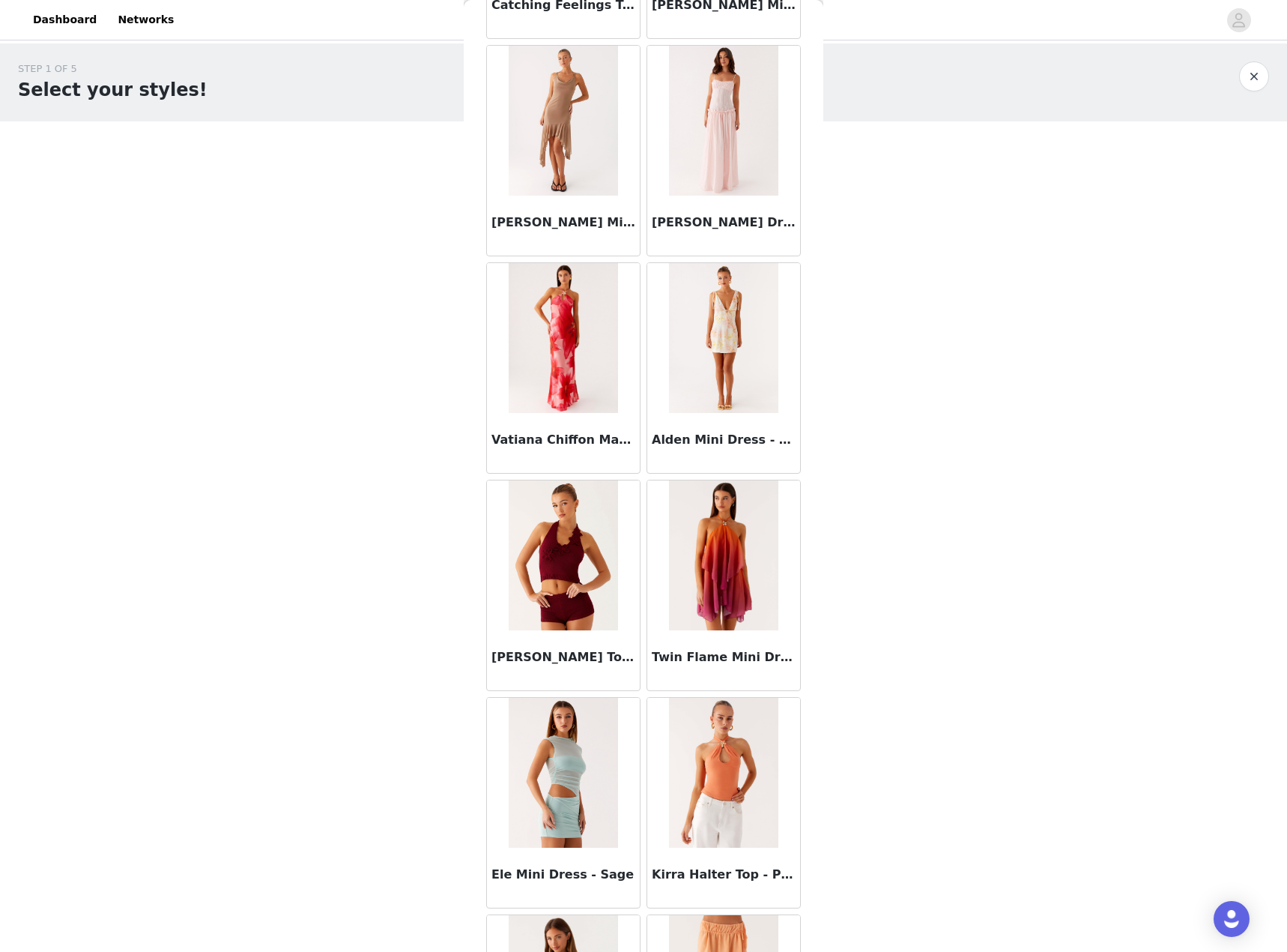
scroll to position [99119, 0]
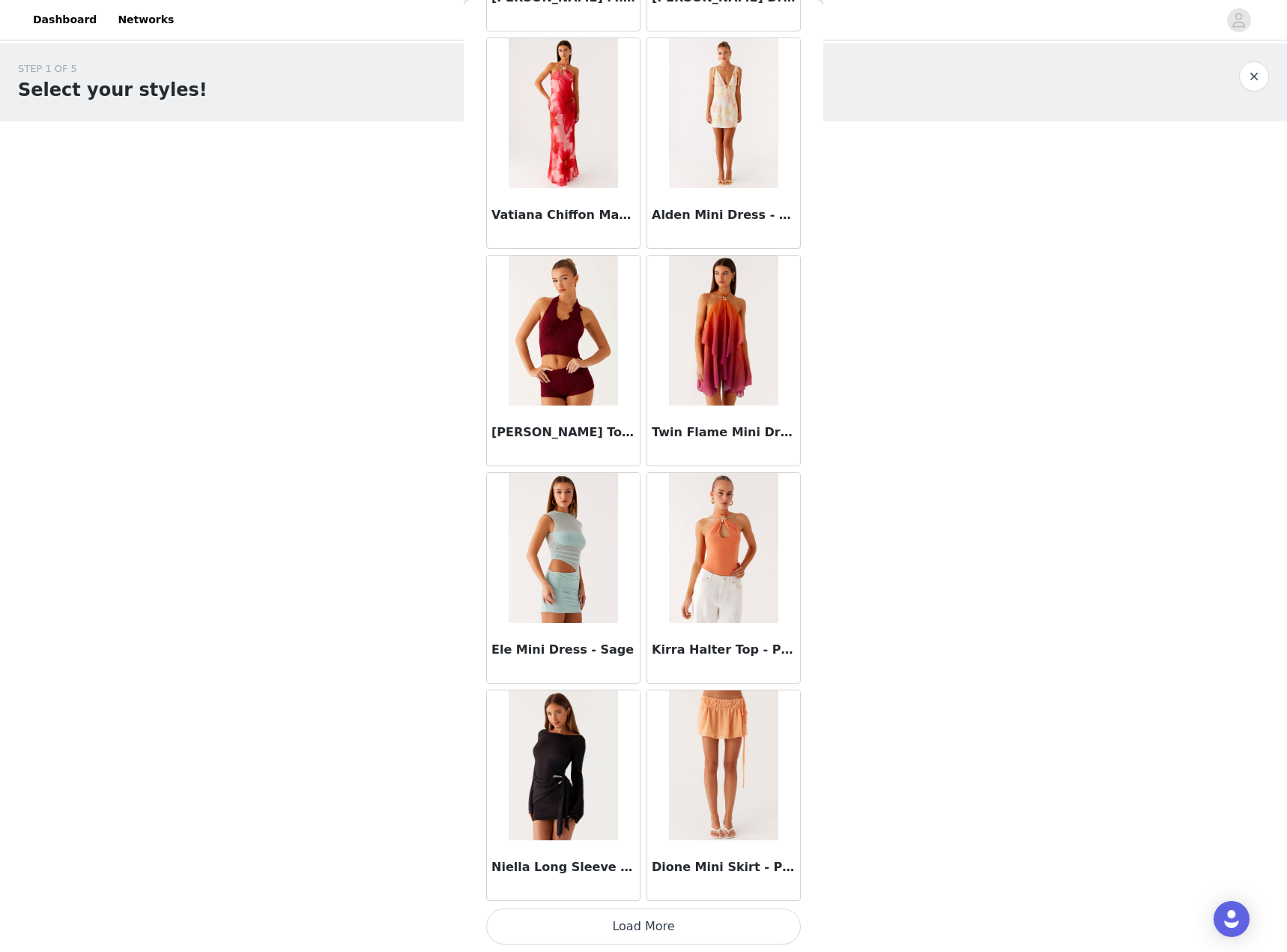
click at [600, 937] on button "Load More" at bounding box center [643, 926] width 315 height 36
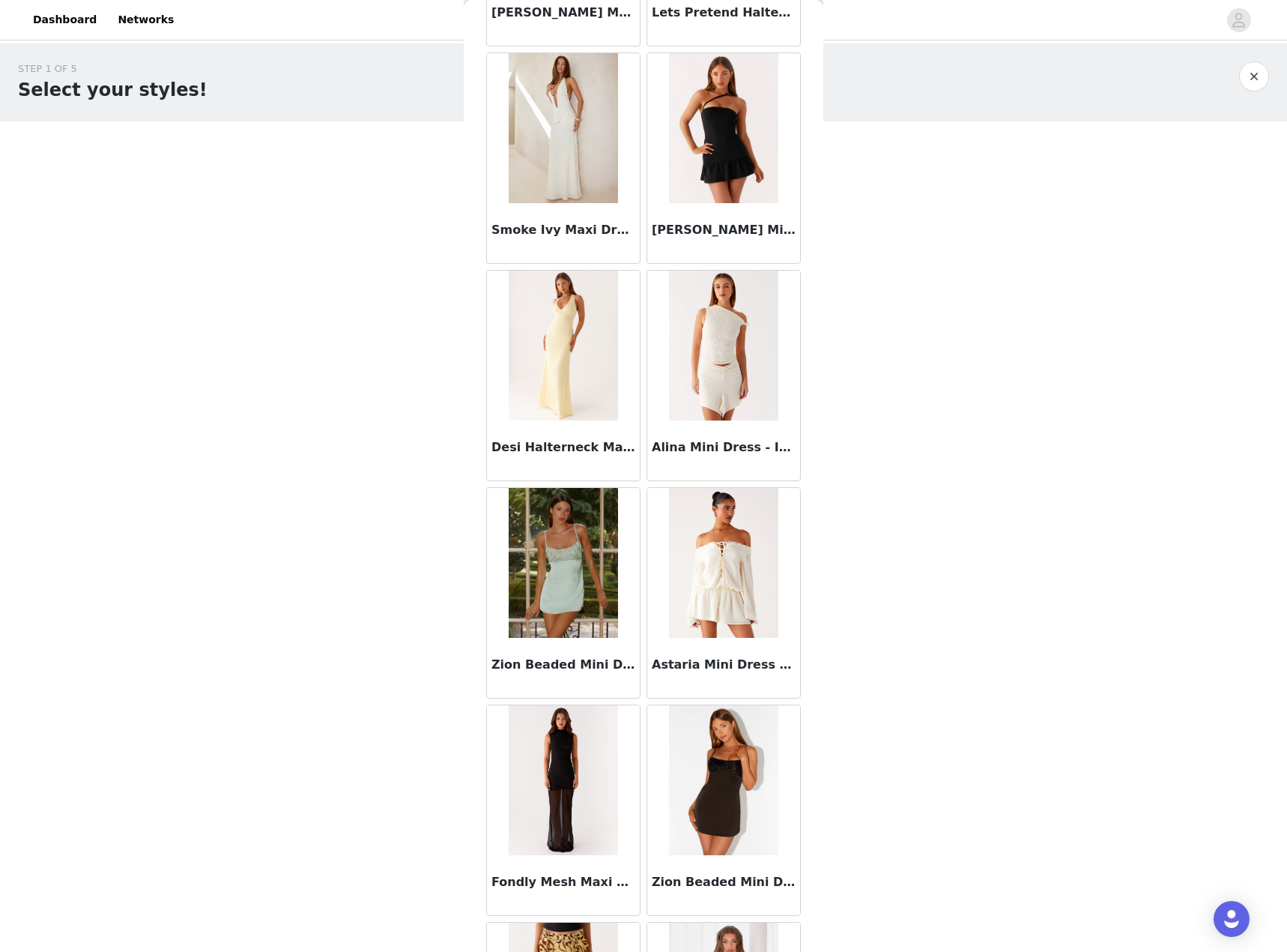
scroll to position [101292, 0]
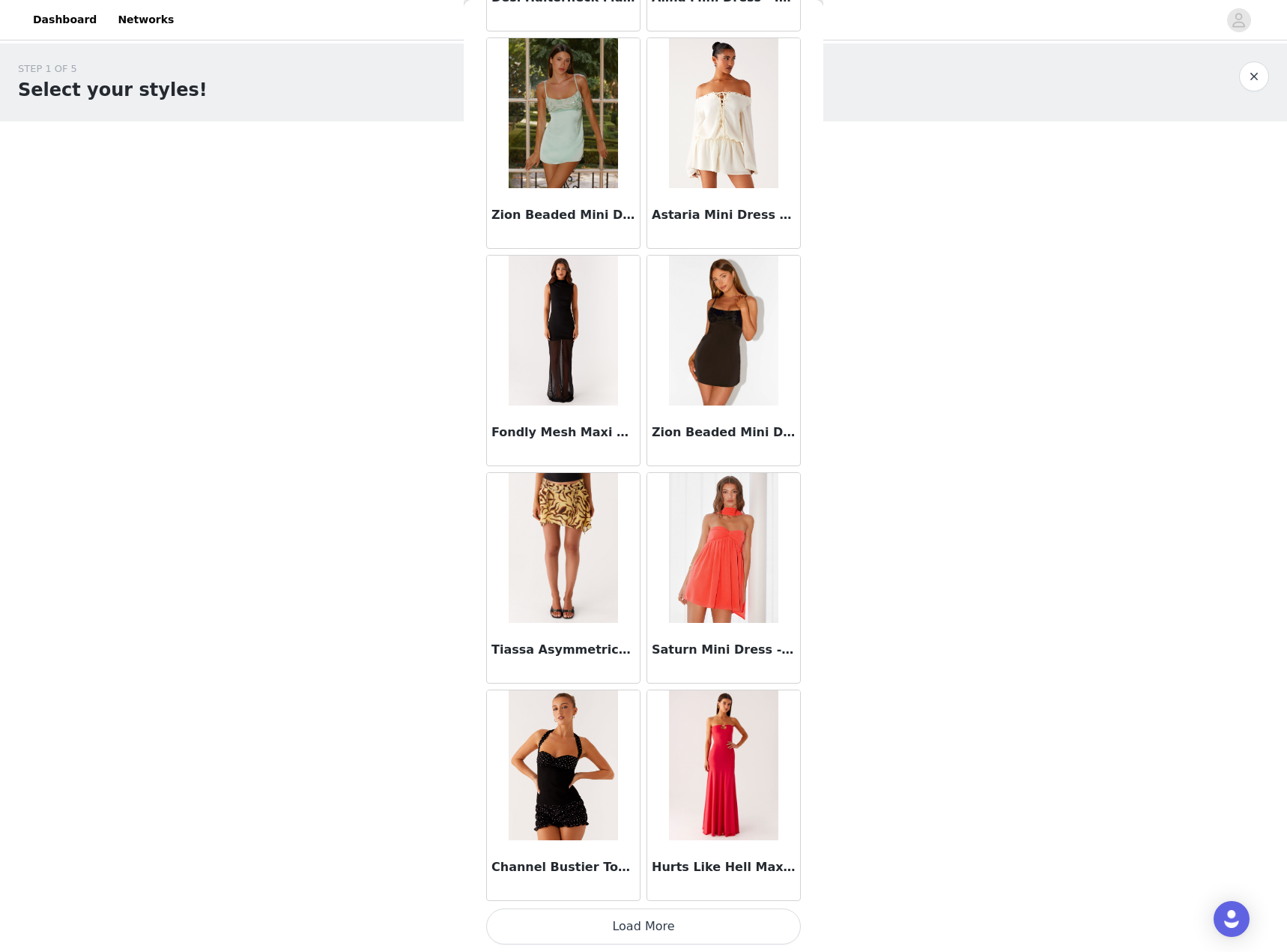
click at [656, 924] on button "Load More" at bounding box center [643, 926] width 315 height 36
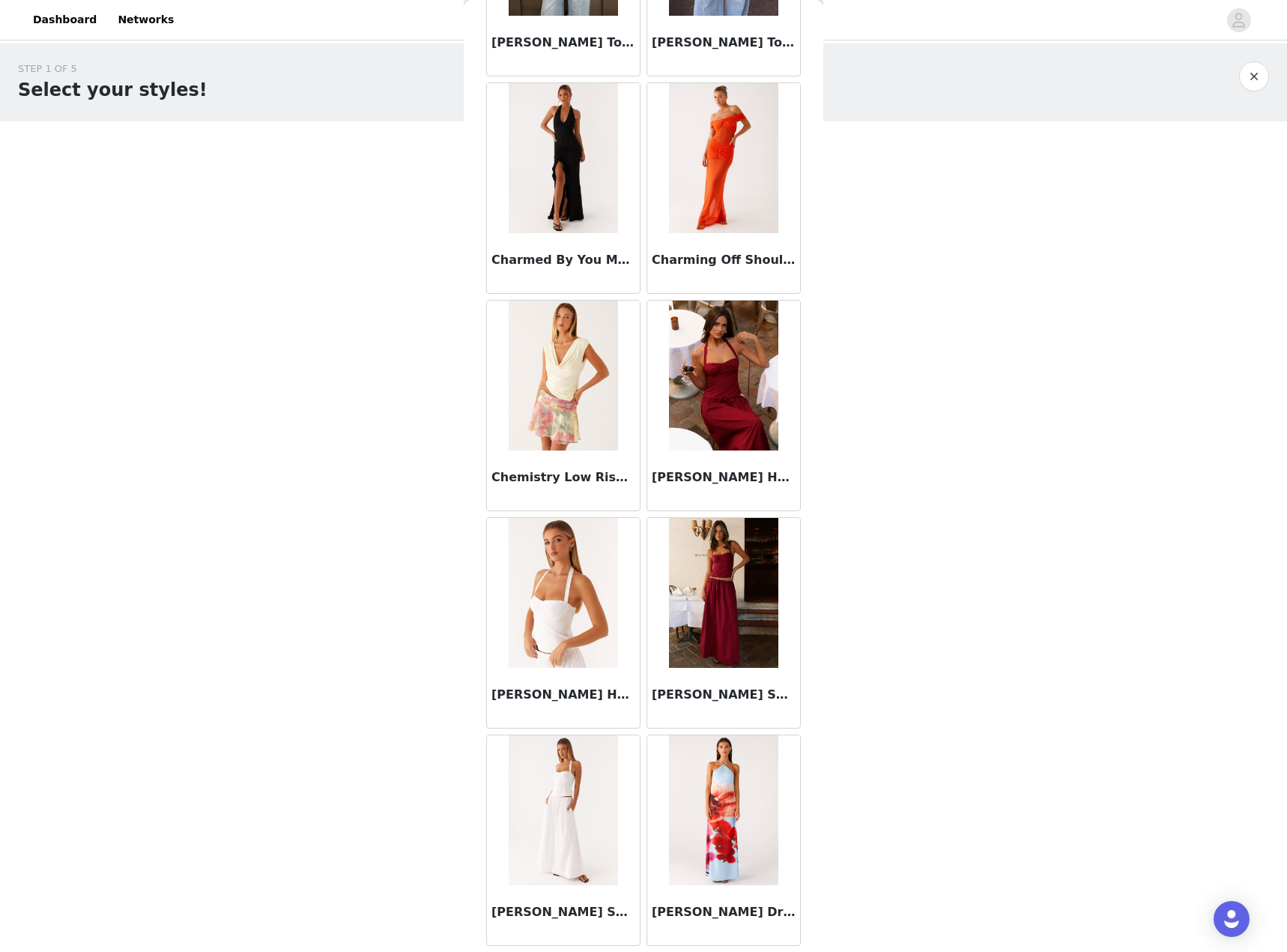
scroll to position [19106, 0]
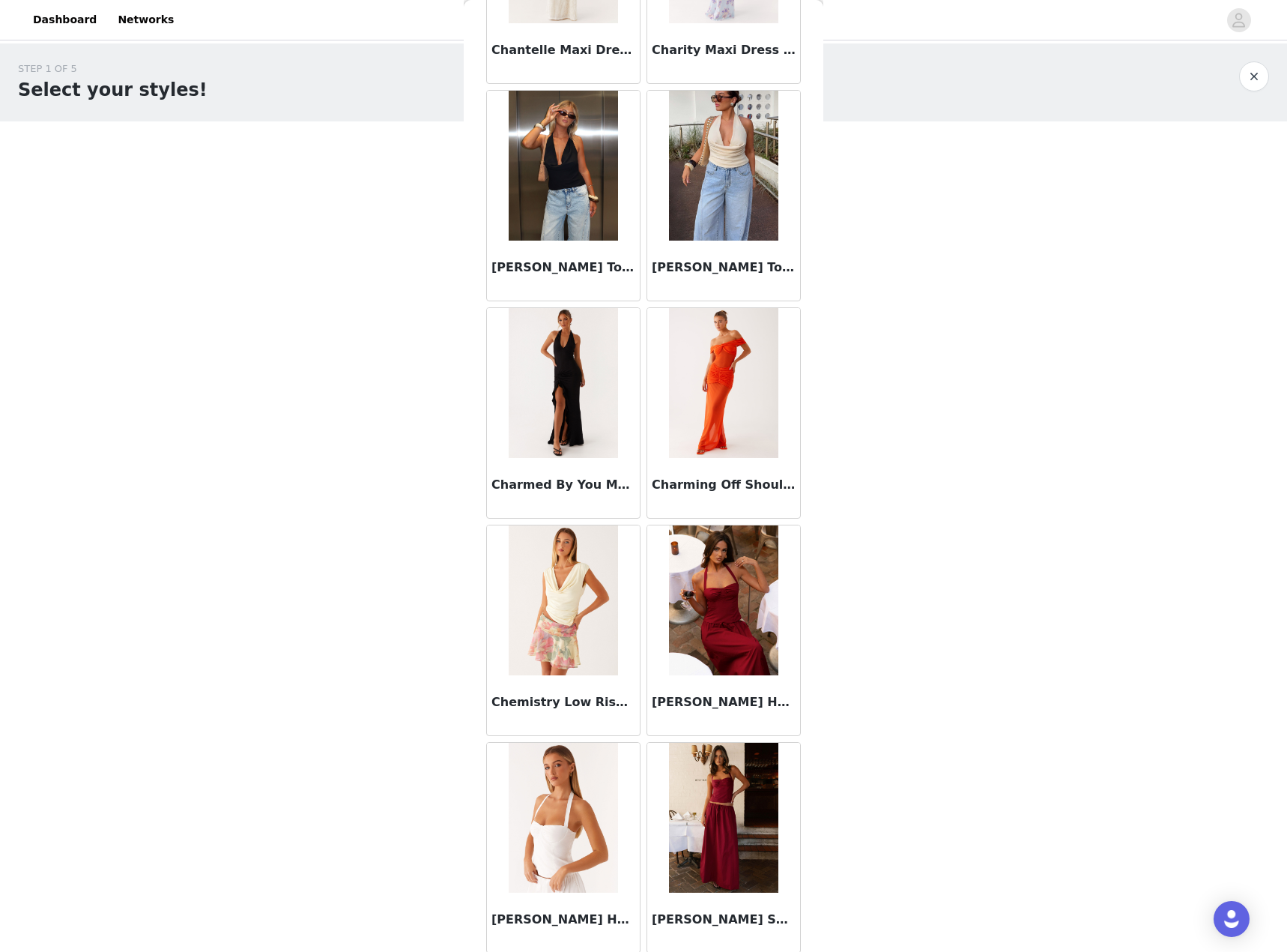
click at [558, 177] on img at bounding box center [562, 166] width 109 height 150
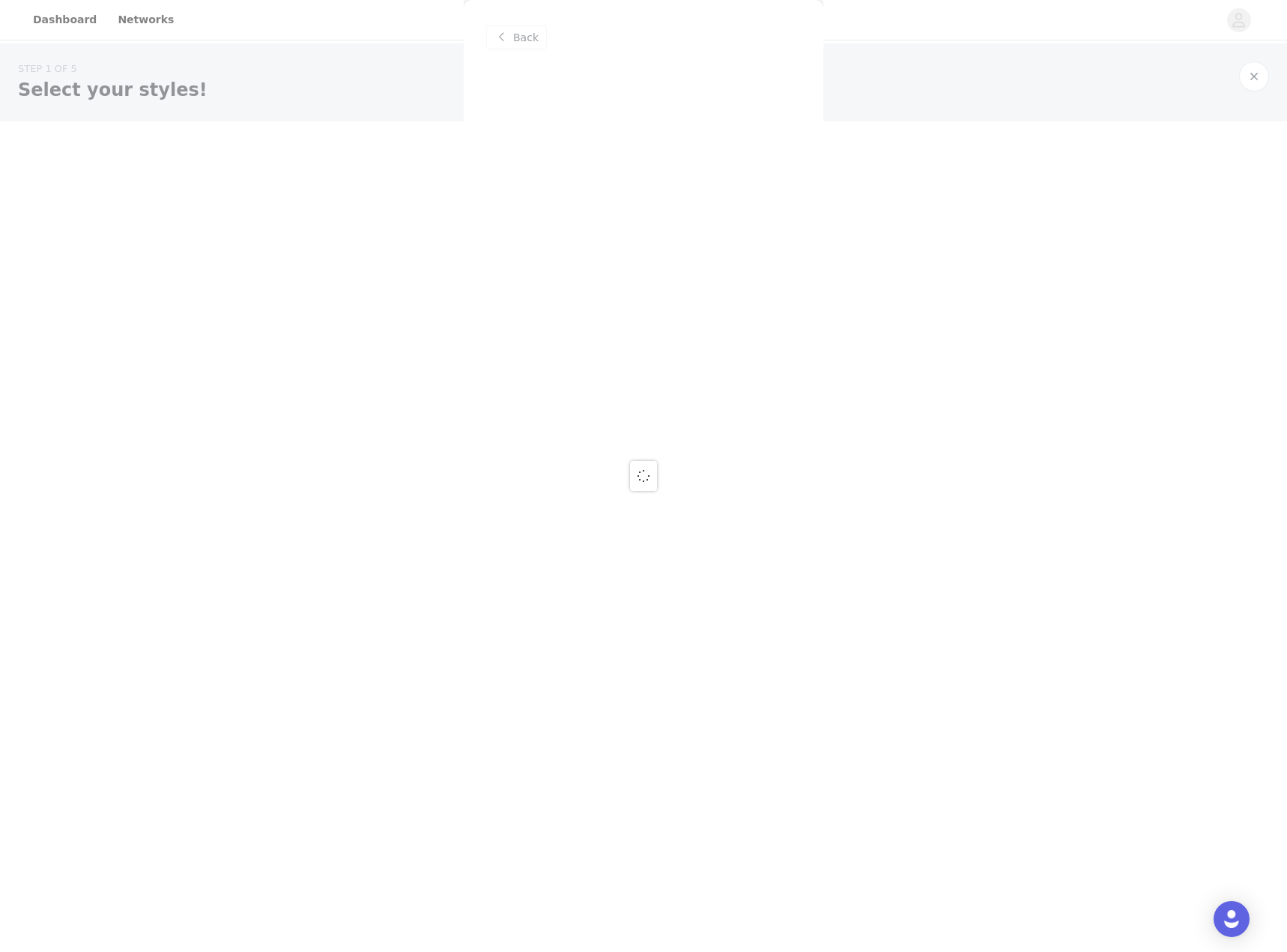
scroll to position [0, 0]
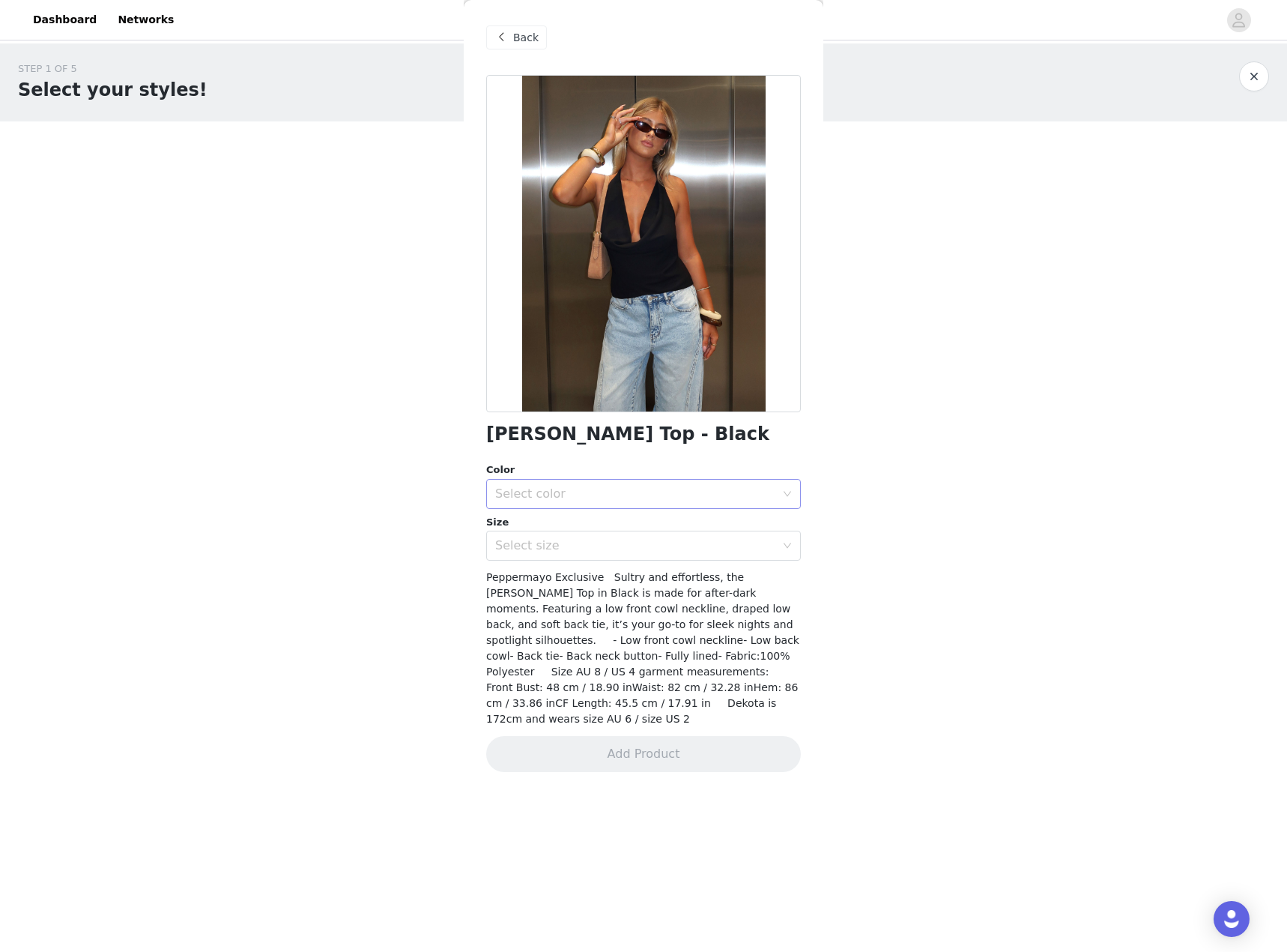
click at [580, 488] on div "Select color" at bounding box center [636, 494] width 280 height 15
click at [562, 517] on li "Black" at bounding box center [643, 527] width 315 height 24
click at [572, 536] on div "Select size" at bounding box center [638, 546] width 287 height 29
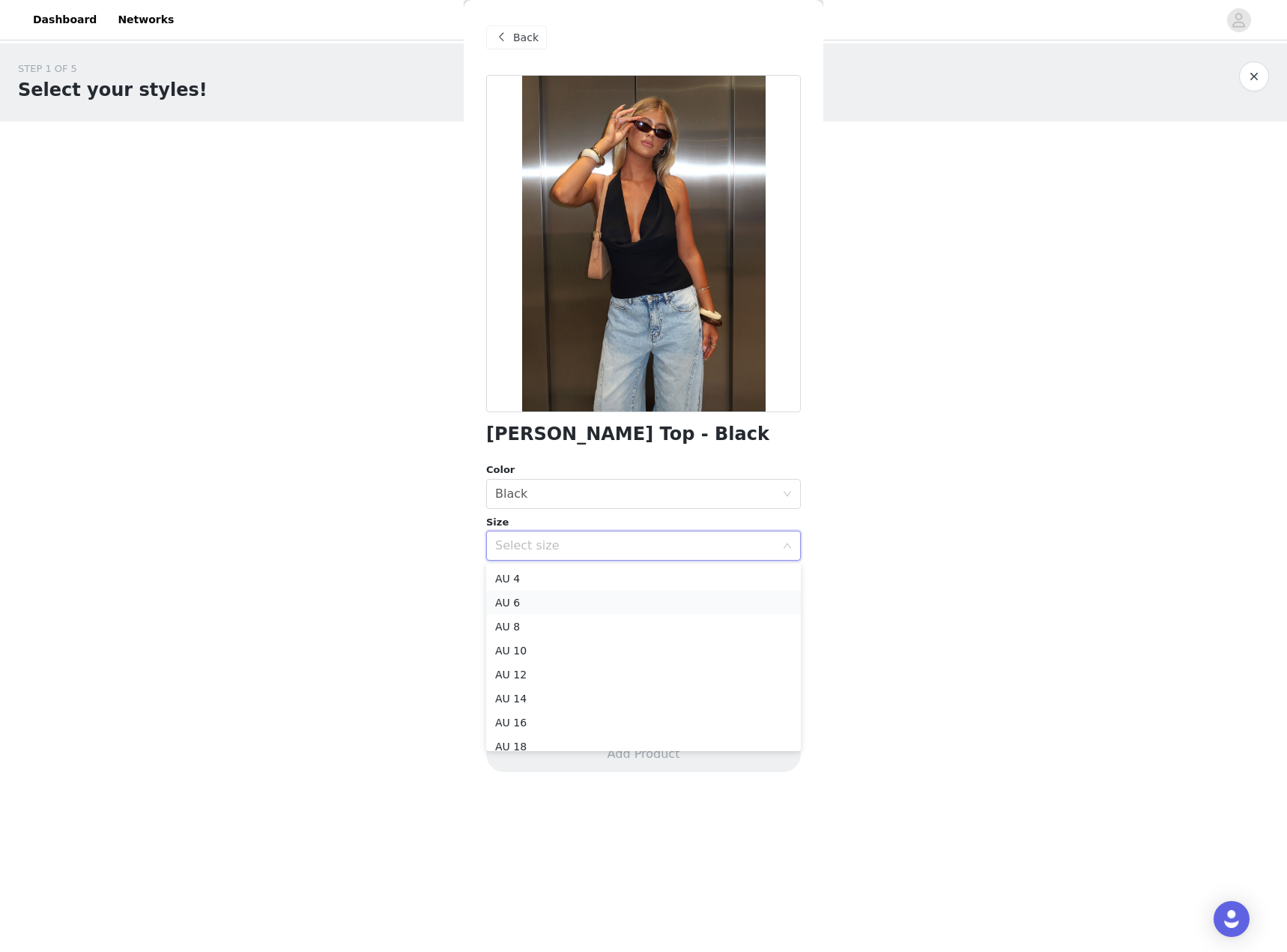
click at [556, 596] on li "AU 6" at bounding box center [643, 602] width 315 height 24
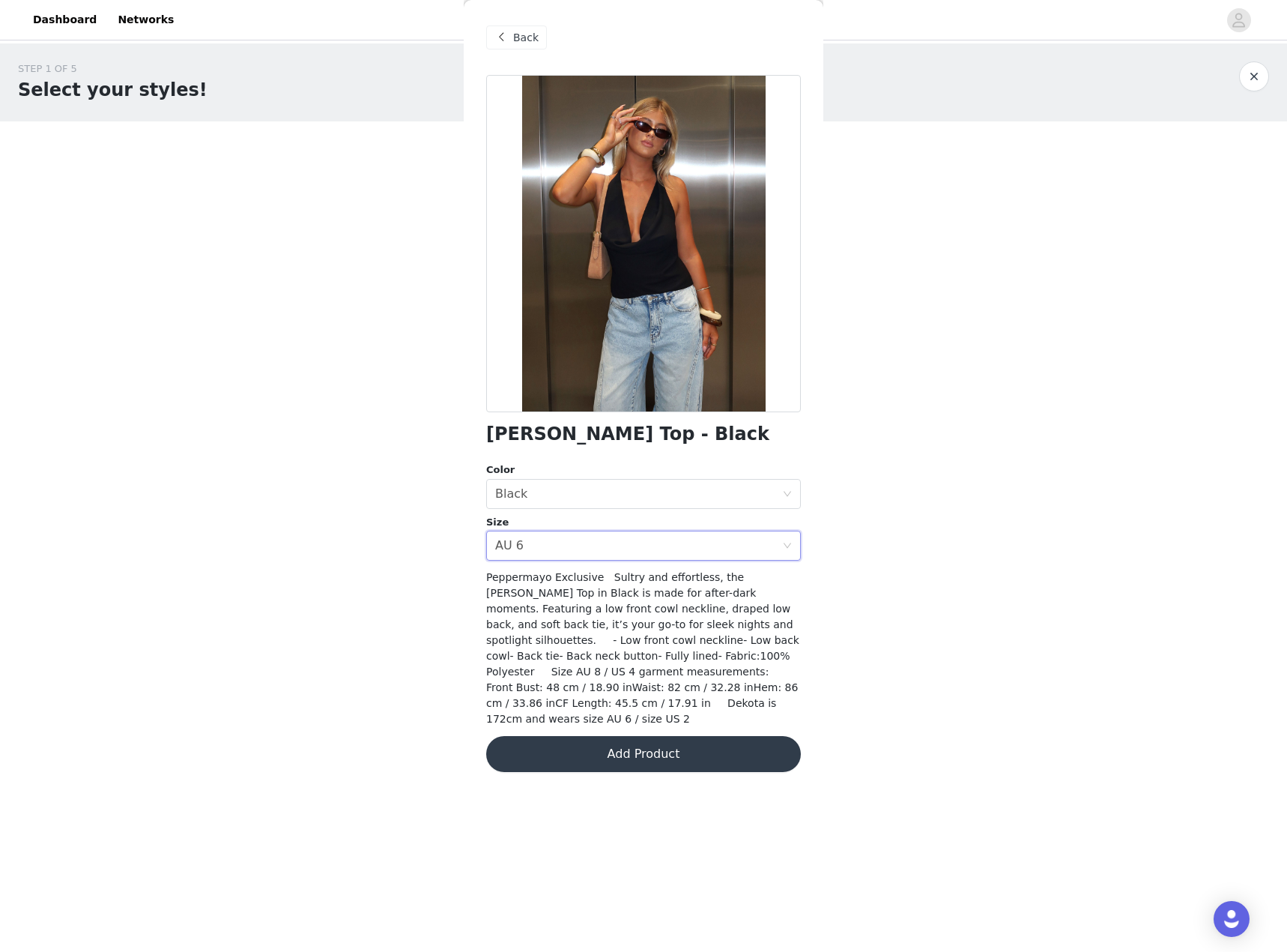
click at [593, 763] on div "Charli Cowl Top - Black Color Select color Black Size Select size AU 6 Pepperma…" at bounding box center [643, 432] width 315 height 714
click at [590, 736] on button "Add Product" at bounding box center [643, 753] width 315 height 36
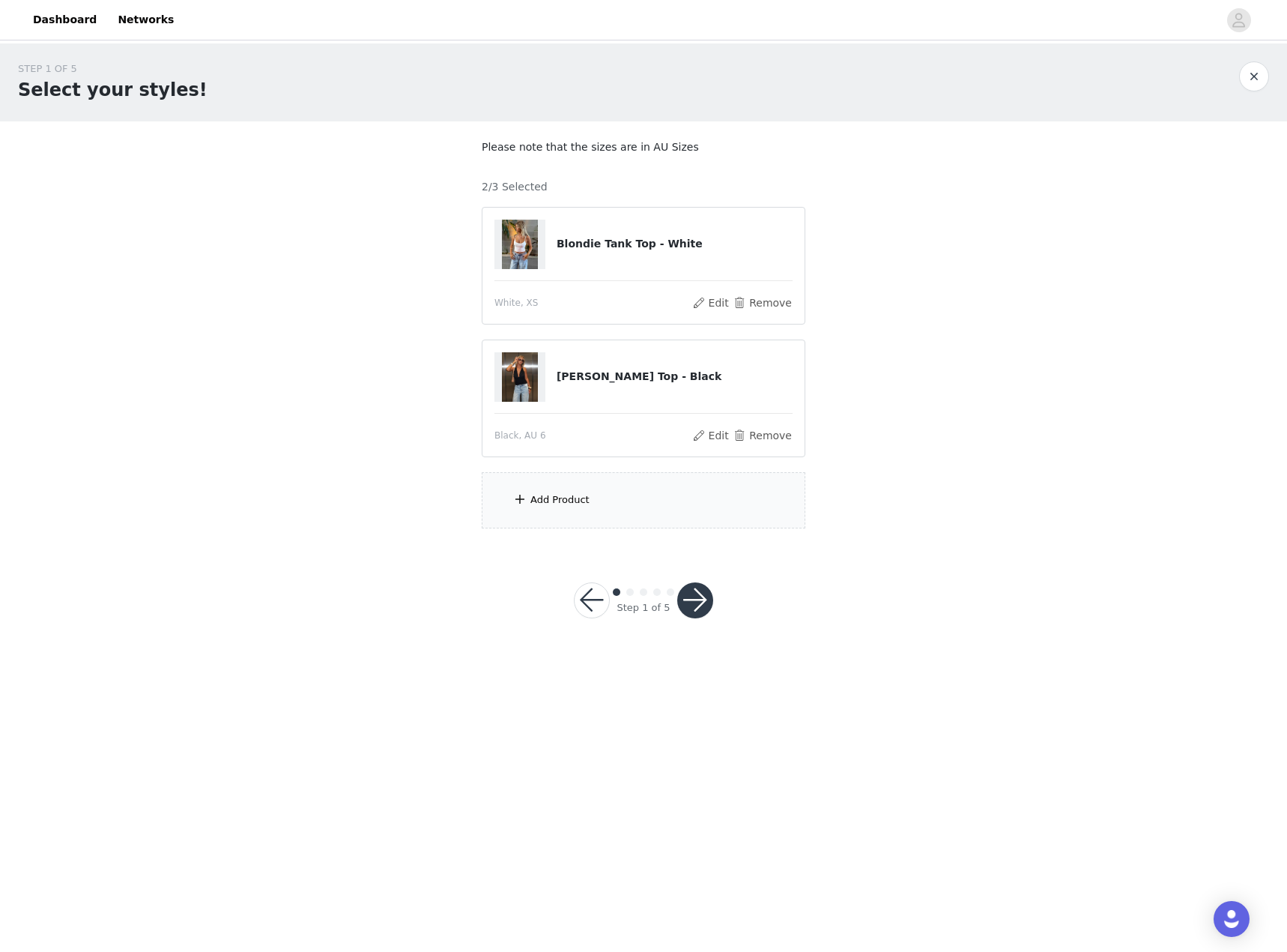
click at [621, 519] on div "Add Product" at bounding box center [643, 500] width 324 height 57
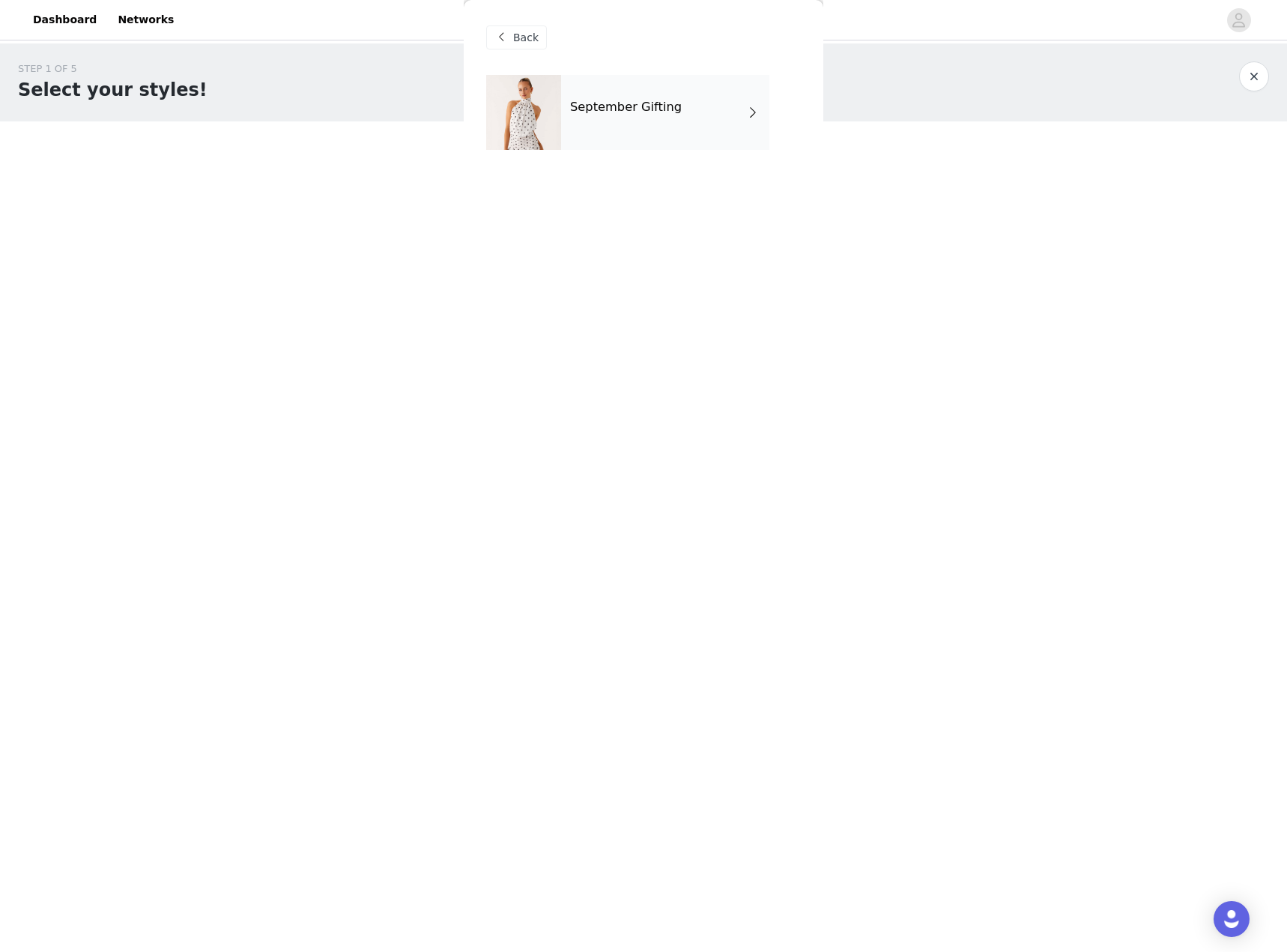
click at [621, 125] on div "September Gifting" at bounding box center [665, 112] width 208 height 75
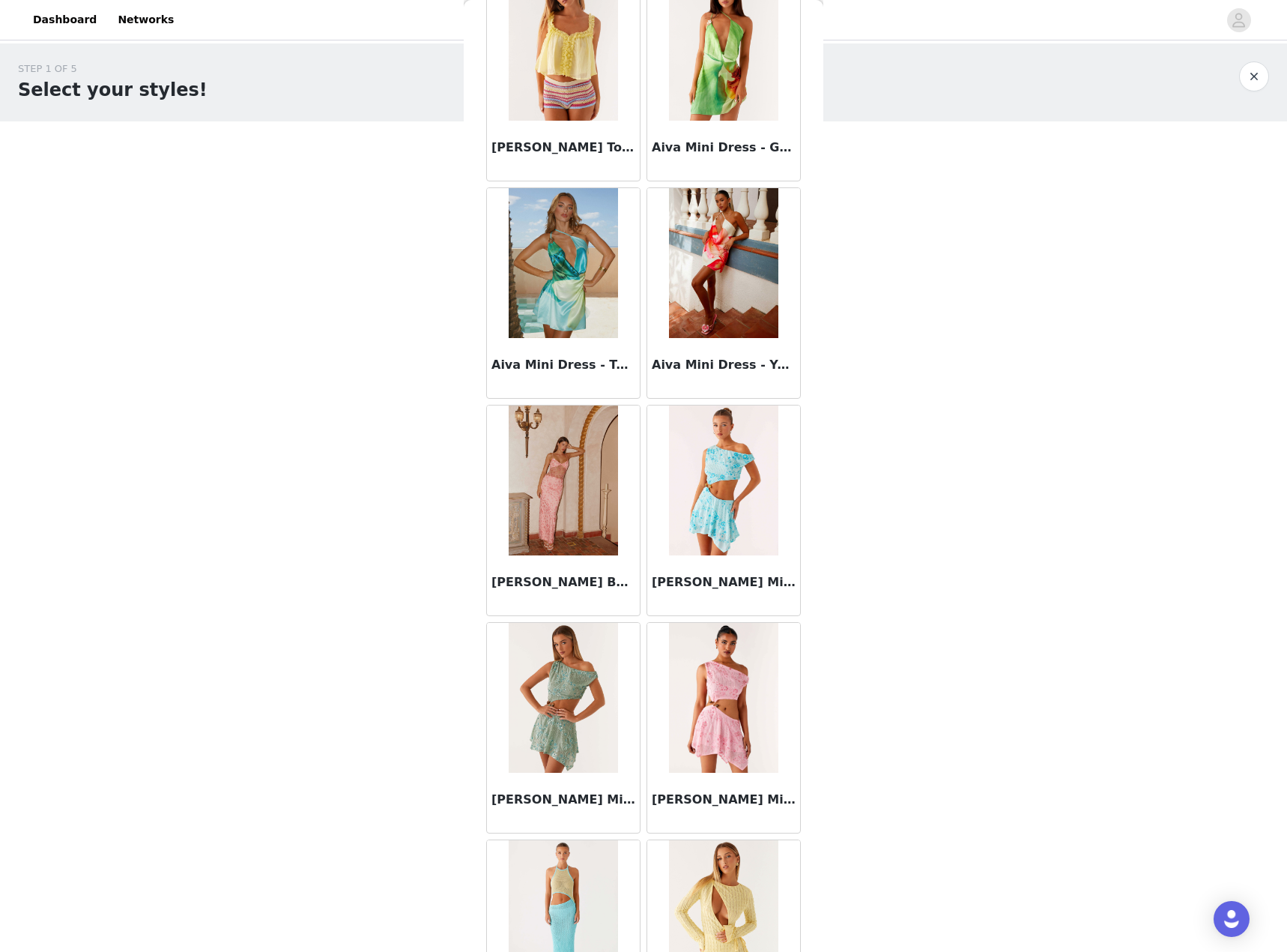
scroll to position [1341, 0]
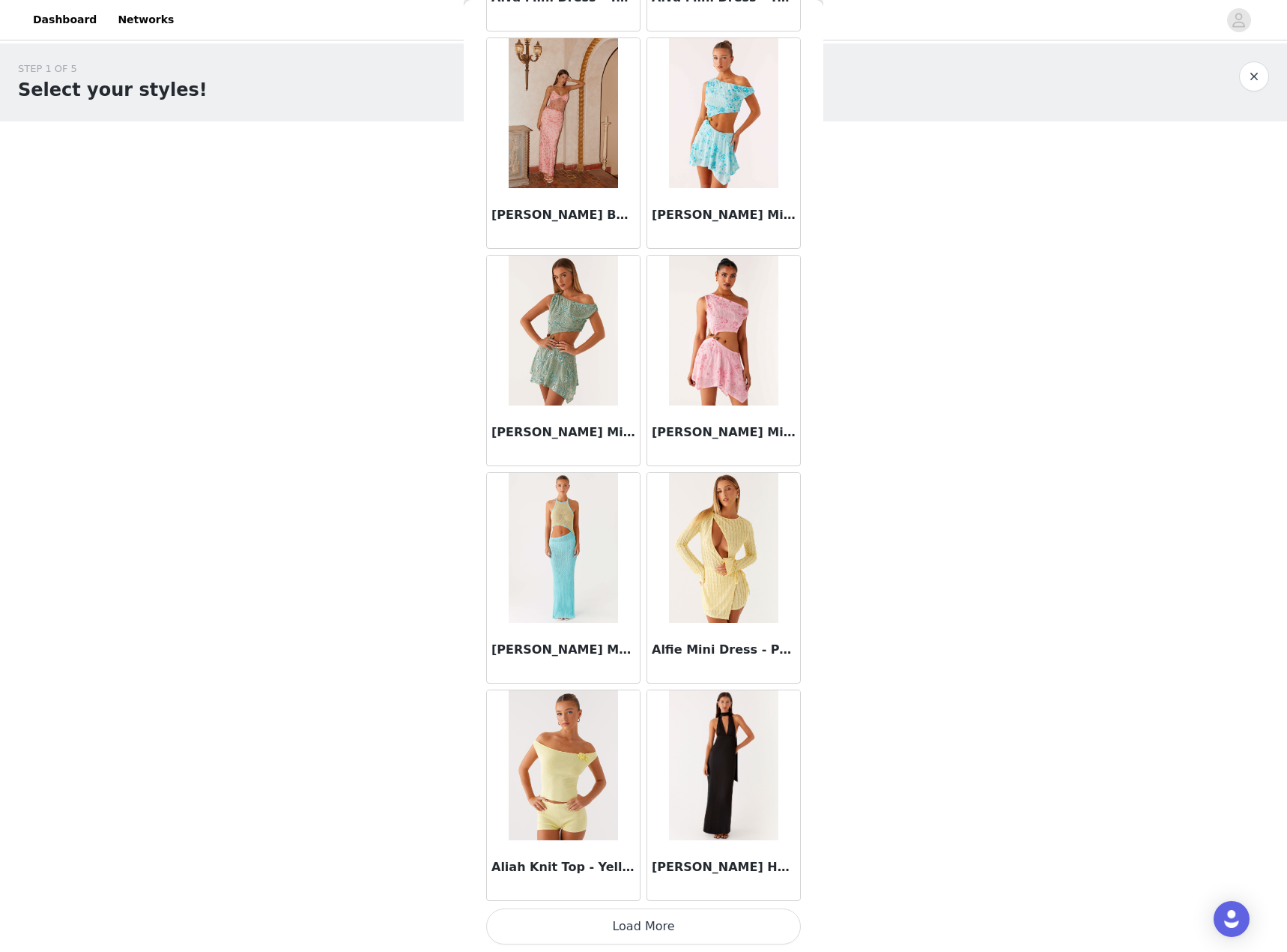
click at [652, 923] on button "Load More" at bounding box center [643, 926] width 315 height 36
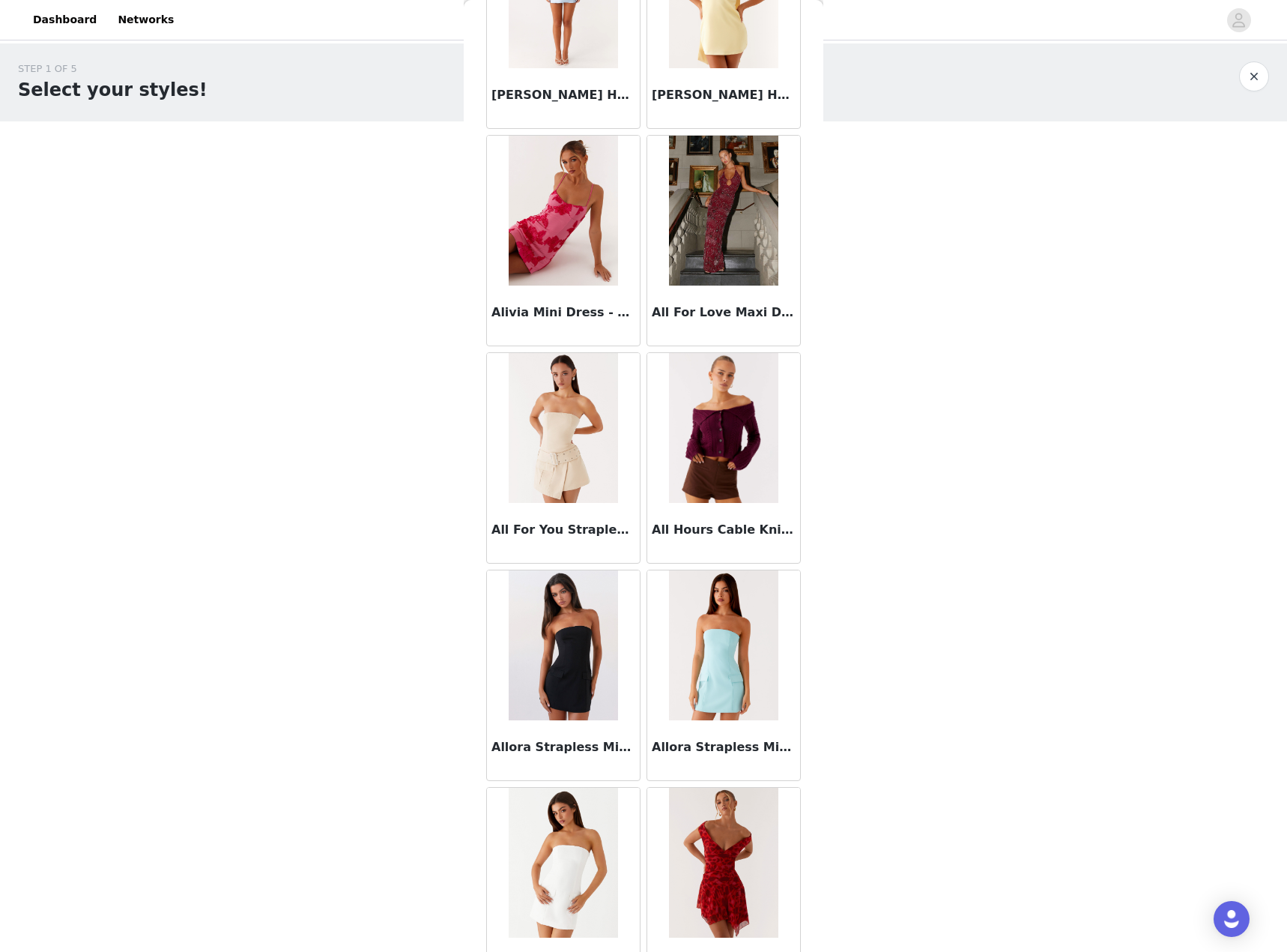
scroll to position [2839, 0]
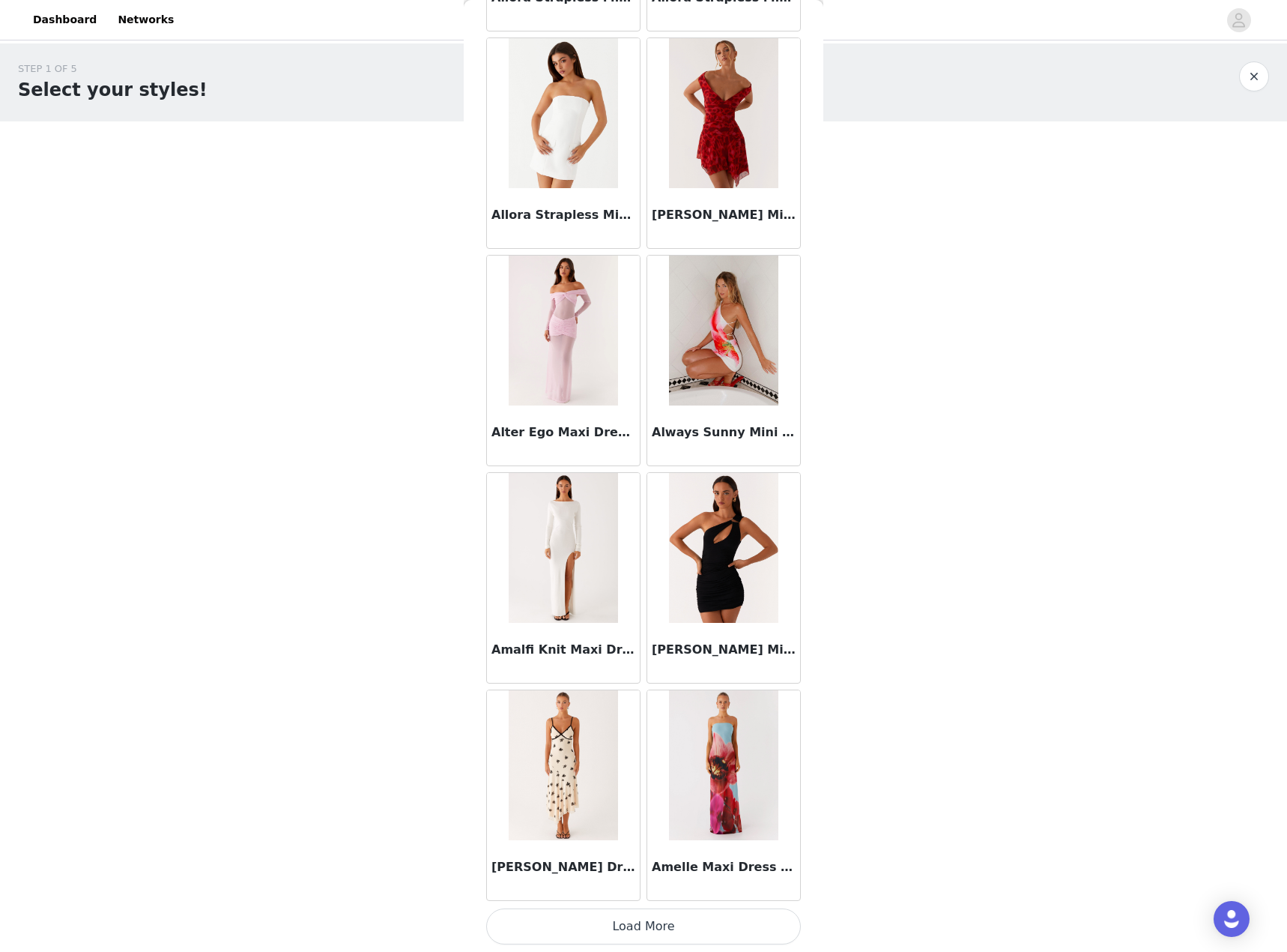
click at [670, 925] on button "Load More" at bounding box center [643, 926] width 315 height 36
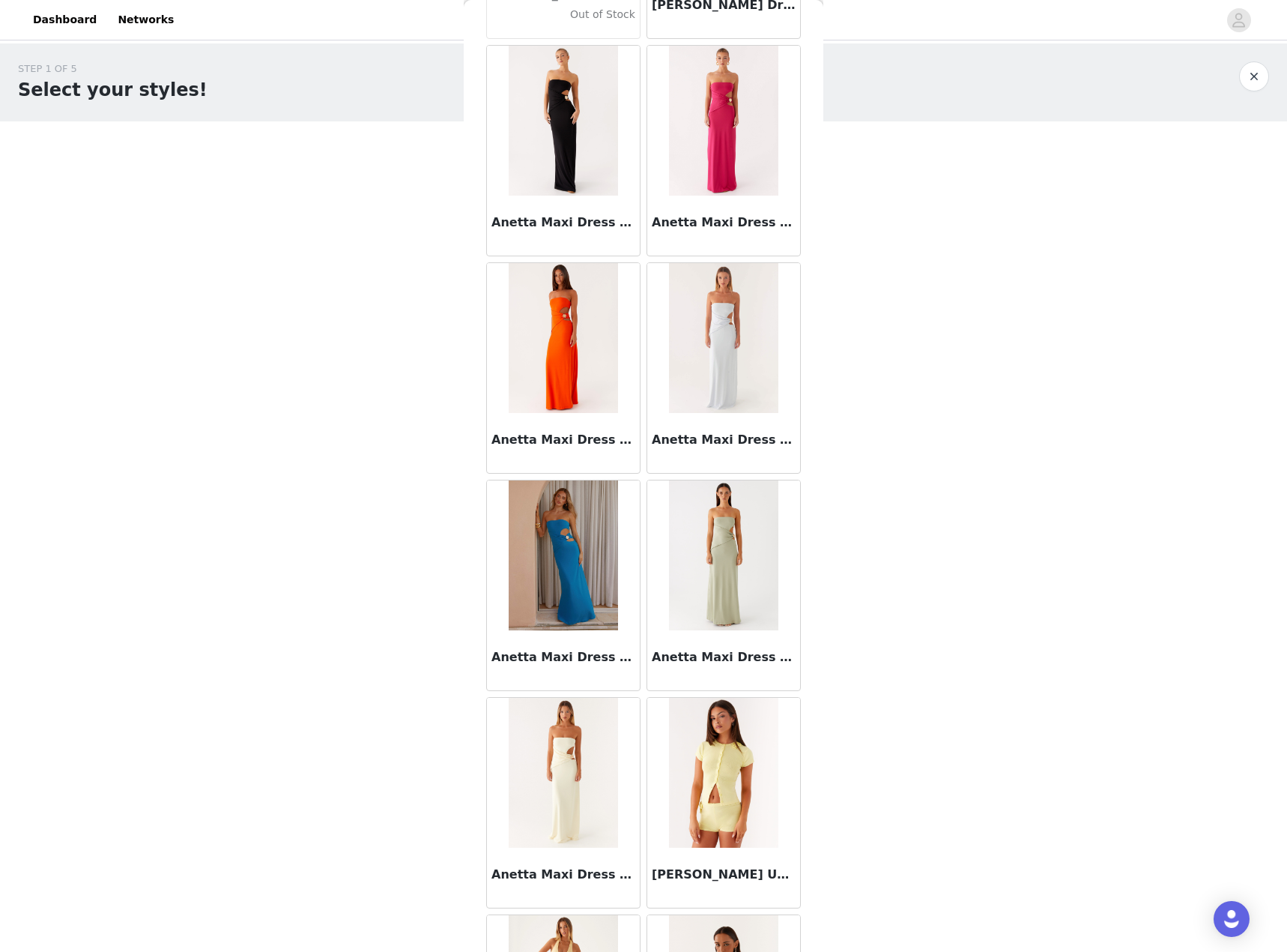
scroll to position [5687, 0]
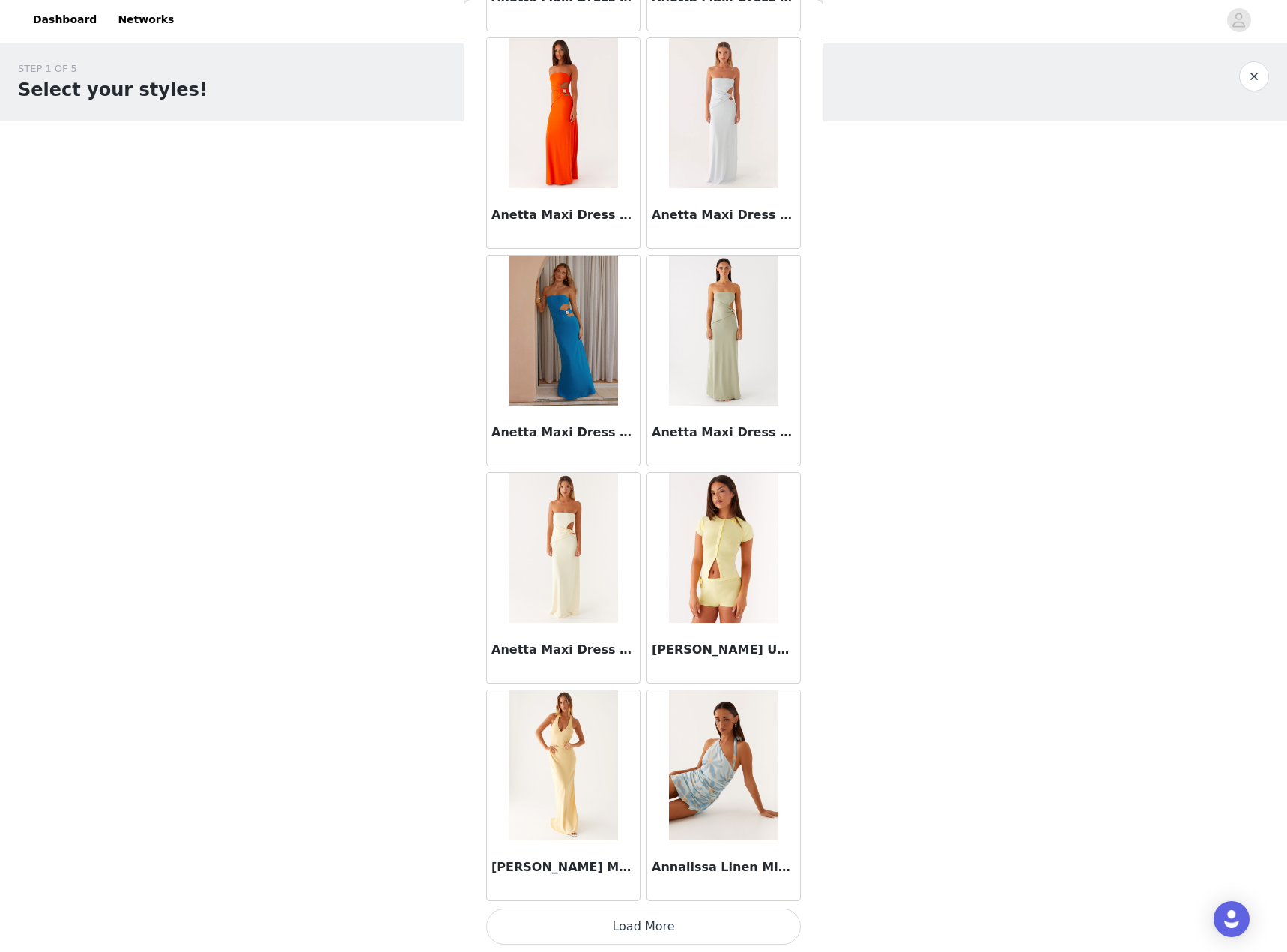
click at [667, 913] on button "Load More" at bounding box center [643, 926] width 315 height 36
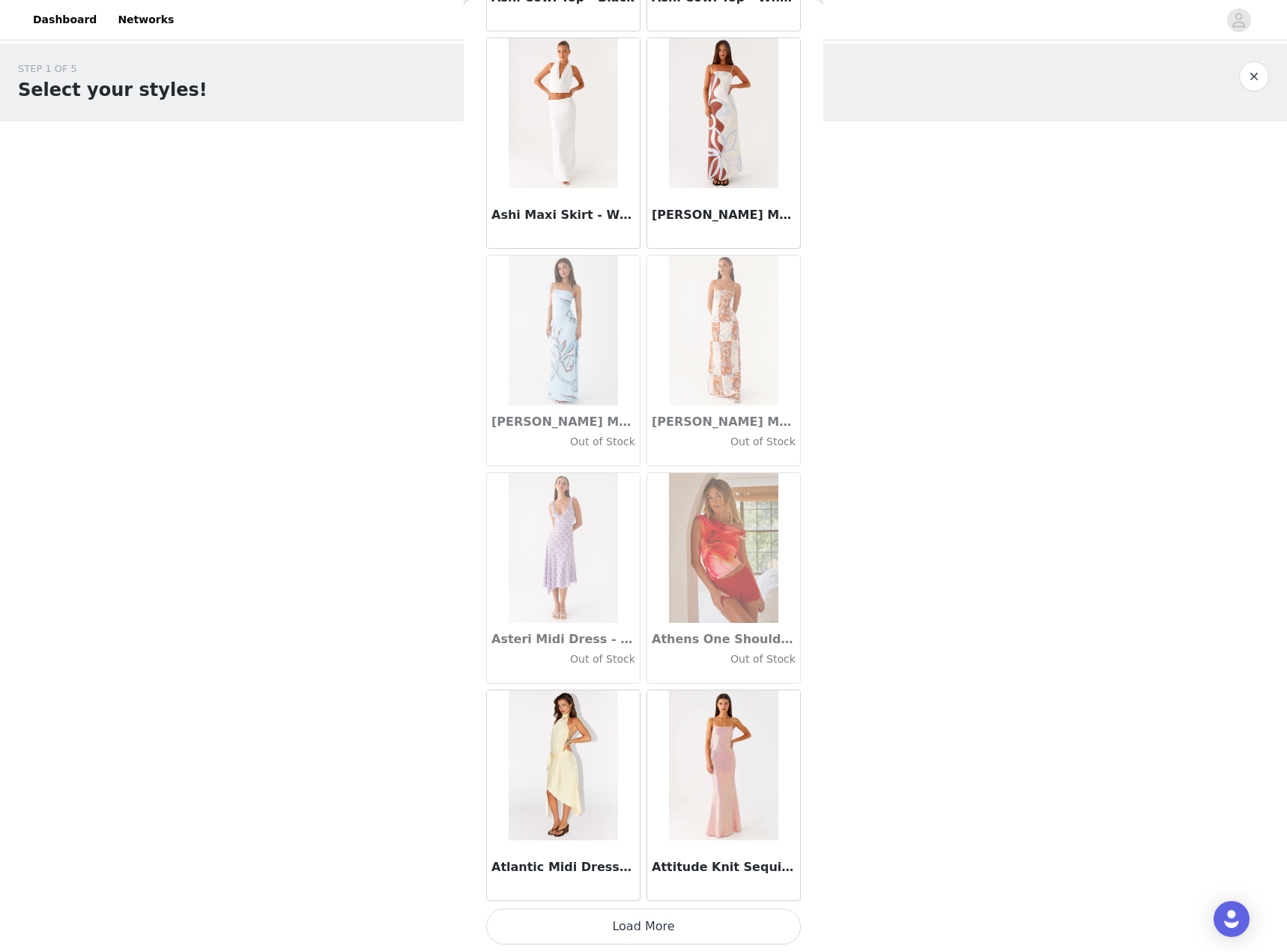
scroll to position [7635, 0]
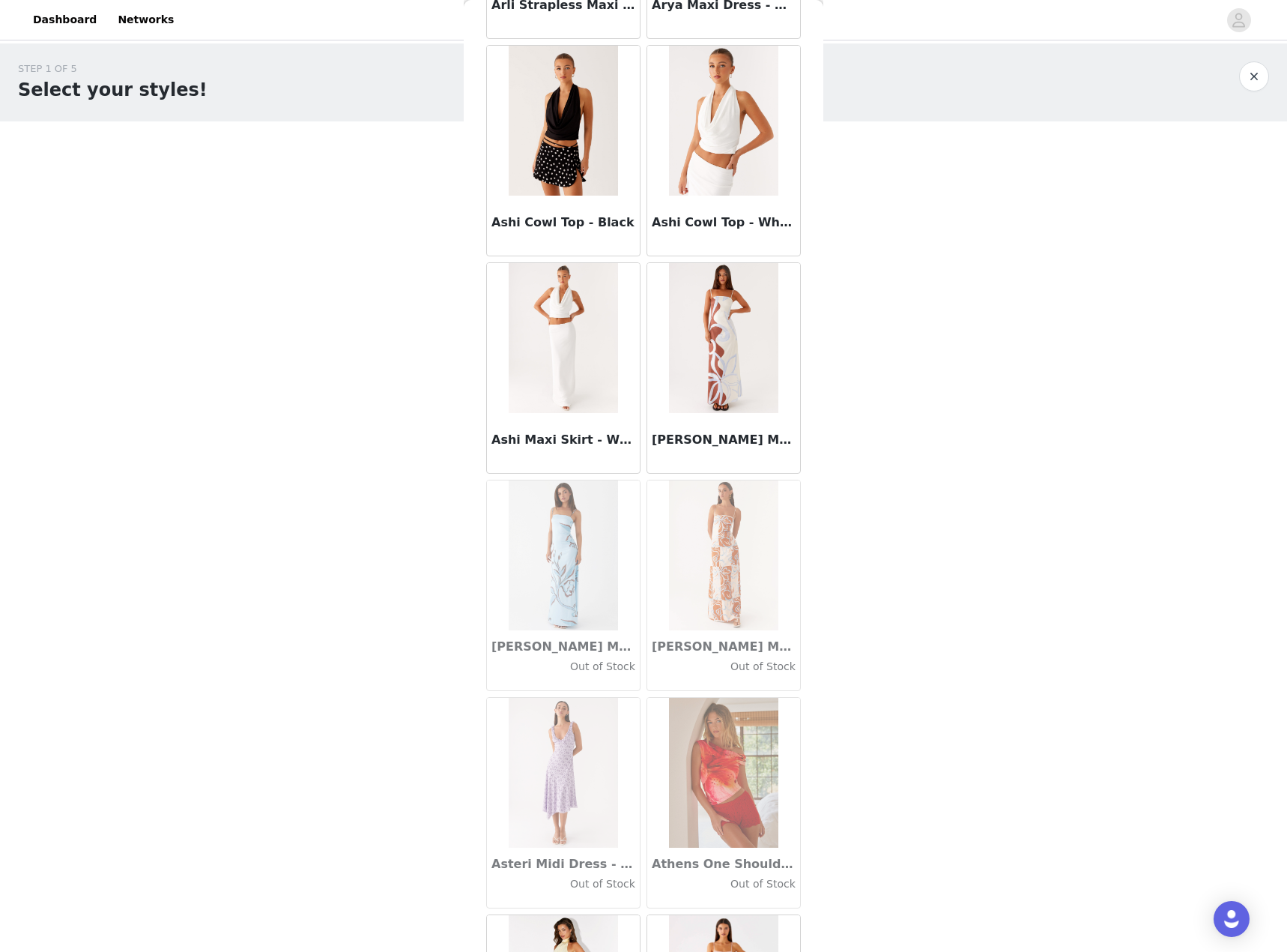
click at [503, 134] on div at bounding box center [563, 121] width 153 height 150
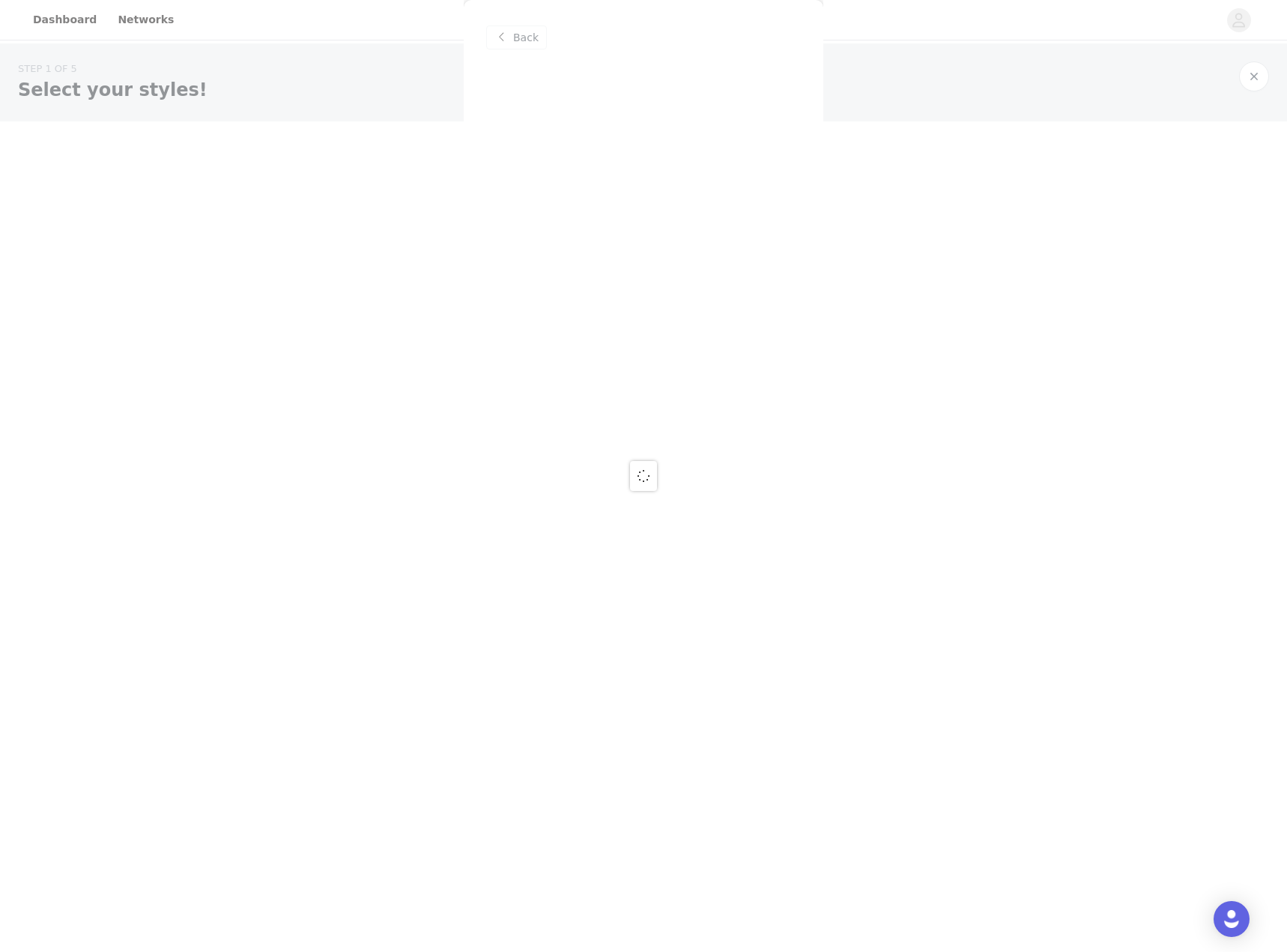
scroll to position [0, 0]
click at [554, 131] on div "Back" at bounding box center [644, 476] width 360 height 952
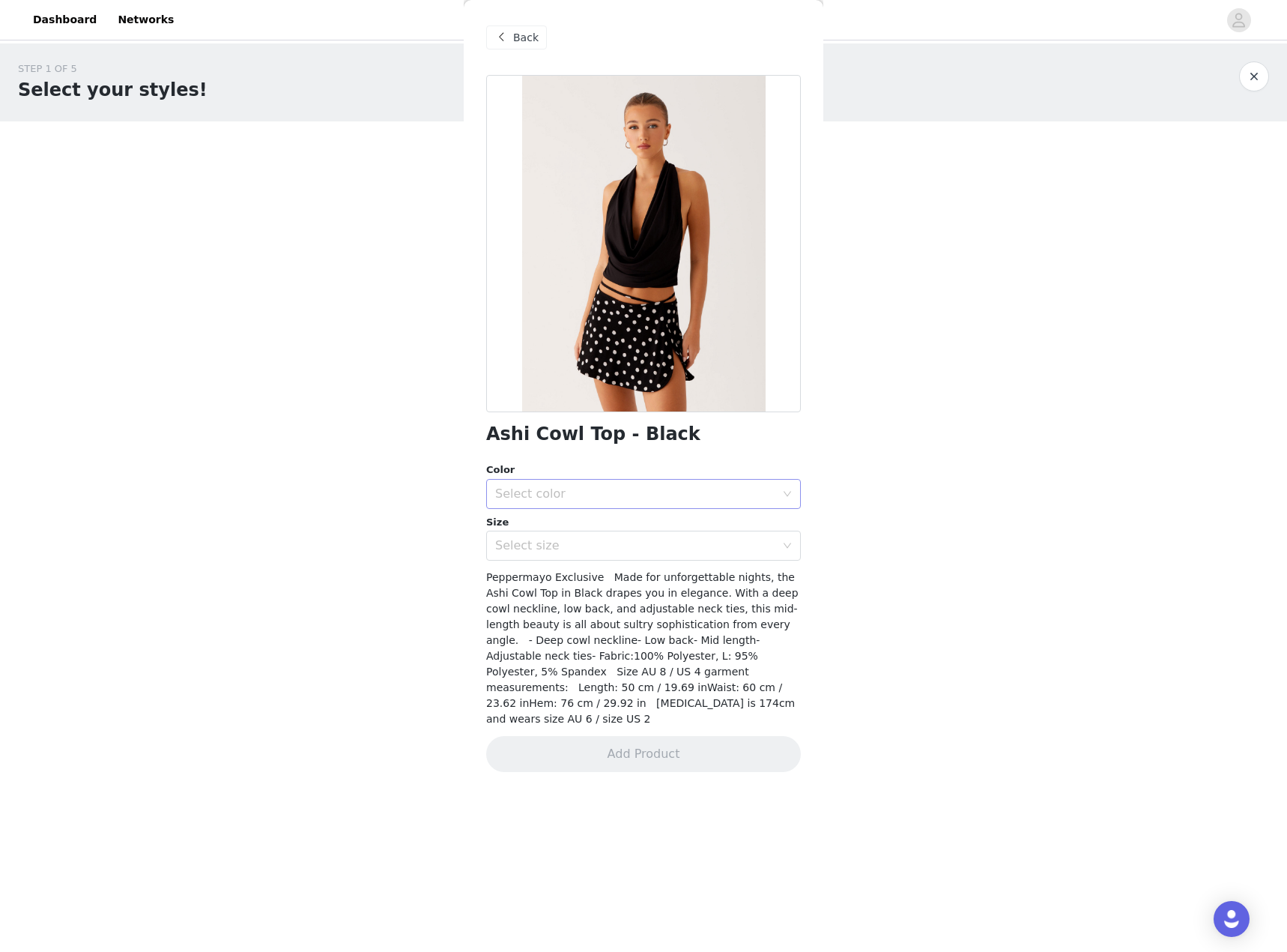
click at [635, 505] on div "Select color" at bounding box center [638, 494] width 287 height 29
click at [602, 520] on li "Black" at bounding box center [643, 527] width 315 height 24
click at [605, 533] on div "Select size" at bounding box center [638, 546] width 287 height 29
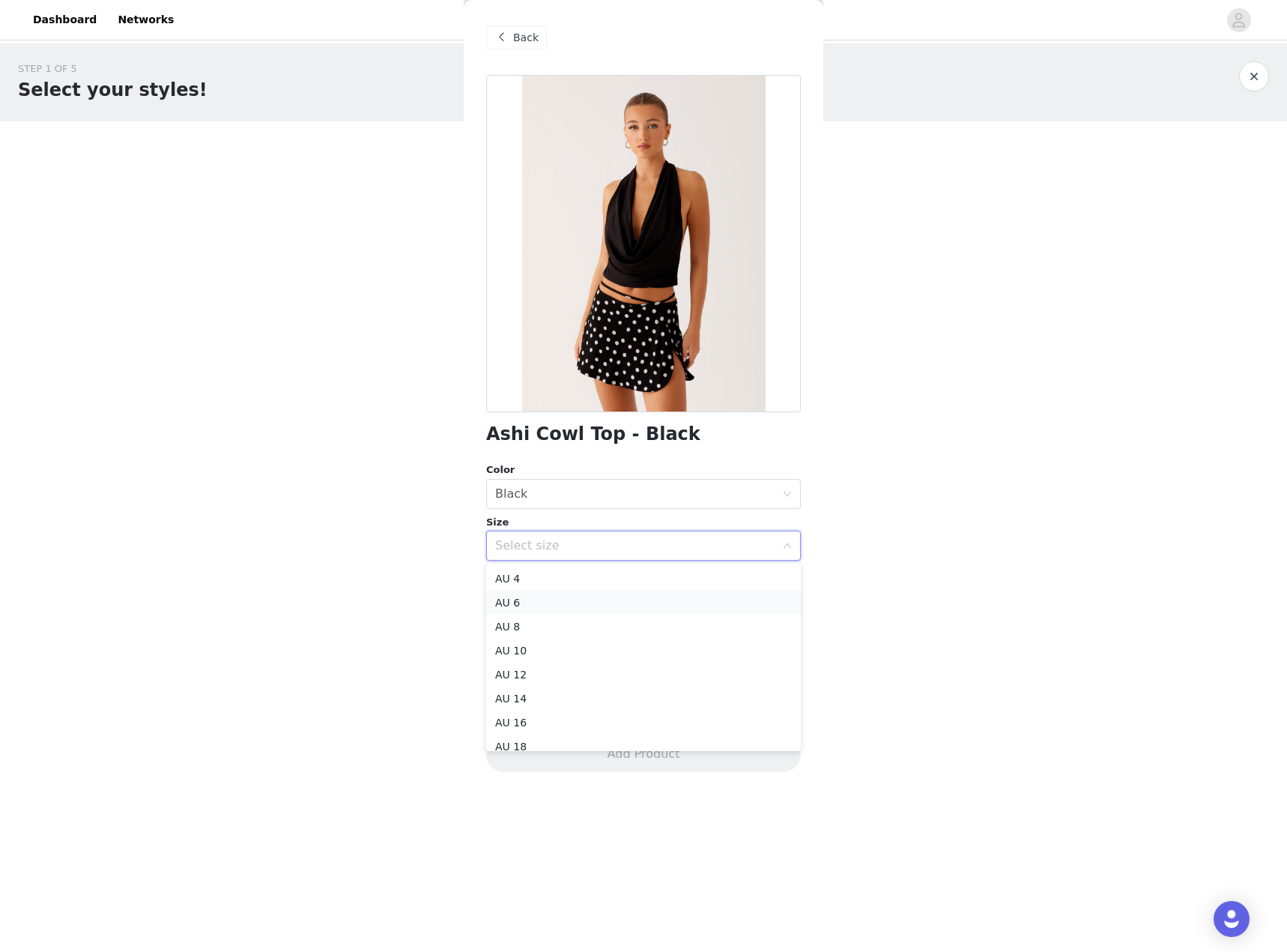
click at [601, 596] on li "AU 6" at bounding box center [643, 602] width 315 height 24
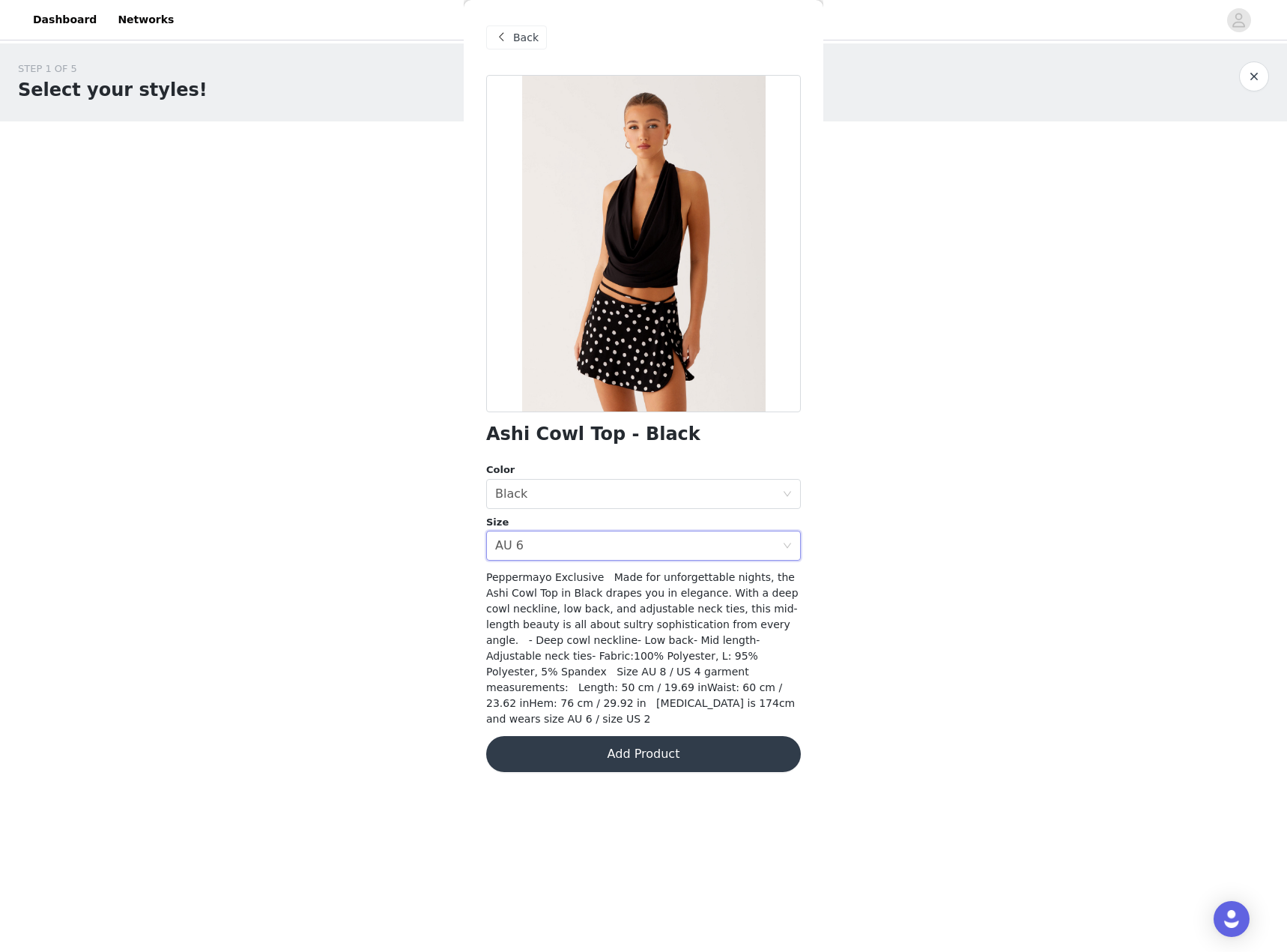
click at [663, 736] on button "Add Product" at bounding box center [643, 753] width 315 height 36
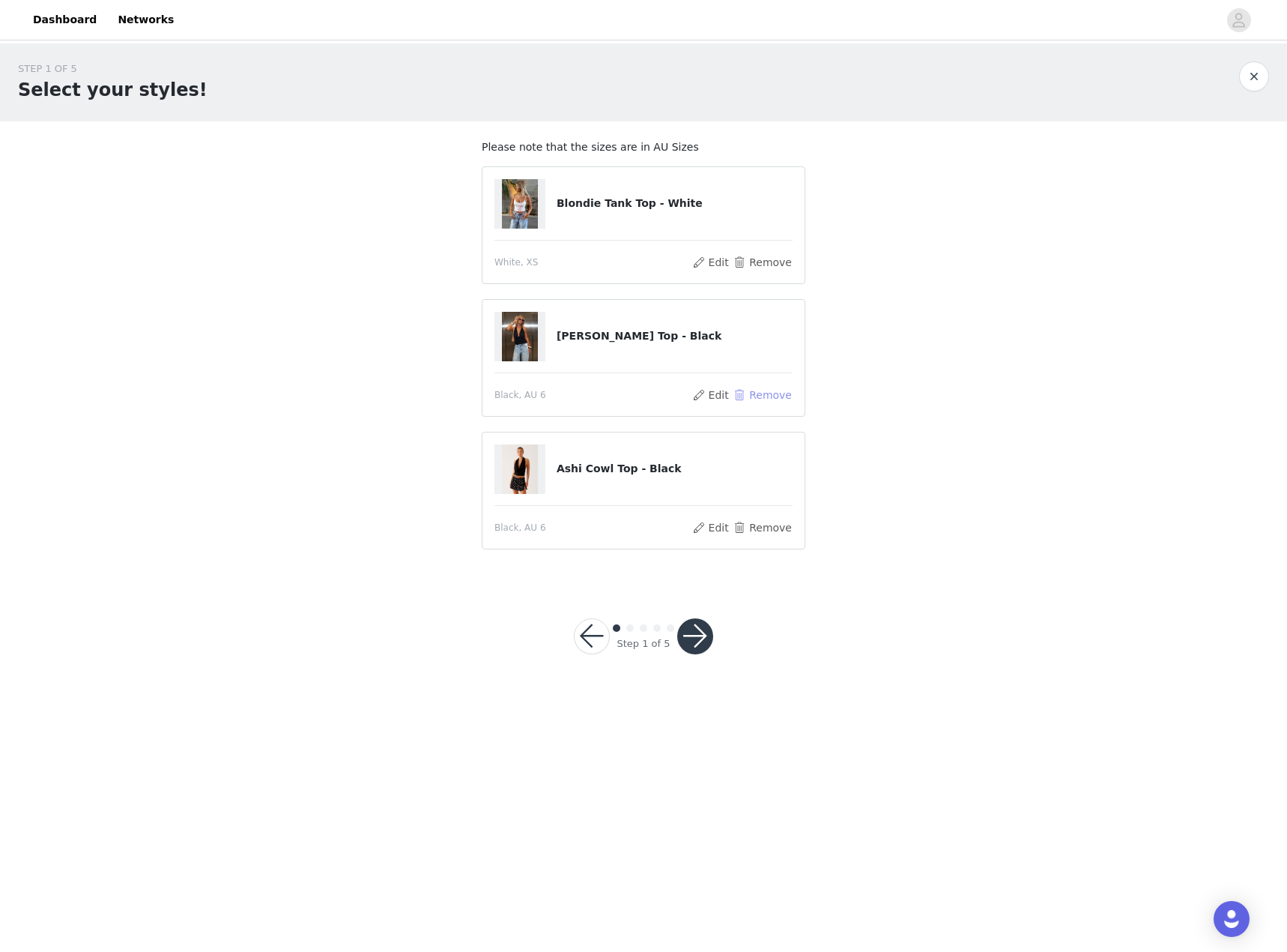
click at [768, 399] on button "Remove" at bounding box center [763, 394] width 60 height 18
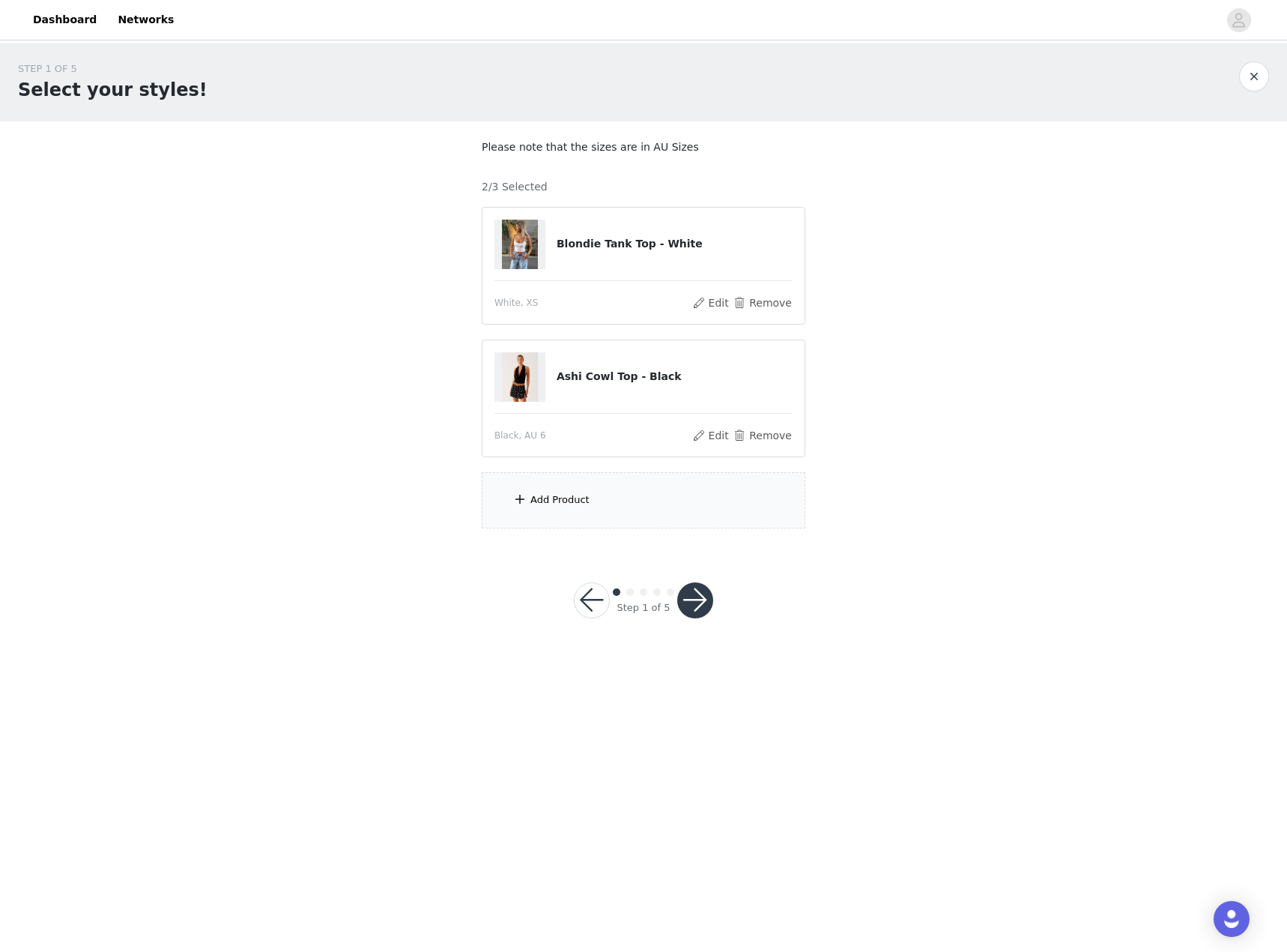
click at [657, 500] on div "Add Product" at bounding box center [643, 500] width 324 height 57
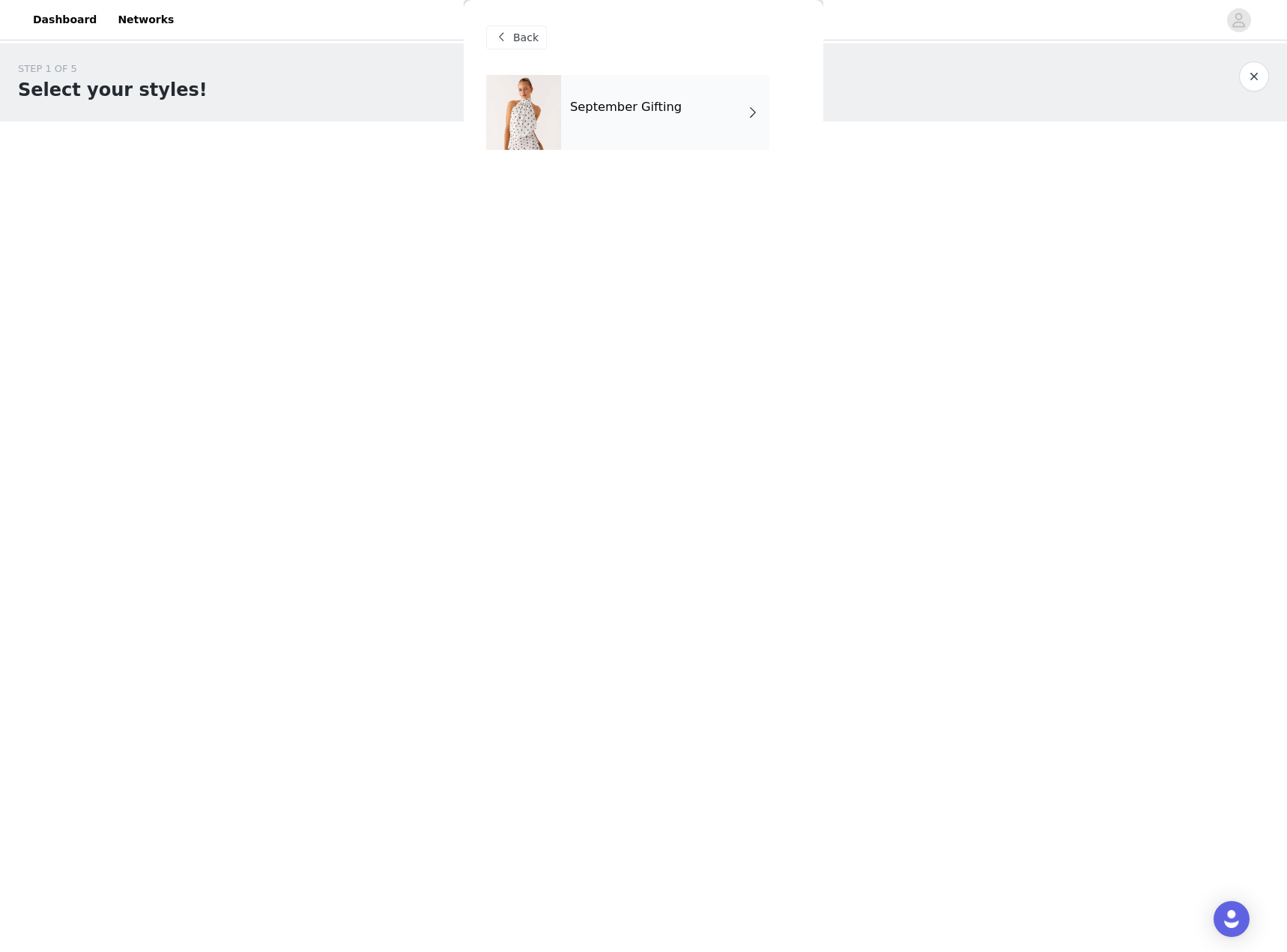
click at [586, 103] on h4 "September Gifting" at bounding box center [626, 107] width 111 height 14
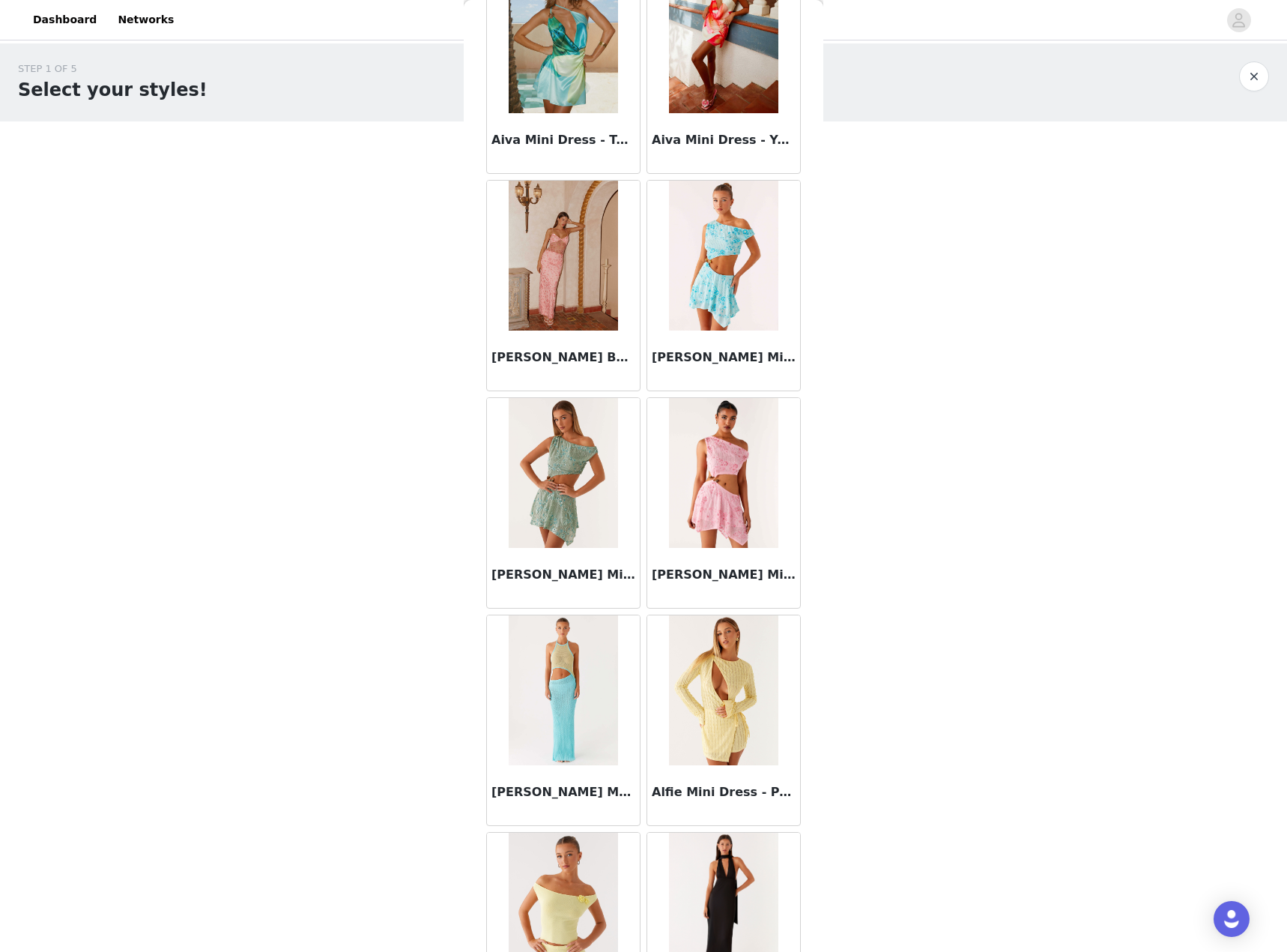
scroll to position [1341, 0]
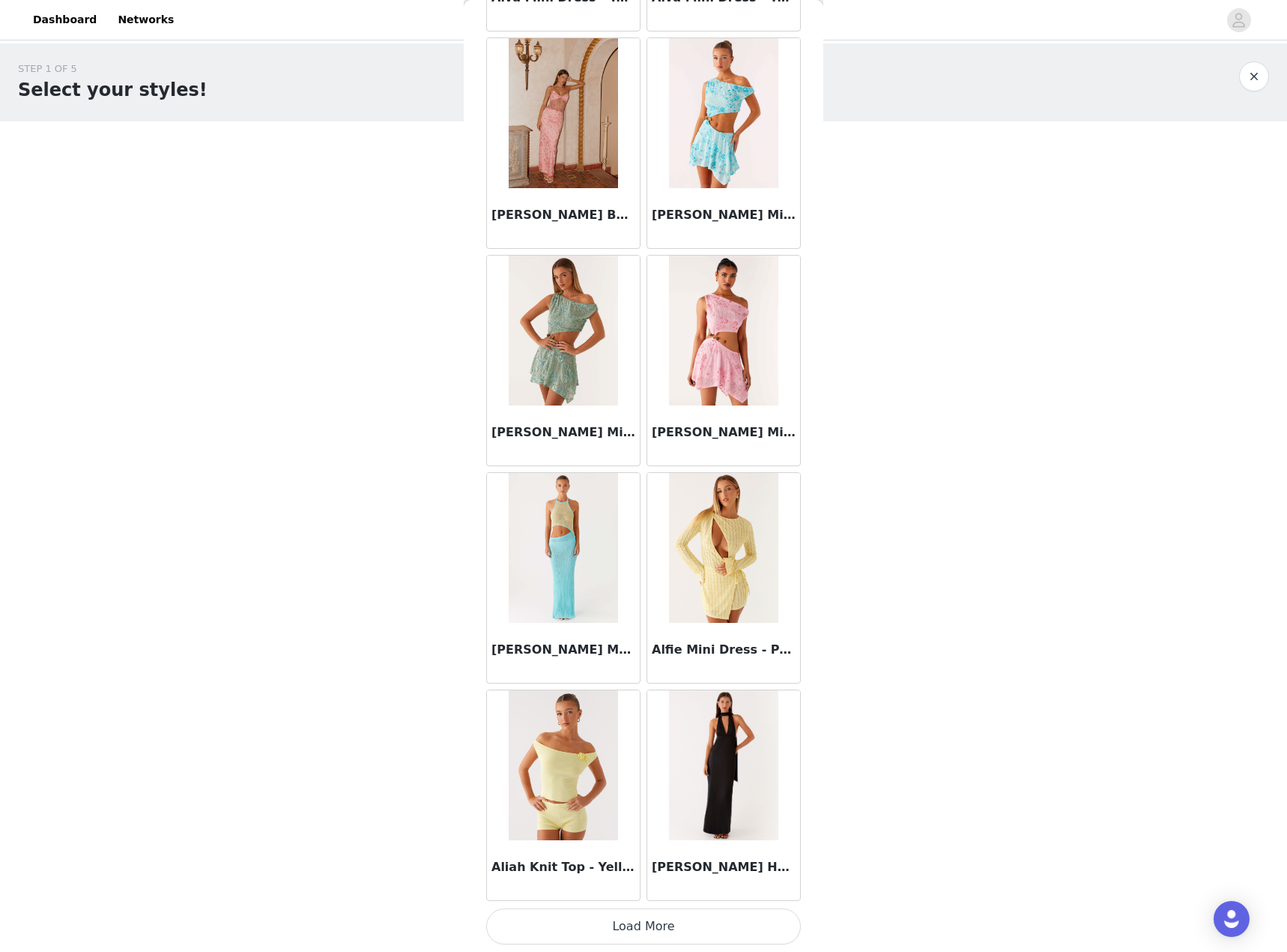
click at [744, 918] on button "Load More" at bounding box center [643, 926] width 315 height 36
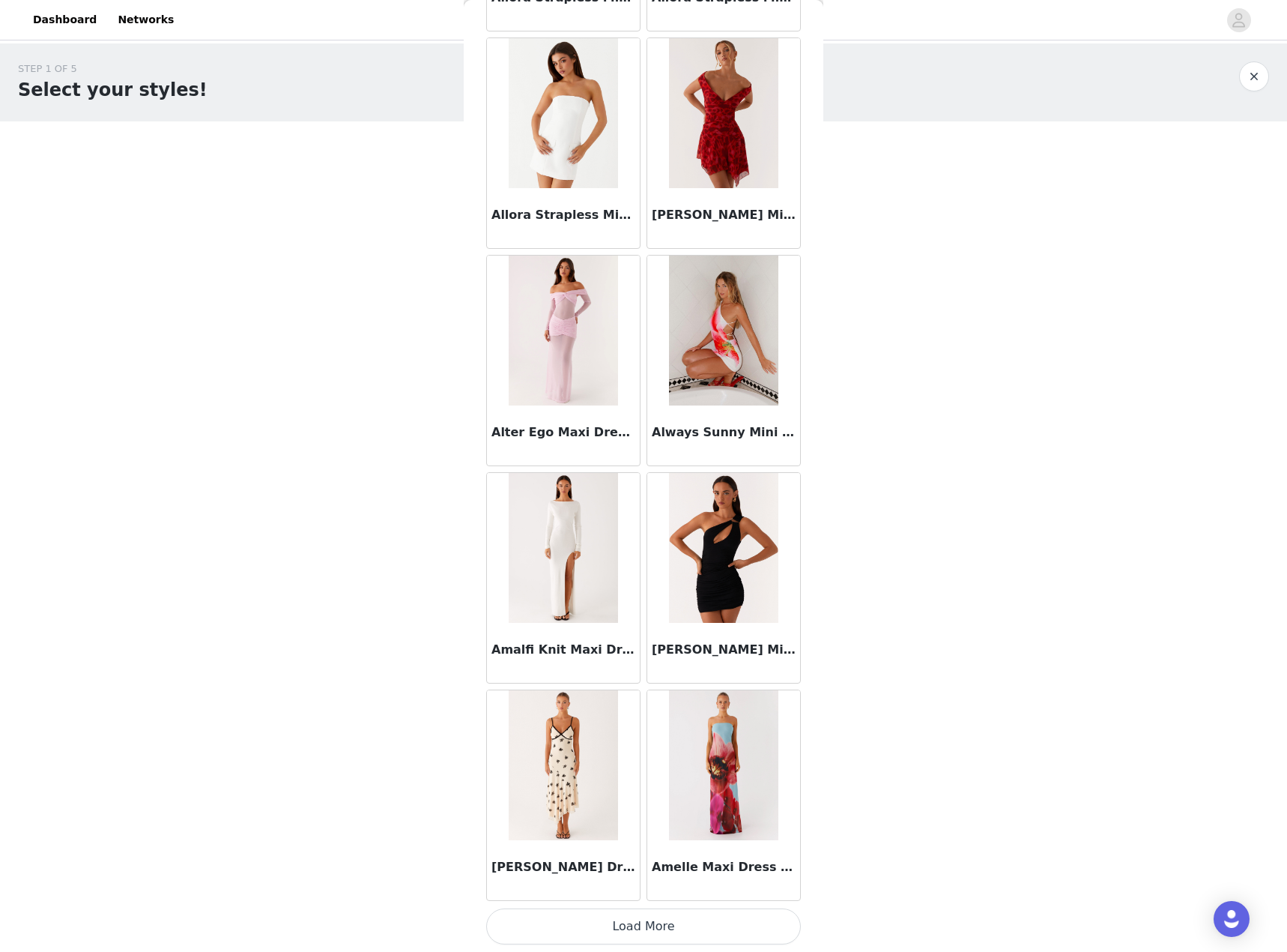
click at [683, 925] on button "Load More" at bounding box center [643, 926] width 315 height 36
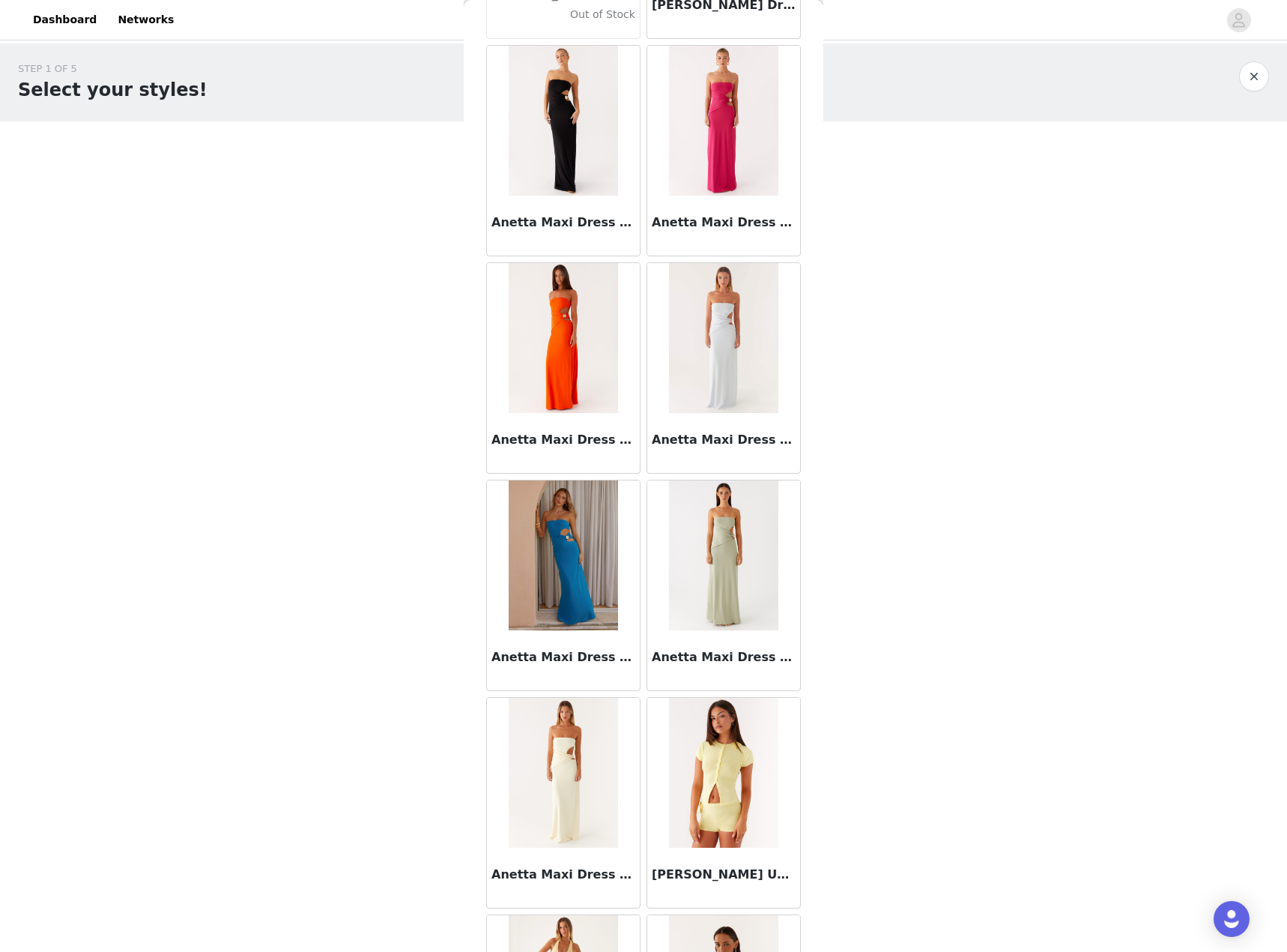
scroll to position [5687, 0]
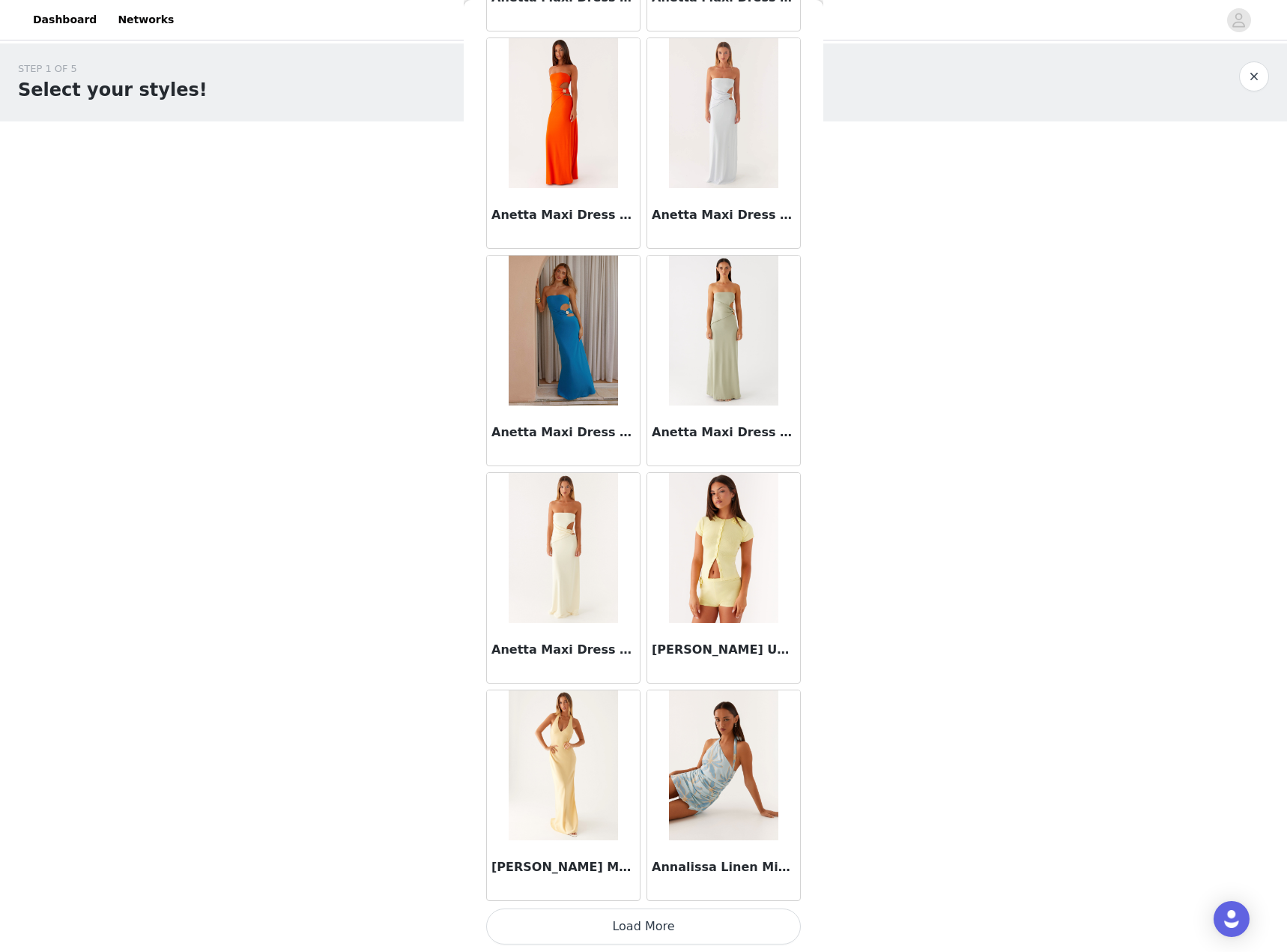
click at [678, 938] on button "Load More" at bounding box center [643, 926] width 315 height 36
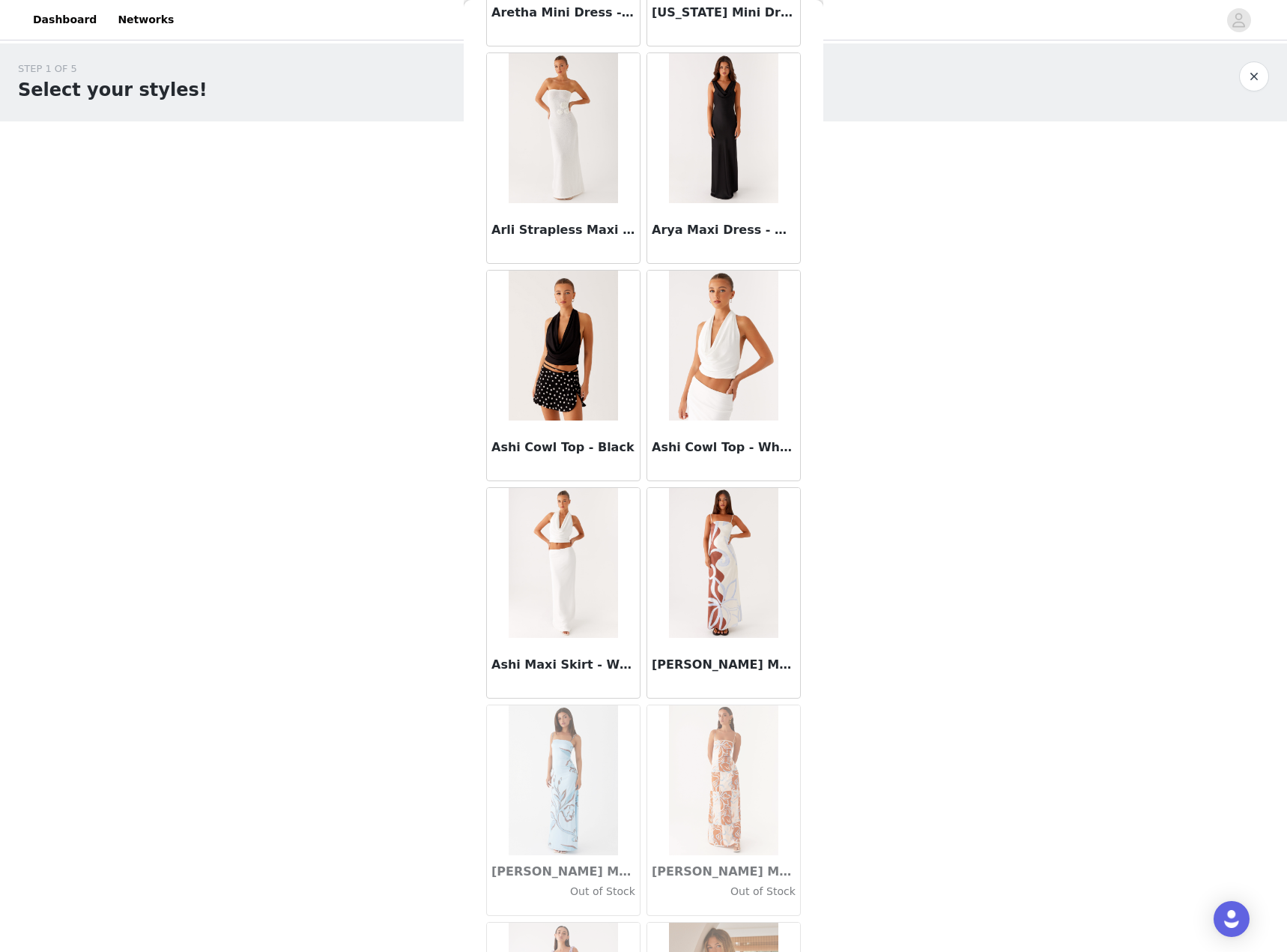
scroll to position [7860, 0]
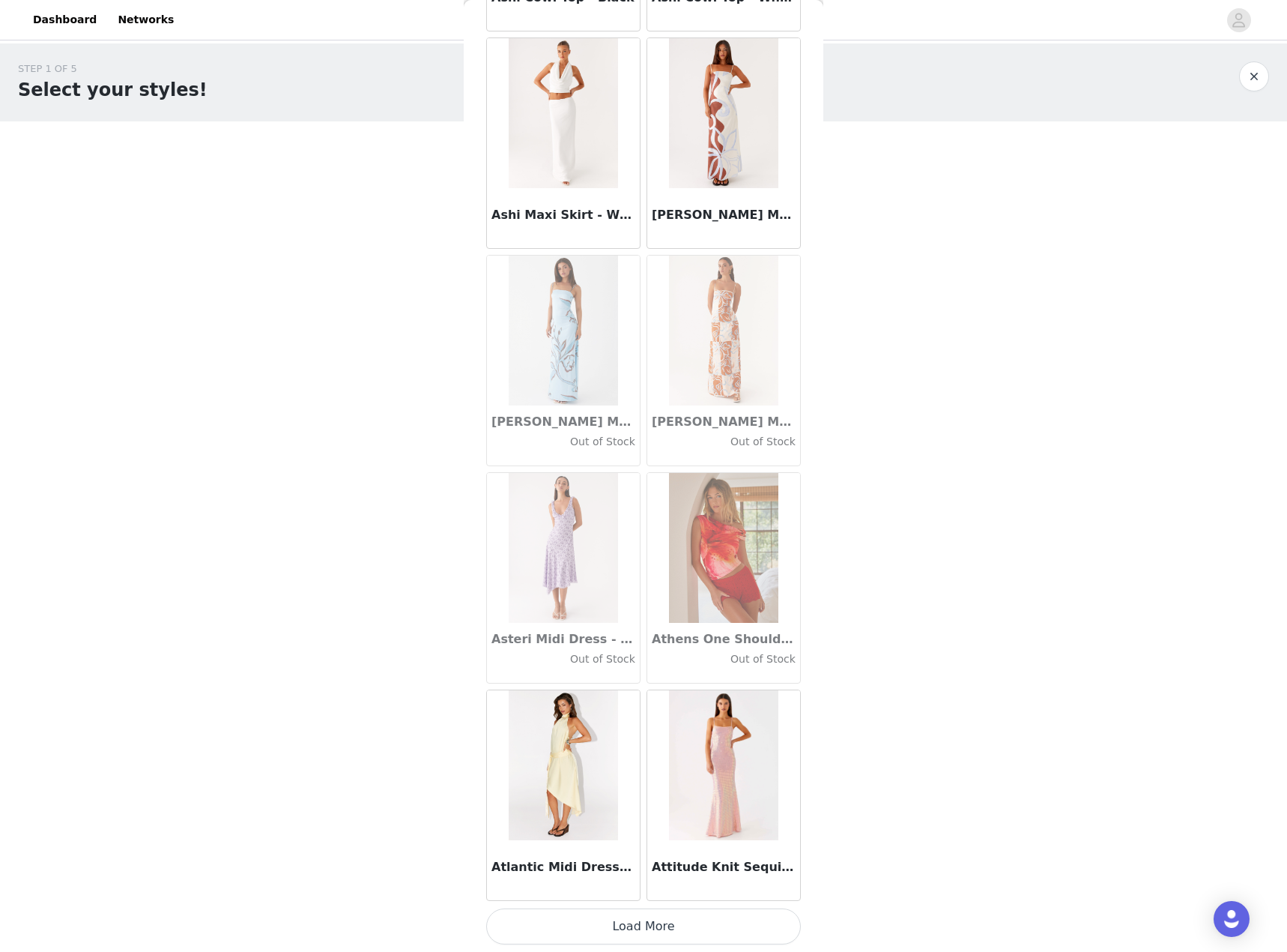
click at [638, 917] on button "Load More" at bounding box center [643, 926] width 315 height 36
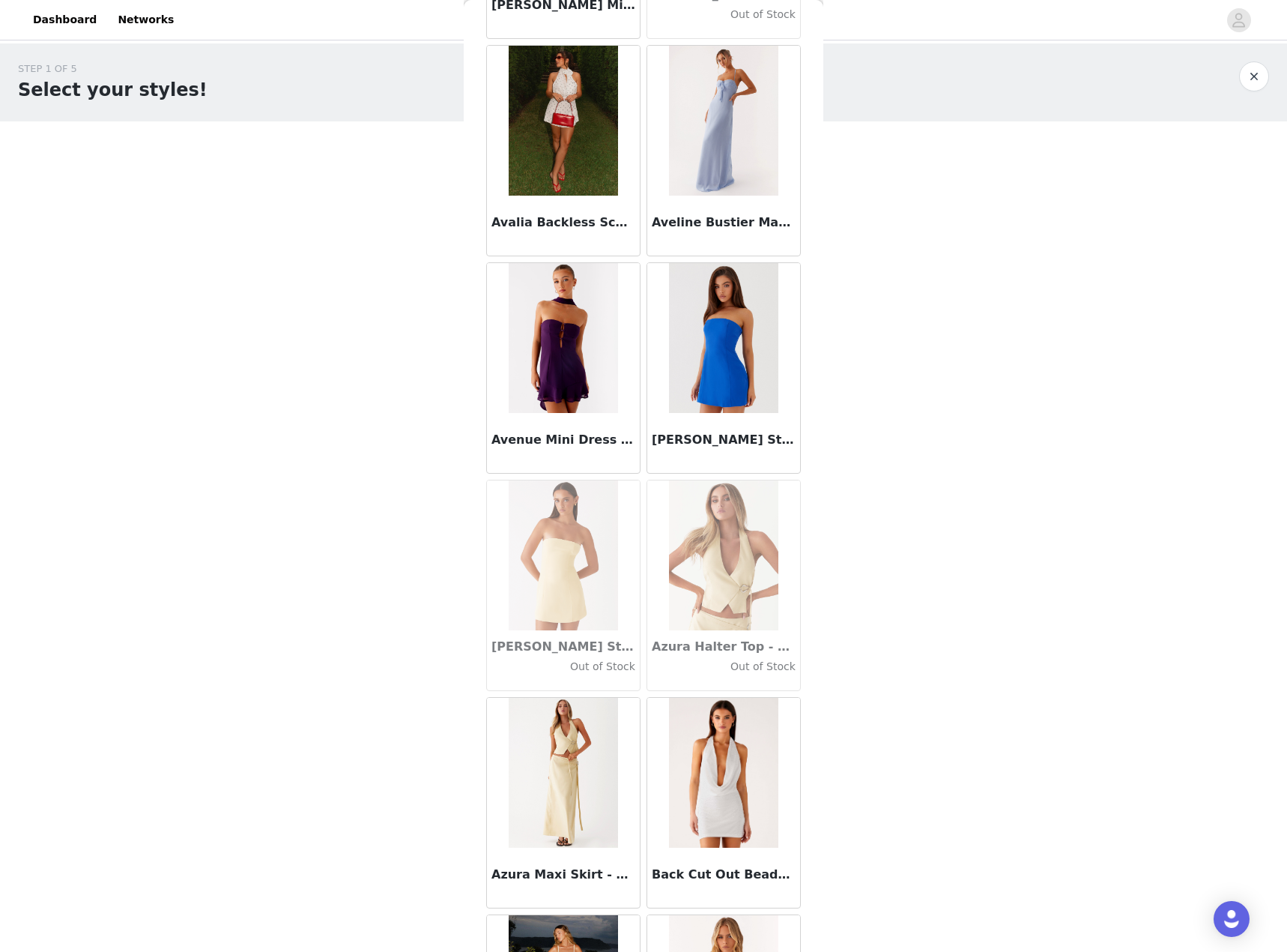
scroll to position [10032, 0]
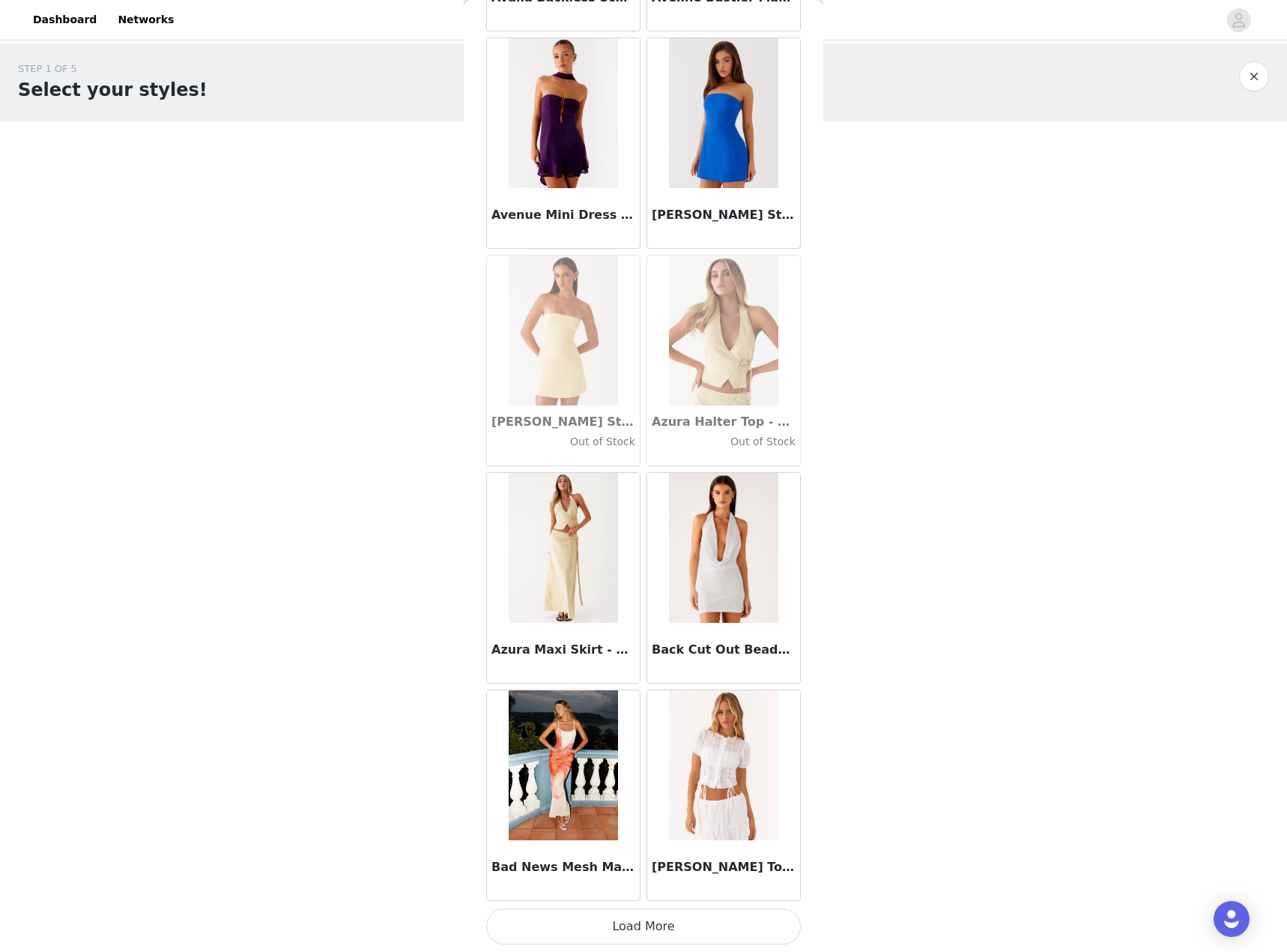
click at [672, 934] on button "Load More" at bounding box center [643, 926] width 315 height 36
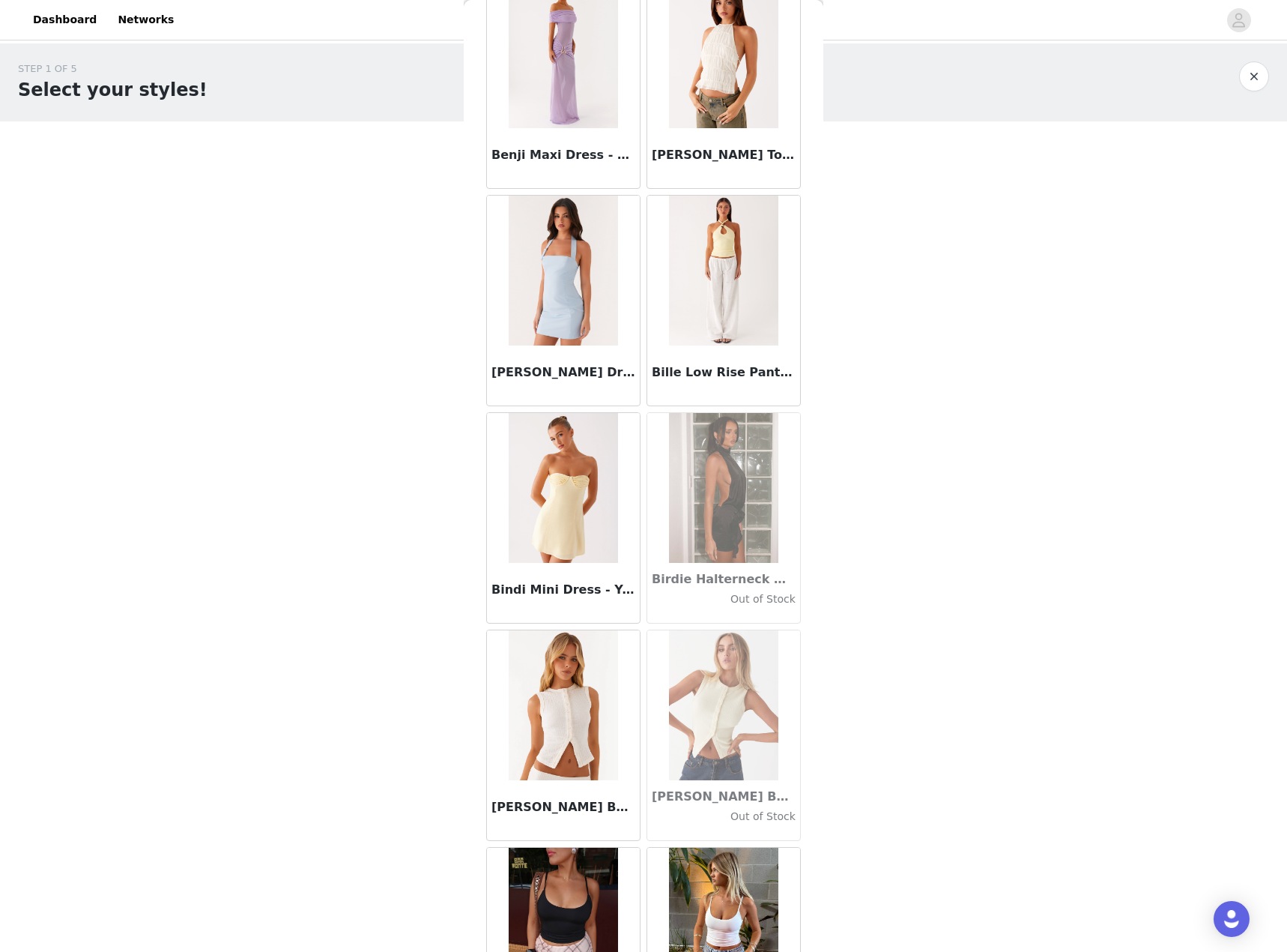
scroll to position [12205, 0]
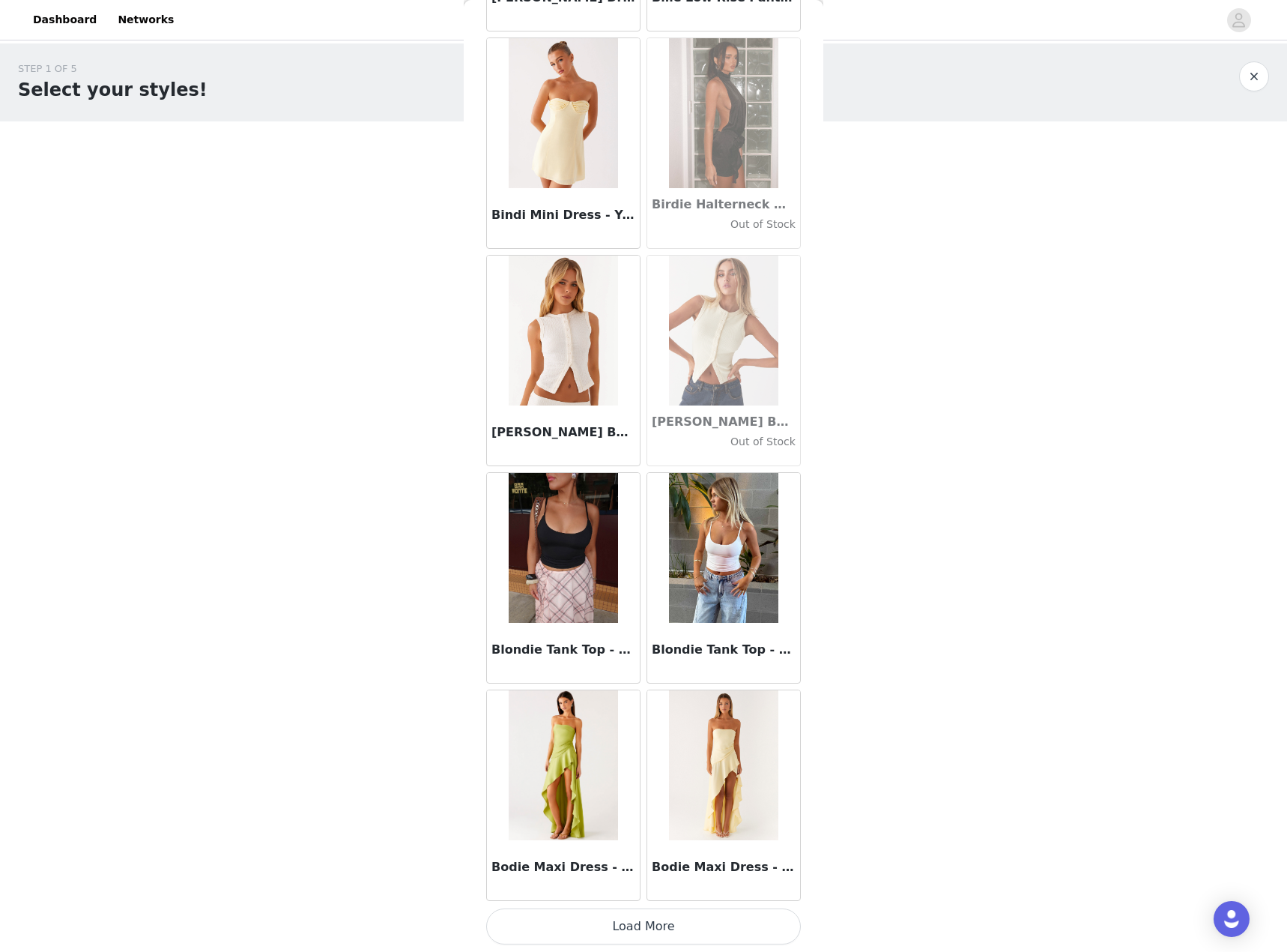
click at [668, 911] on button "Load More" at bounding box center [643, 926] width 315 height 36
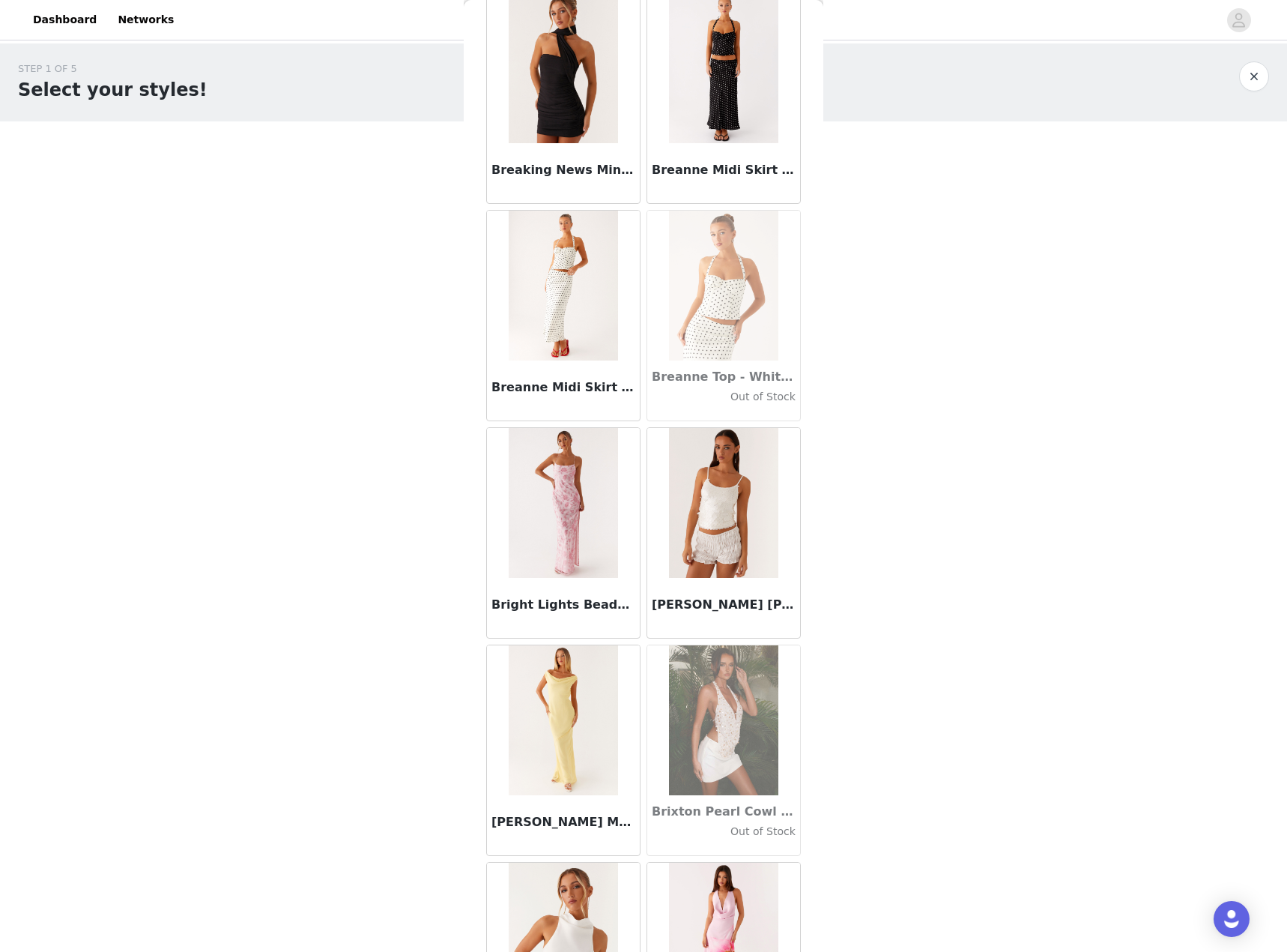
scroll to position [13404, 0]
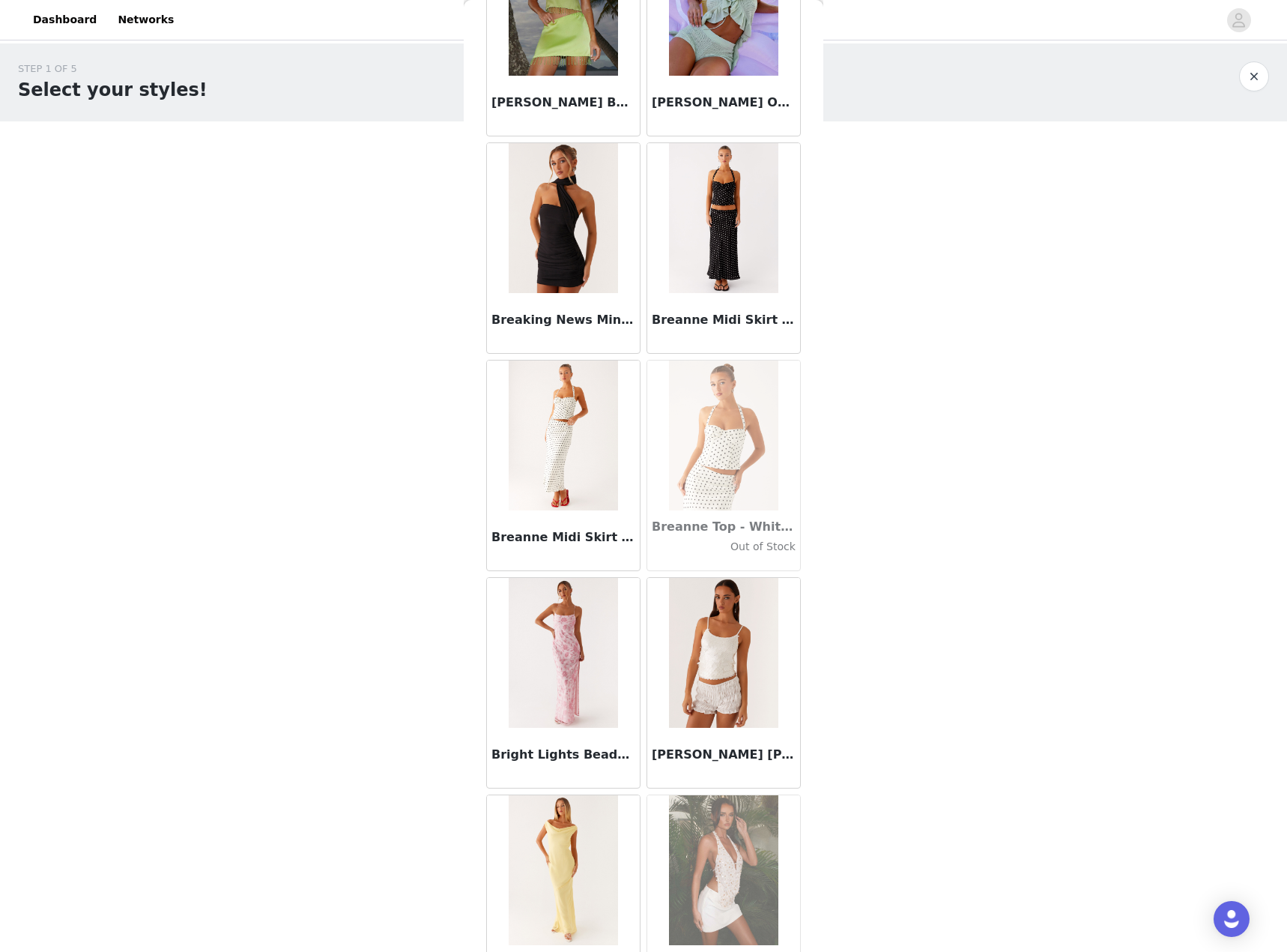
click at [702, 264] on img at bounding box center [723, 218] width 109 height 150
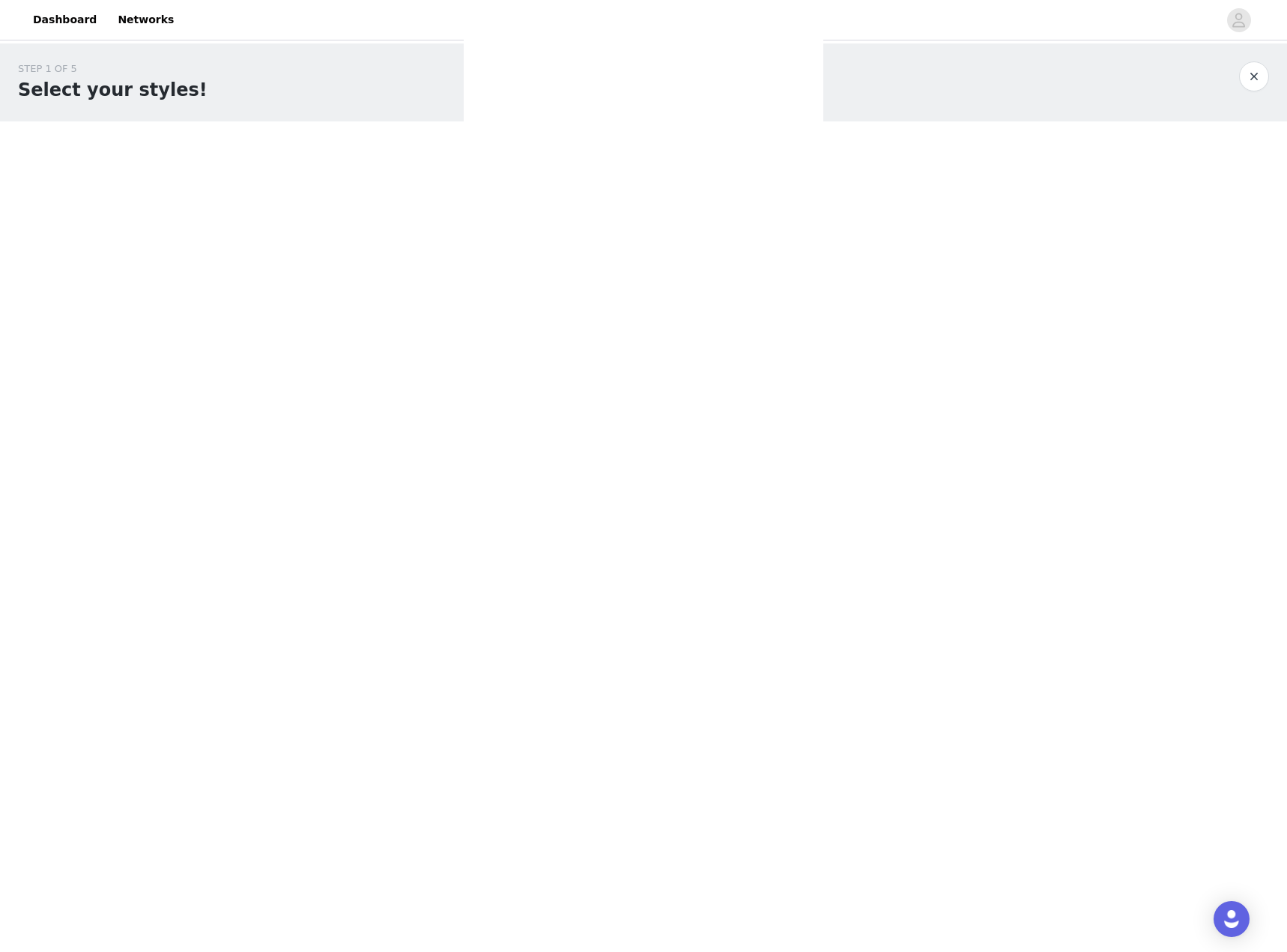
scroll to position [0, 0]
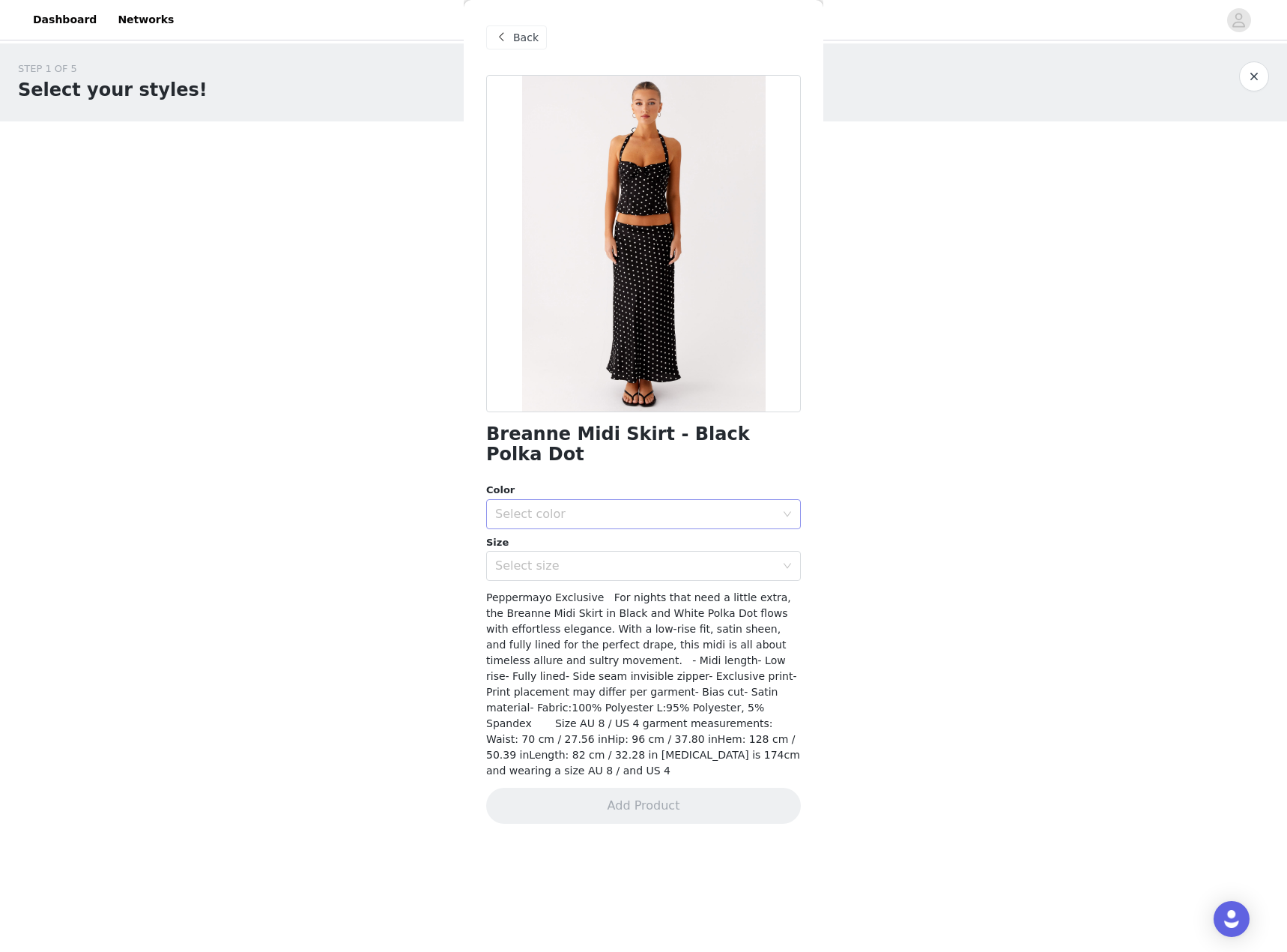
click at [601, 507] on div "Select color" at bounding box center [636, 514] width 280 height 15
click at [558, 523] on li "Black Polka Dot" at bounding box center [643, 527] width 315 height 24
click at [546, 559] on div "Select size" at bounding box center [636, 566] width 280 height 15
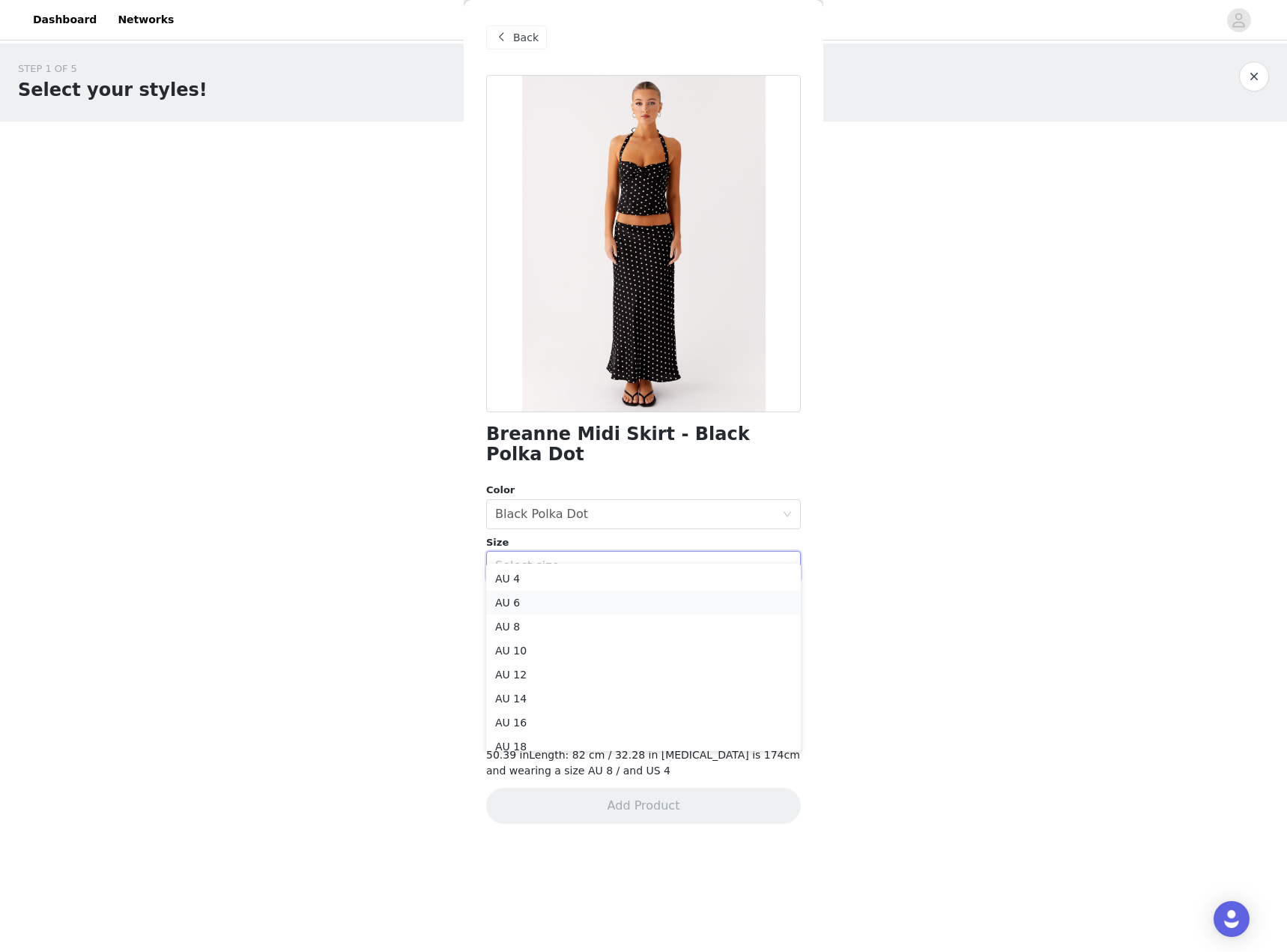
click at [539, 598] on li "AU 6" at bounding box center [643, 602] width 315 height 24
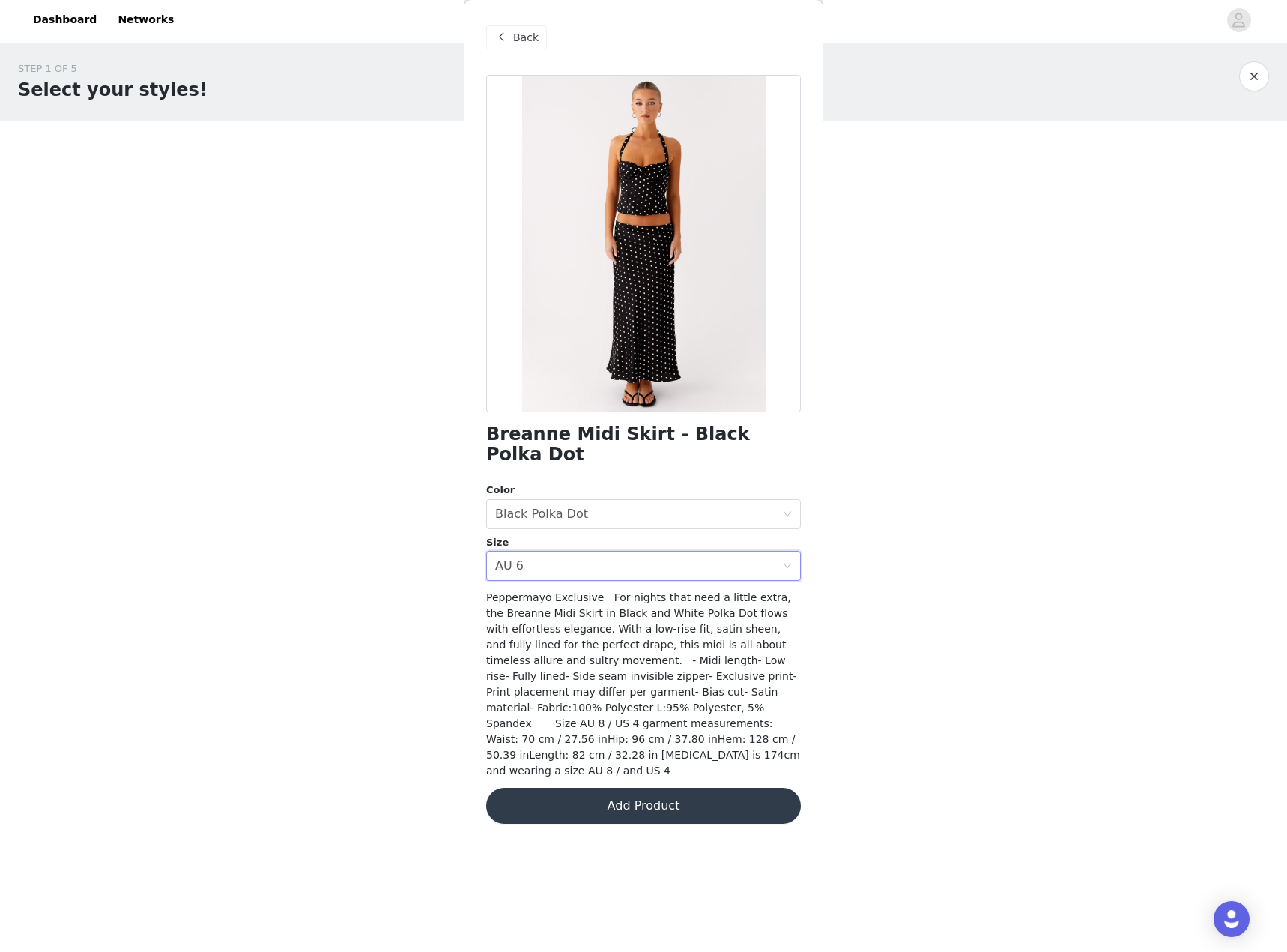
click at [679, 788] on button "Add Product" at bounding box center [643, 805] width 315 height 36
